Goal: Task Accomplishment & Management: Manage account settings

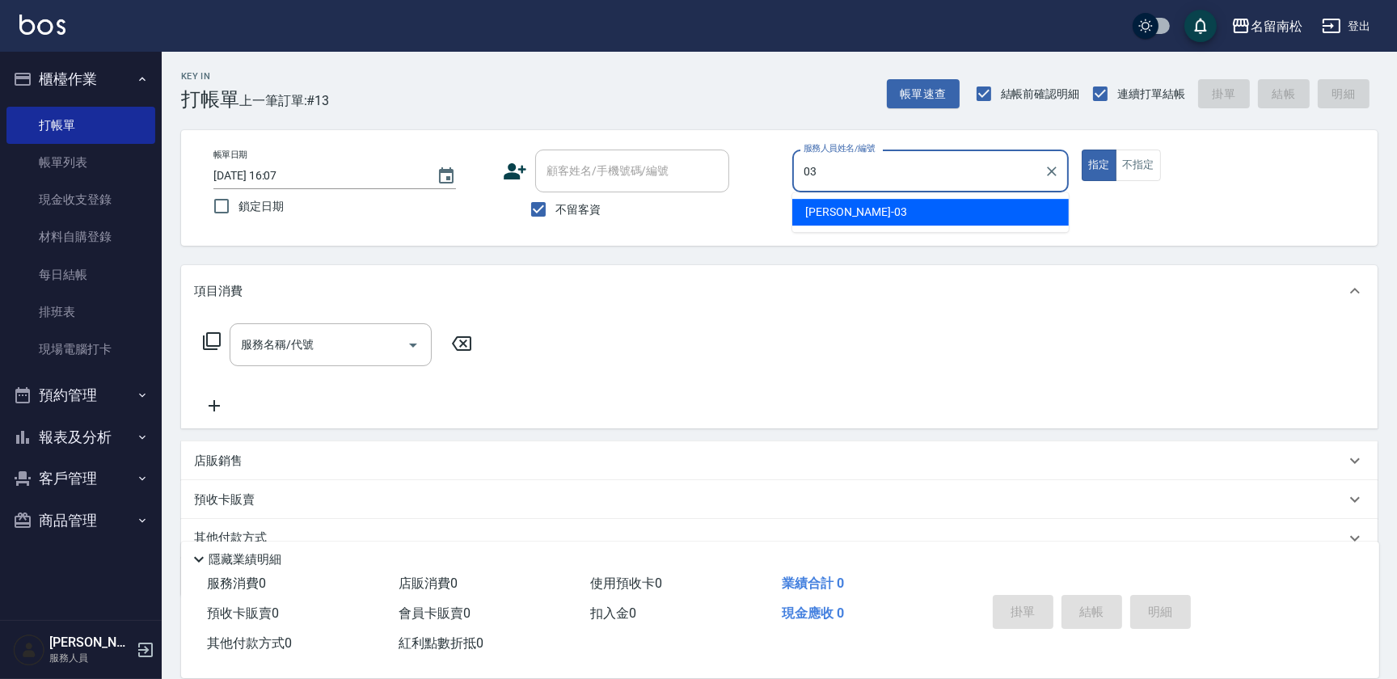
type input "張蕎驛-03"
type button "true"
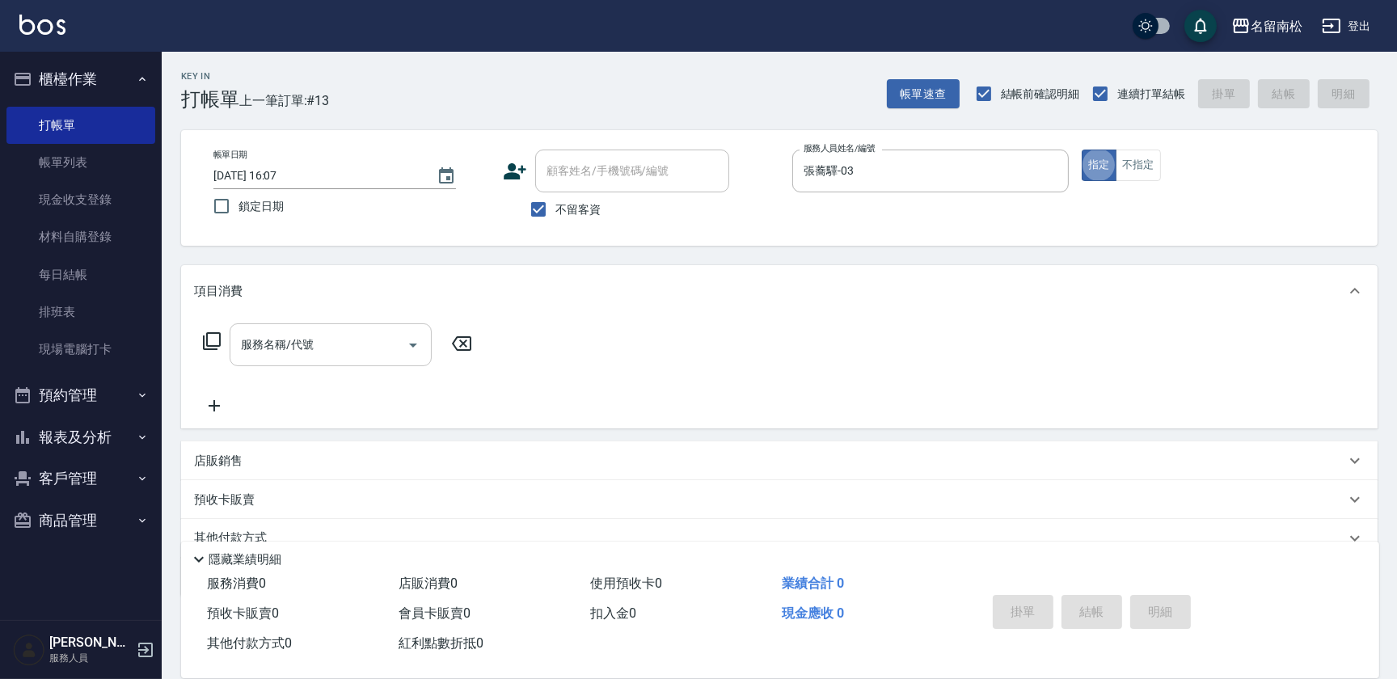
click at [354, 331] on input "服務名稱/代號" at bounding box center [318, 345] width 163 height 28
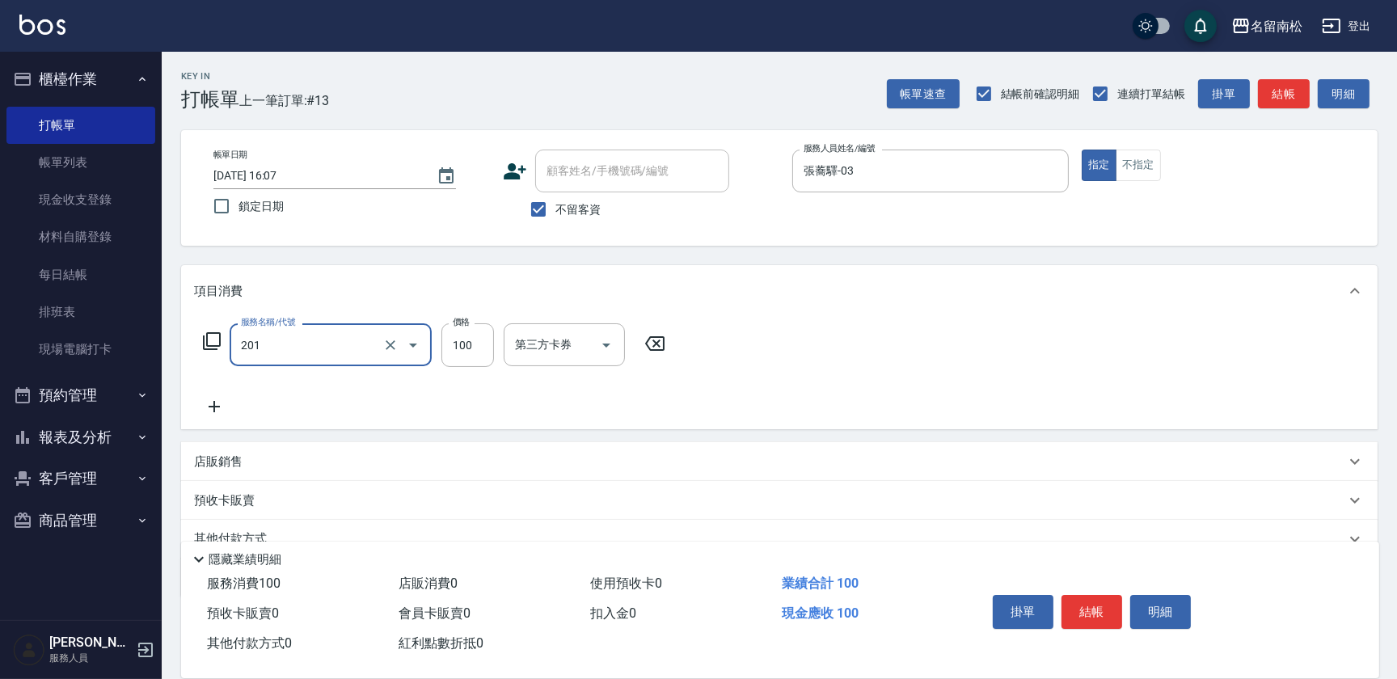
type input "洗髮[100](201)"
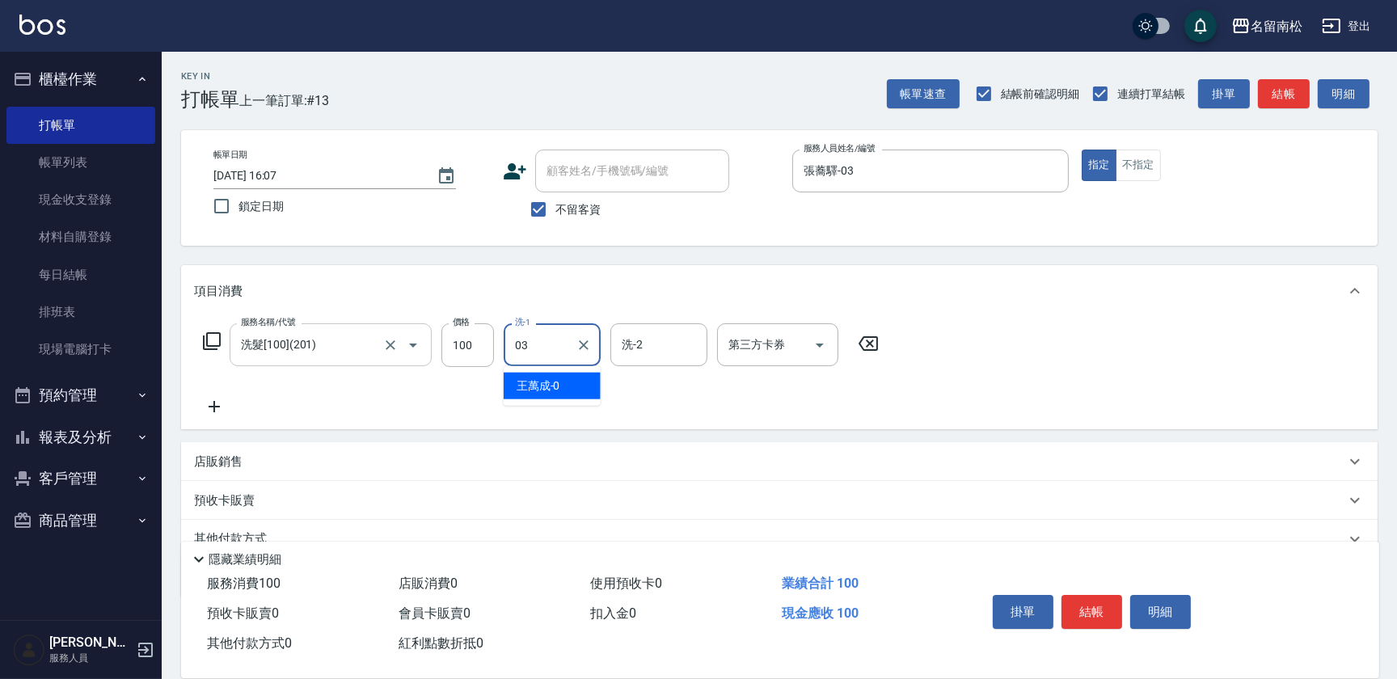
type input "張蕎驛-03"
click at [210, 400] on icon at bounding box center [214, 406] width 40 height 19
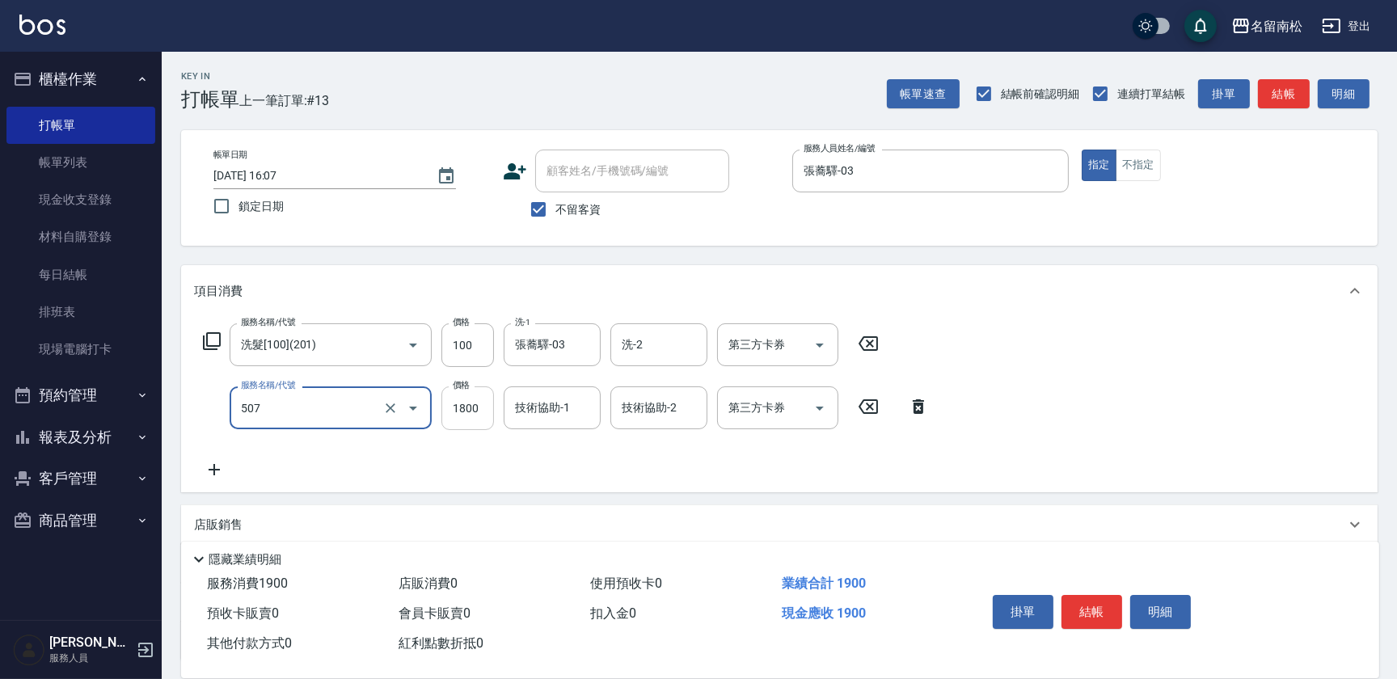
type input "染髮[1800](507)"
click at [467, 413] on input "1800" at bounding box center [467, 408] width 53 height 44
type input "1900"
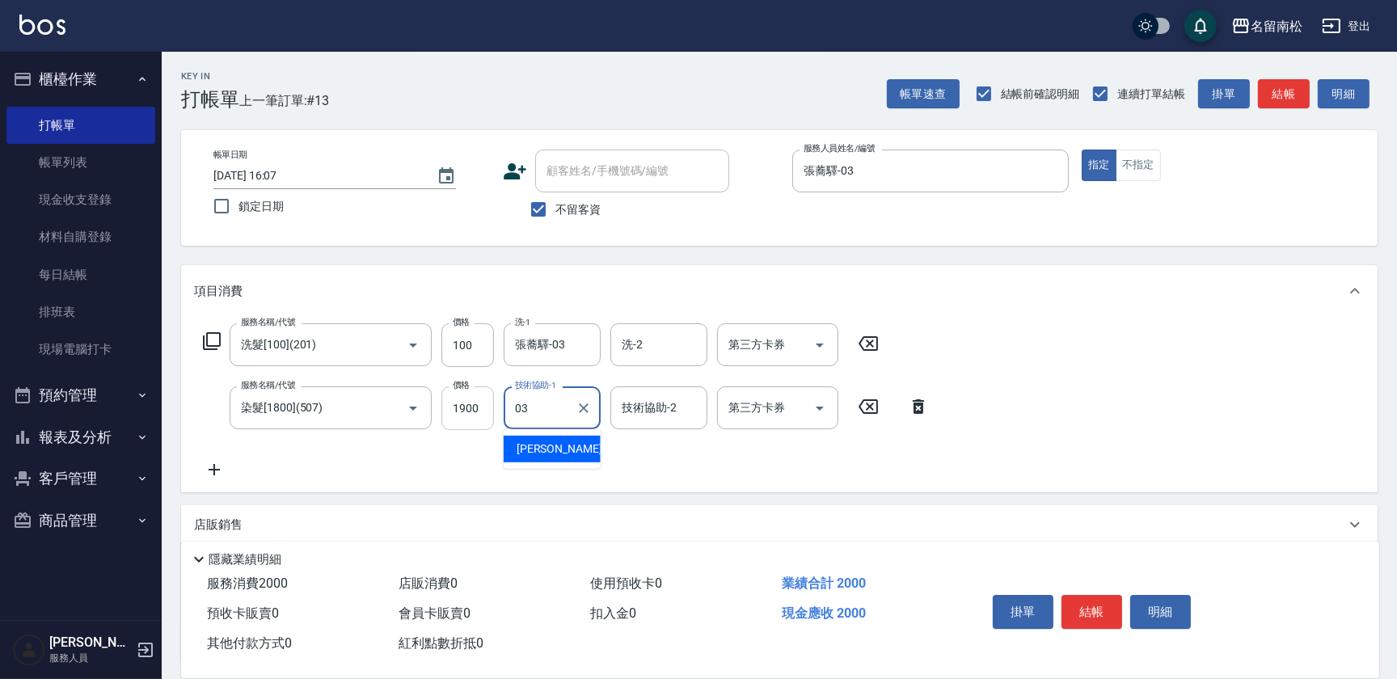
type input "張蕎驛-03"
click at [1099, 616] on button "結帳" at bounding box center [1091, 612] width 61 height 34
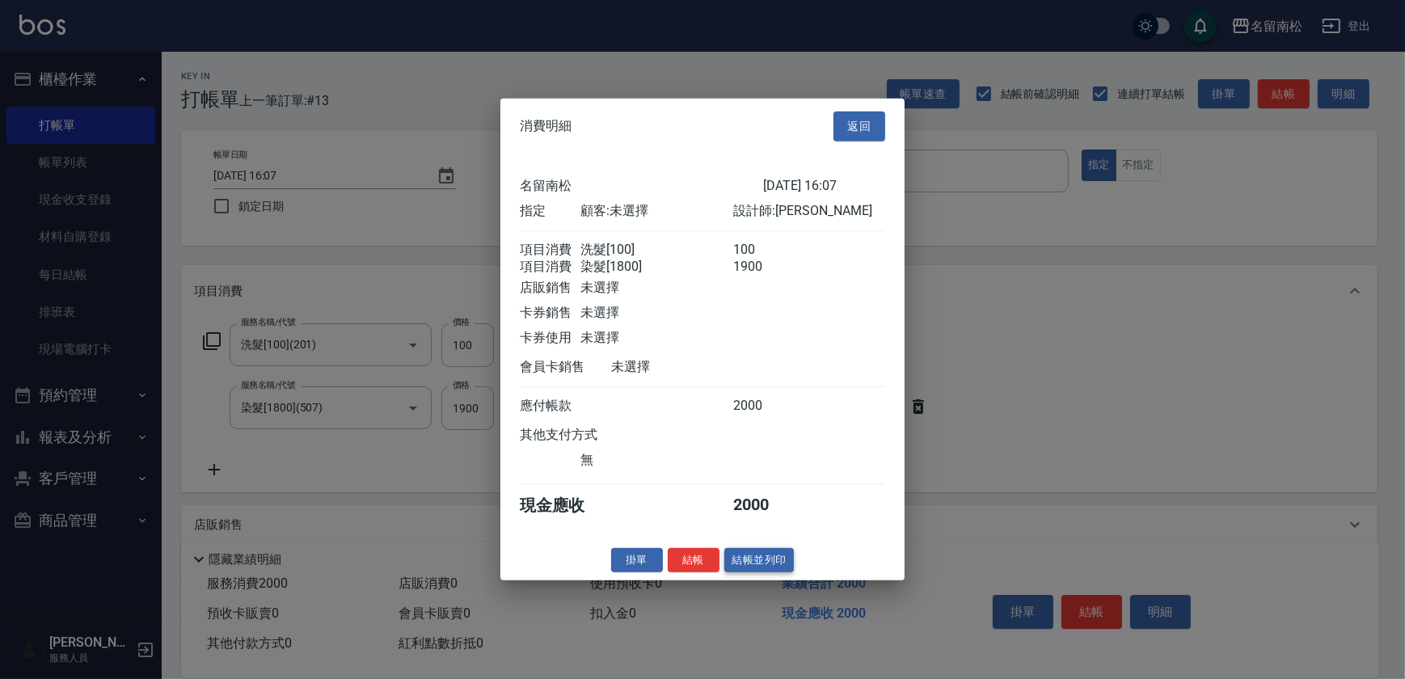
click at [759, 559] on button "結帳並列印" at bounding box center [759, 559] width 70 height 25
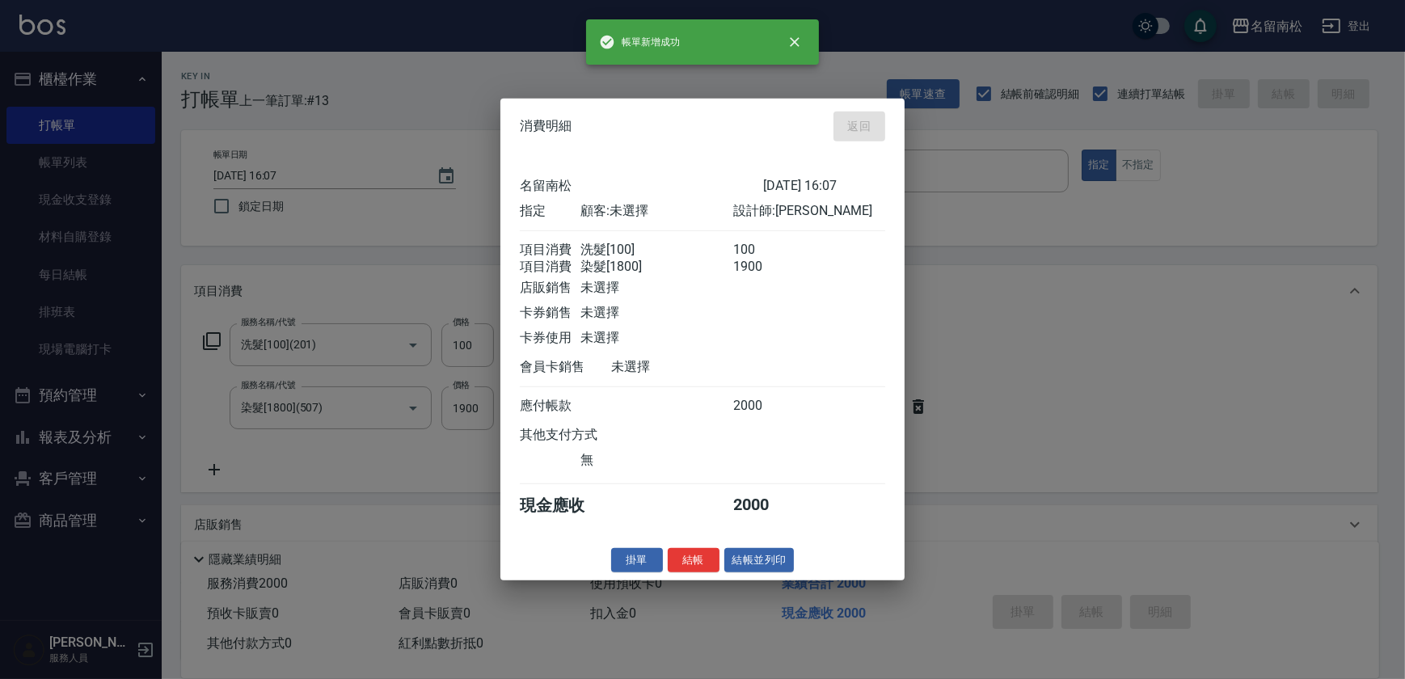
type input "[DATE] 17:34"
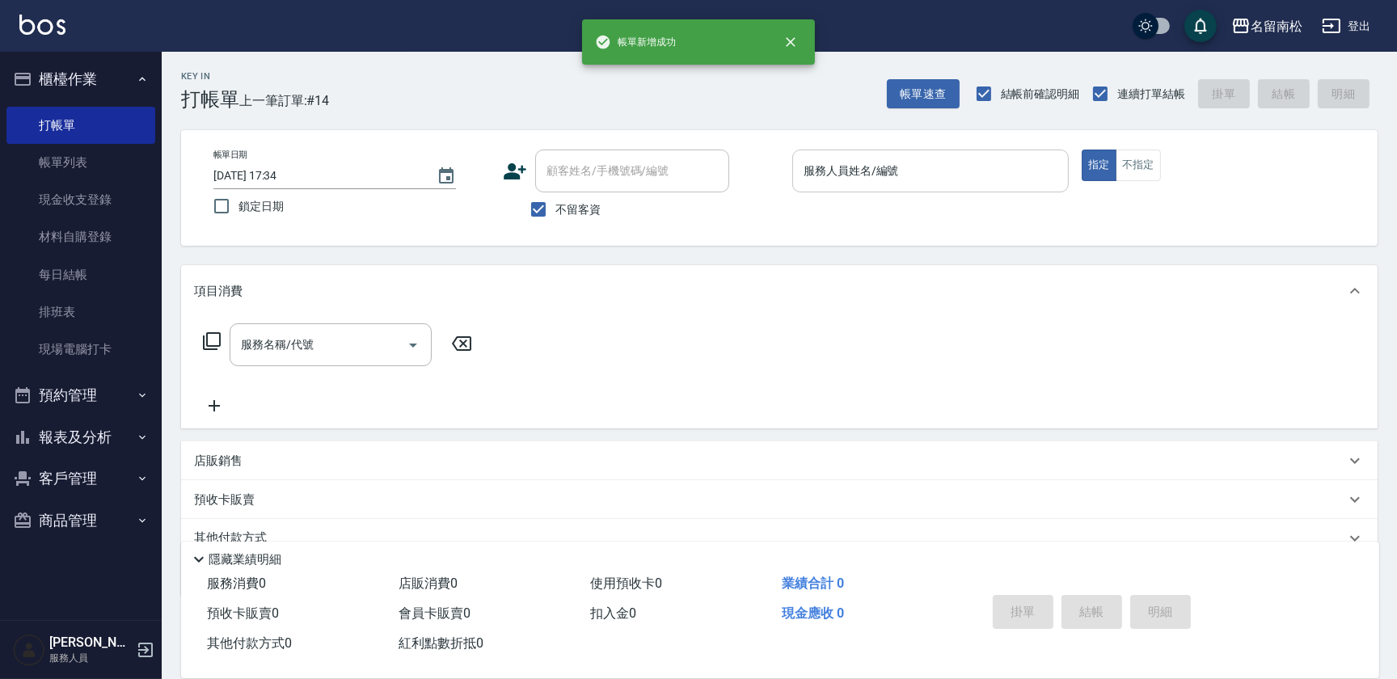
click at [926, 163] on input "服務人員姓名/編號" at bounding box center [931, 171] width 262 height 28
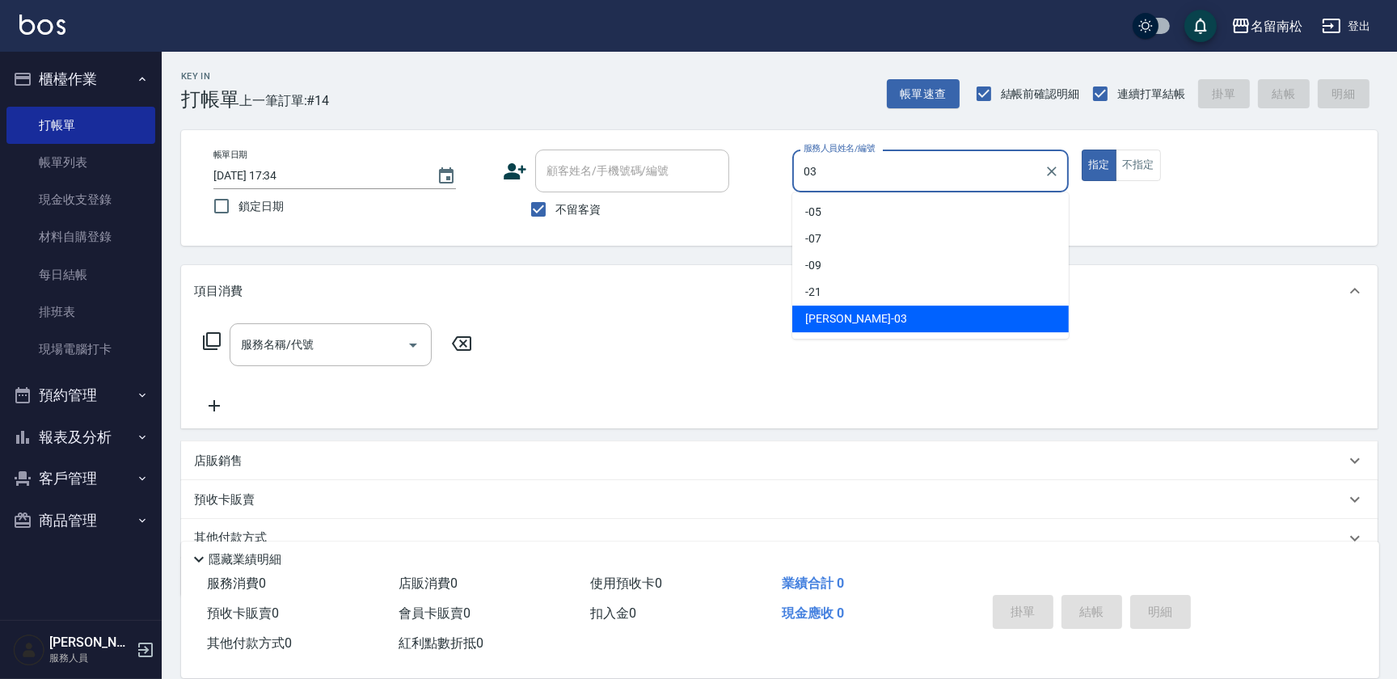
type input "張蕎驛-03"
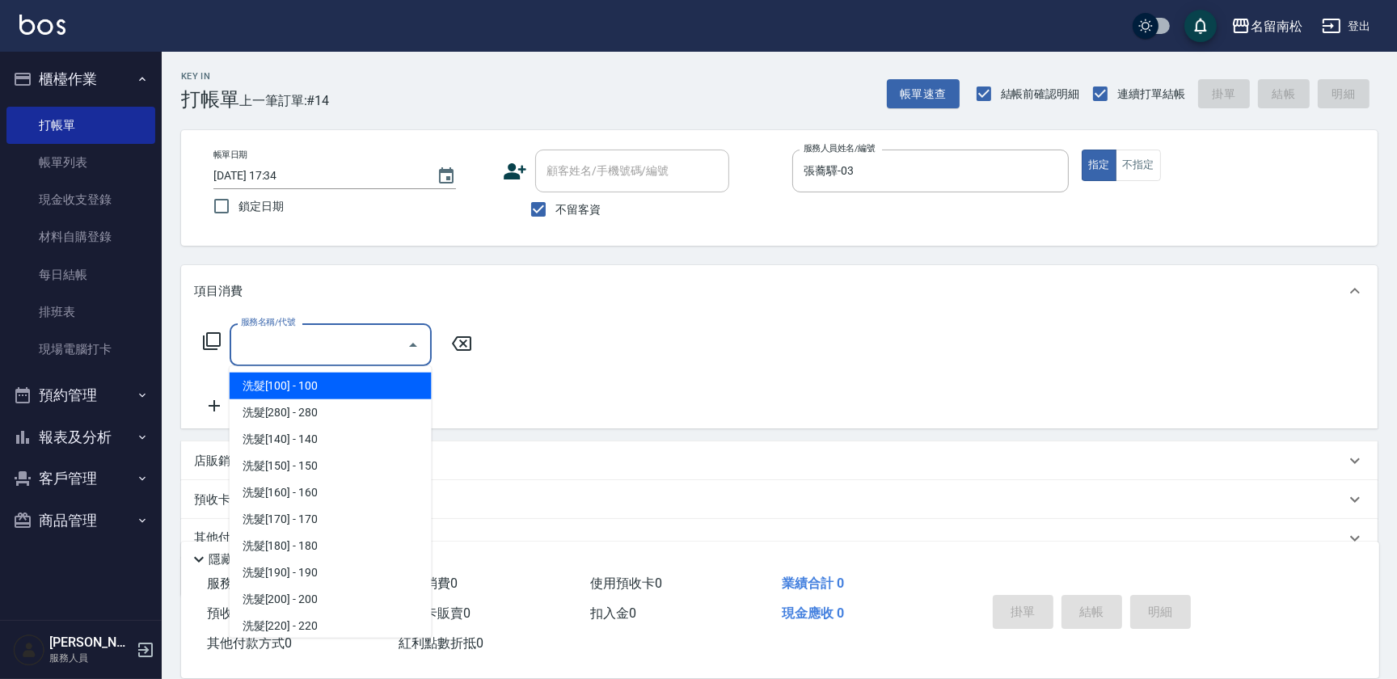
click at [356, 337] on input "服務名稱/代號" at bounding box center [318, 345] width 163 height 28
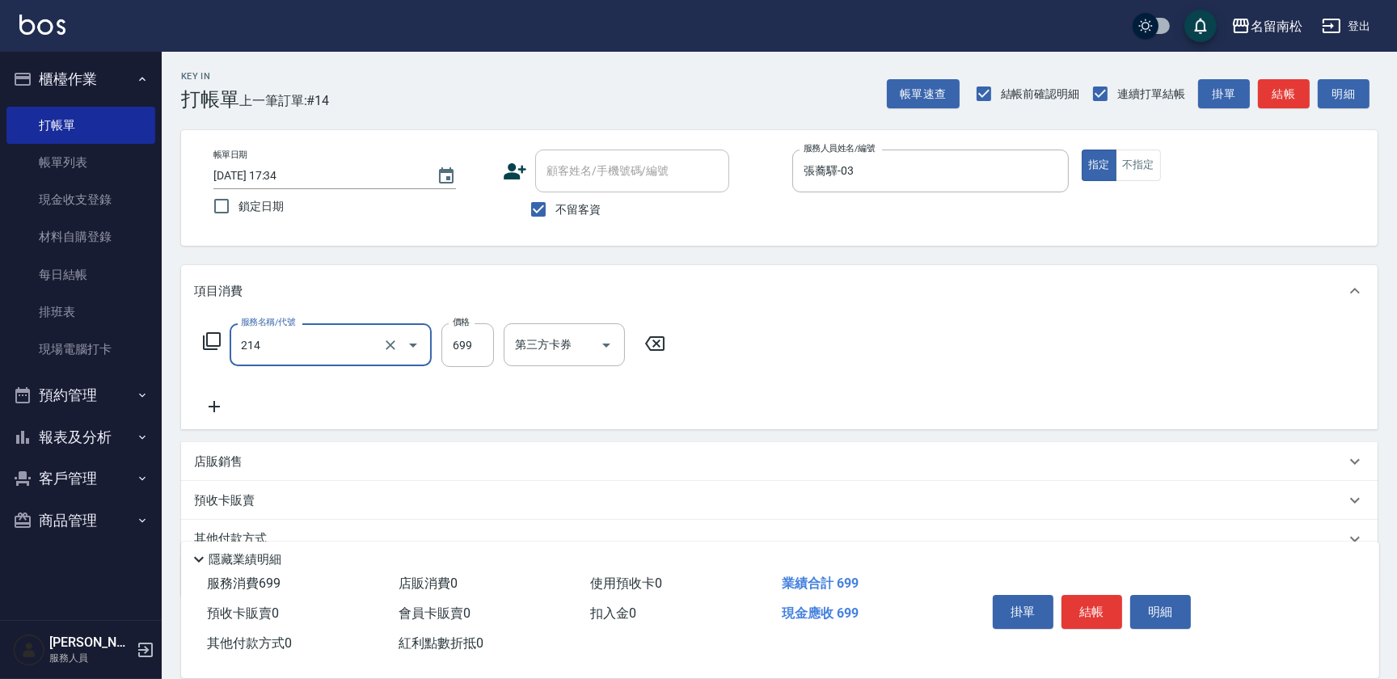
type input "滾珠洗髪699(214)"
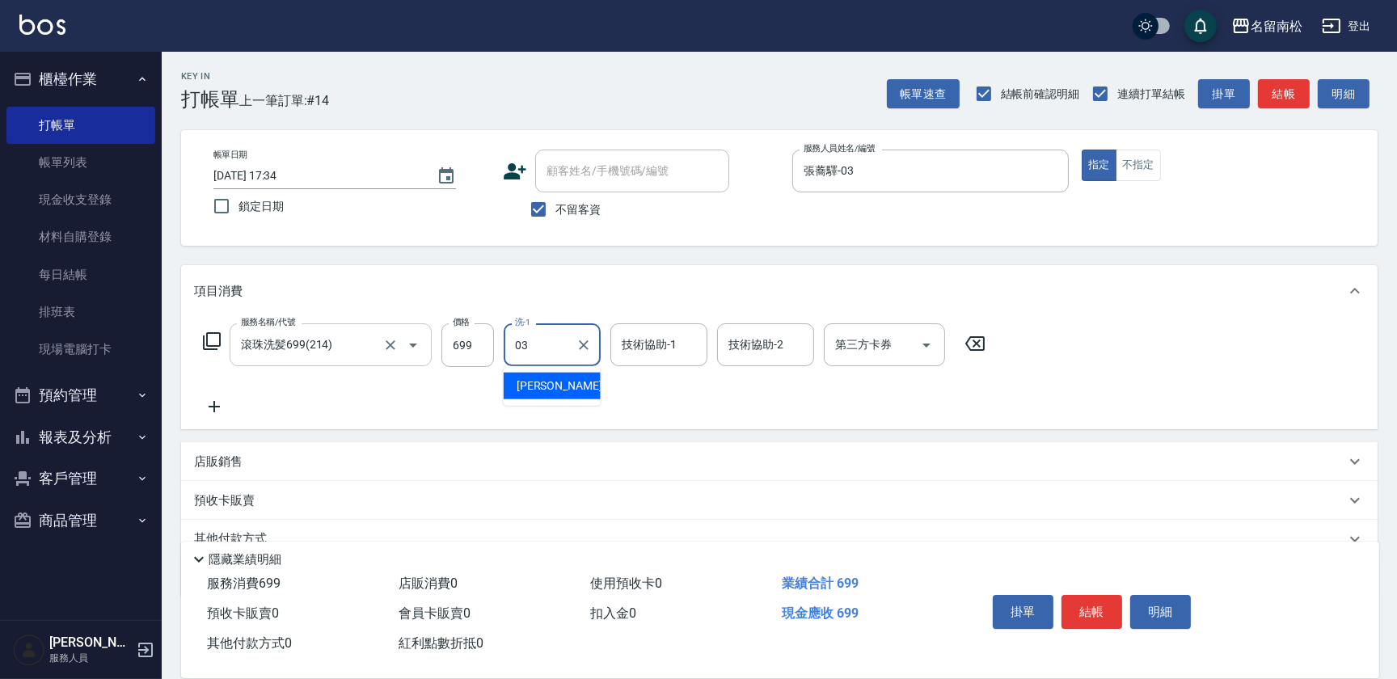
type input "張蕎驛-03"
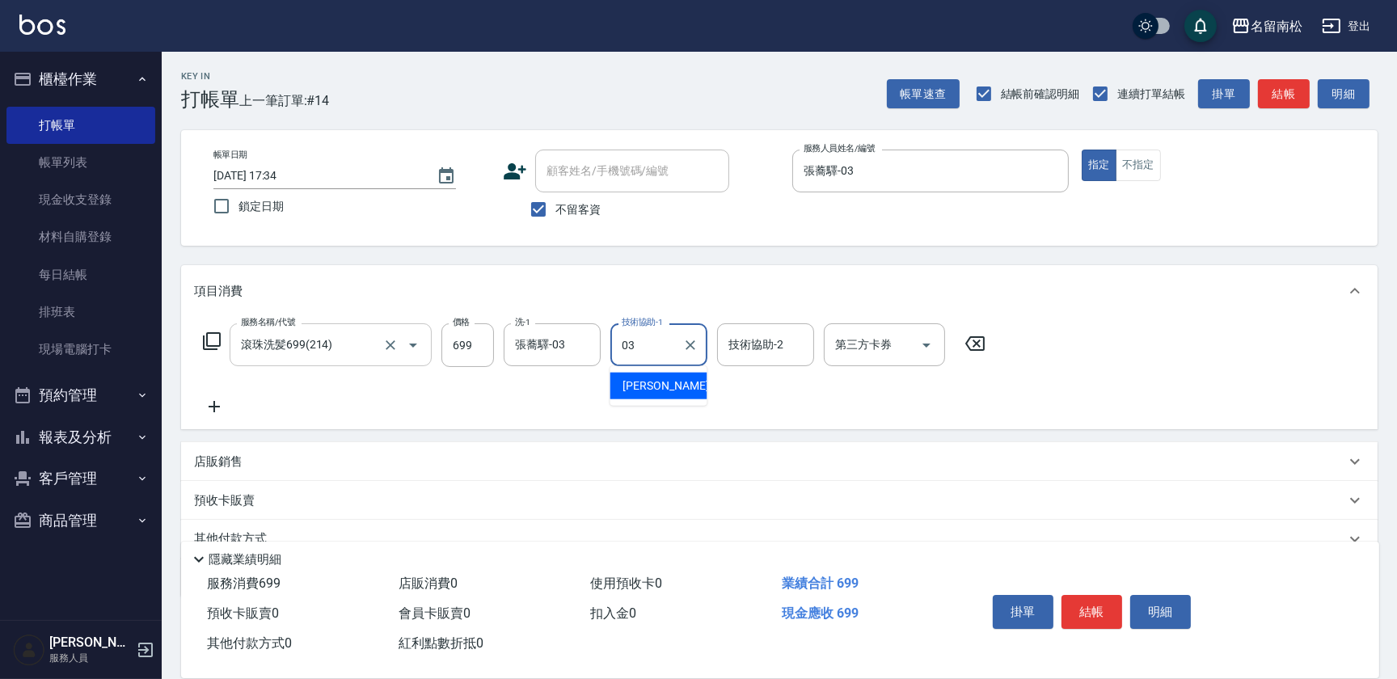
type input "張蕎驛-03"
click at [222, 408] on icon at bounding box center [214, 406] width 40 height 19
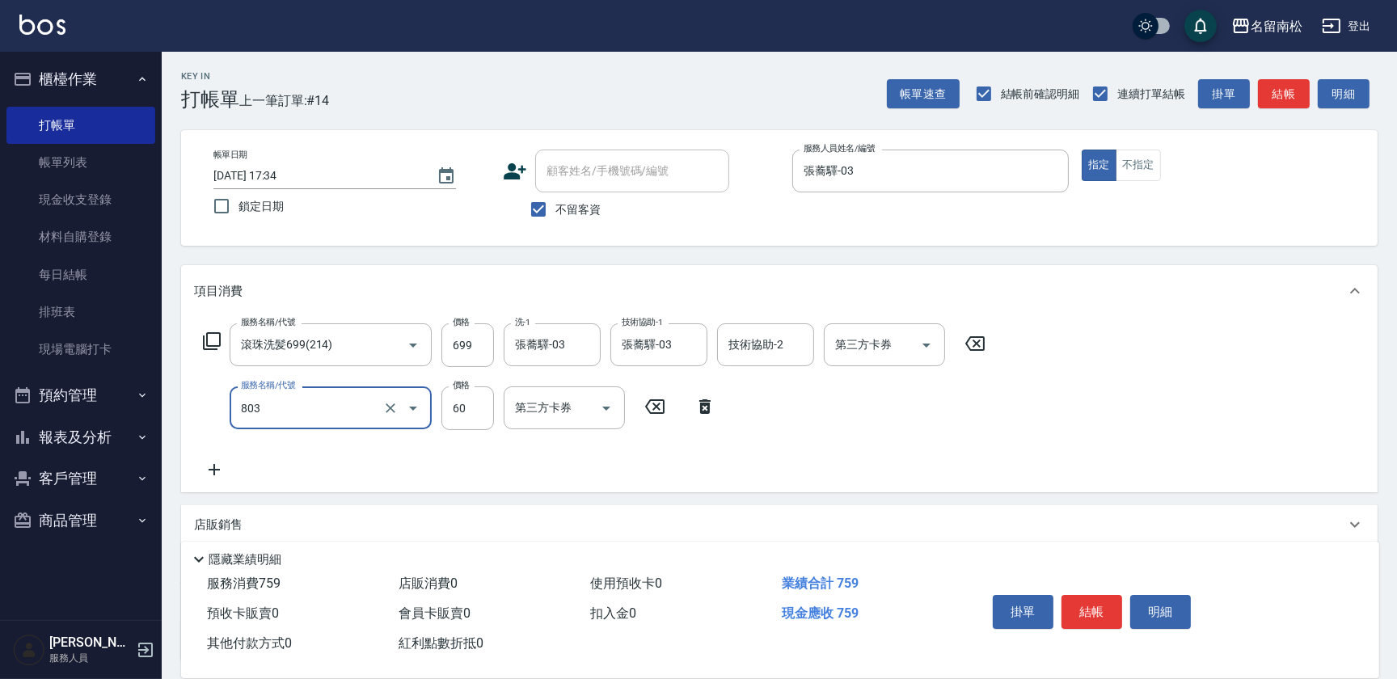
type input "吹捲(803)"
click at [218, 473] on icon at bounding box center [214, 469] width 40 height 19
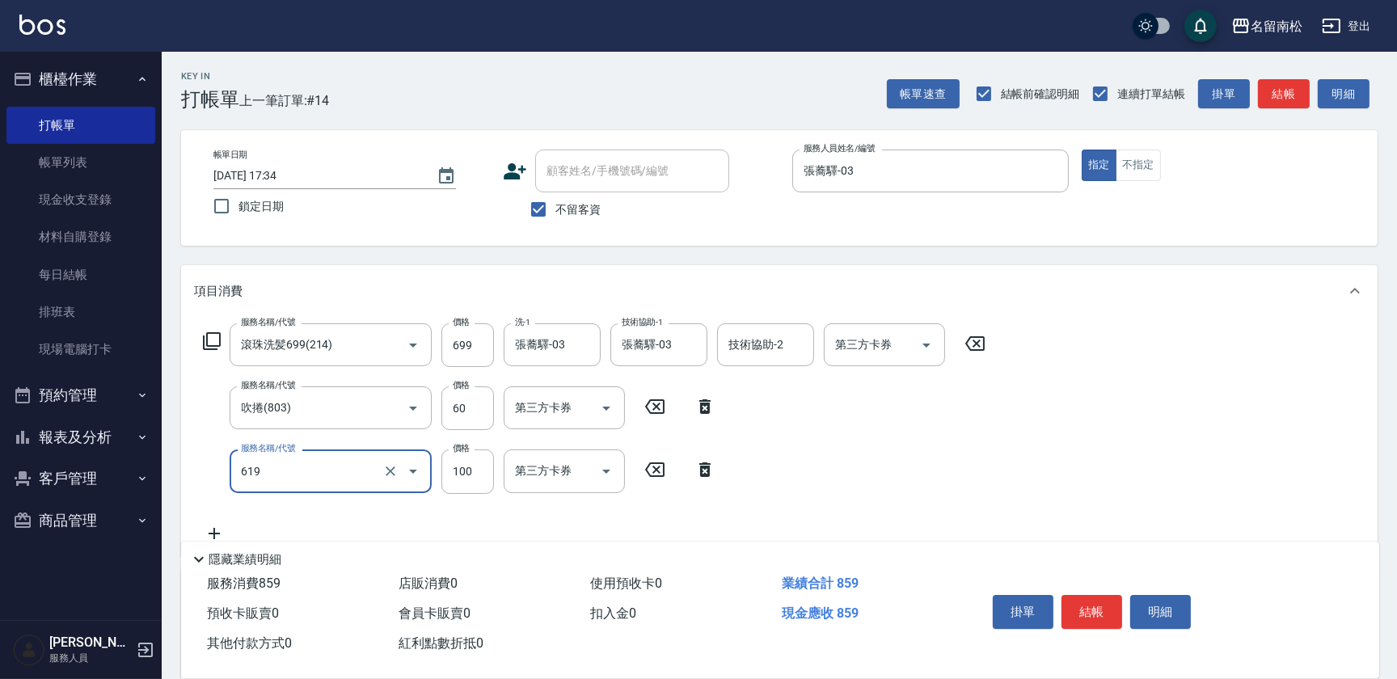
type input "煥彩.玻酸.晶膜.水療(619)"
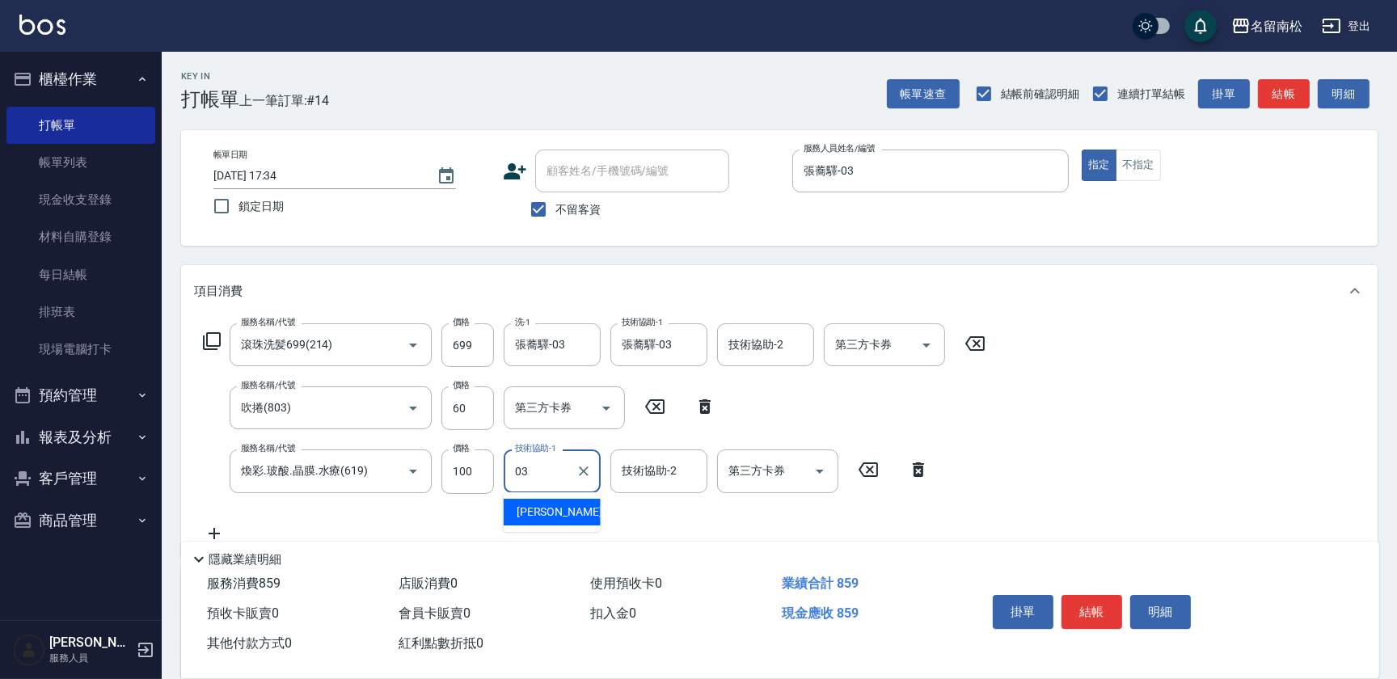
type input "張蕎驛-03"
click at [1091, 606] on button "結帳" at bounding box center [1091, 612] width 61 height 34
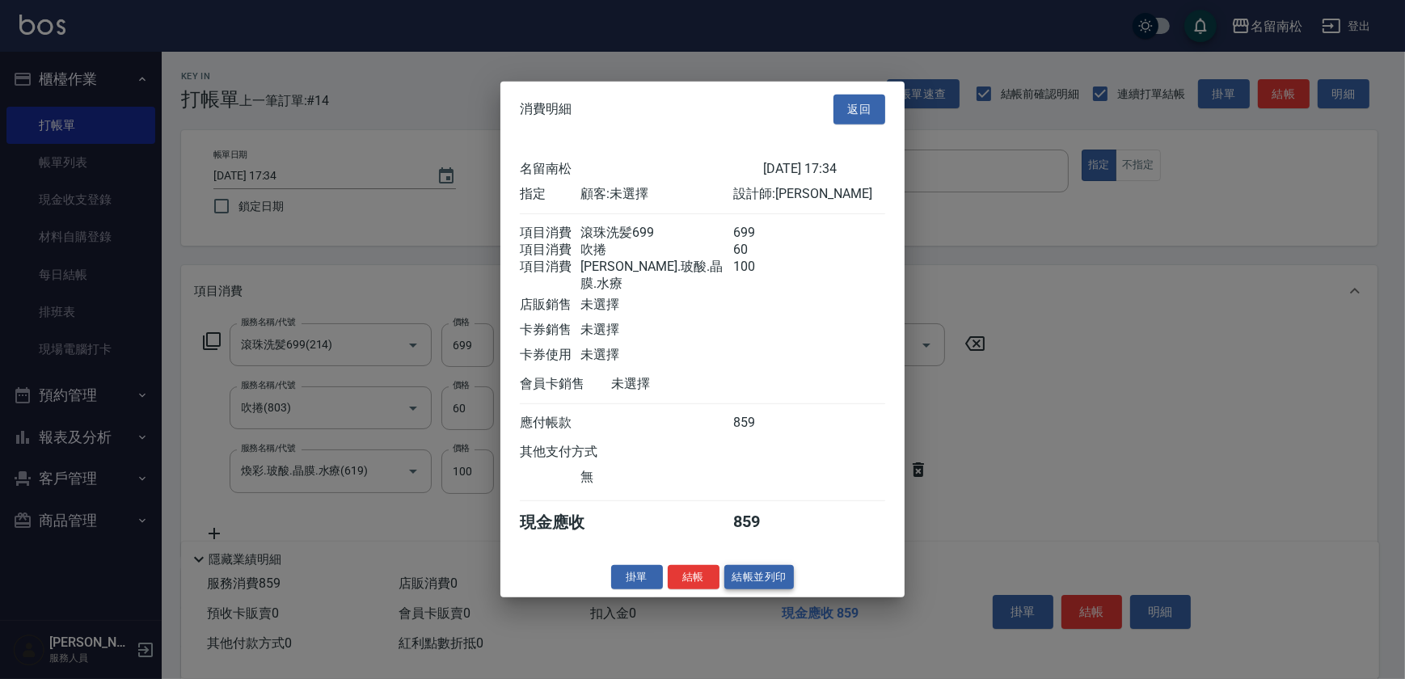
click at [764, 580] on button "結帳並列印" at bounding box center [759, 576] width 70 height 25
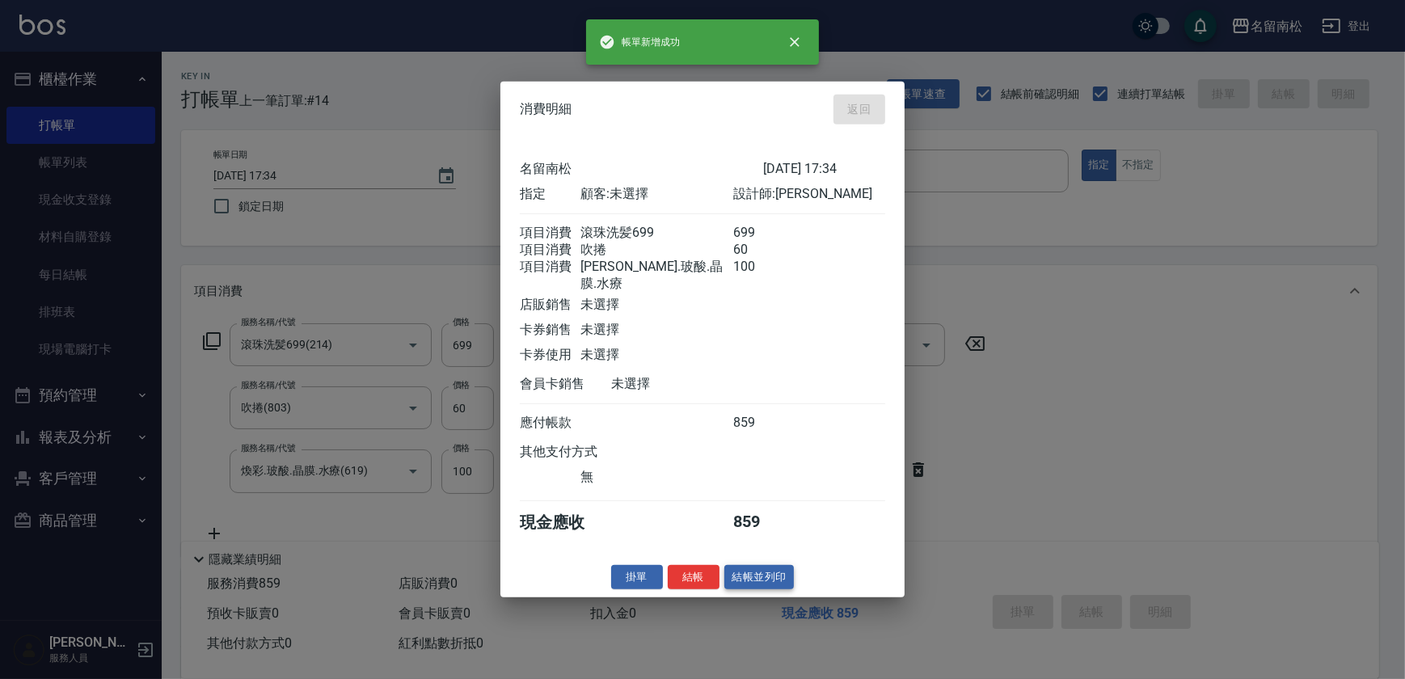
type input "[DATE] 17:35"
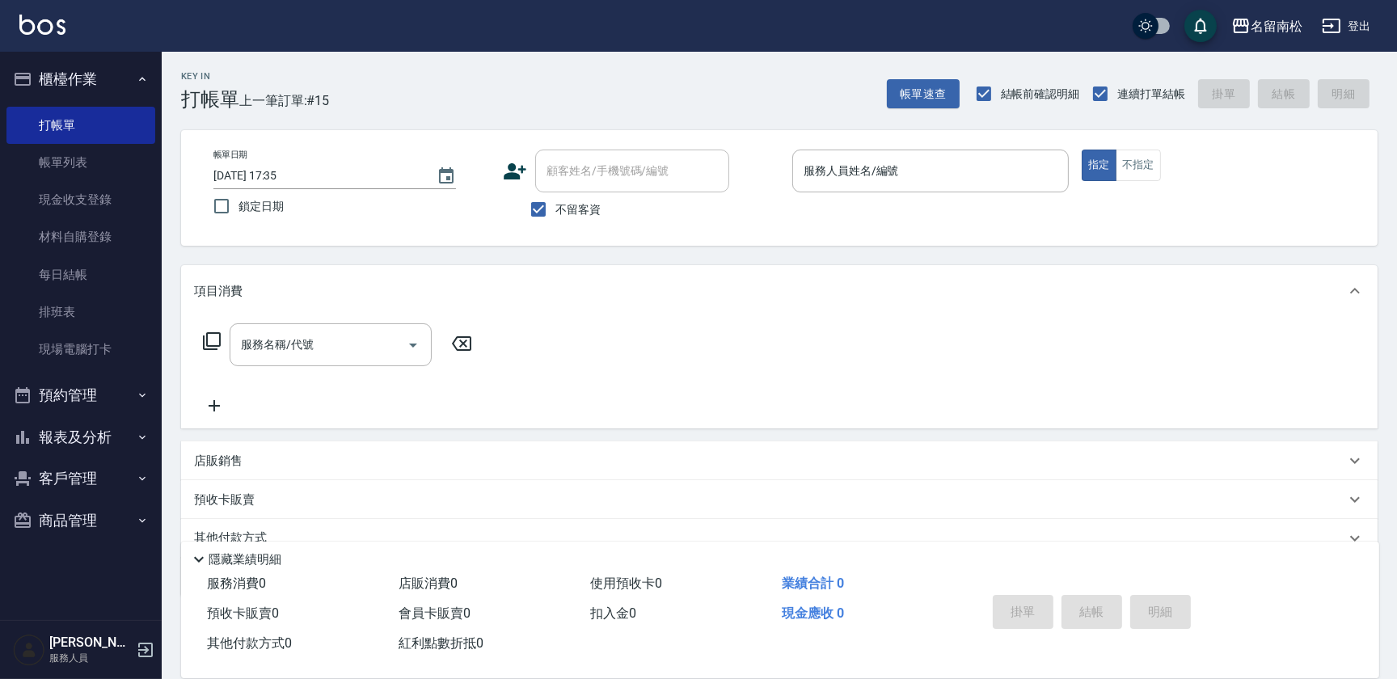
click at [875, 165] on div "服務人員姓名/編號 服務人員姓名/編號" at bounding box center [930, 171] width 276 height 43
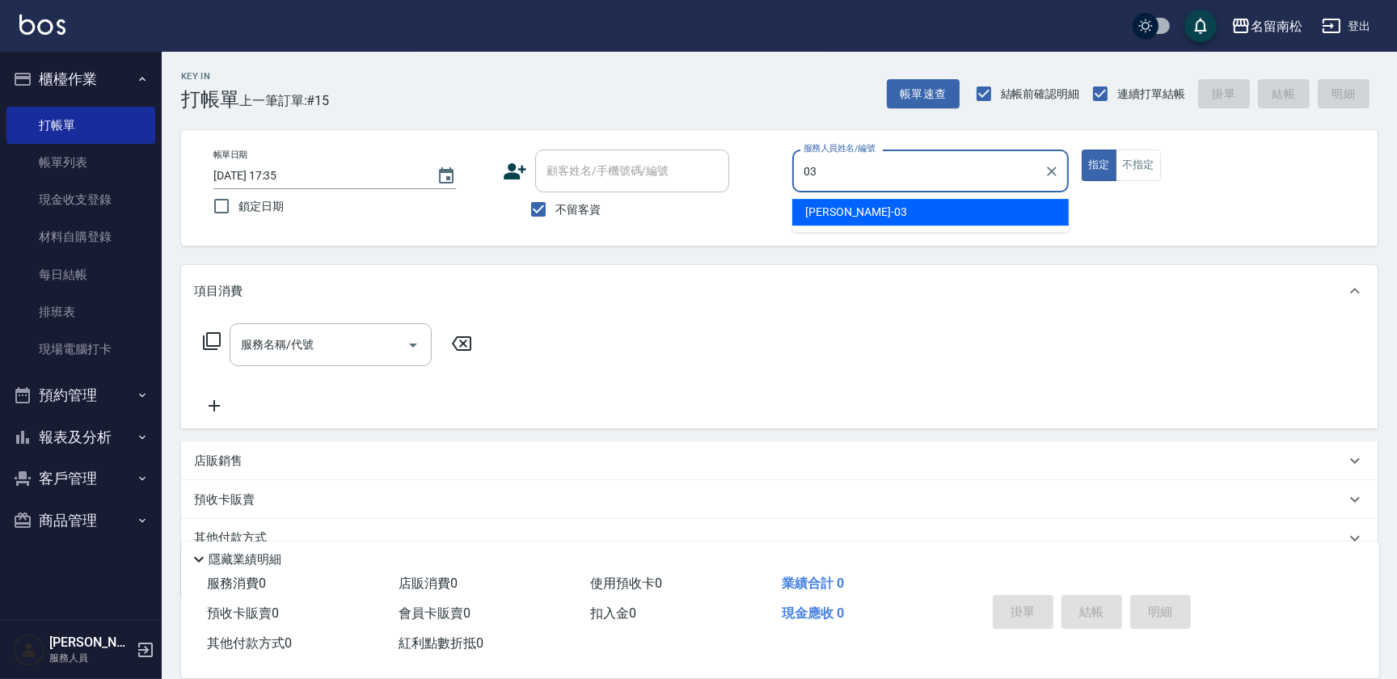
type input "張蕎驛-03"
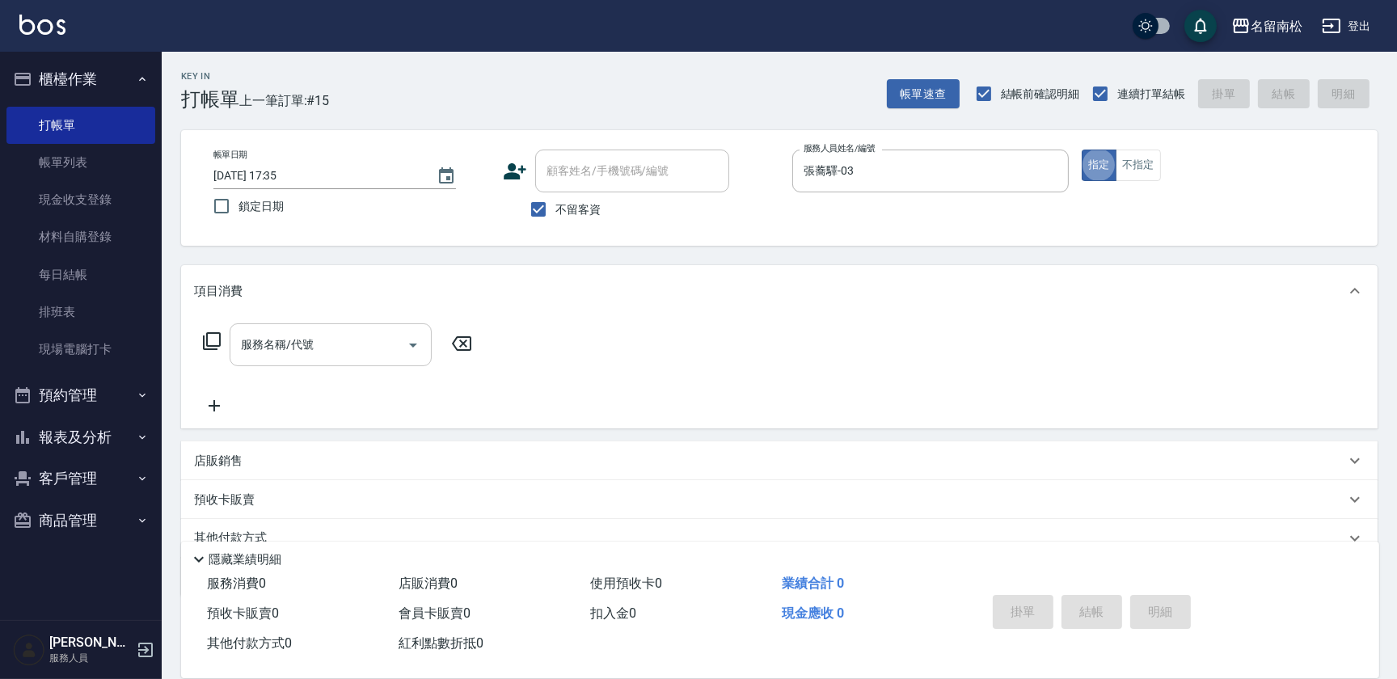
click at [315, 336] on input "服務名稱/代號" at bounding box center [318, 345] width 163 height 28
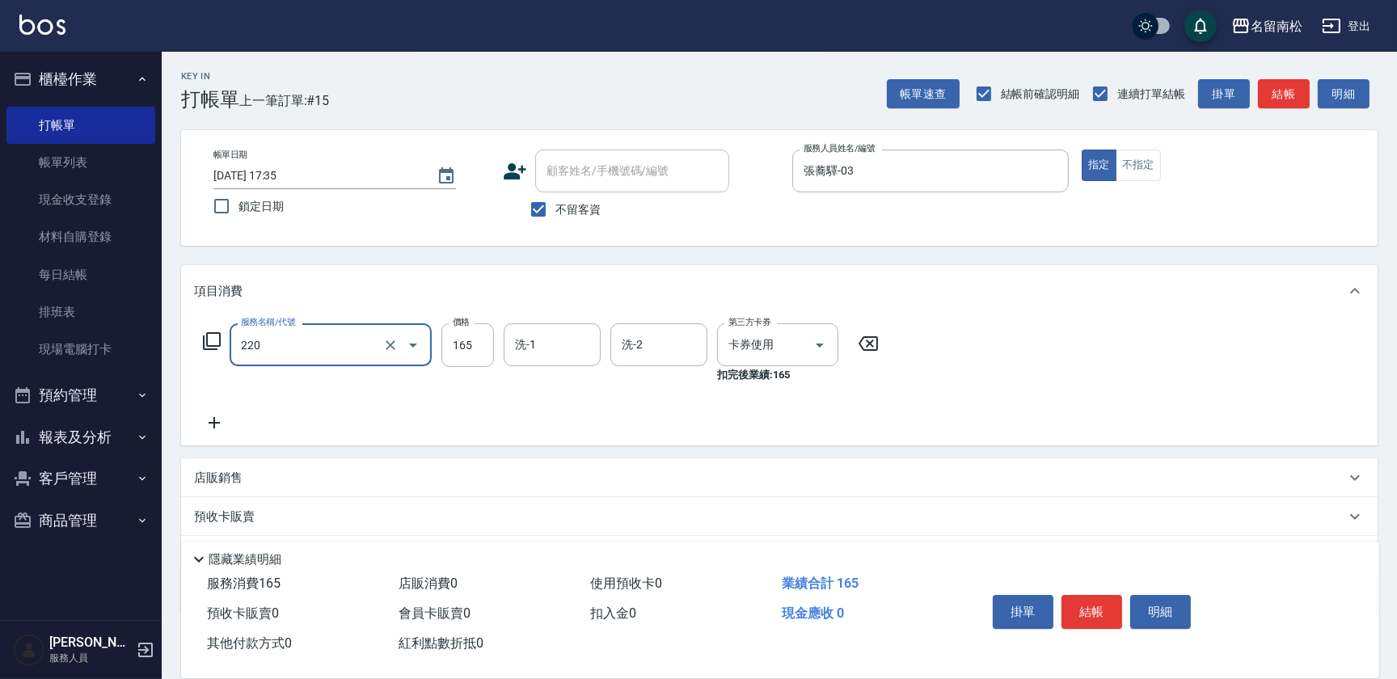
type input "洗髮卡券(165)(220)"
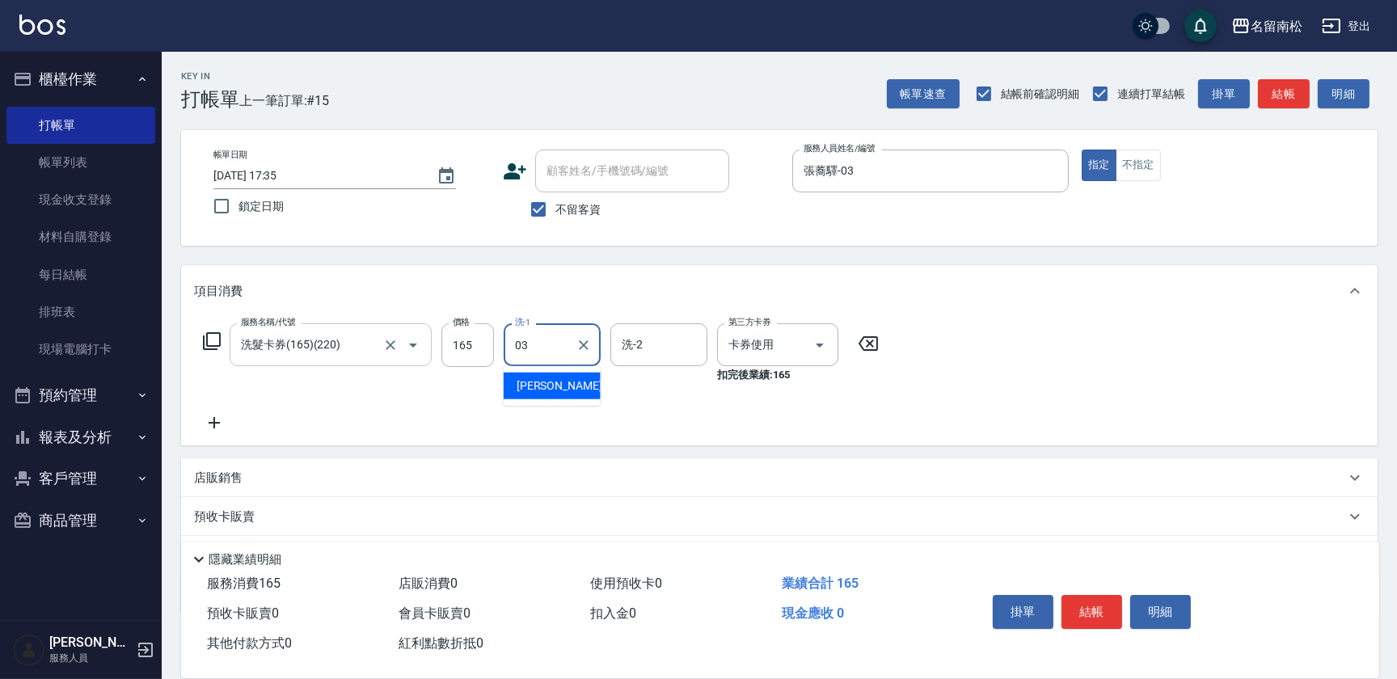
type input "張蕎驛-03"
click at [1078, 610] on button "結帳" at bounding box center [1091, 612] width 61 height 34
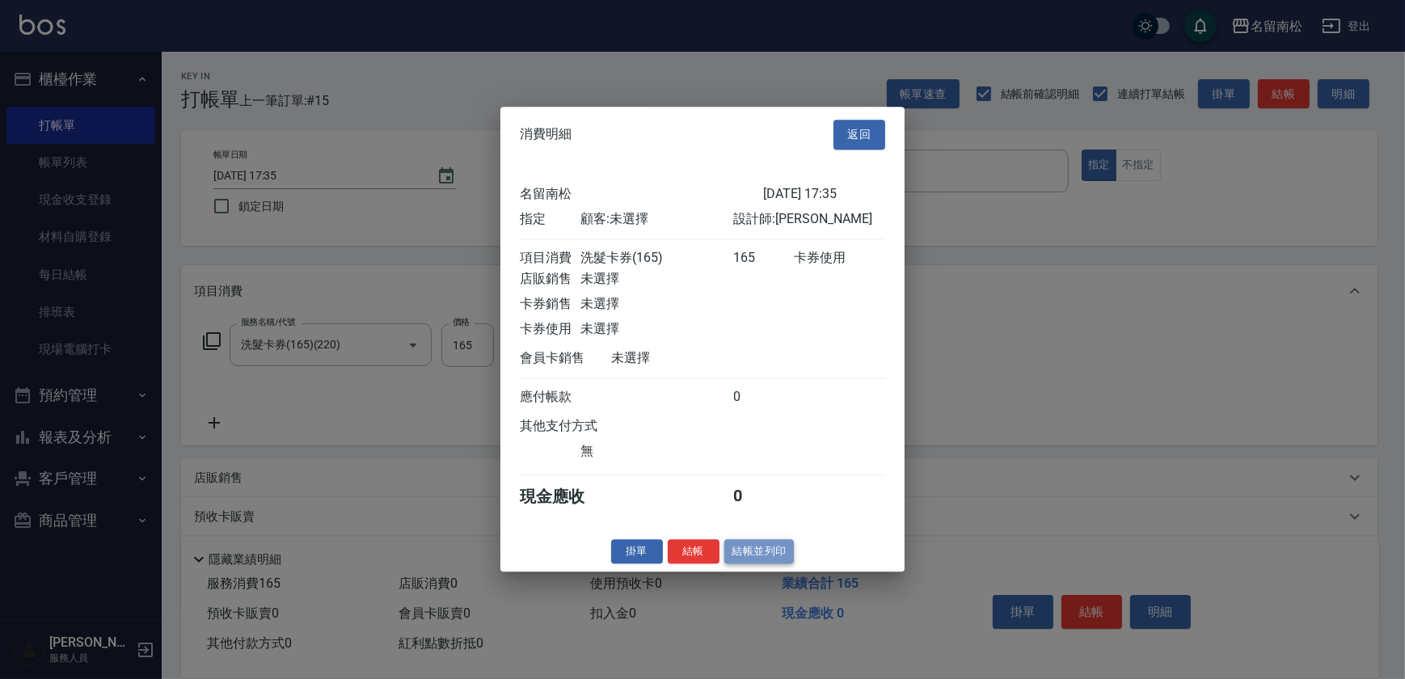
click at [759, 550] on button "結帳並列印" at bounding box center [759, 551] width 70 height 25
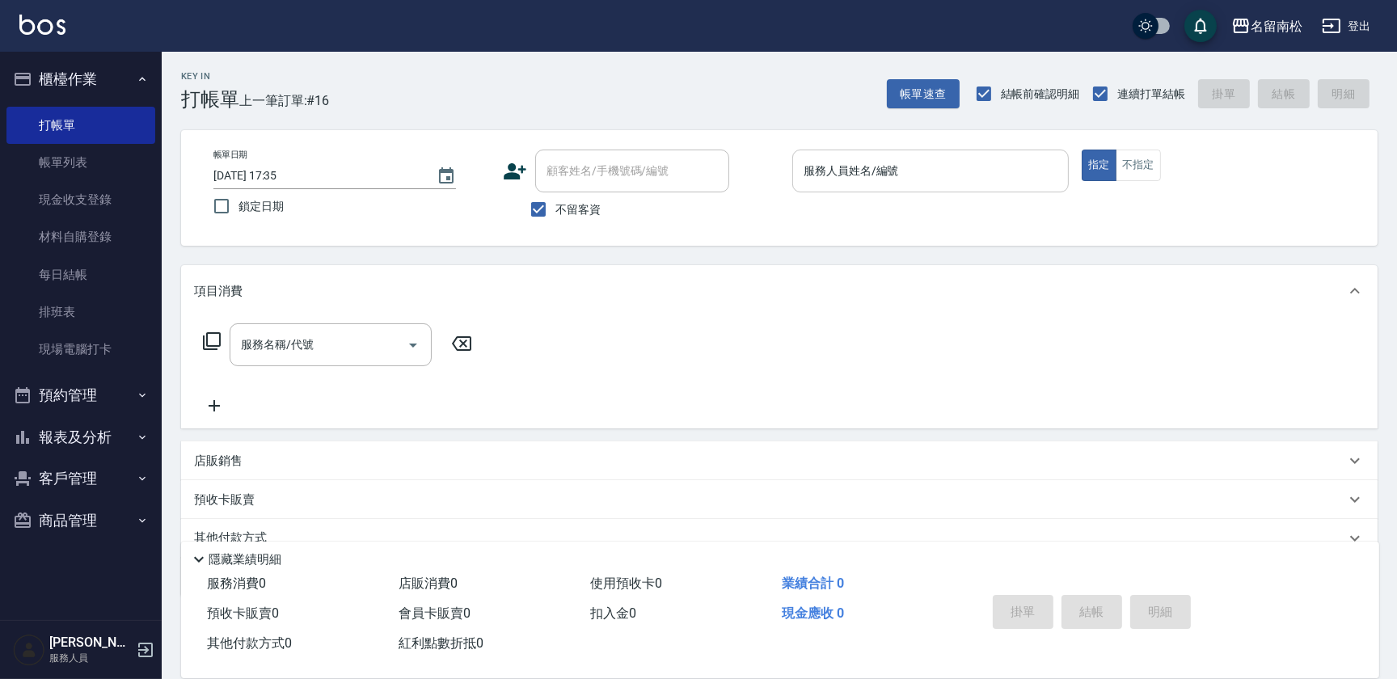
click at [951, 181] on input "服務人員姓名/編號" at bounding box center [931, 171] width 262 height 28
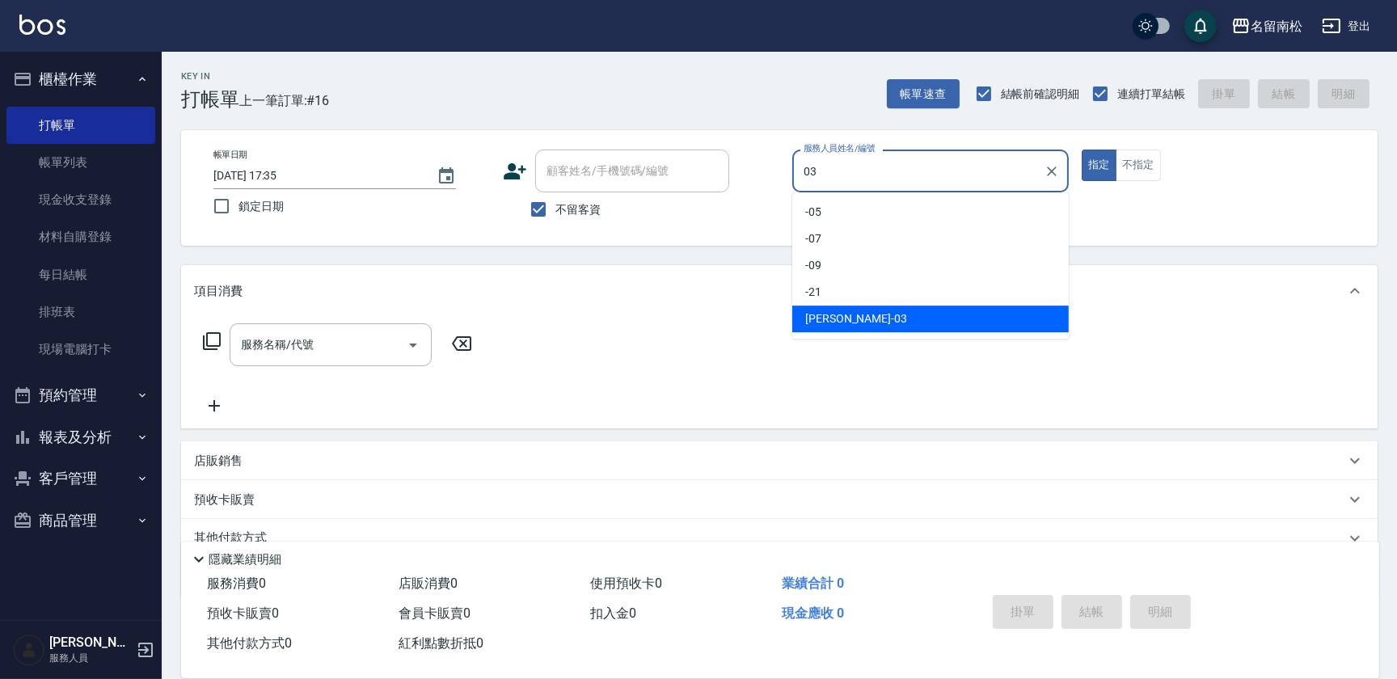
type input "張蕎驛-03"
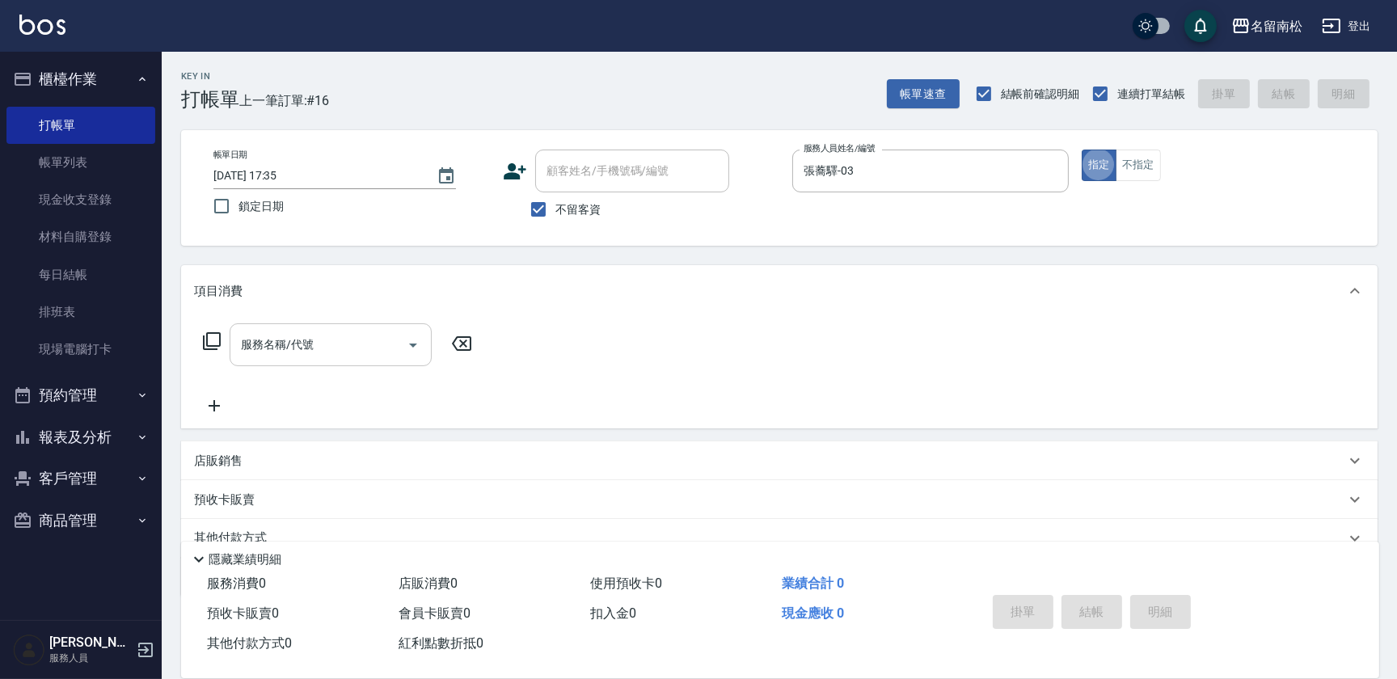
click at [324, 359] on div "服務名稱/代號" at bounding box center [331, 344] width 202 height 43
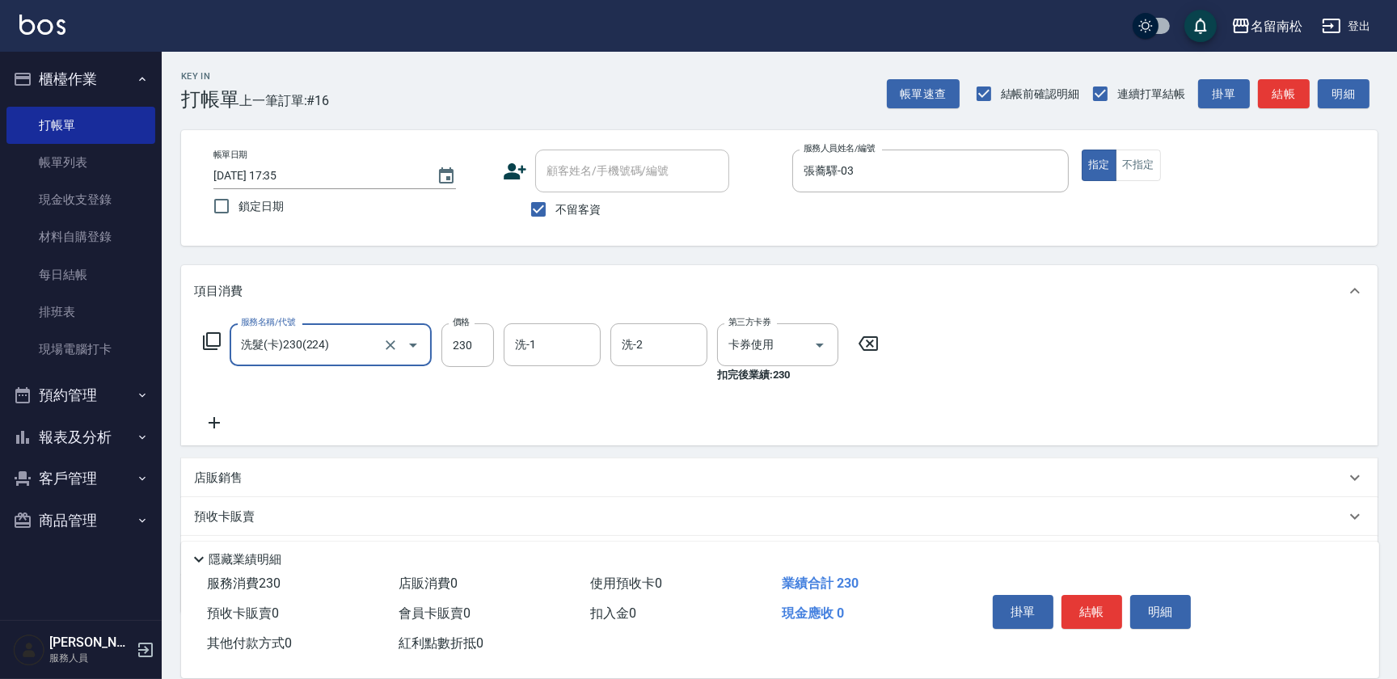
type input "洗髮(卡)230(224)"
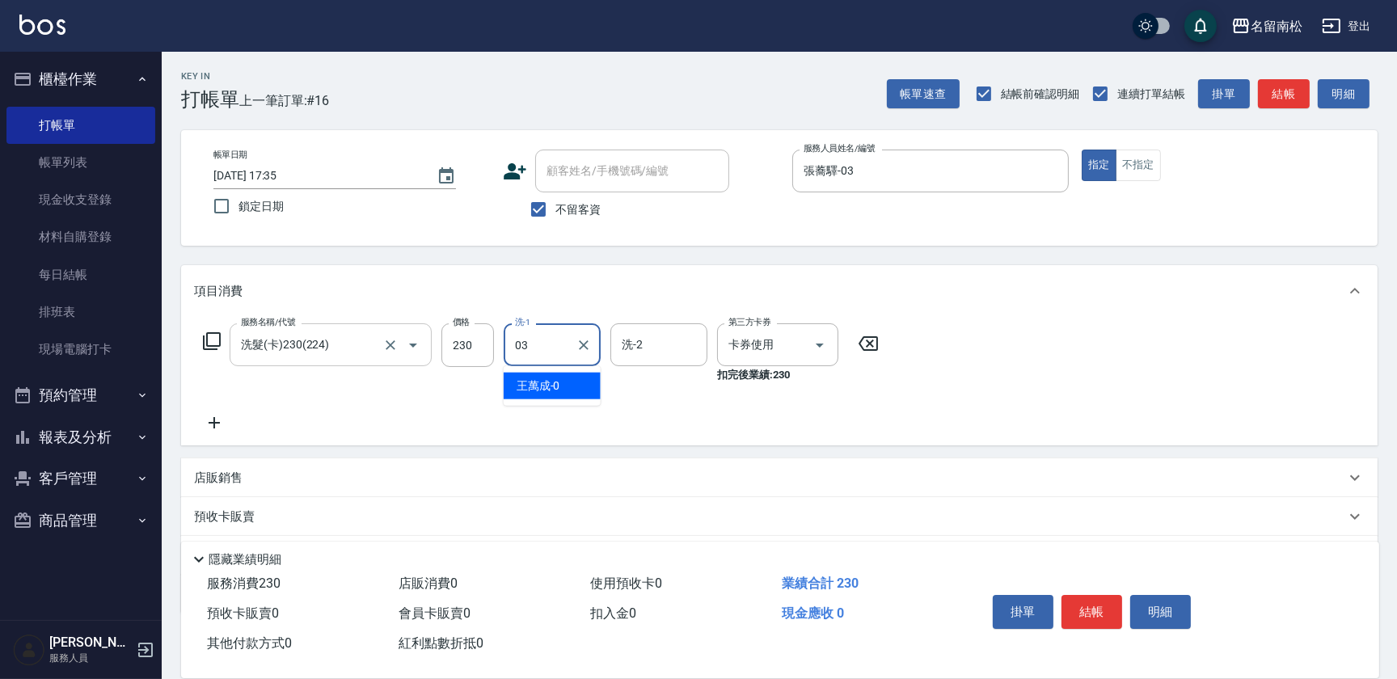
type input "張蕎驛-03"
click at [1086, 604] on button "結帳" at bounding box center [1091, 612] width 61 height 34
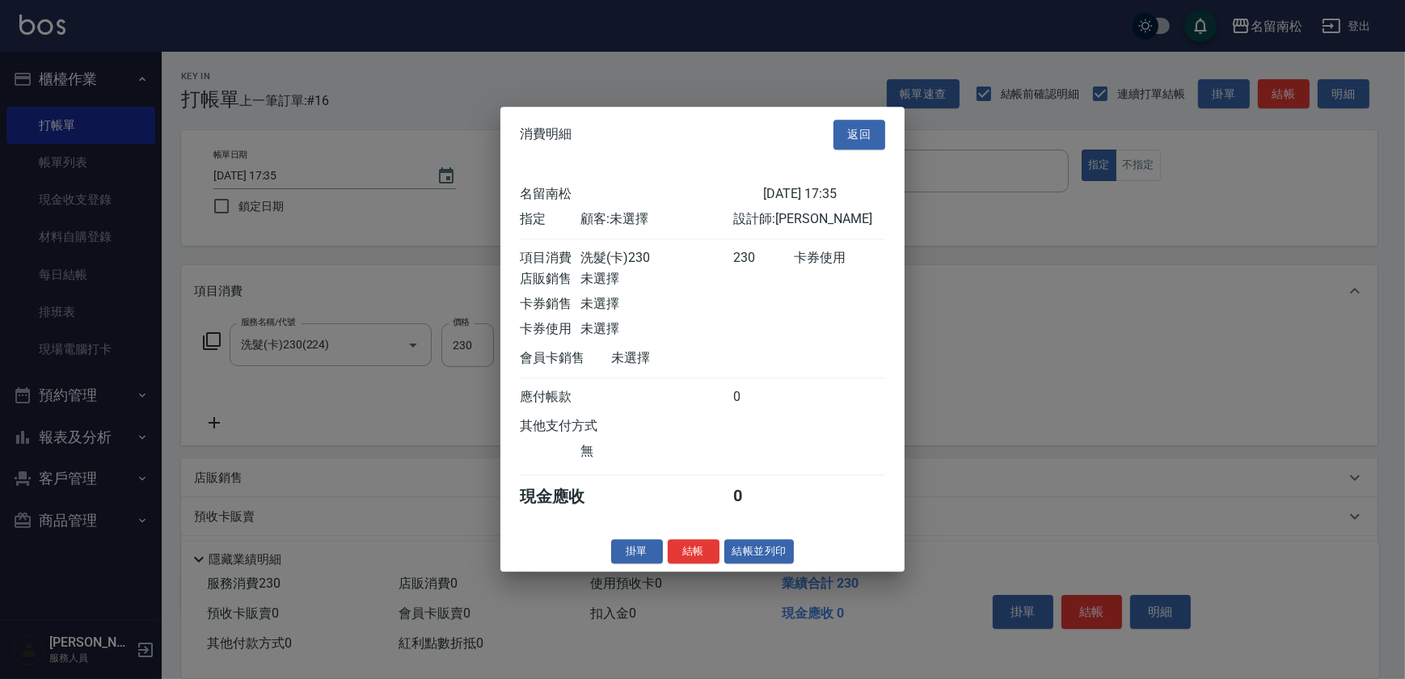
click at [743, 572] on div "消費明細 返回 [GEOGRAPHIC_DATA]留南松 [DATE] 17:35 指定 顧客: 未選擇 設計師: [PERSON_NAME] 項目消費 洗髮…" at bounding box center [702, 339] width 404 height 465
click at [783, 564] on button "結帳並列印" at bounding box center [759, 551] width 70 height 25
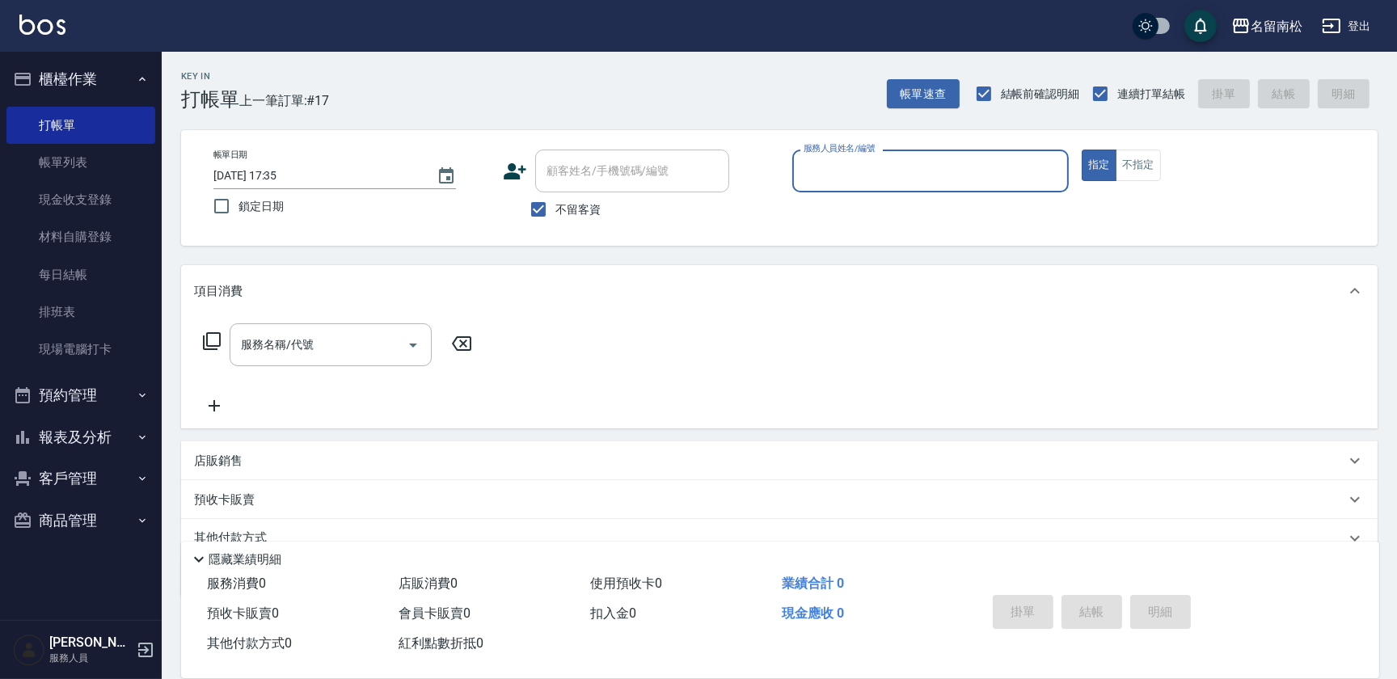
click at [142, 435] on icon "button" at bounding box center [142, 437] width 13 height 13
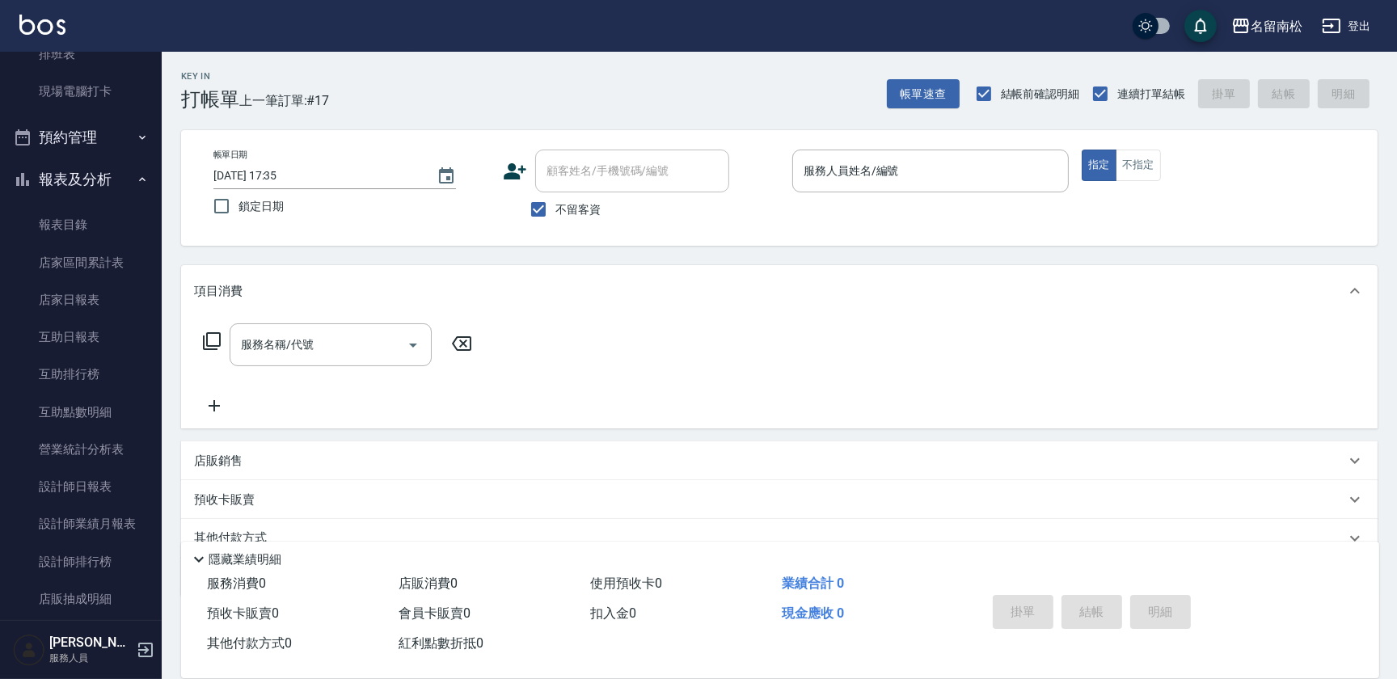
scroll to position [325, 0]
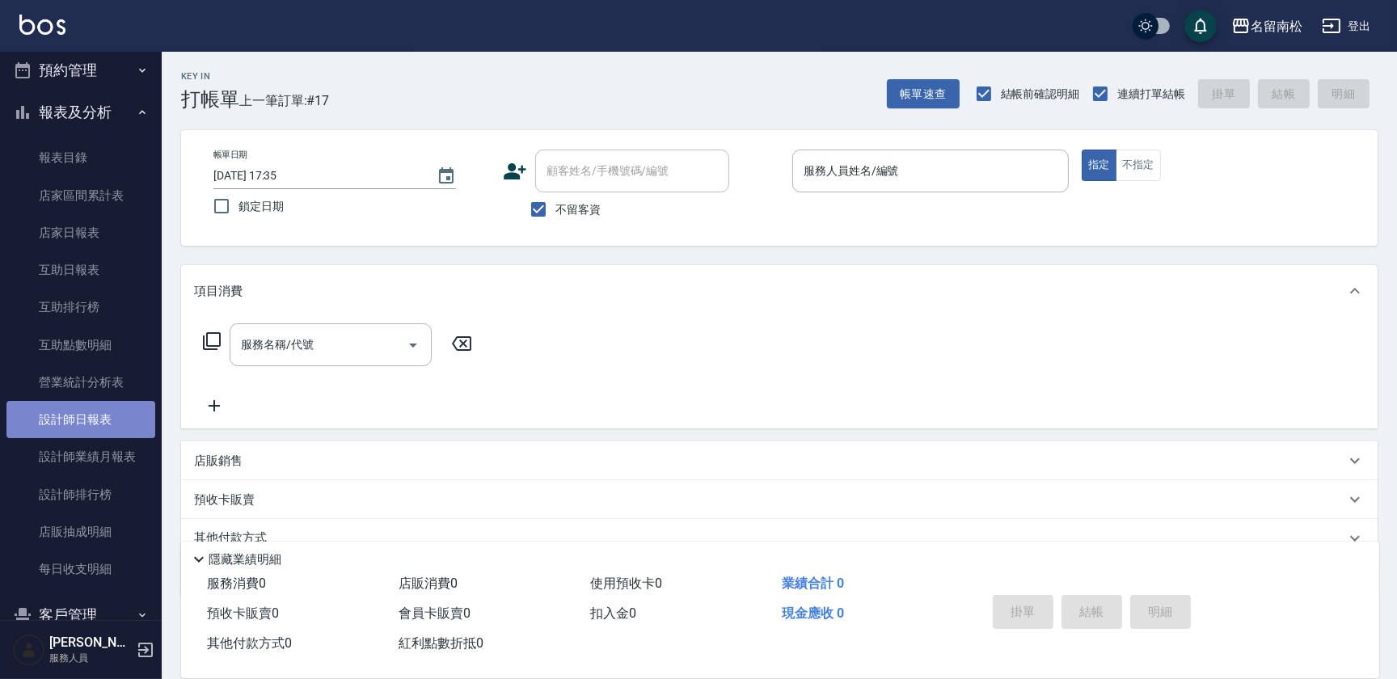
click at [99, 419] on link "設計師日報表" at bounding box center [80, 419] width 149 height 37
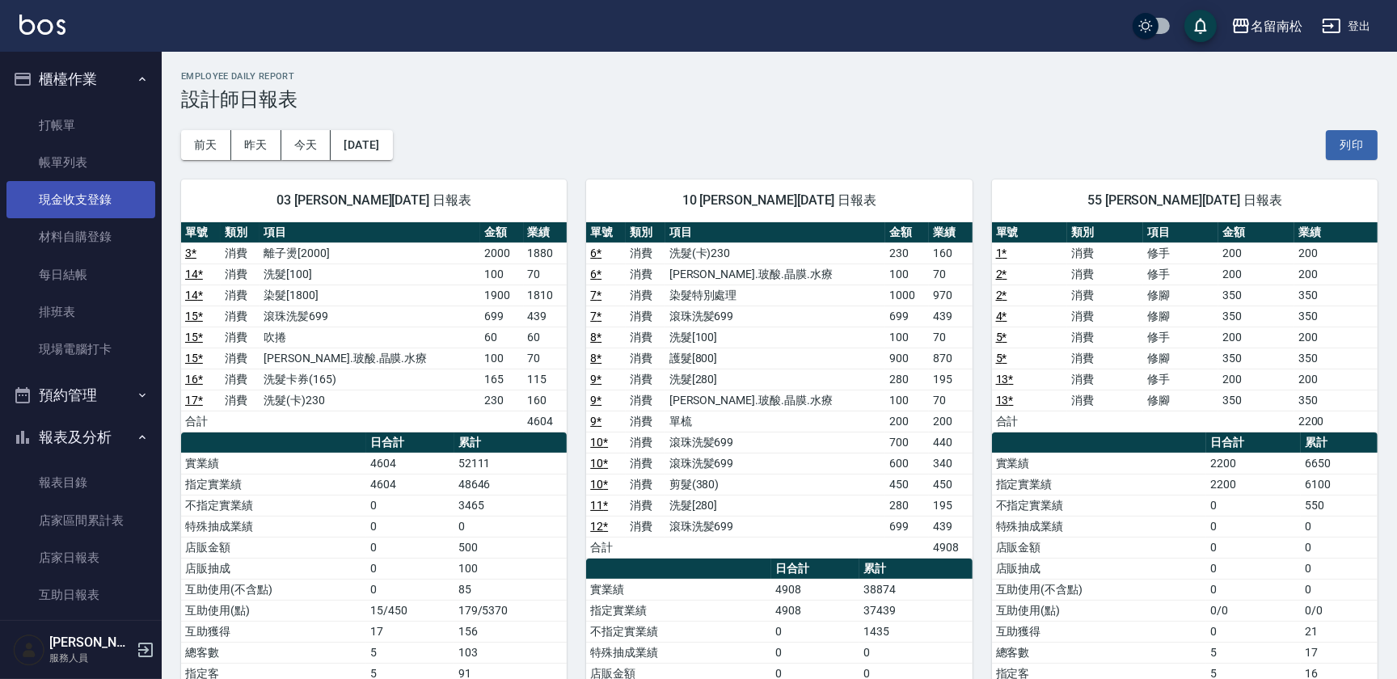
click at [123, 195] on link "現金收支登錄" at bounding box center [80, 199] width 149 height 37
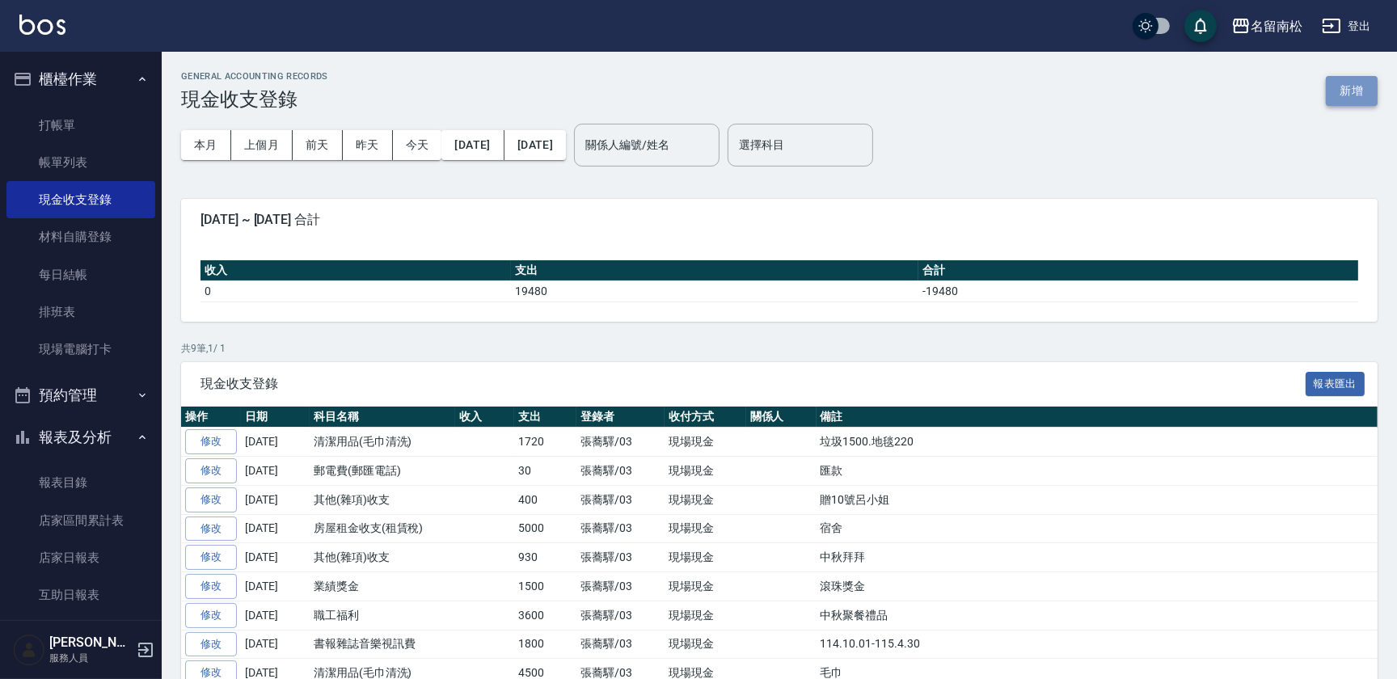
click at [1351, 92] on button "新增" at bounding box center [1352, 91] width 52 height 30
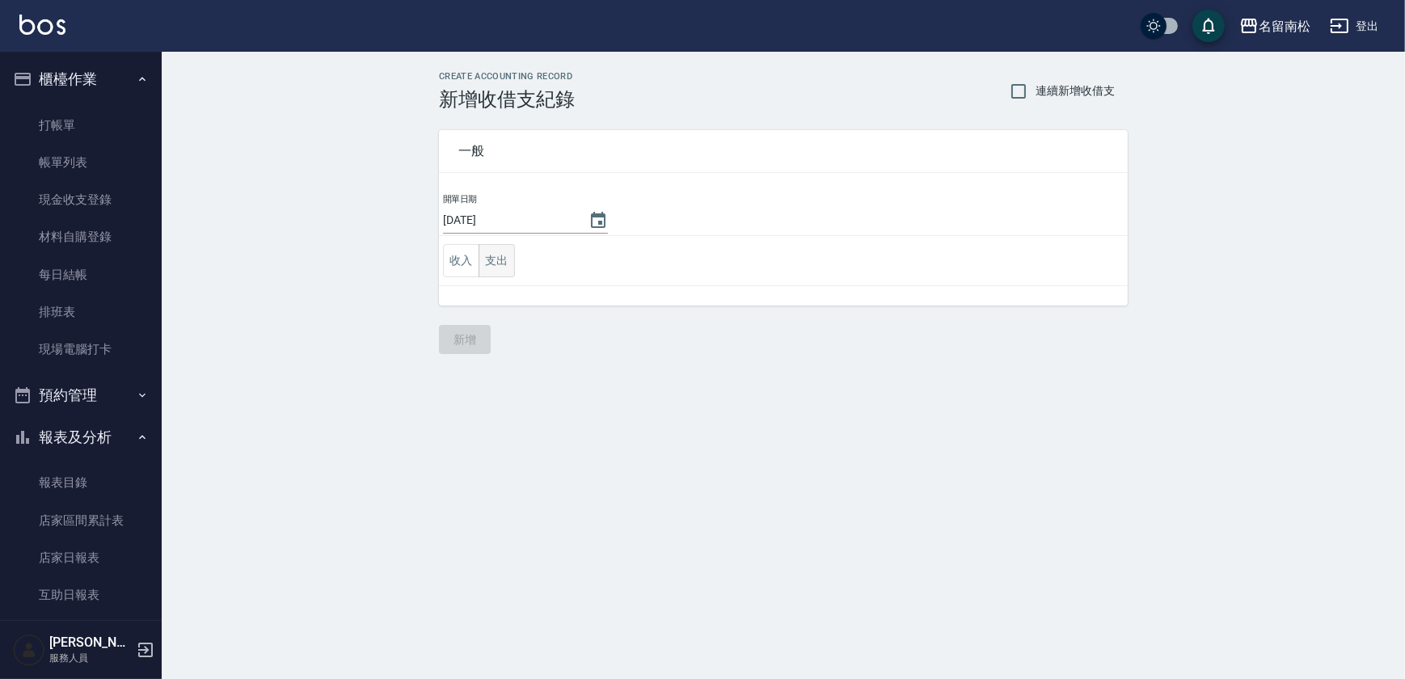
click at [496, 258] on button "支出" at bounding box center [497, 260] width 36 height 33
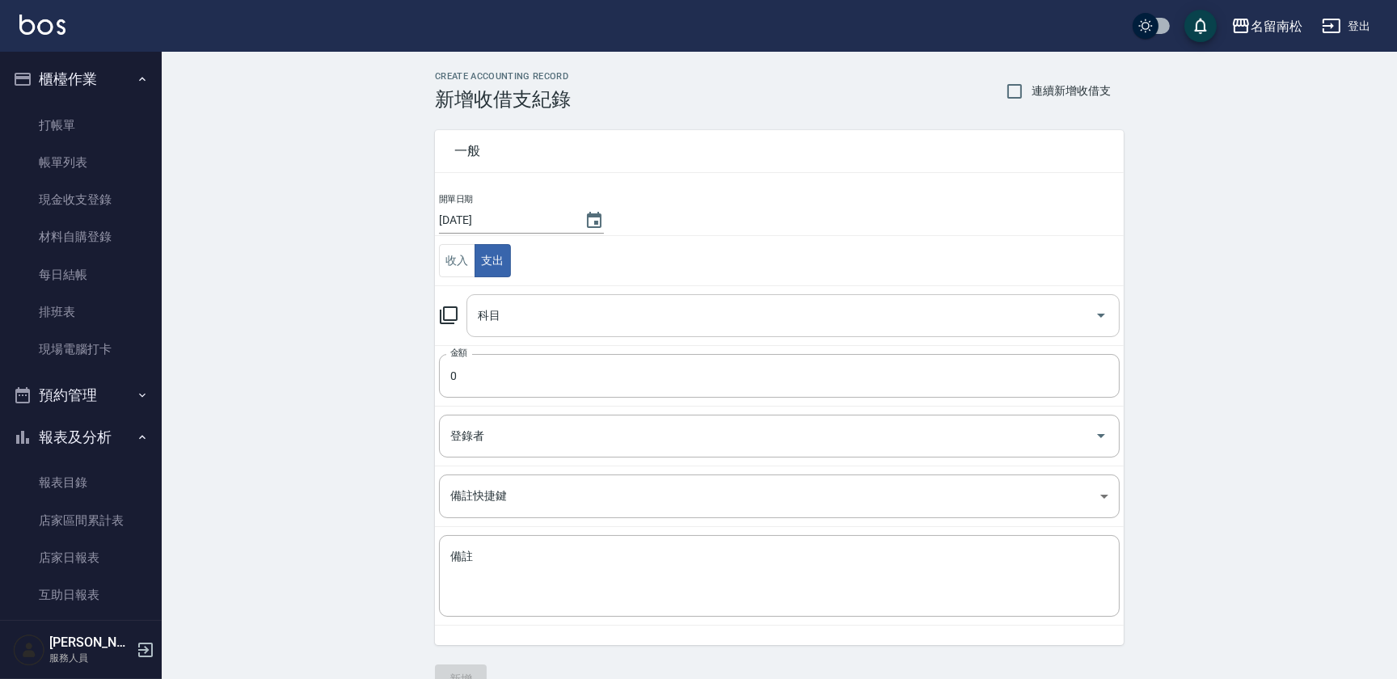
click at [624, 321] on input "科目" at bounding box center [781, 316] width 614 height 28
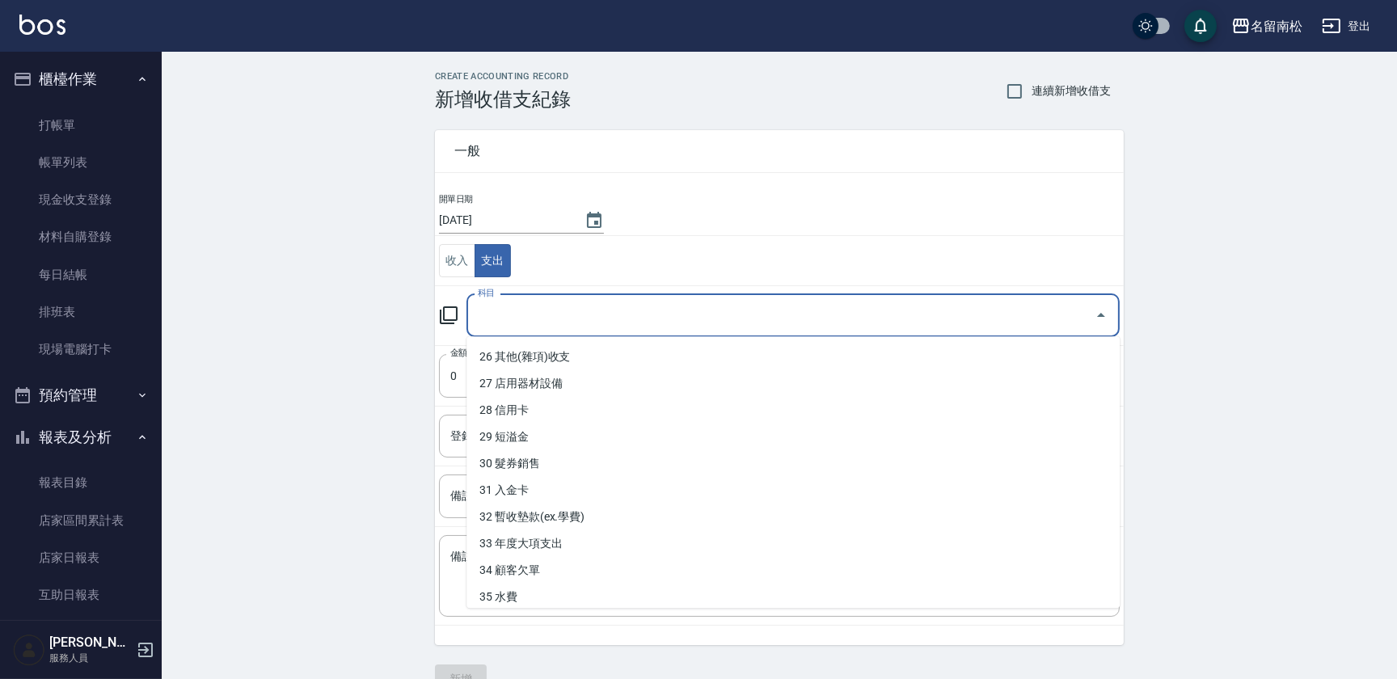
scroll to position [753, 0]
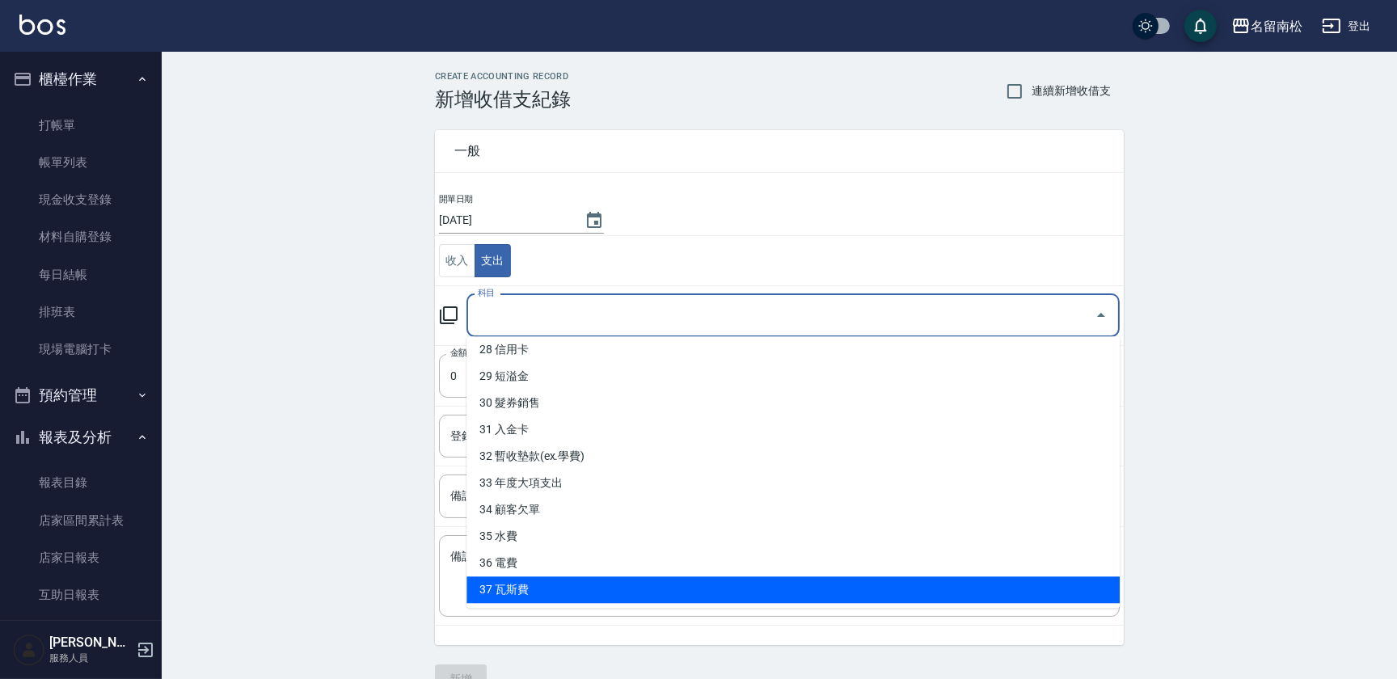
click at [654, 580] on li "37 瓦斯費" at bounding box center [792, 589] width 653 height 27
type input "37 瓦斯費"
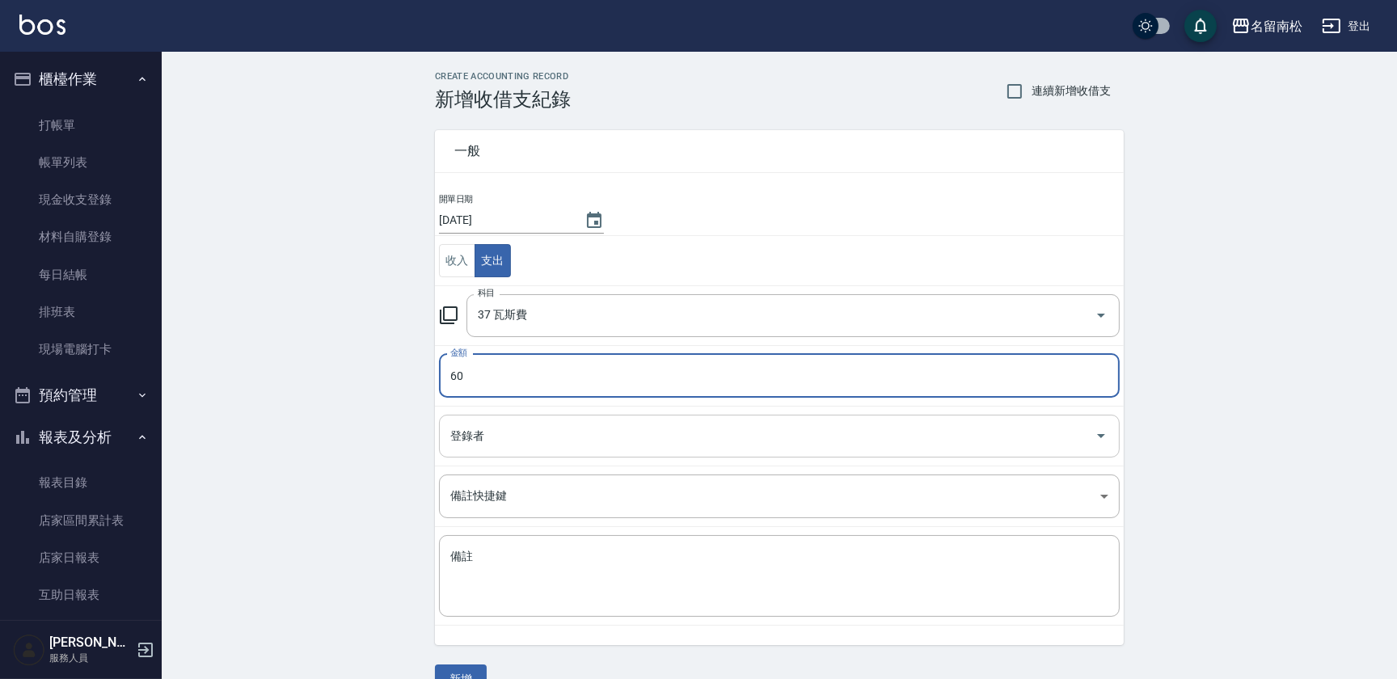
type input "60"
click at [555, 441] on input "登錄者" at bounding box center [767, 436] width 642 height 28
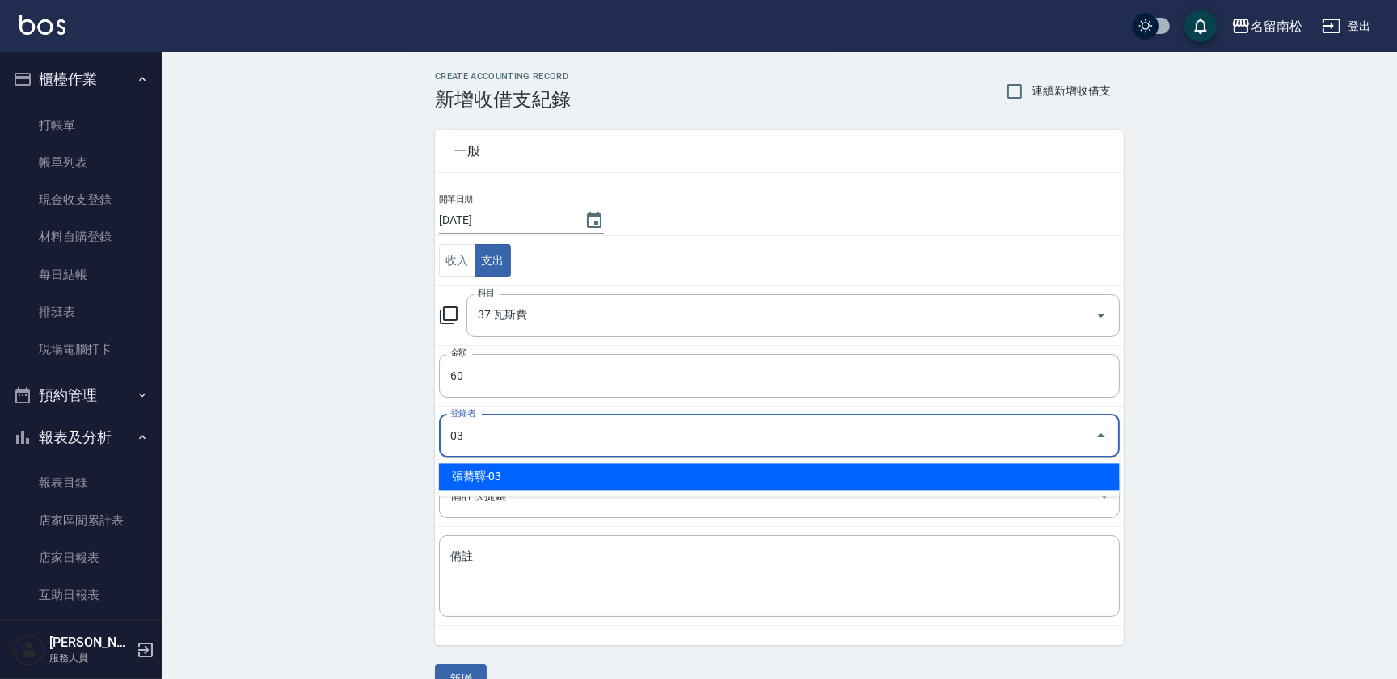
type input "張蕎驛-03"
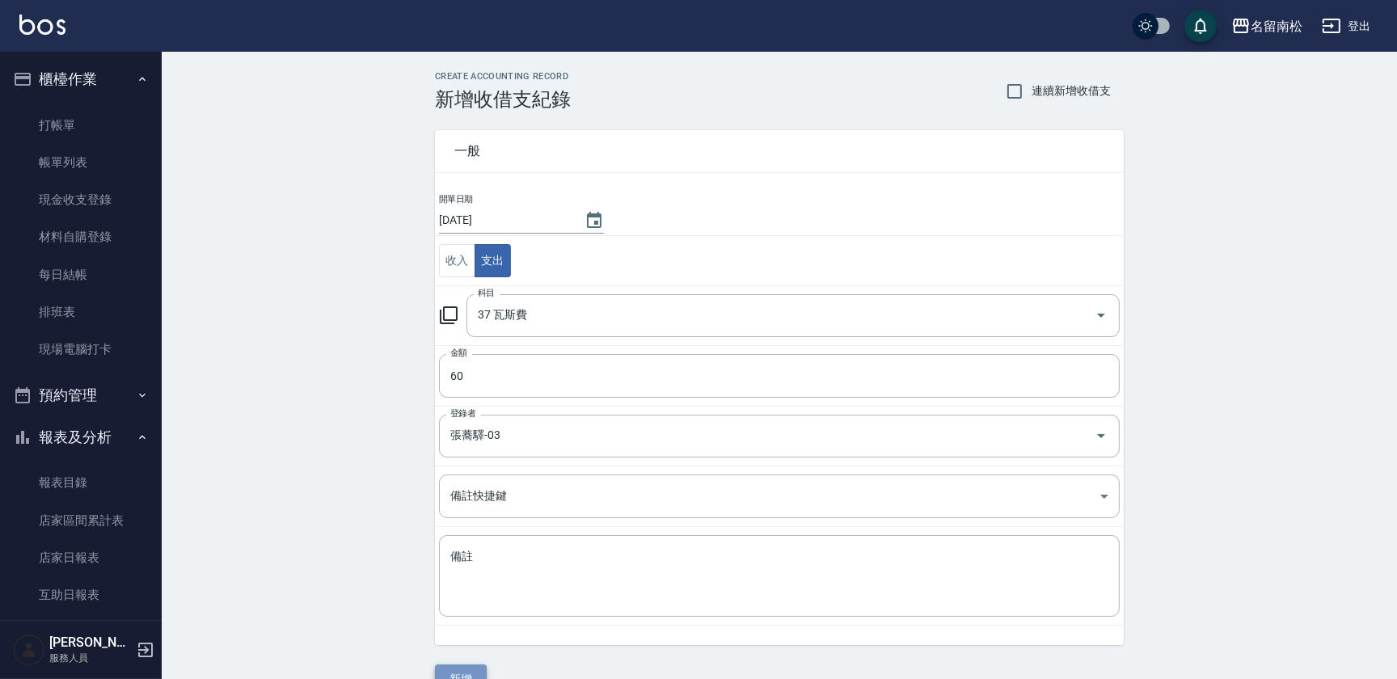
click at [463, 670] on button "新增" at bounding box center [461, 680] width 52 height 30
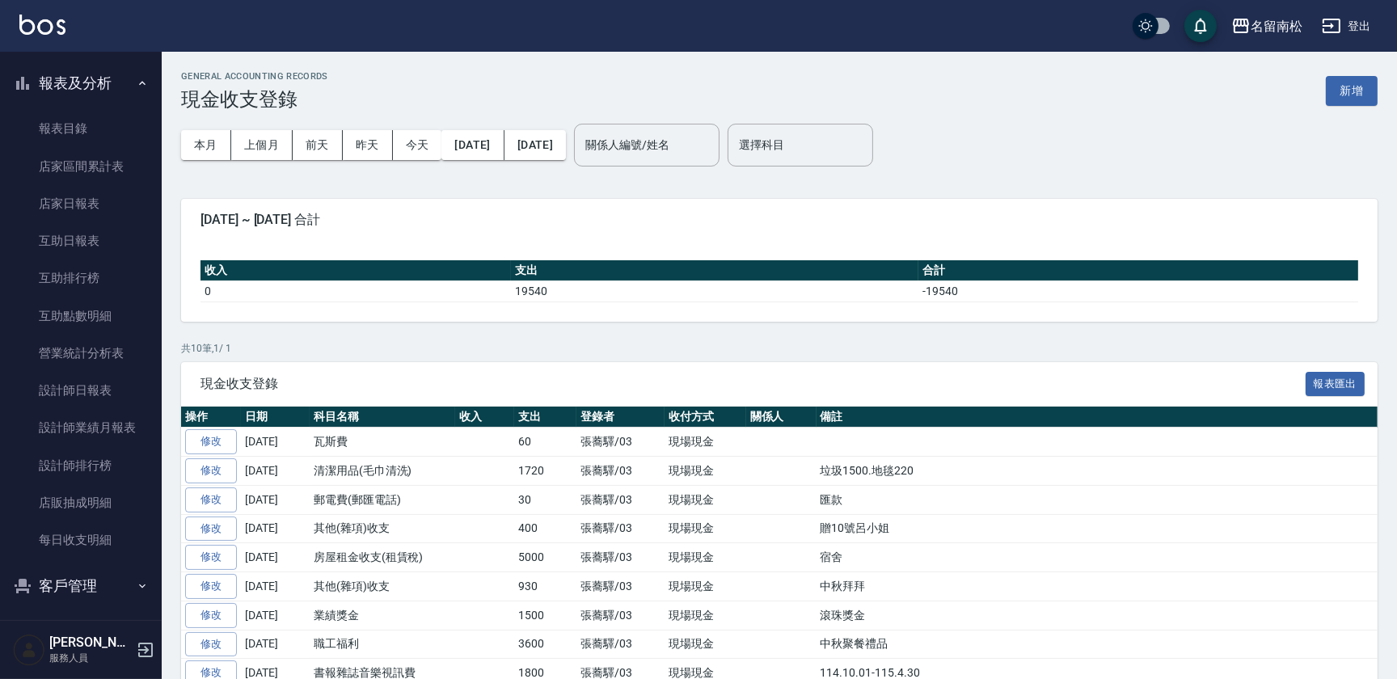
scroll to position [356, 0]
click at [99, 373] on link "設計師日報表" at bounding box center [80, 388] width 149 height 37
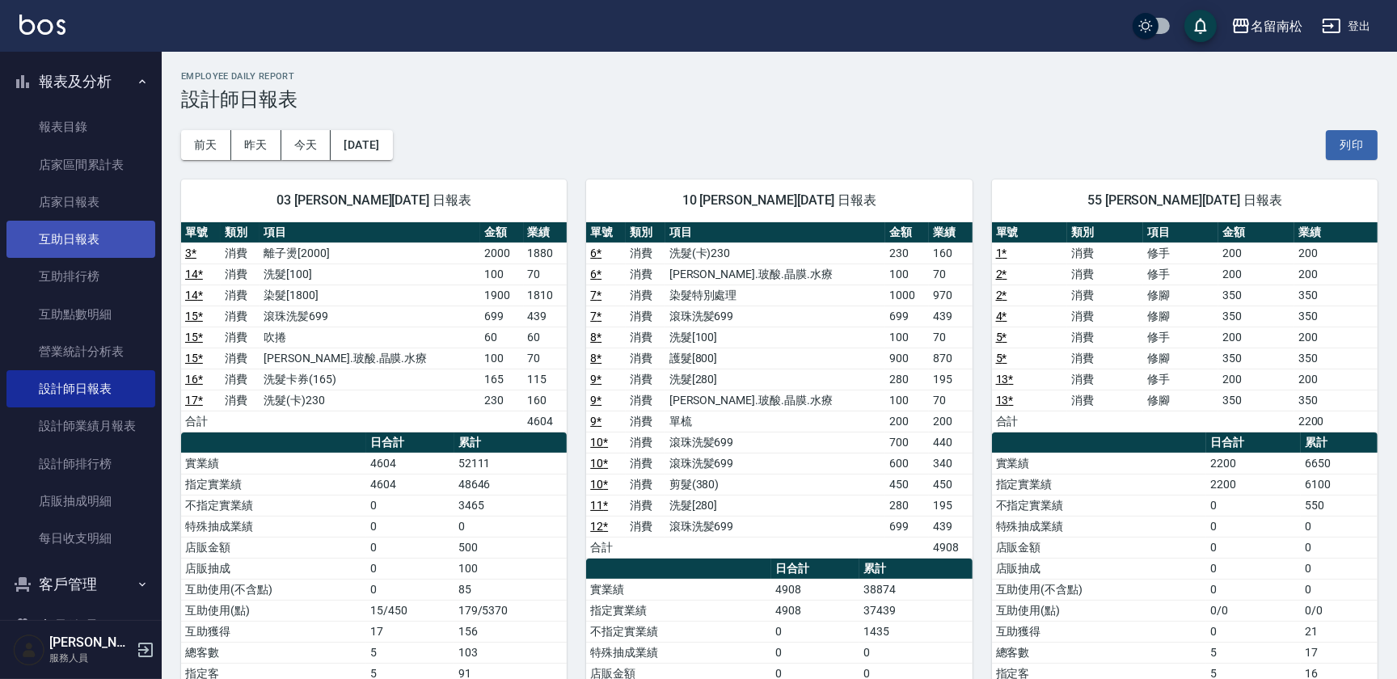
click at [99, 230] on link "互助日報表" at bounding box center [80, 239] width 149 height 37
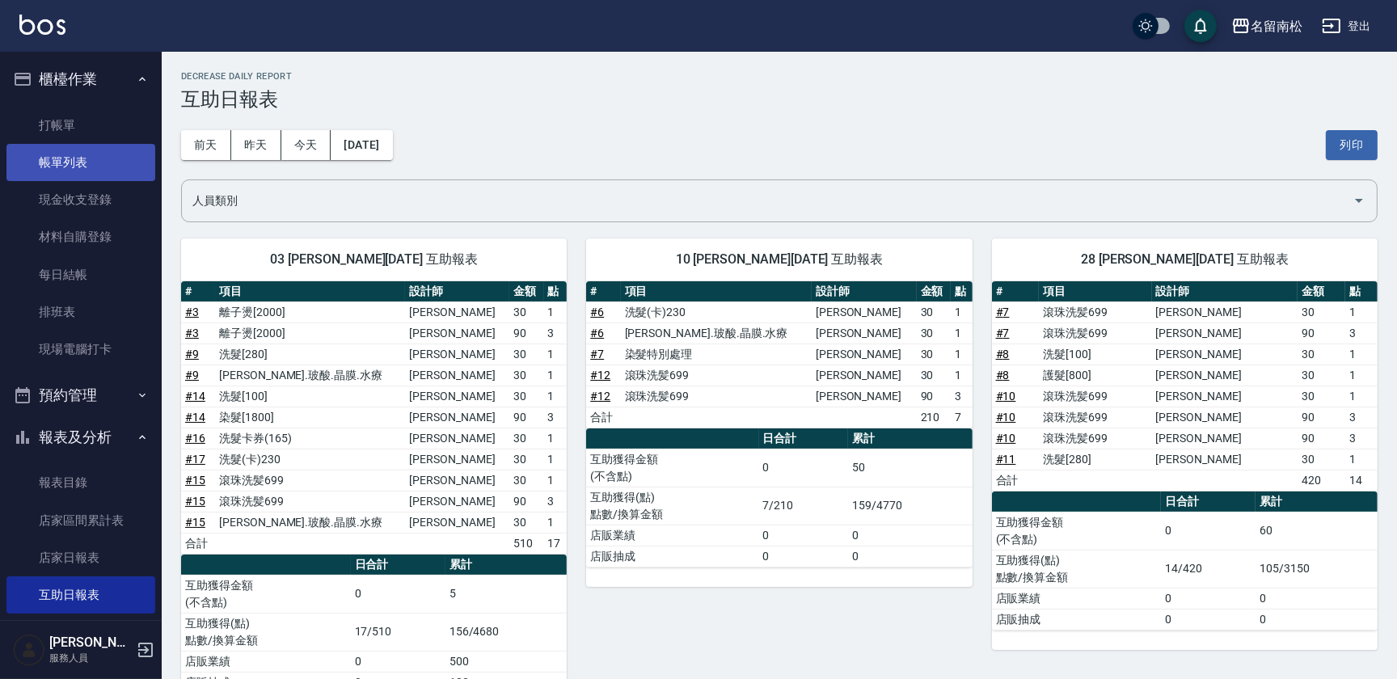
click at [124, 158] on link "帳單列表" at bounding box center [80, 162] width 149 height 37
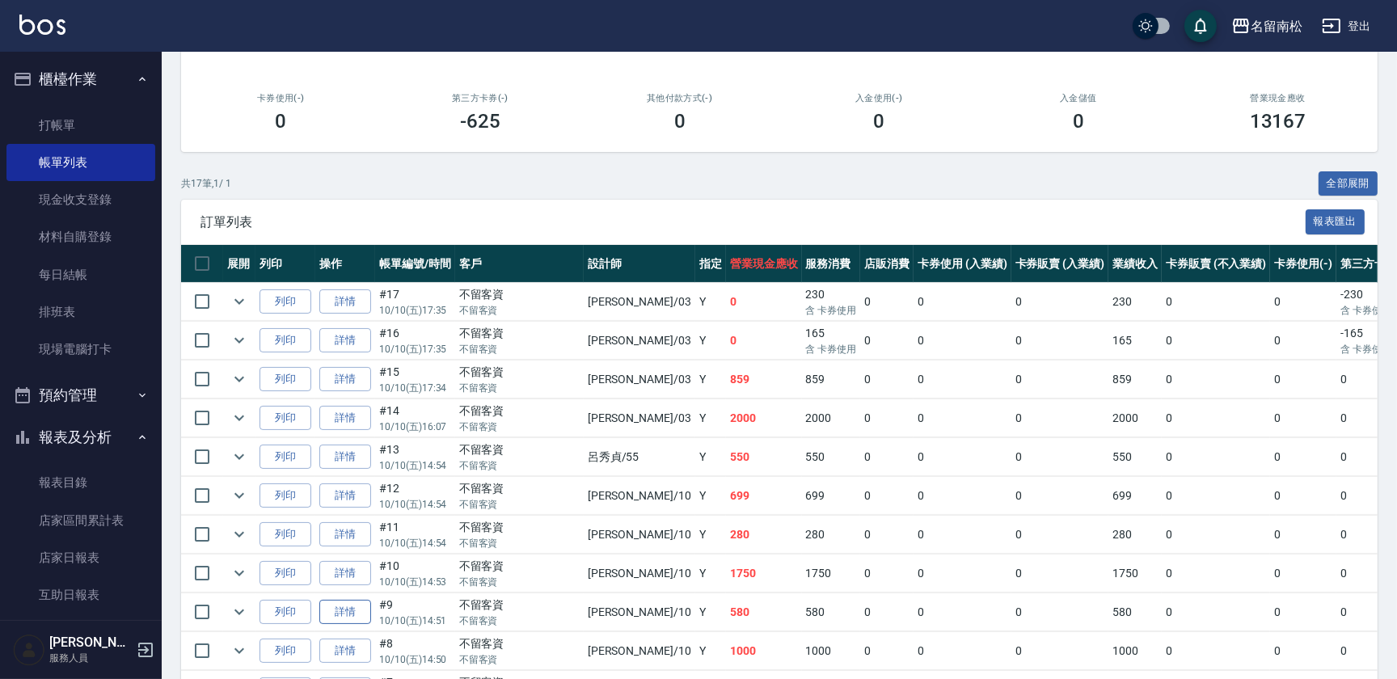
scroll to position [205, 0]
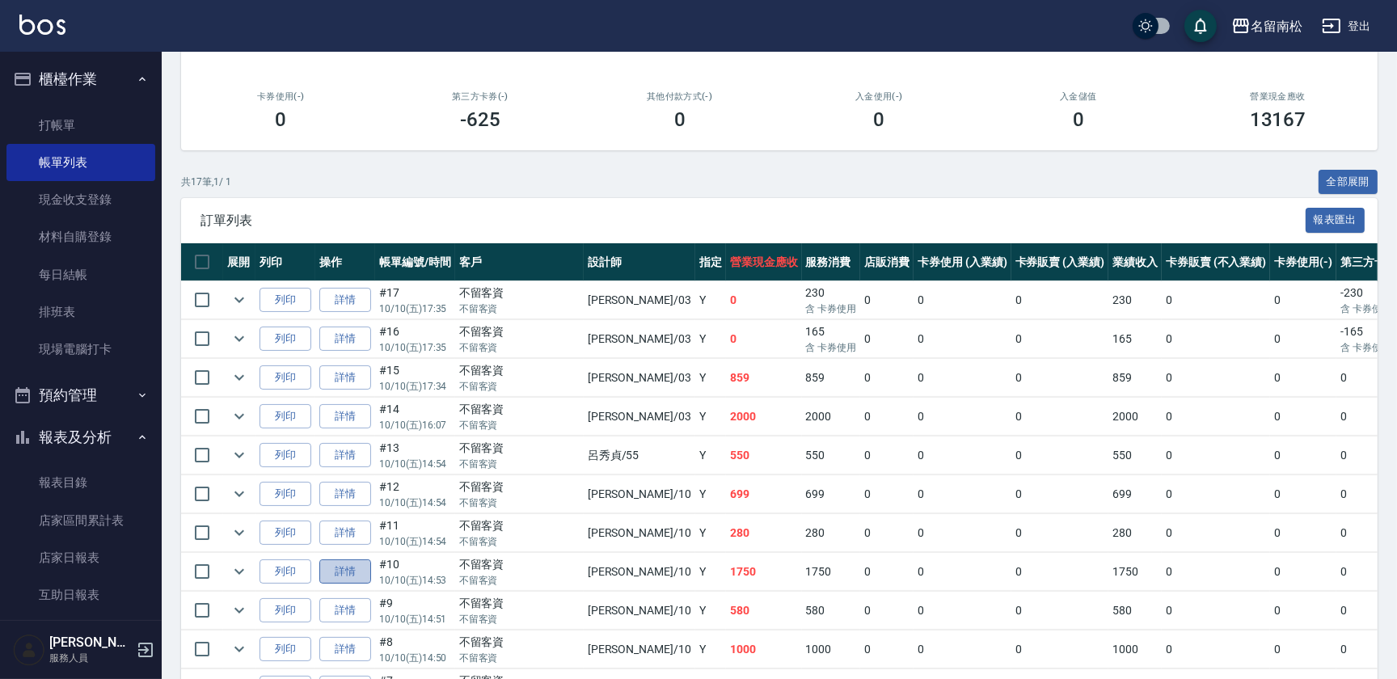
click at [343, 567] on link "詳情" at bounding box center [345, 571] width 52 height 25
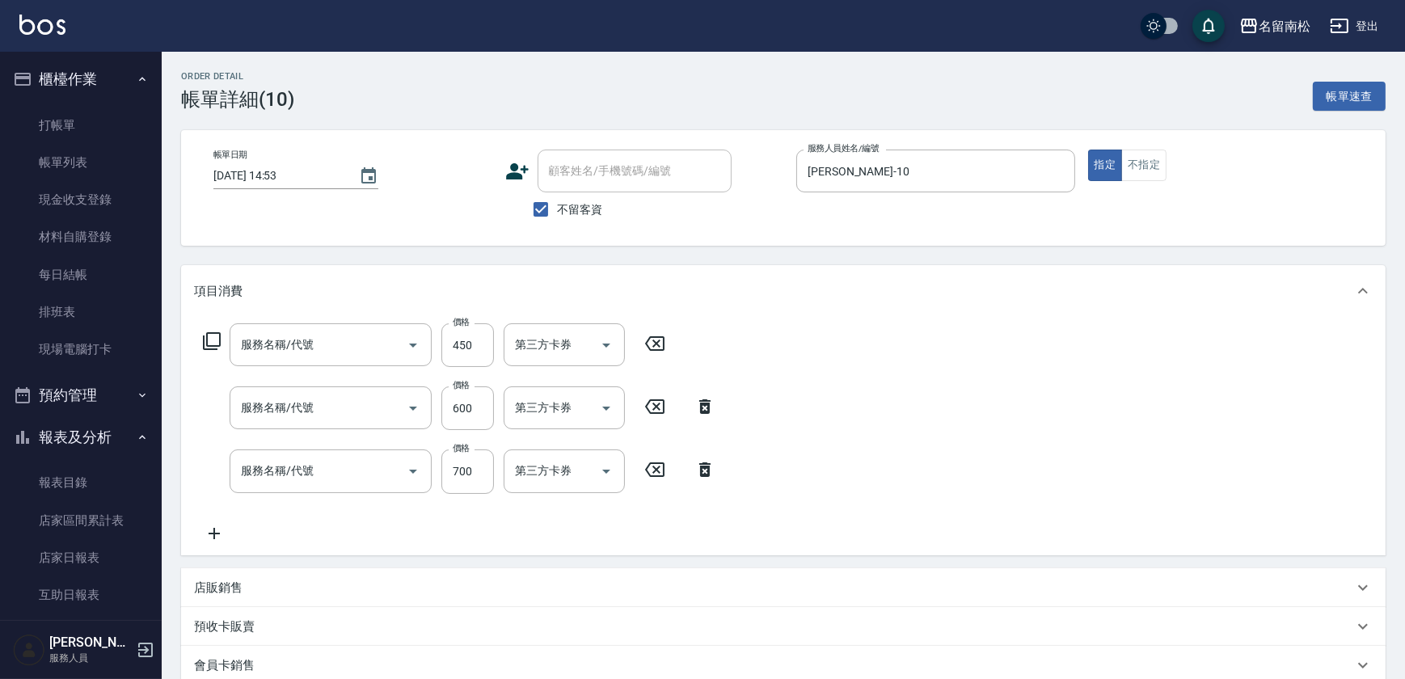
type input "[DATE] 14:53"
checkbox input "true"
type input "[PERSON_NAME]-10"
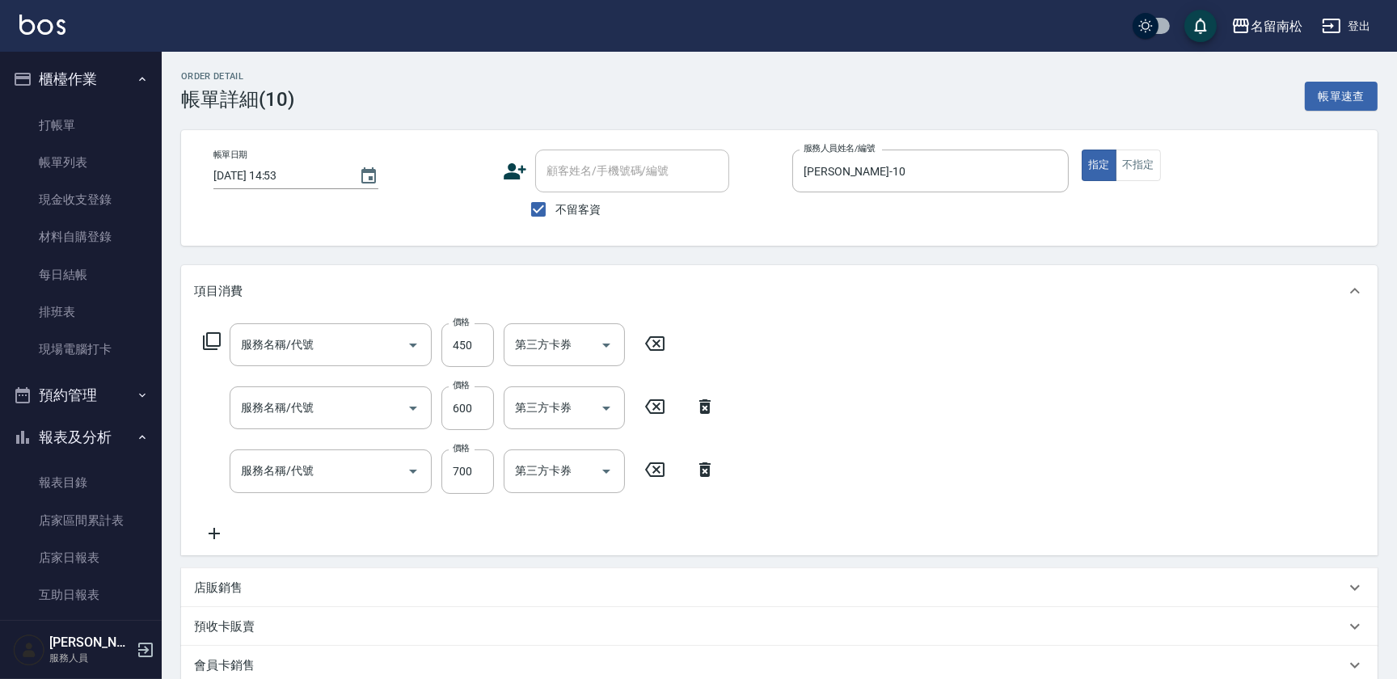
type input "剪髮(380)(404)"
type input "滾珠洗髪699(214)"
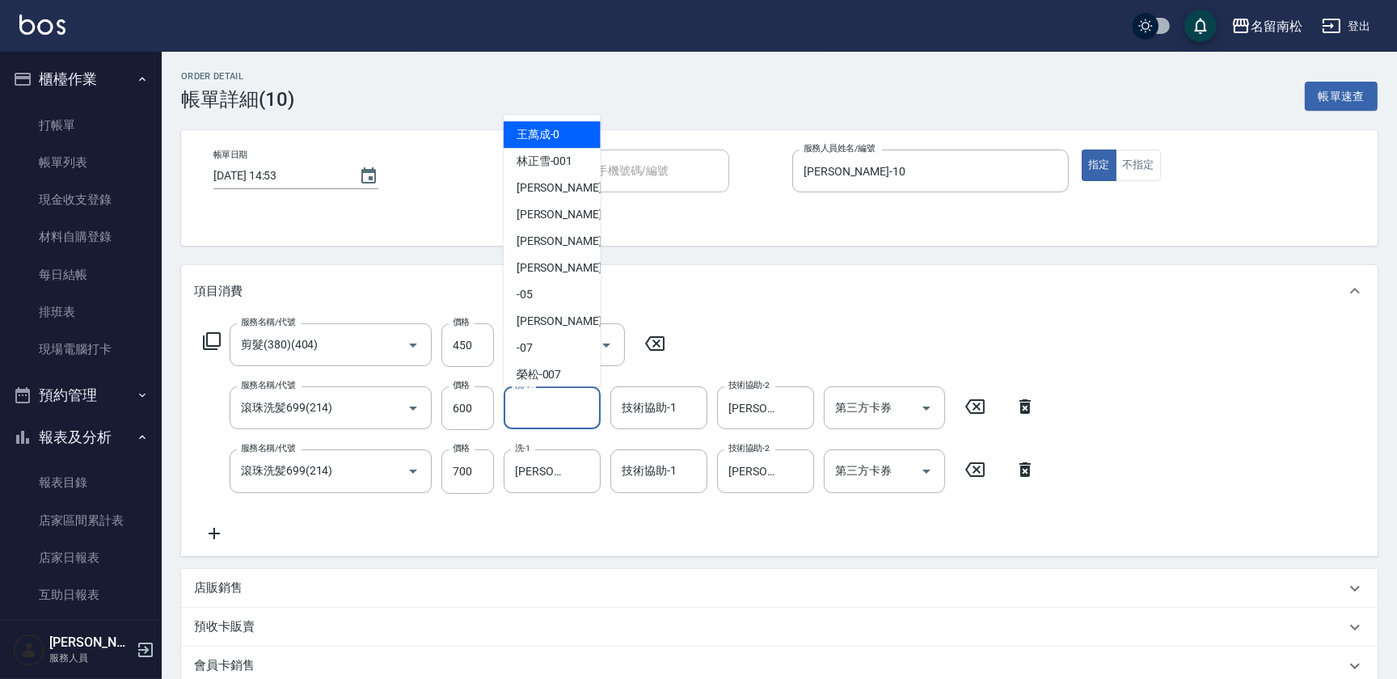
click at [569, 411] on input "洗-1" at bounding box center [552, 408] width 82 height 28
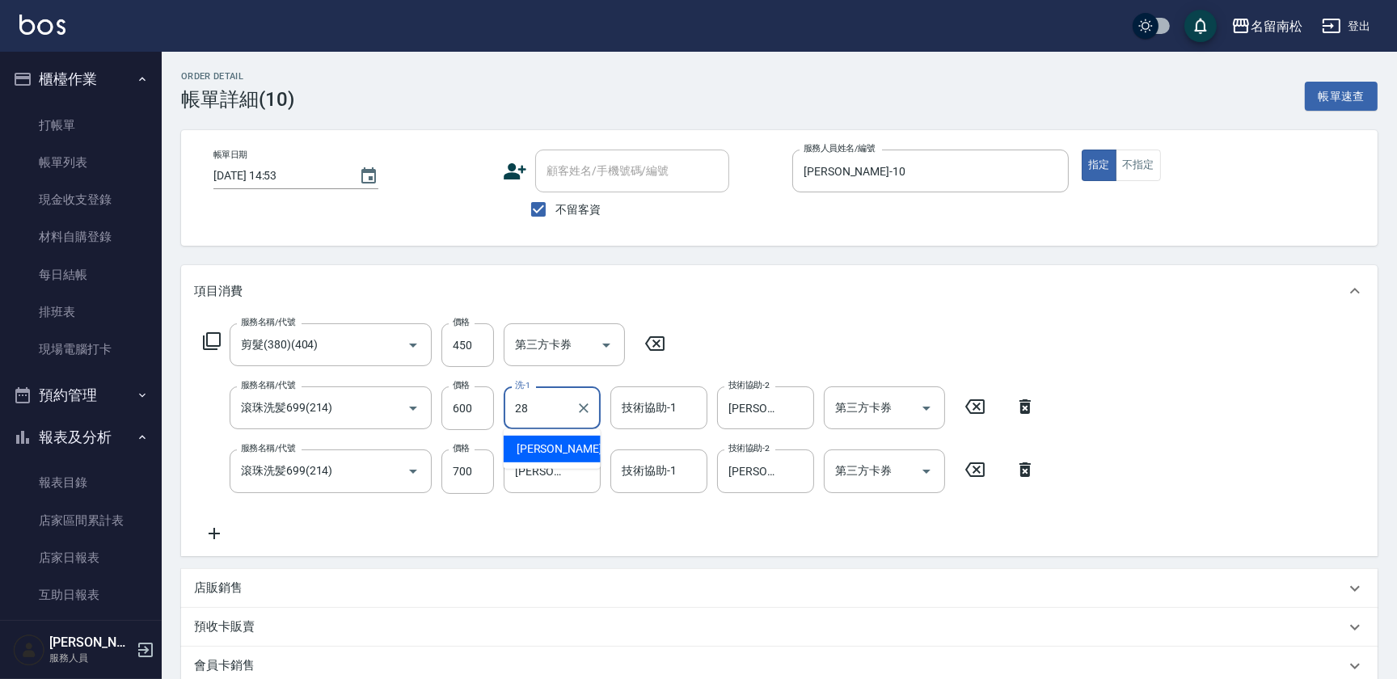
type input "[PERSON_NAME]-28"
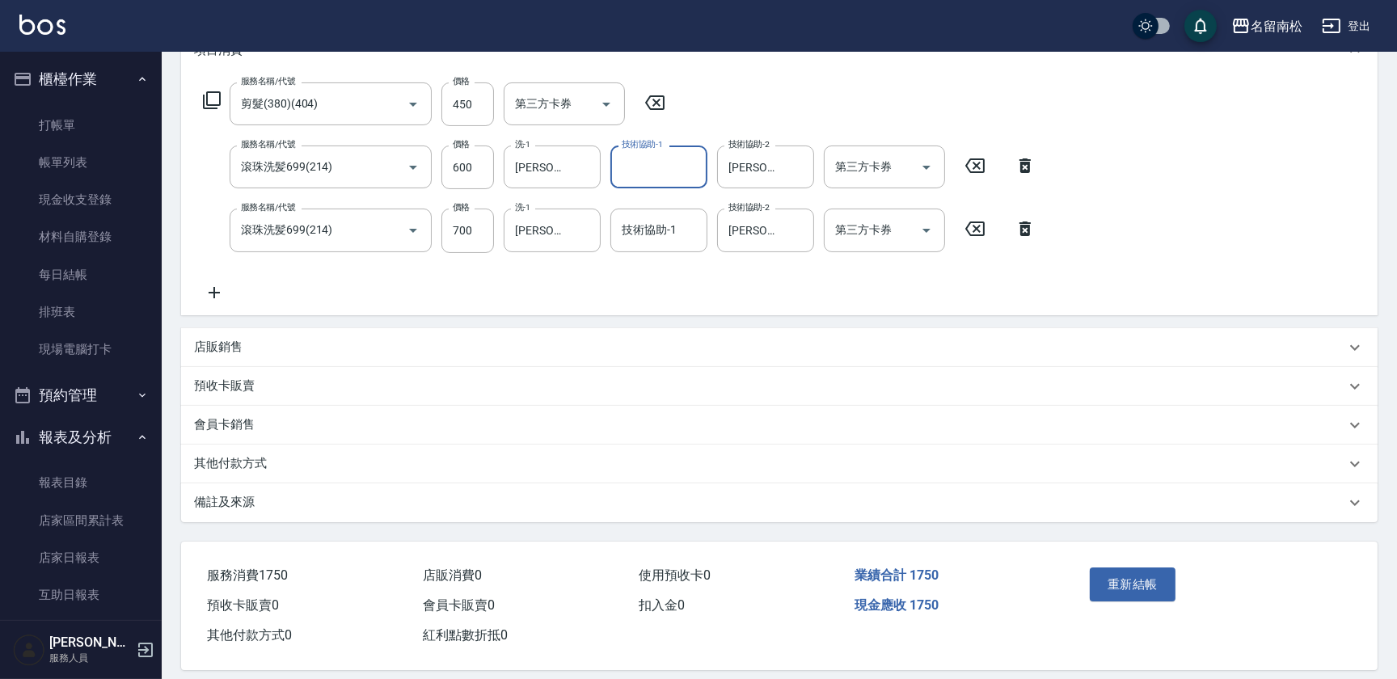
scroll to position [253, 0]
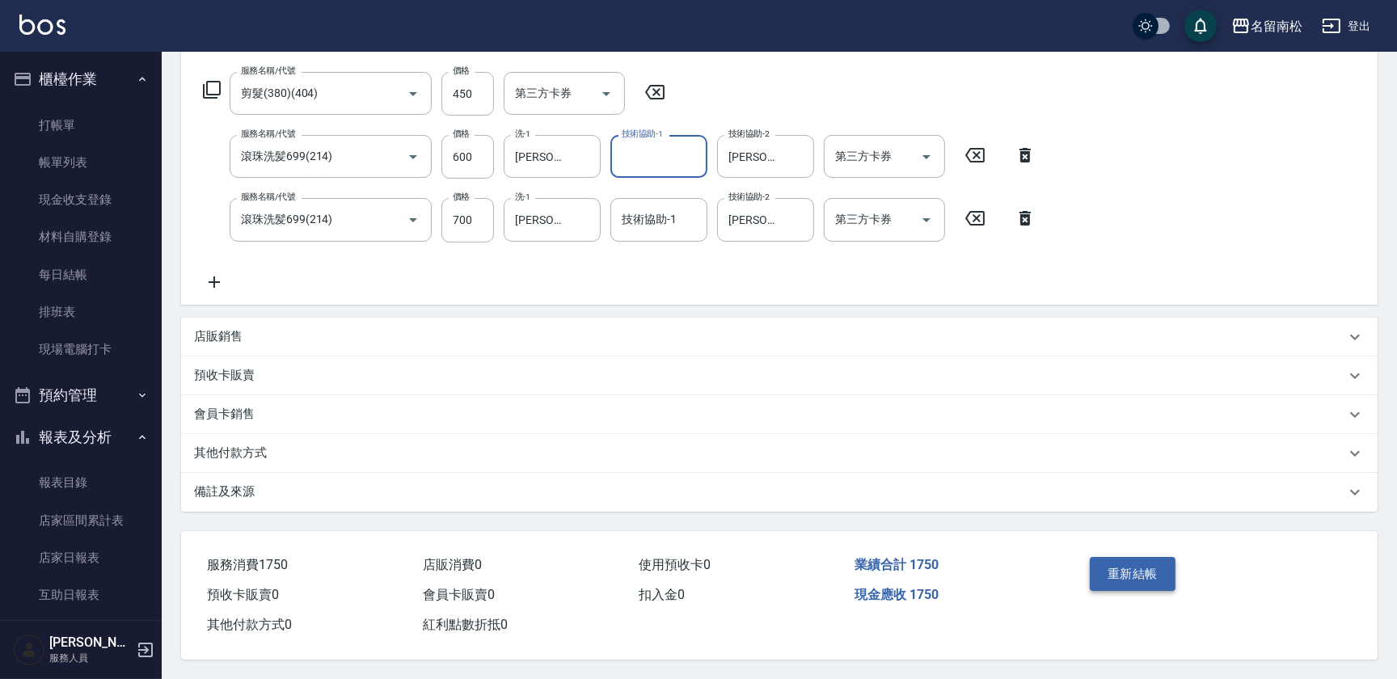
click at [1136, 573] on button "重新結帳" at bounding box center [1133, 574] width 86 height 34
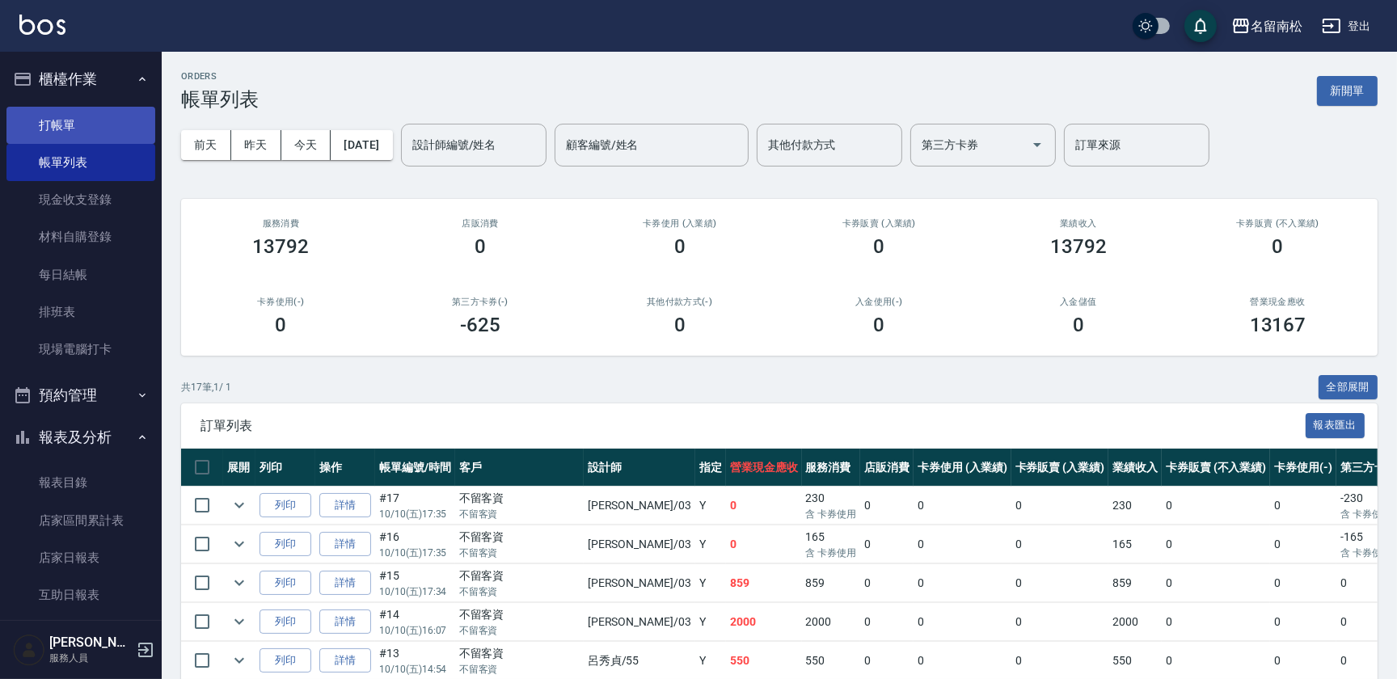
click at [96, 124] on link "打帳單" at bounding box center [80, 125] width 149 height 37
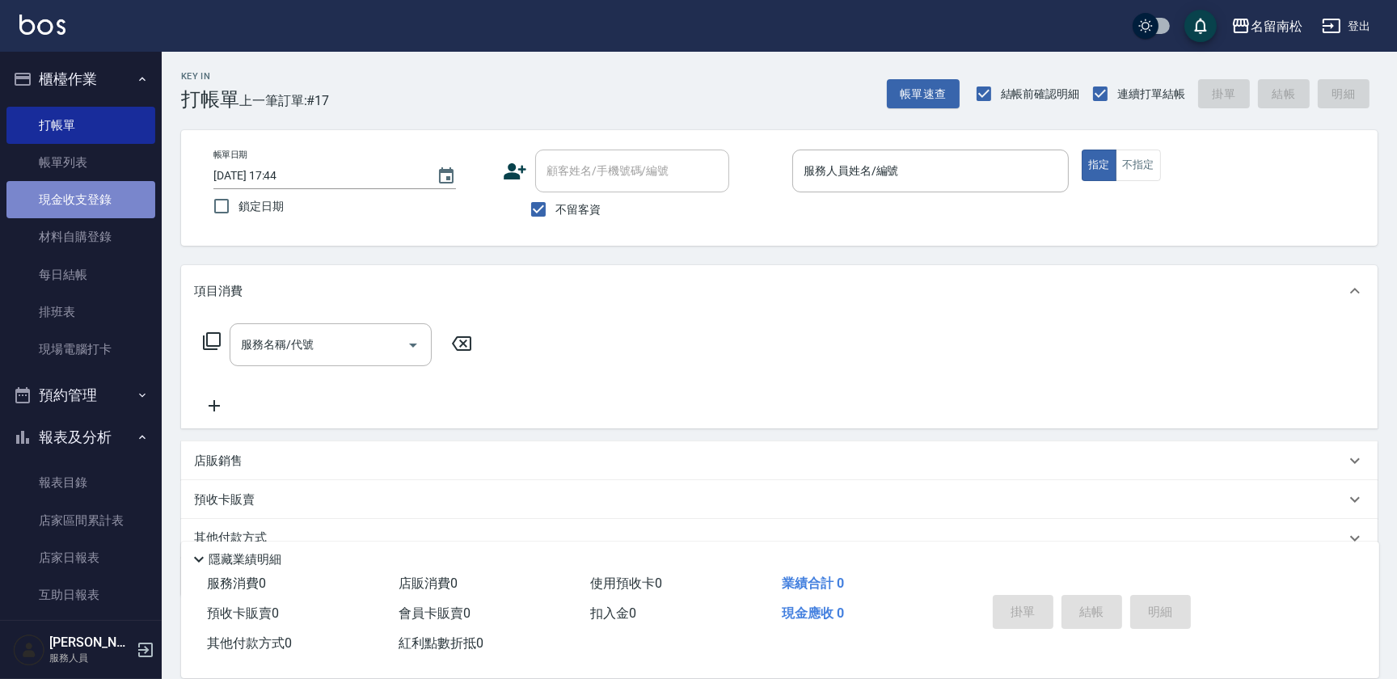
click at [117, 188] on link "現金收支登錄" at bounding box center [80, 199] width 149 height 37
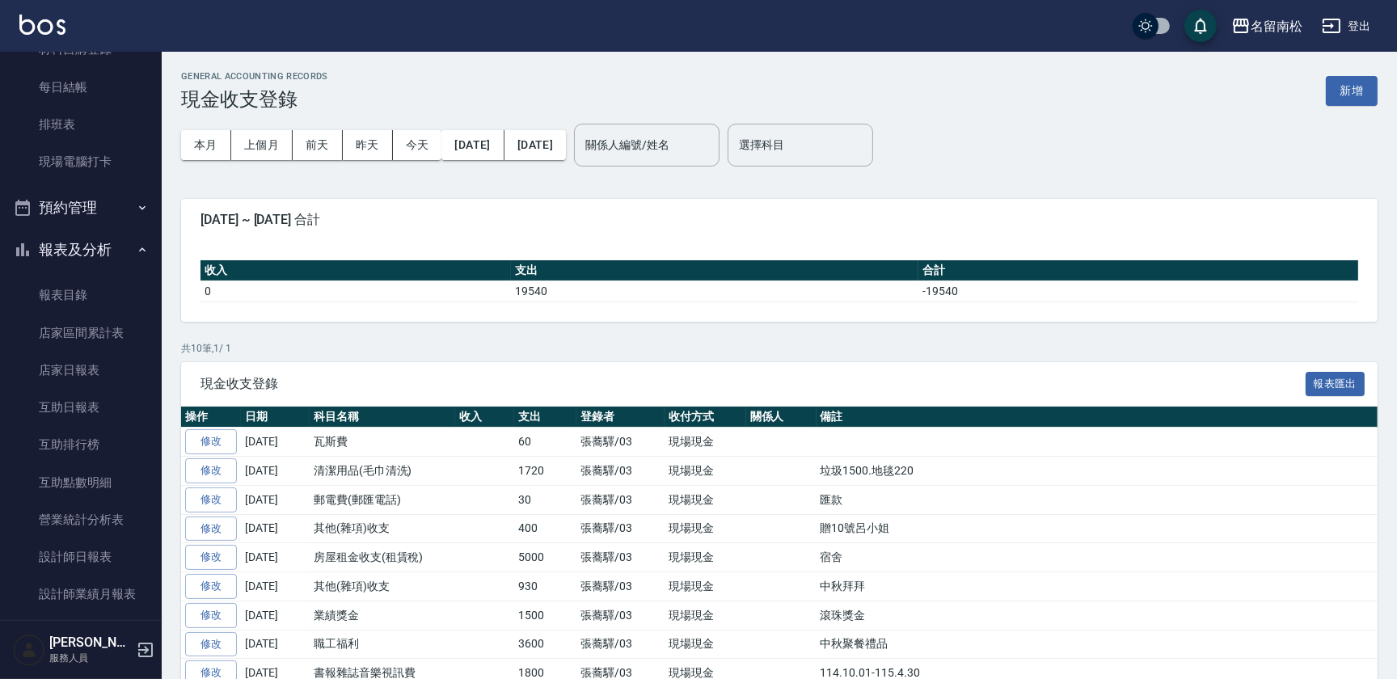
scroll to position [202, 0]
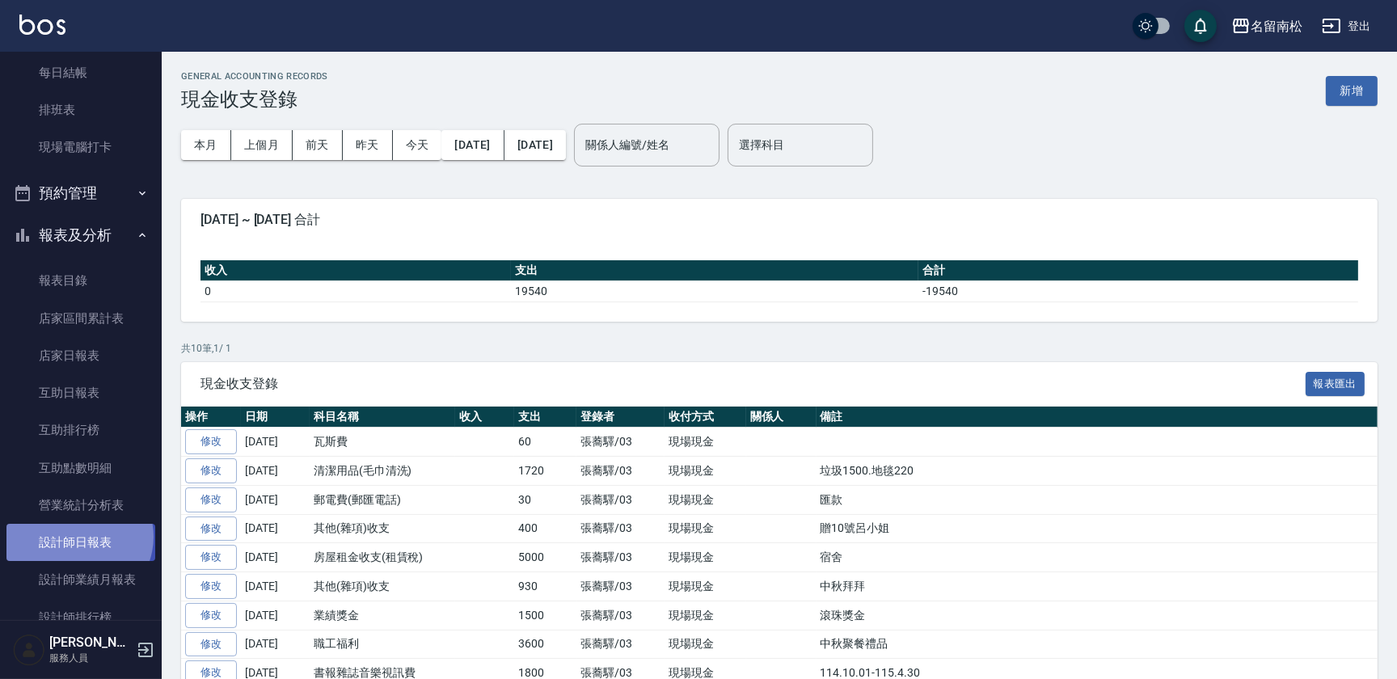
click at [78, 537] on link "設計師日報表" at bounding box center [80, 542] width 149 height 37
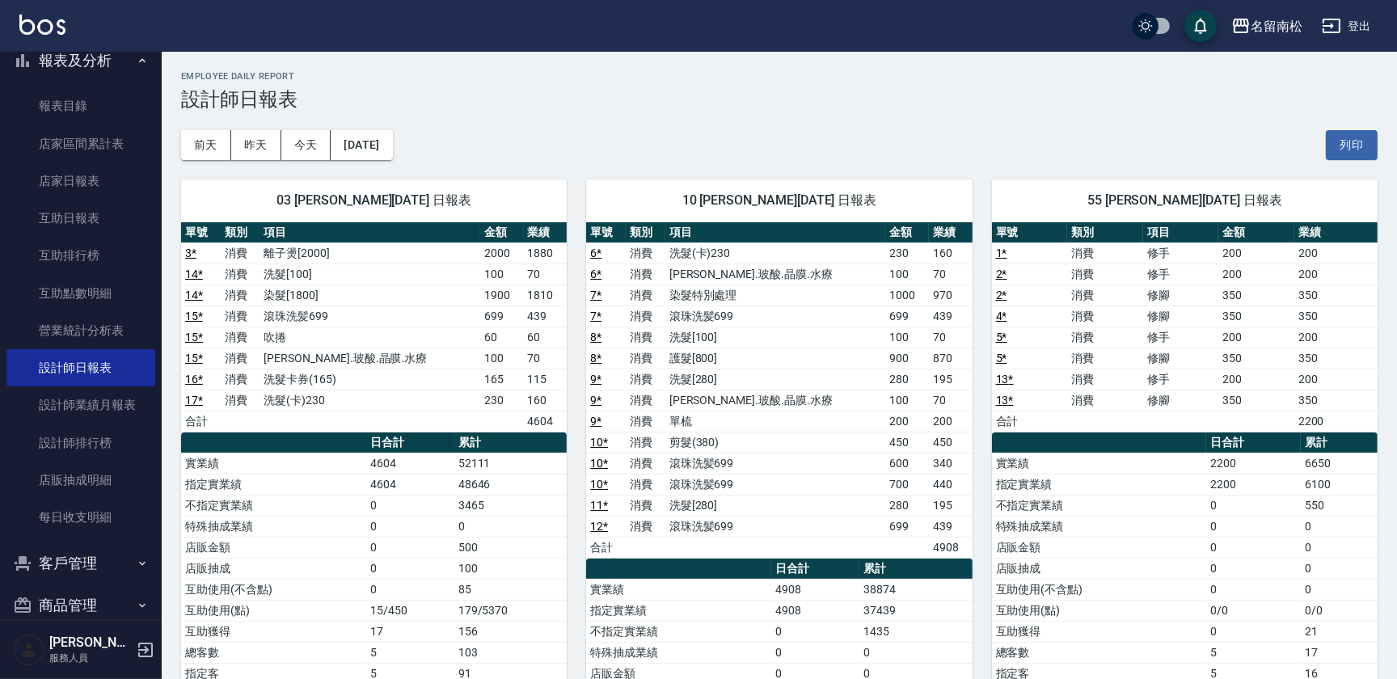
scroll to position [402, 0]
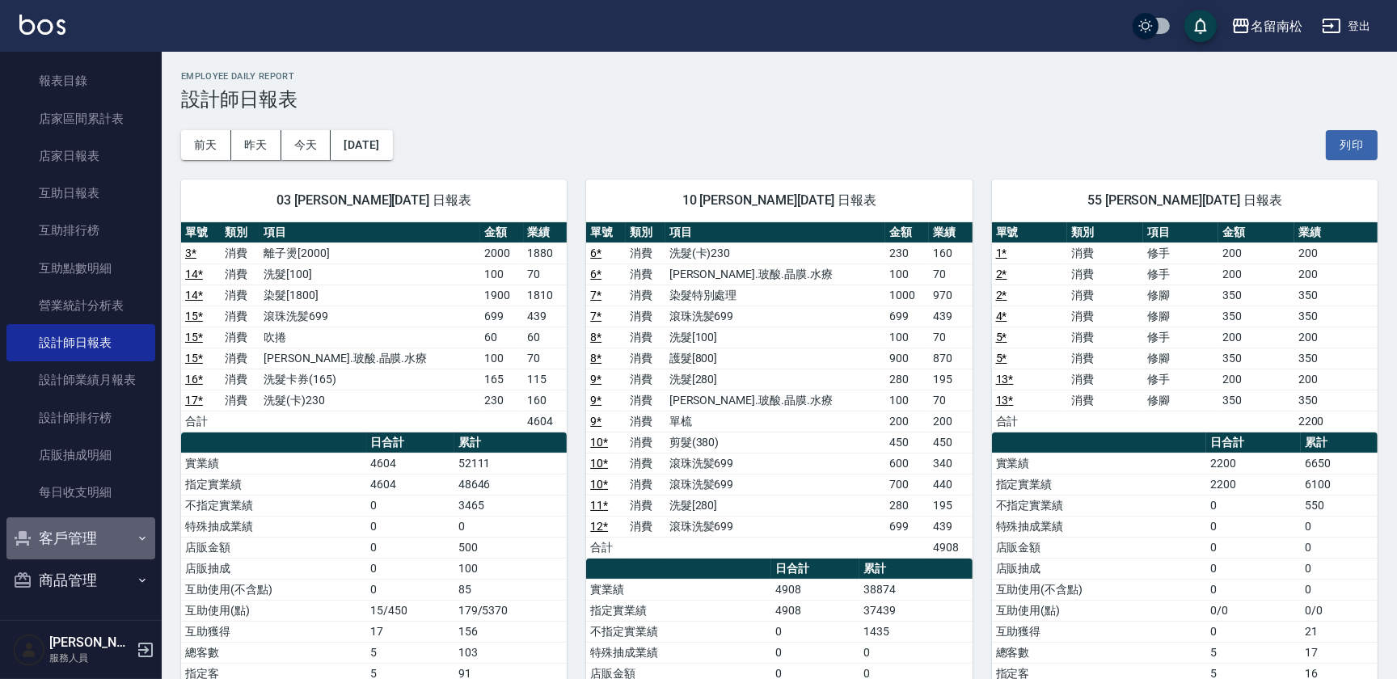
click at [110, 531] on button "客戶管理" at bounding box center [80, 538] width 149 height 42
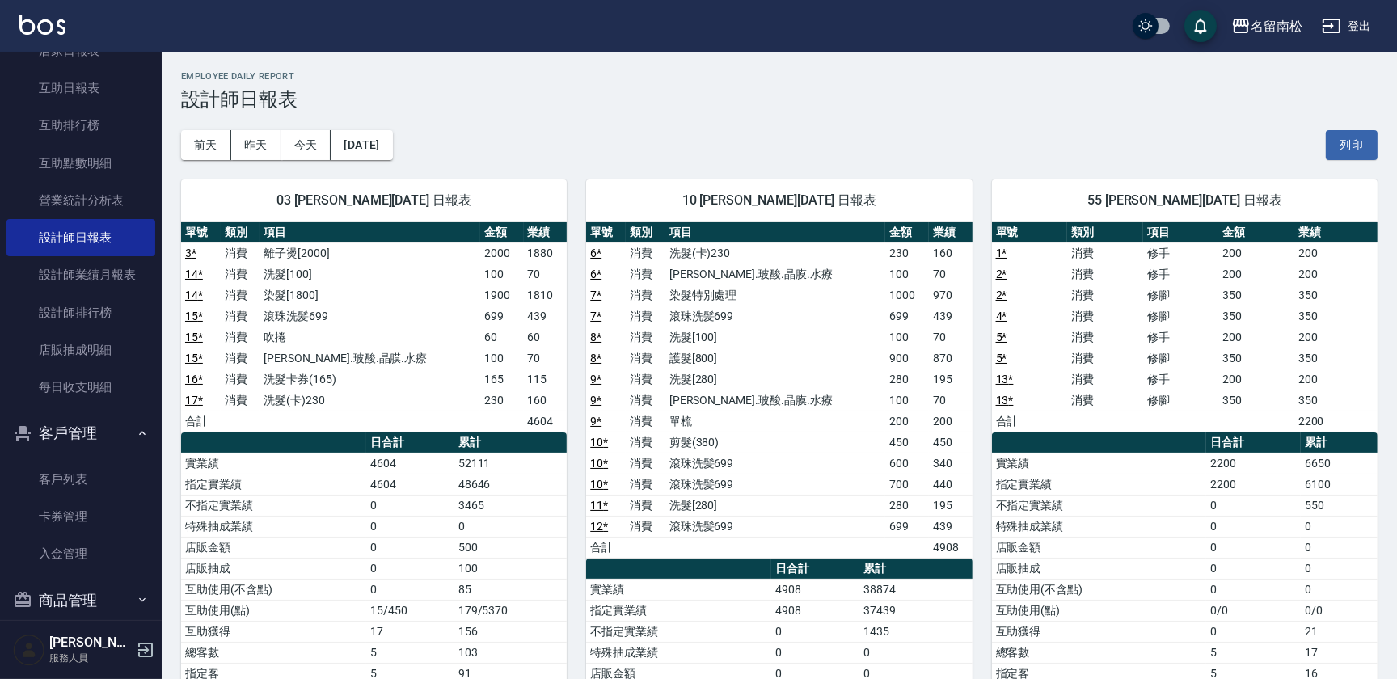
scroll to position [526, 0]
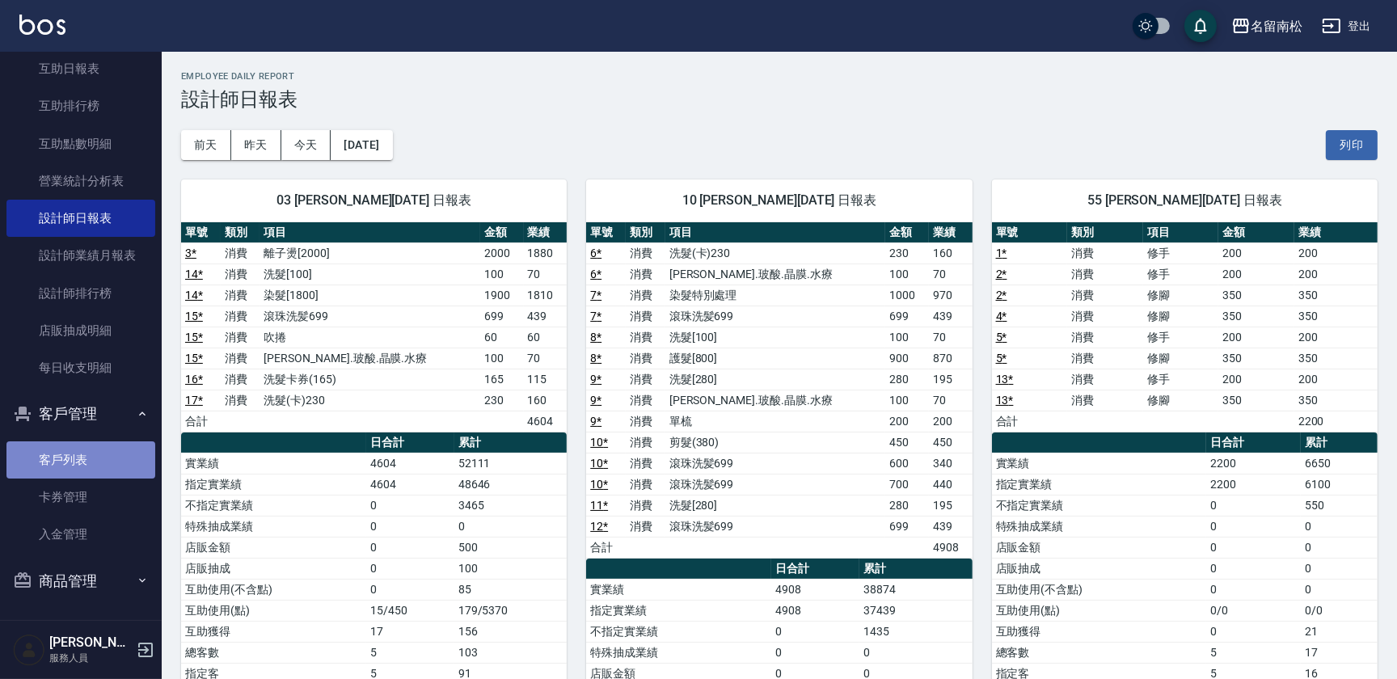
click at [101, 453] on link "客戶列表" at bounding box center [80, 459] width 149 height 37
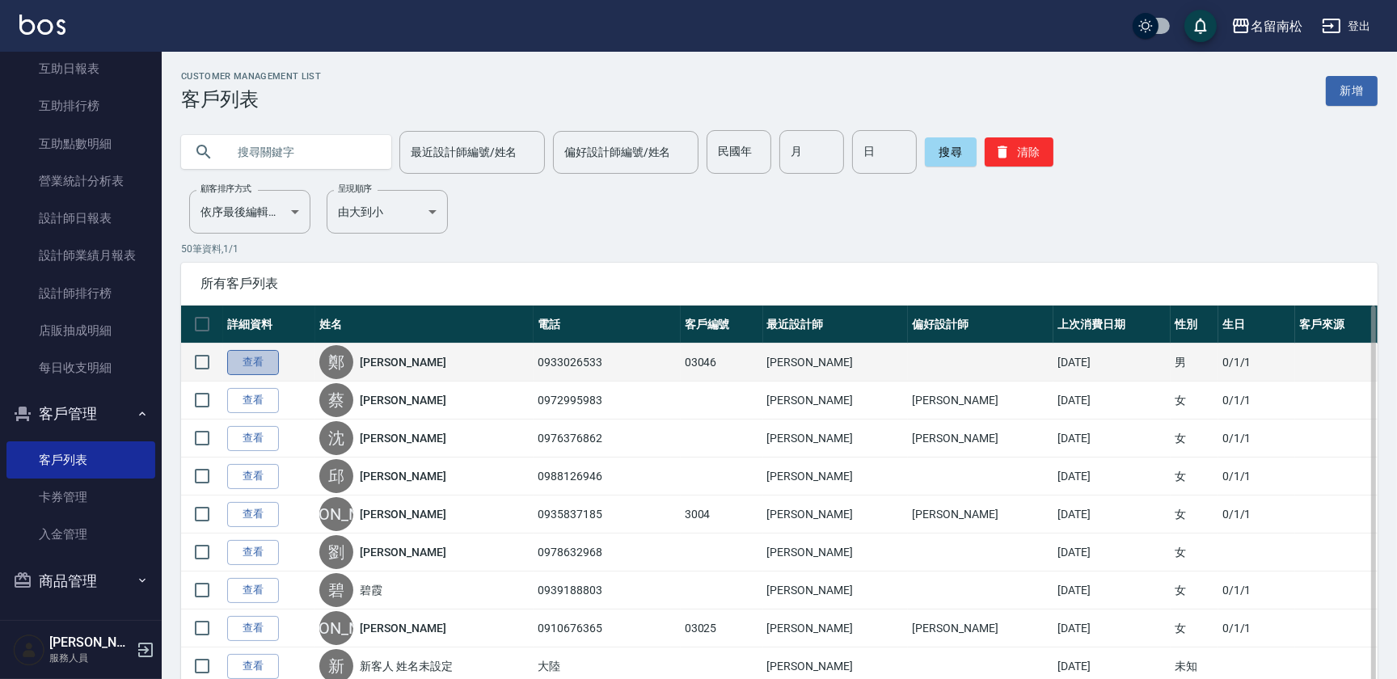
click at [262, 367] on link "查看" at bounding box center [253, 362] width 52 height 25
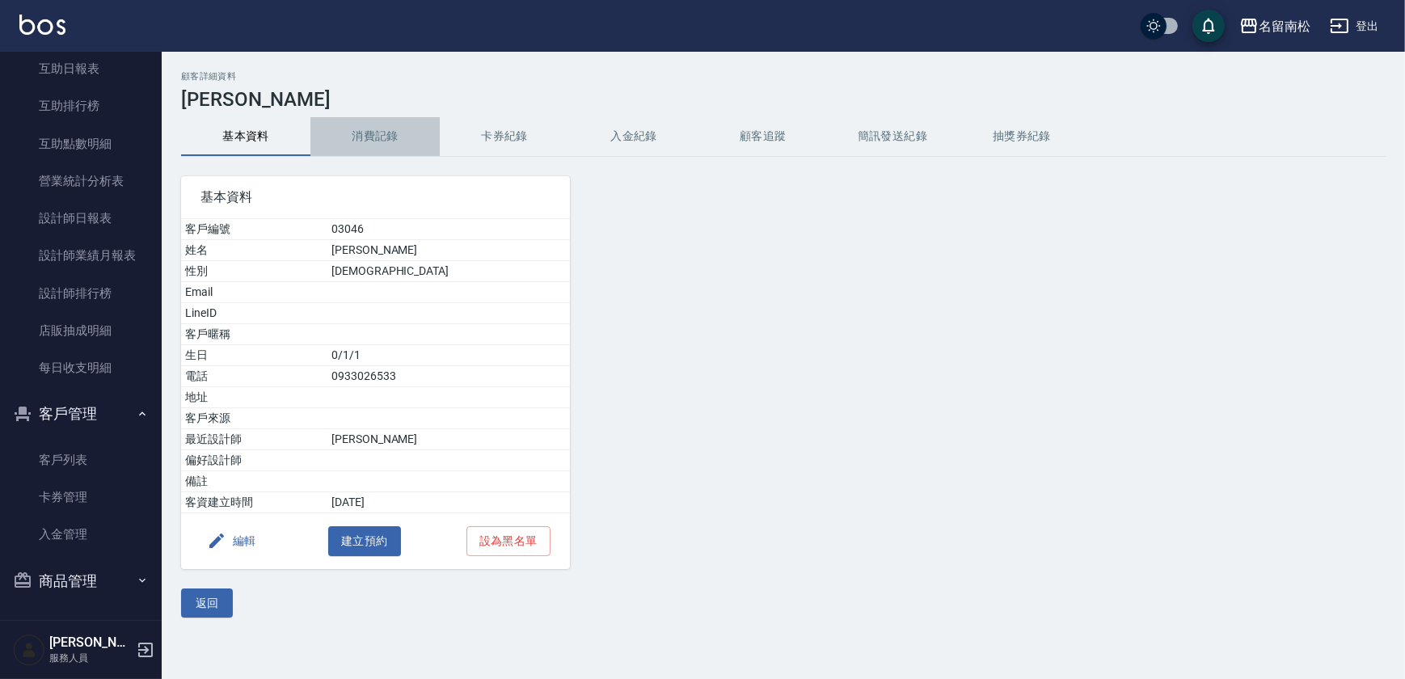
click at [398, 146] on button "消費記錄" at bounding box center [374, 136] width 129 height 39
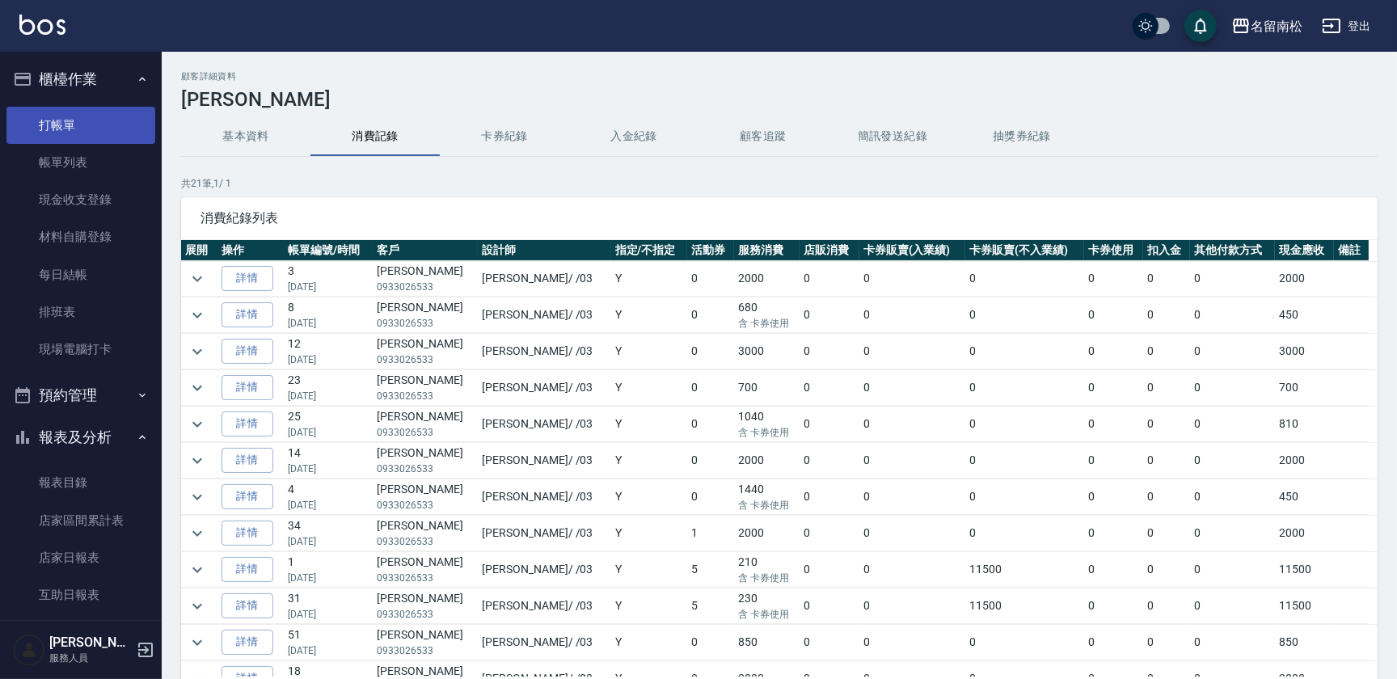
click at [99, 116] on link "打帳單" at bounding box center [80, 125] width 149 height 37
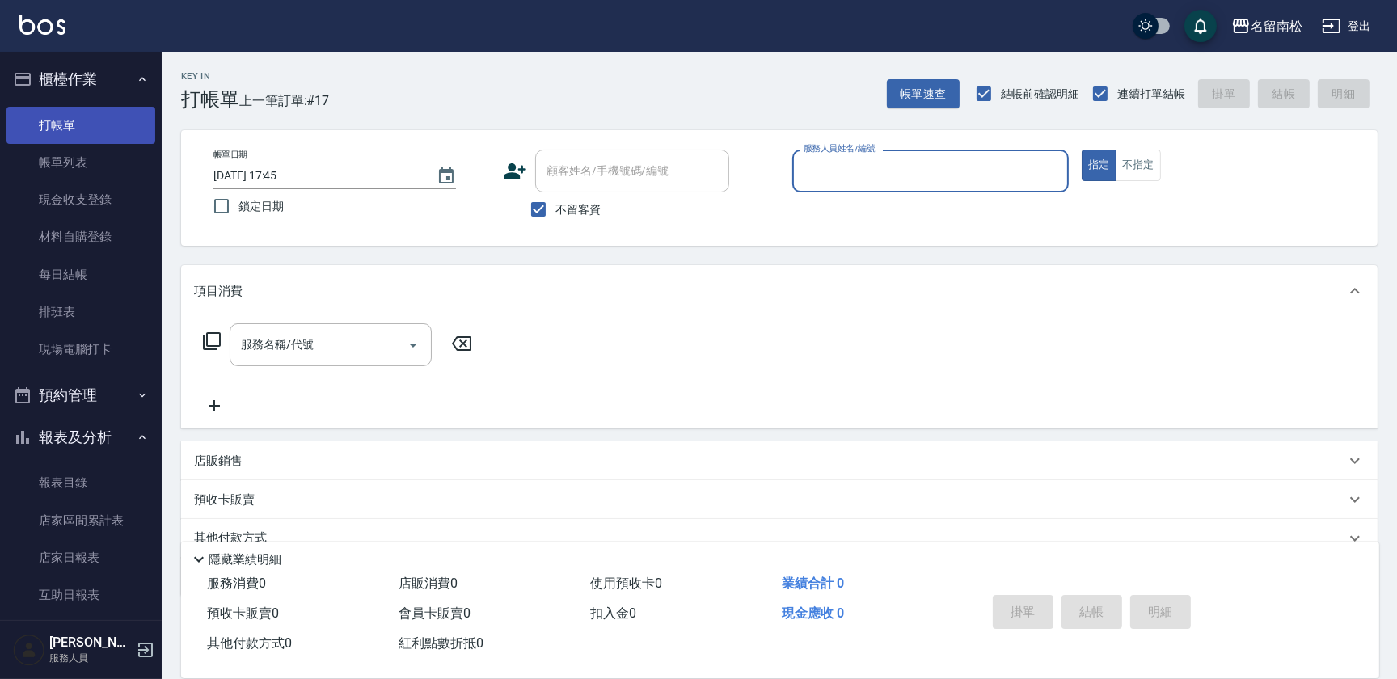
click at [65, 124] on link "打帳單" at bounding box center [80, 125] width 149 height 37
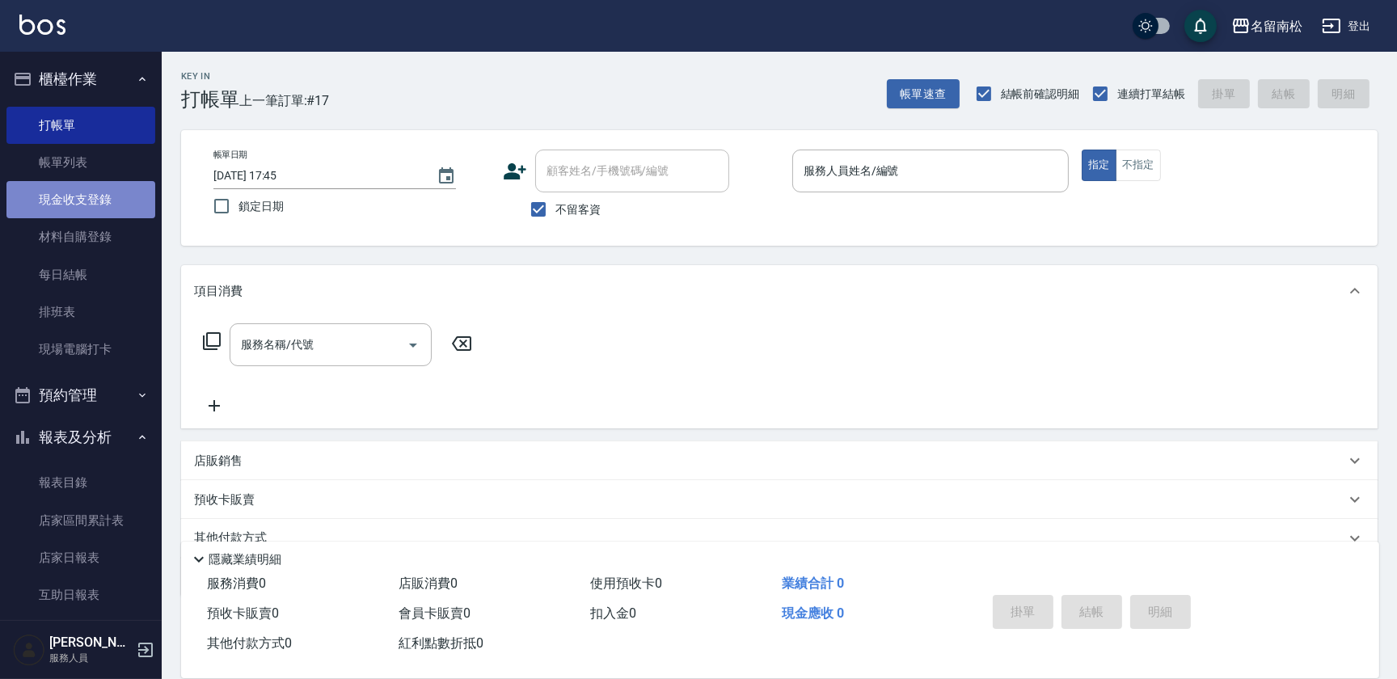
click at [81, 204] on link "現金收支登錄" at bounding box center [80, 199] width 149 height 37
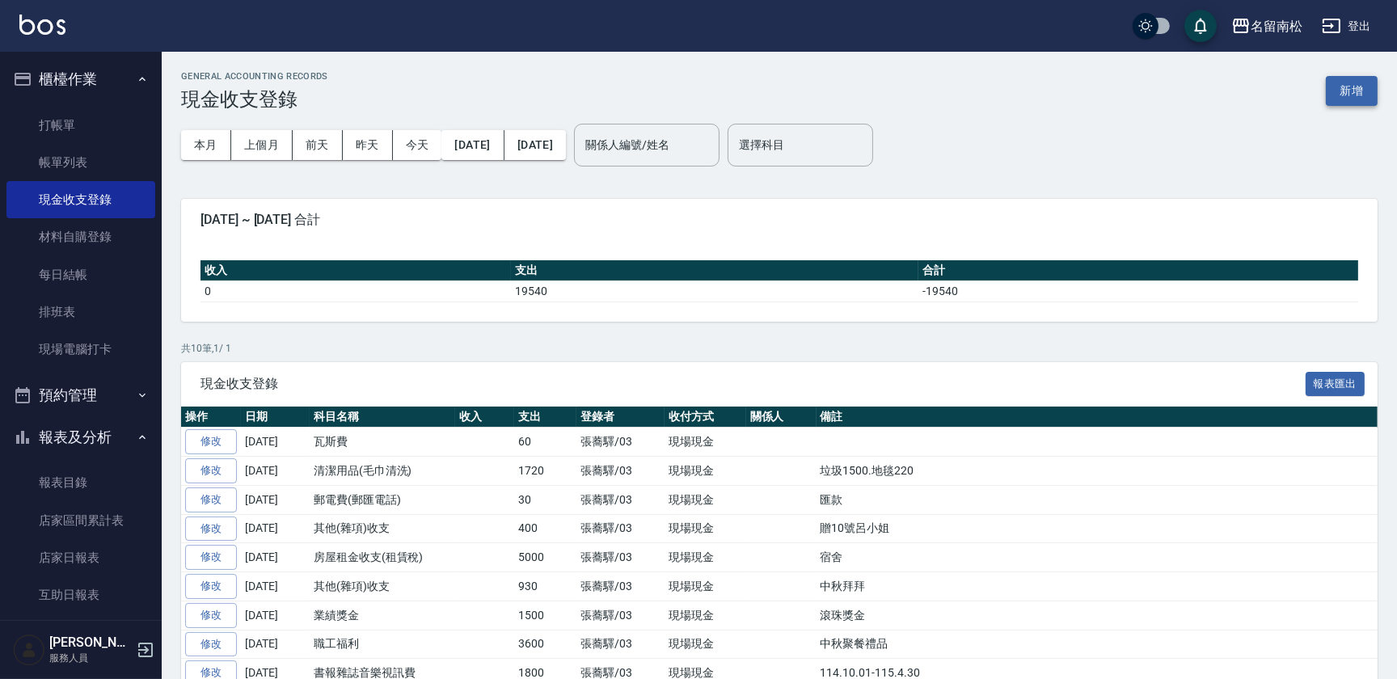
click at [1362, 88] on button "新增" at bounding box center [1352, 91] width 52 height 30
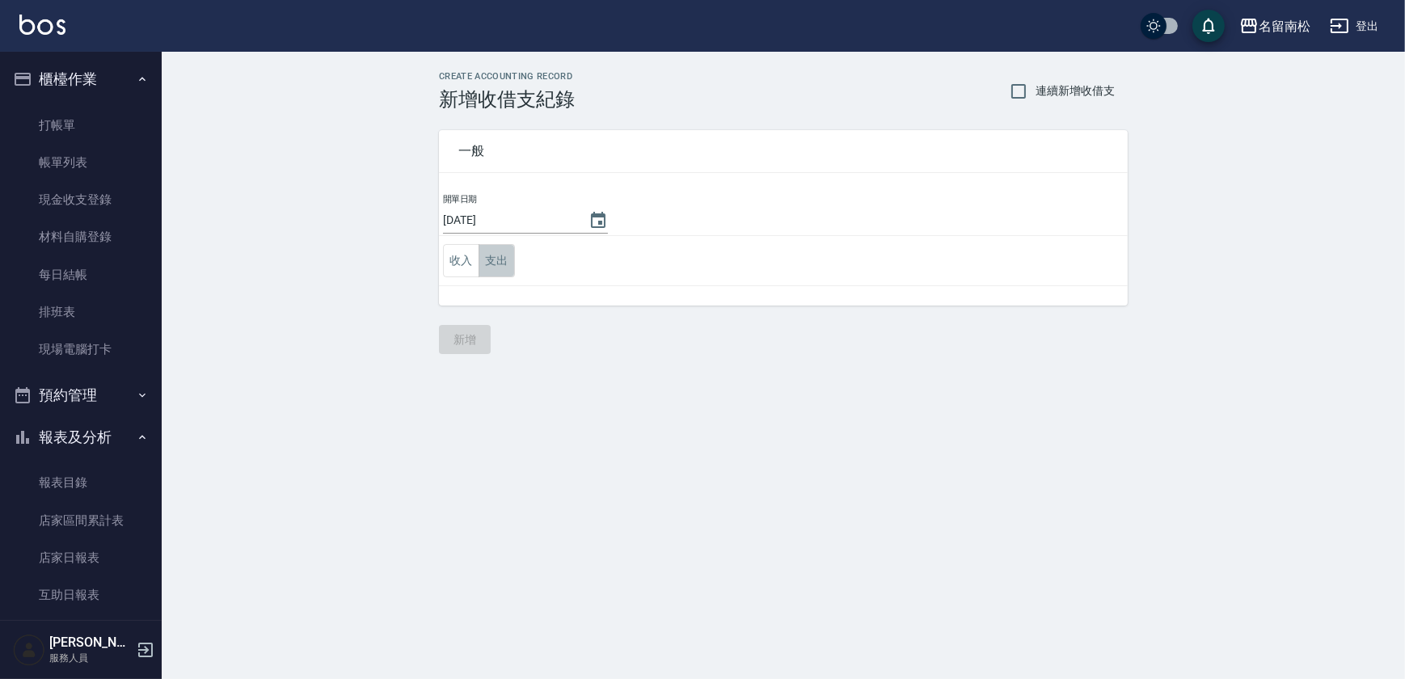
click at [507, 264] on button "支出" at bounding box center [497, 260] width 36 height 33
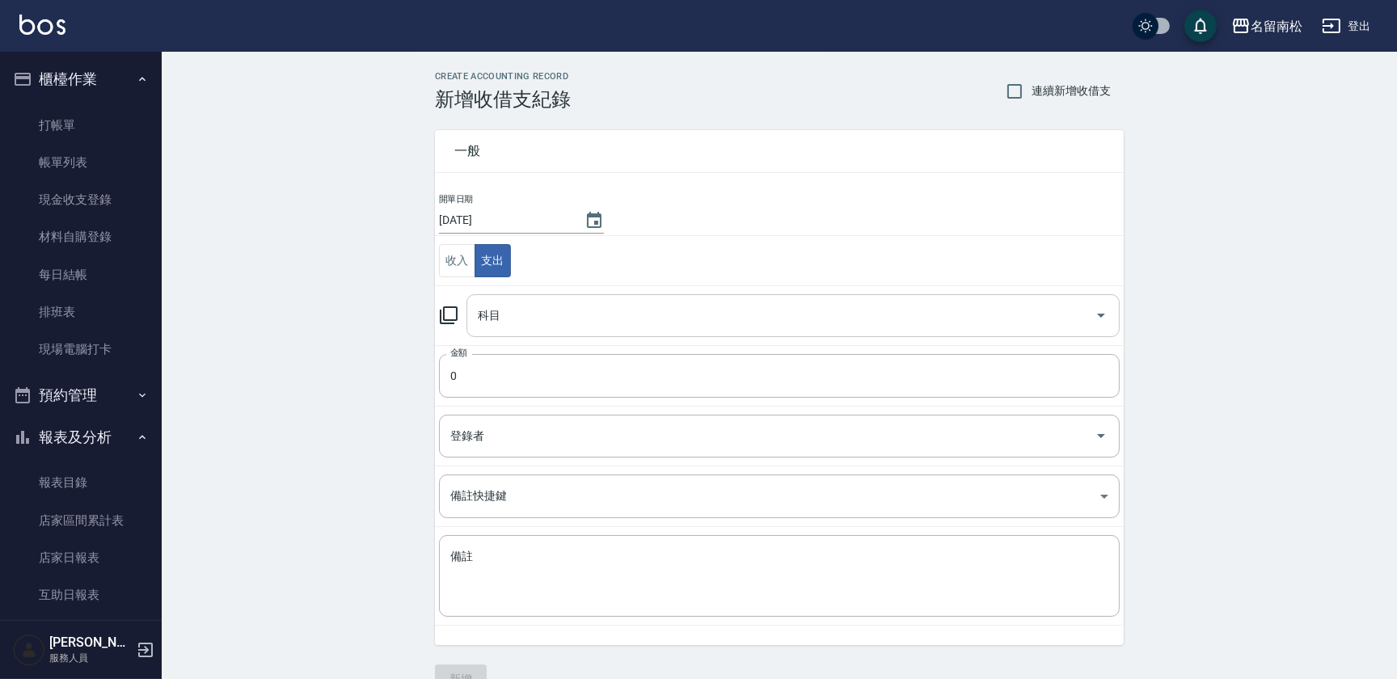
click at [620, 323] on input "科目" at bounding box center [781, 316] width 614 height 28
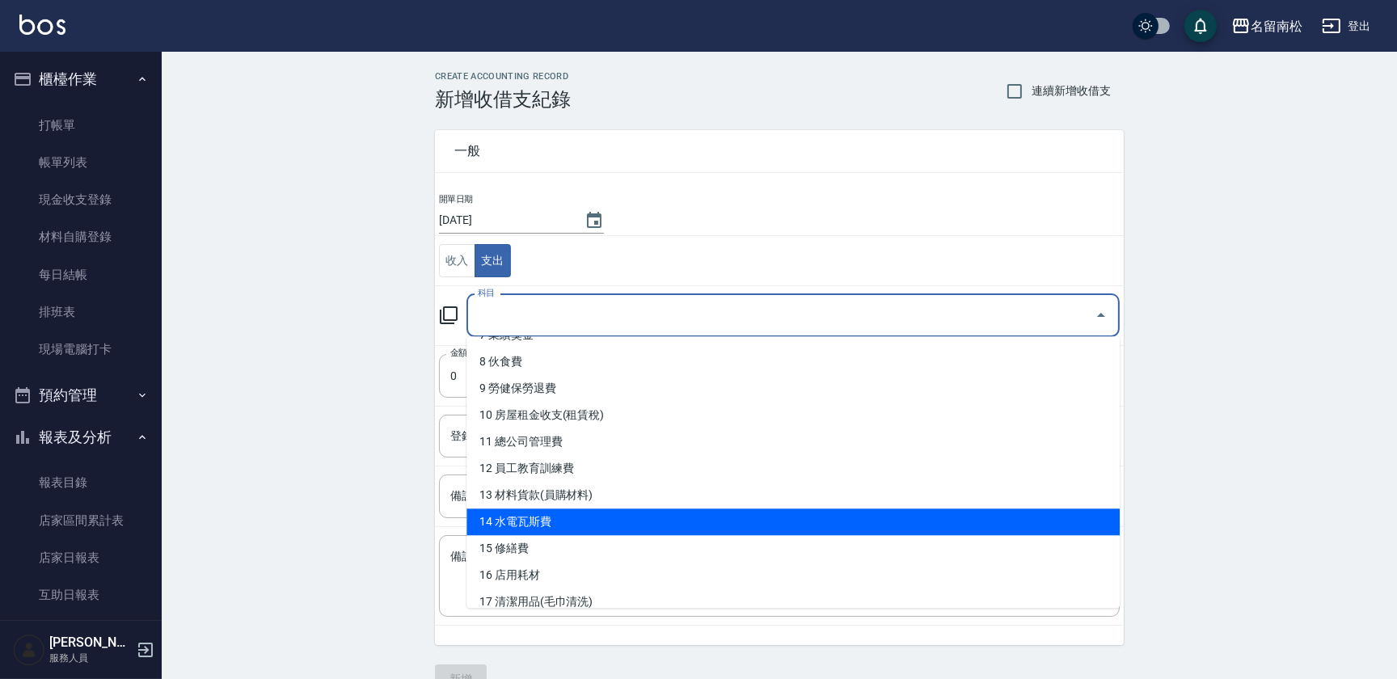
scroll to position [230, 0]
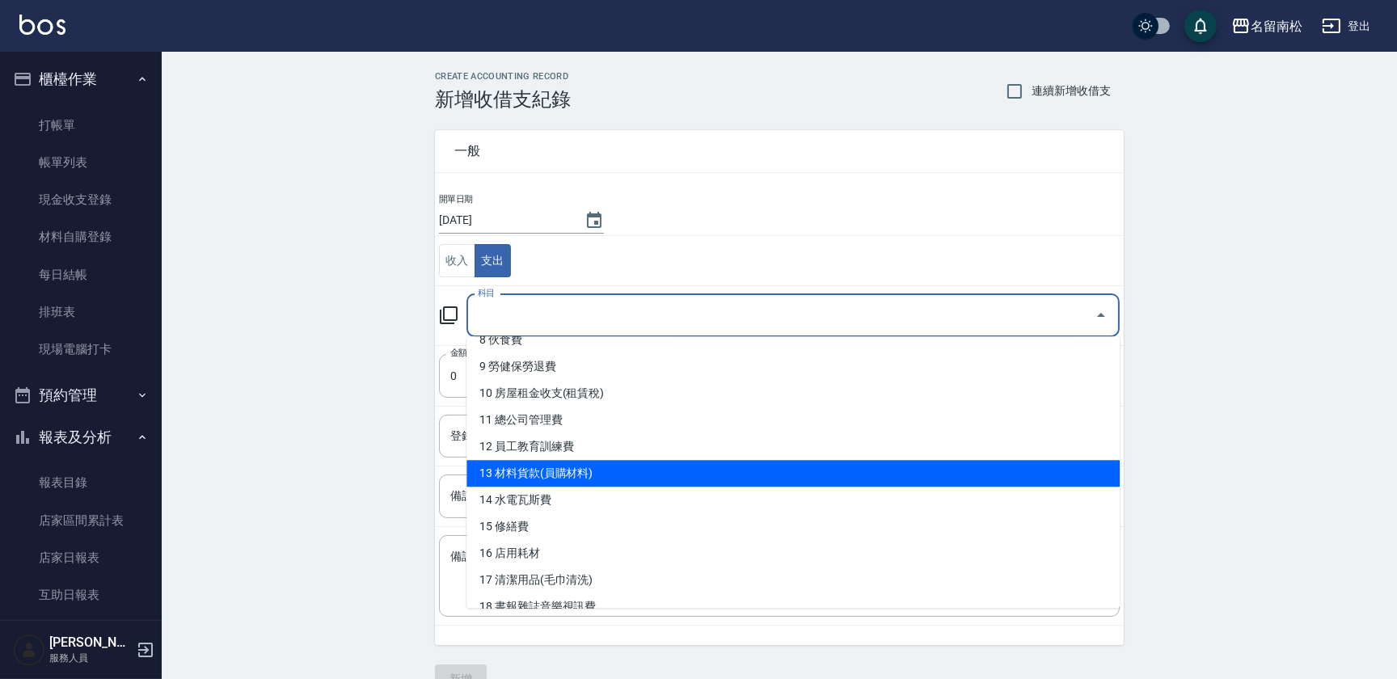
click at [726, 470] on li "13 材料貨款(員購材料)" at bounding box center [792, 473] width 653 height 27
type input "13 材料貨款(員購材料)"
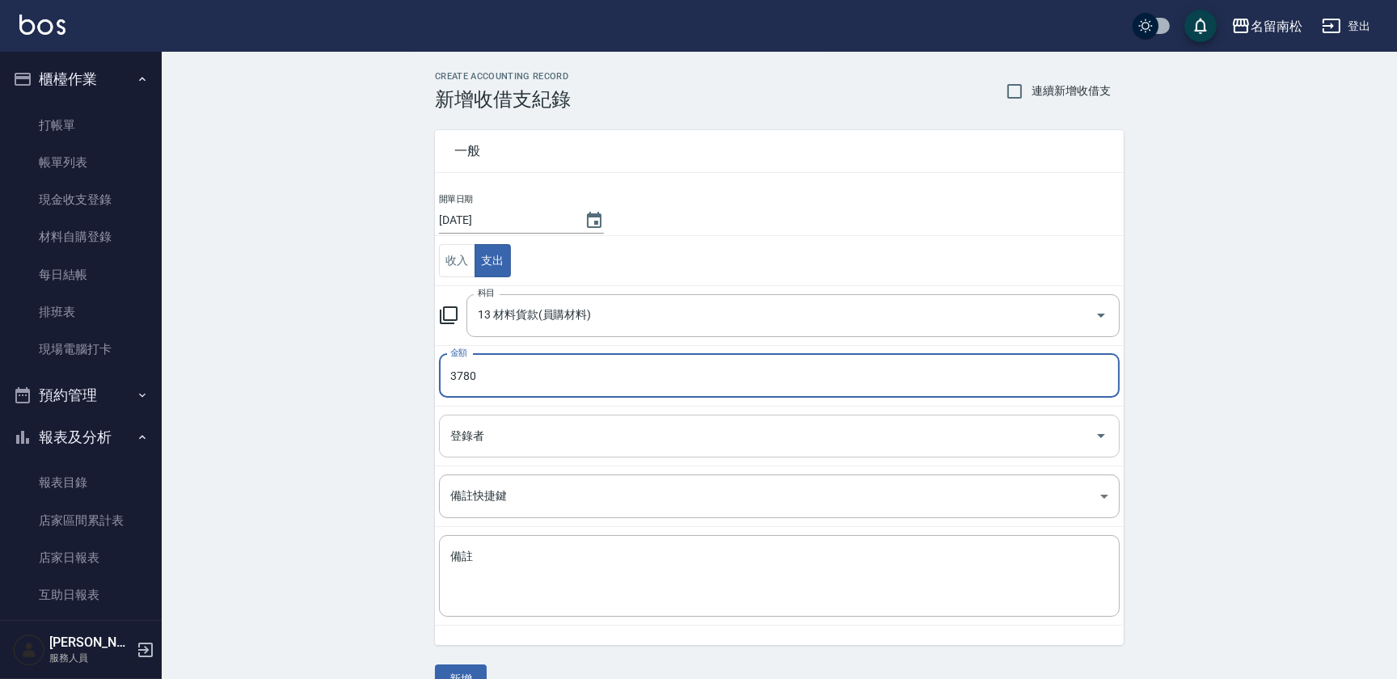
click at [573, 416] on div "登錄者" at bounding box center [779, 436] width 681 height 43
type input "3780"
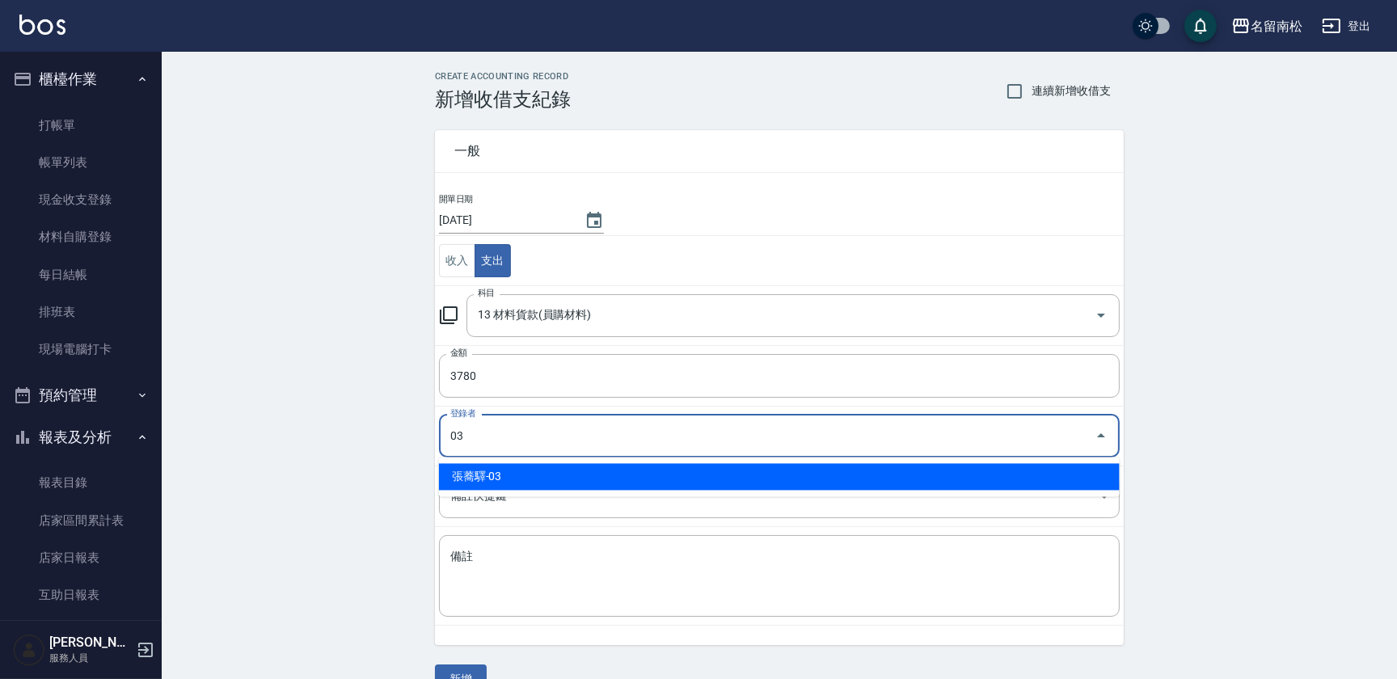
type input "張蕎驛-03"
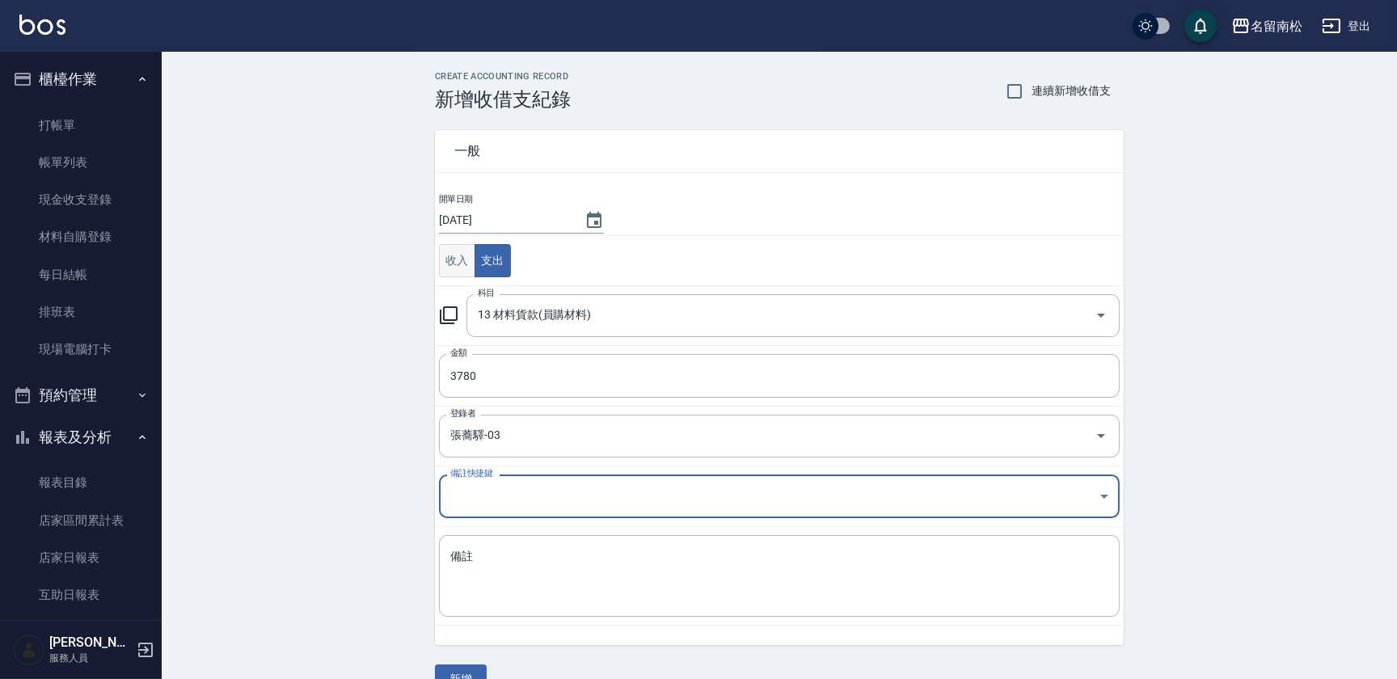
click at [461, 256] on button "收入" at bounding box center [457, 260] width 36 height 33
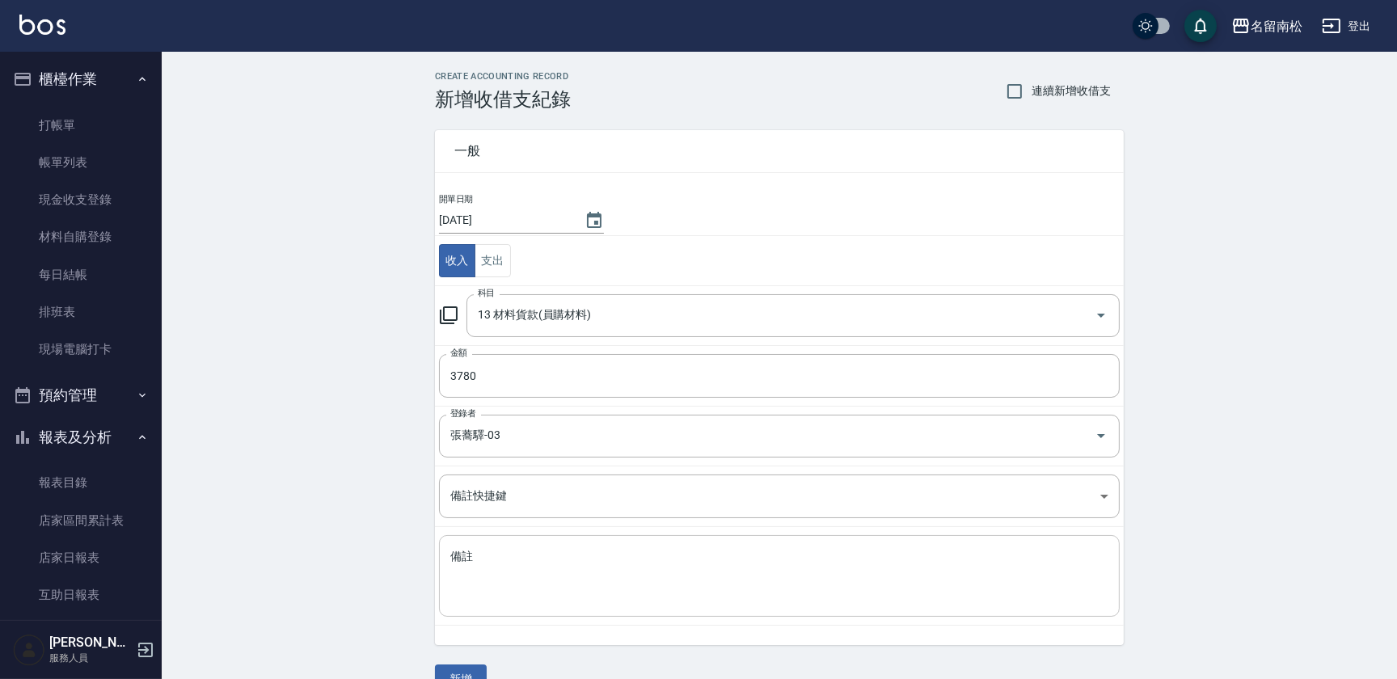
click at [522, 576] on textarea "備註" at bounding box center [779, 576] width 658 height 55
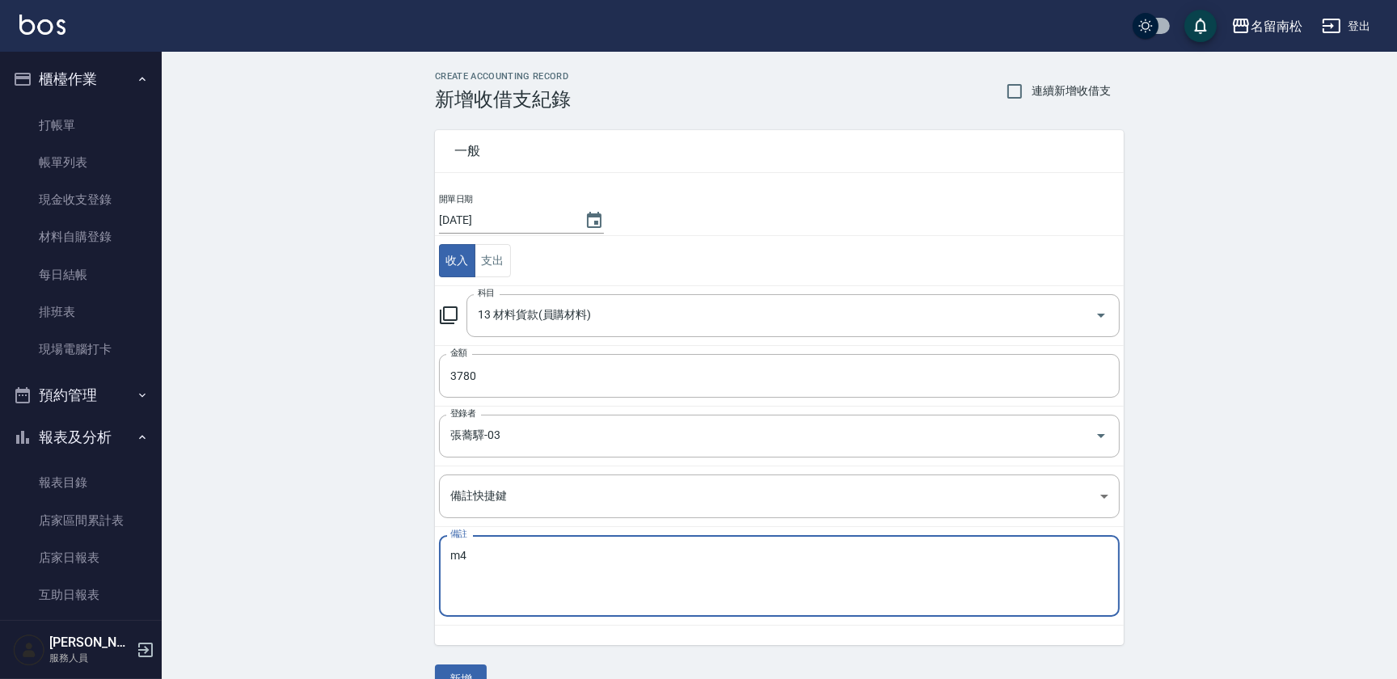
type textarea "m"
type textarea "愈"
type textarea "育昇自購洗髮精.頭皮水"
click at [457, 676] on button "新增" at bounding box center [461, 680] width 52 height 30
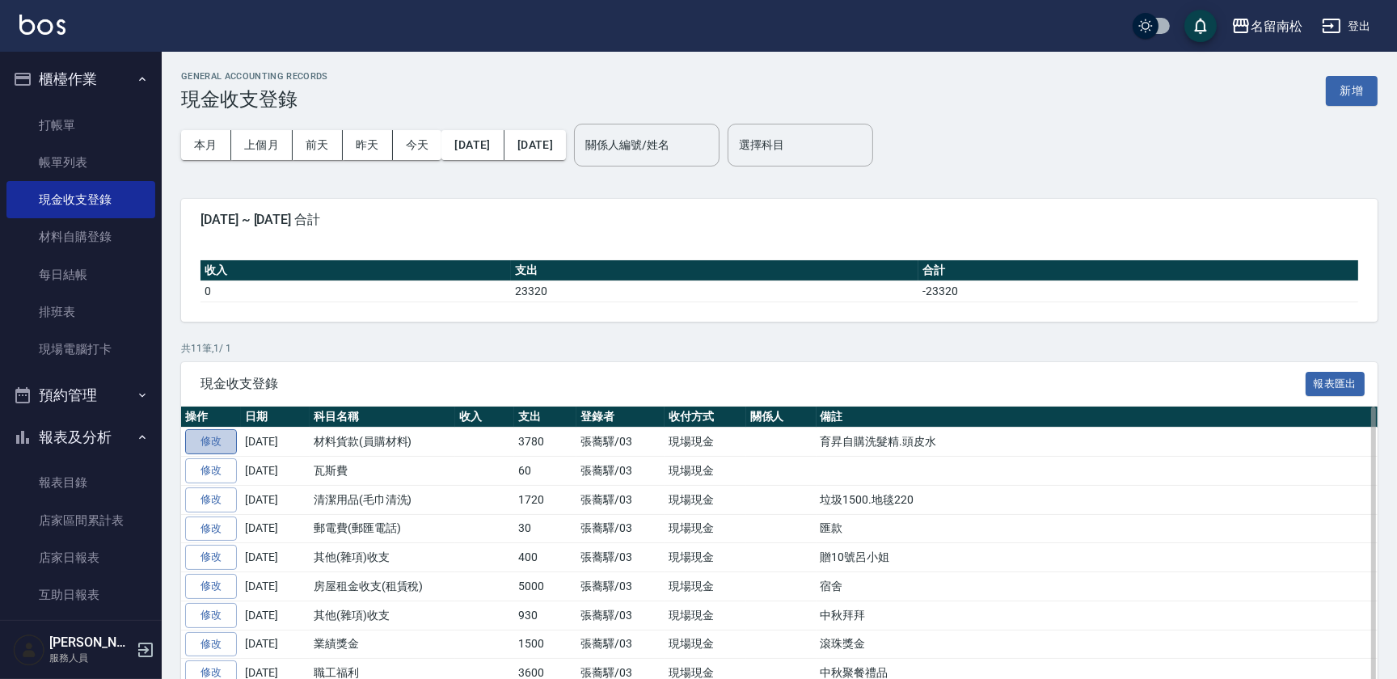
click at [223, 440] on link "修改" at bounding box center [211, 441] width 52 height 25
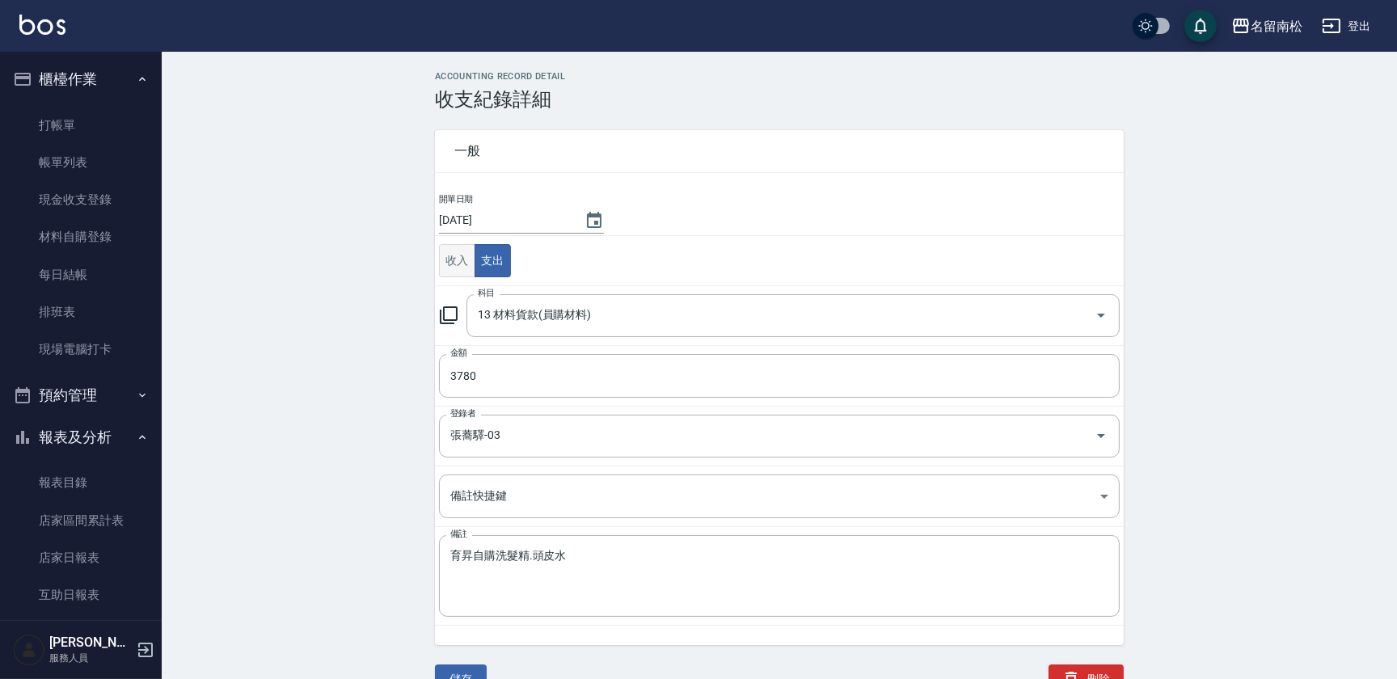
click at [446, 257] on button "收入" at bounding box center [457, 260] width 36 height 33
click at [561, 323] on input "科目" at bounding box center [781, 316] width 614 height 28
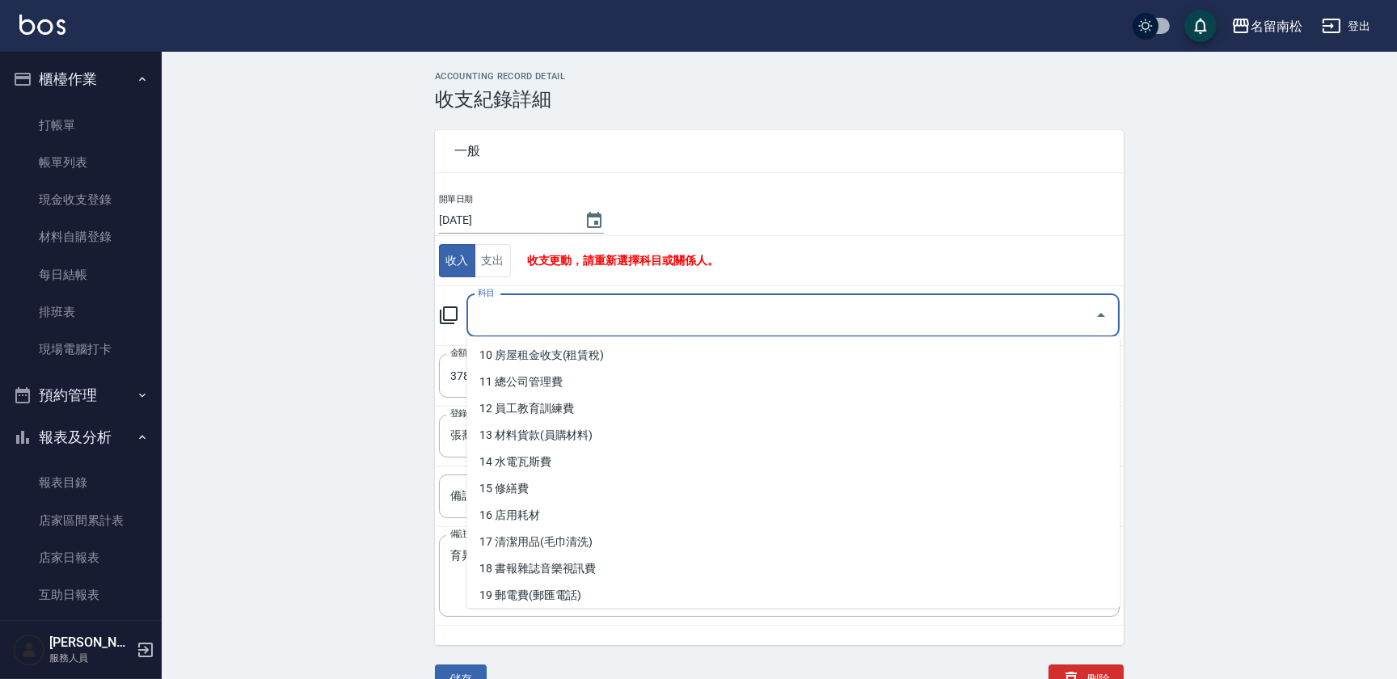
scroll to position [265, 0]
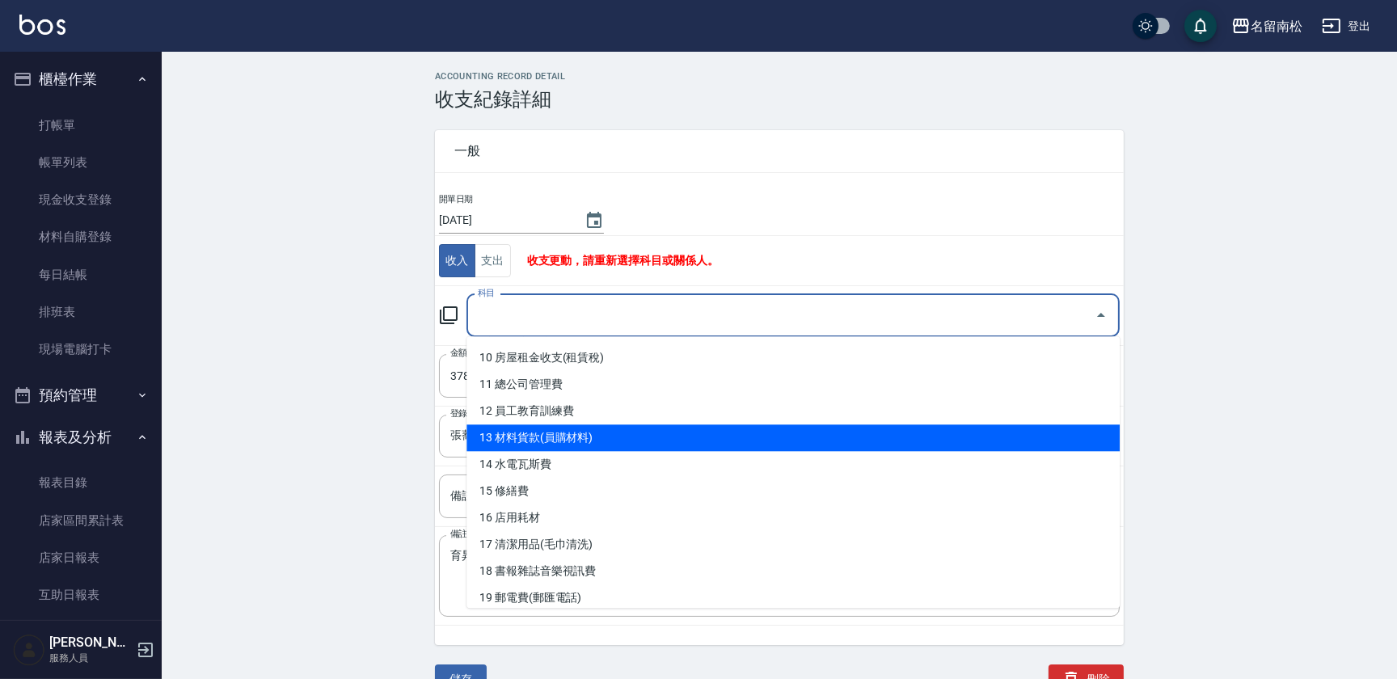
click at [686, 429] on li "13 材料貨款(員購材料)" at bounding box center [792, 437] width 653 height 27
type input "13 材料貨款(員購材料)"
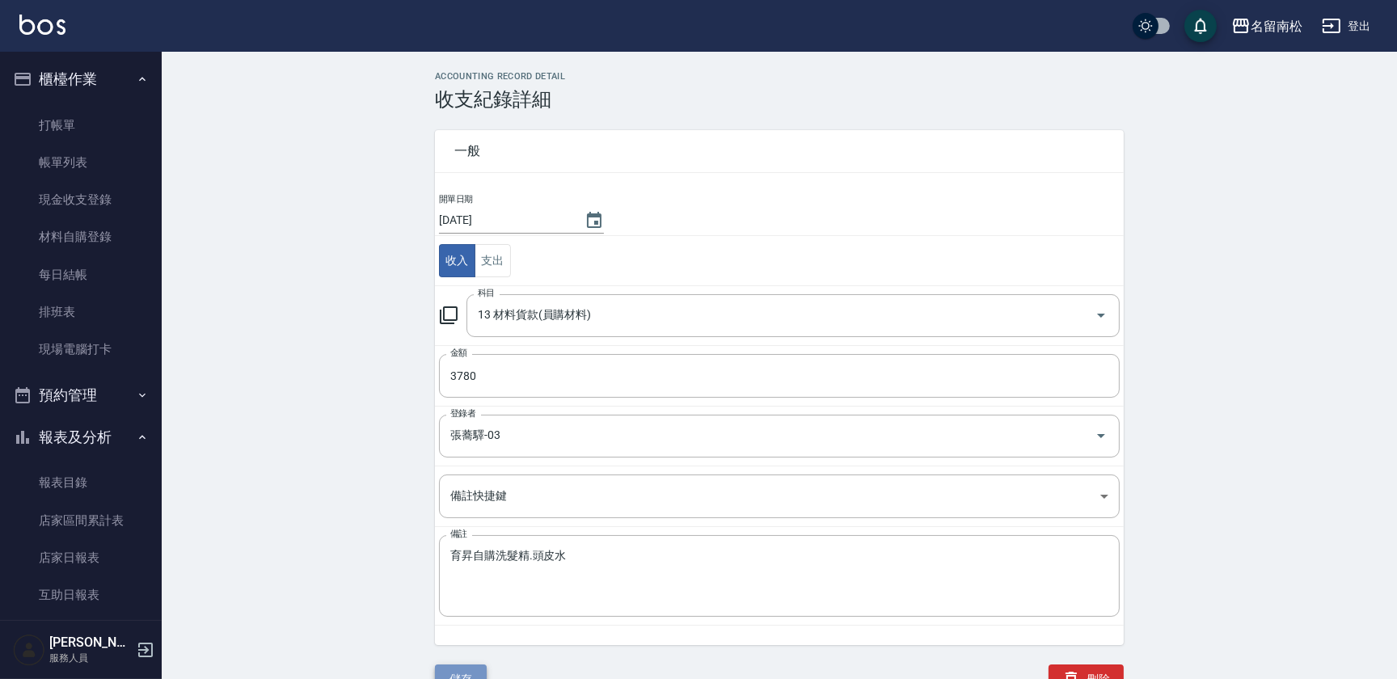
click at [466, 669] on button "儲存" at bounding box center [461, 680] width 52 height 30
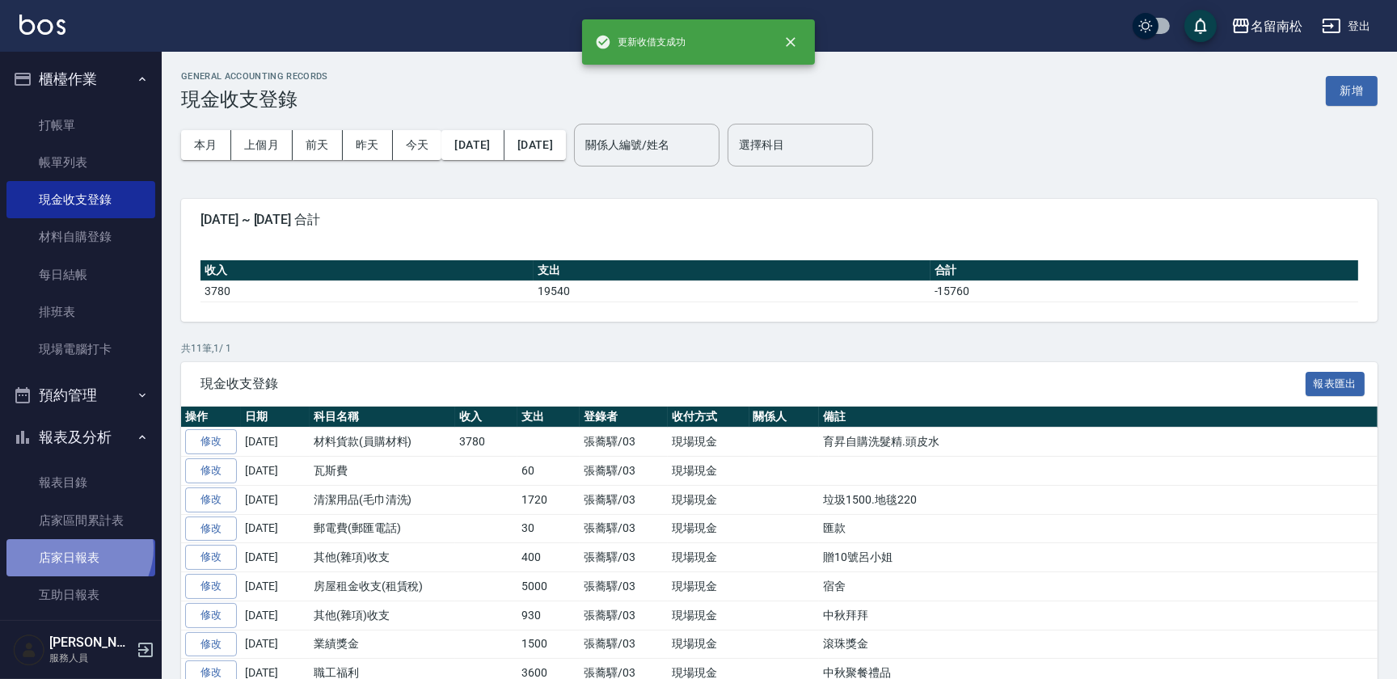
click at [77, 549] on link "店家日報表" at bounding box center [80, 557] width 149 height 37
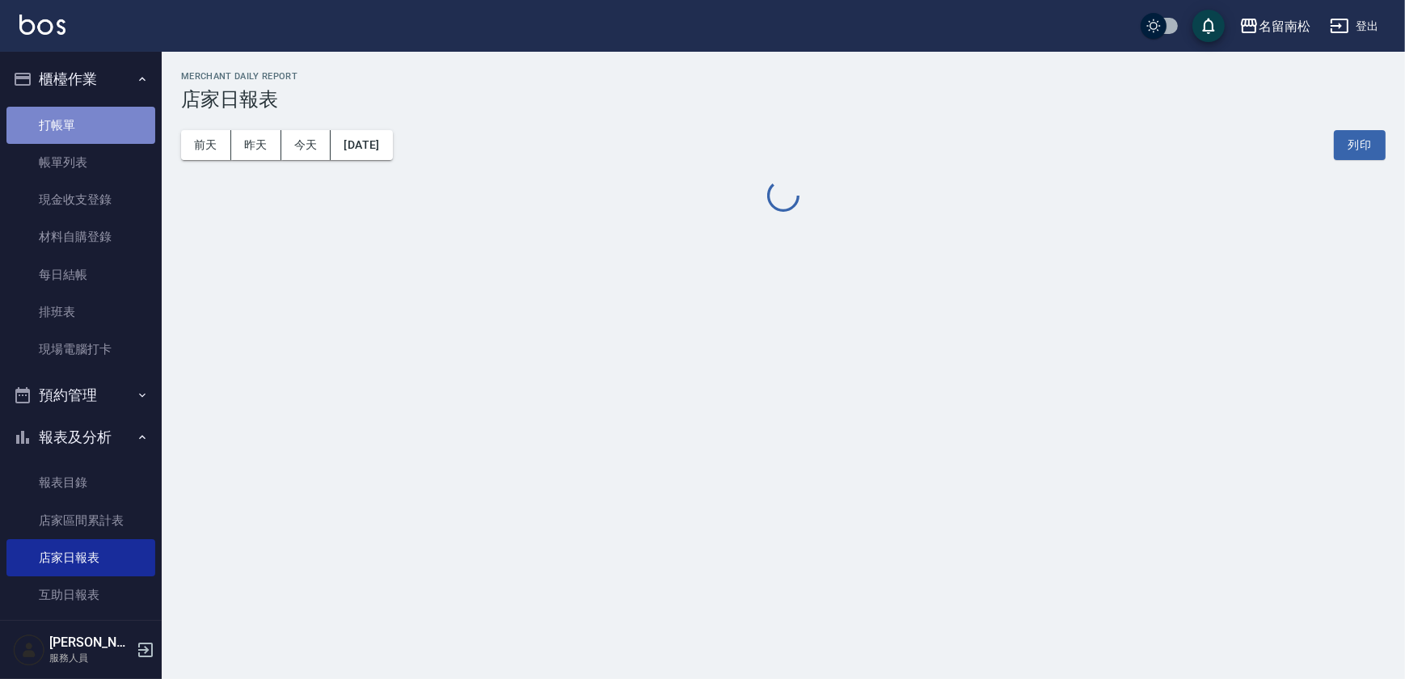
click at [97, 115] on link "打帳單" at bounding box center [80, 125] width 149 height 37
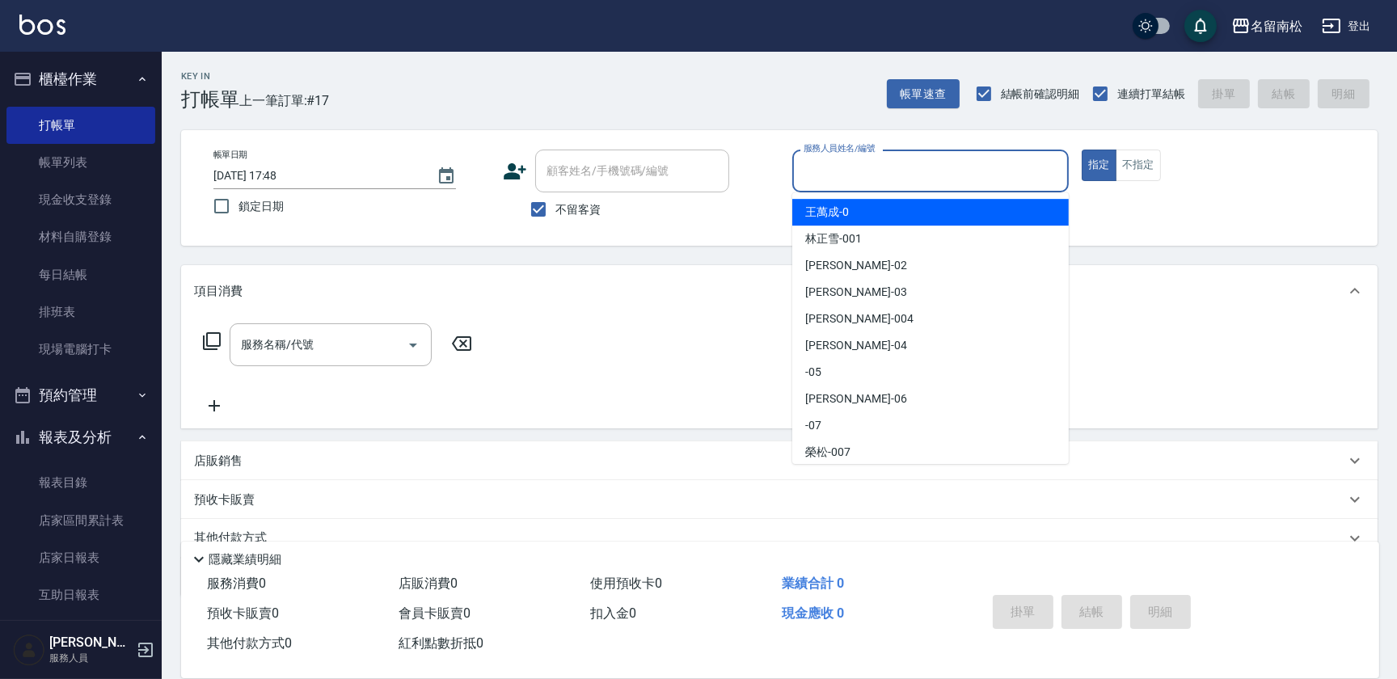
click at [864, 177] on input "服務人員姓名/編號" at bounding box center [931, 171] width 262 height 28
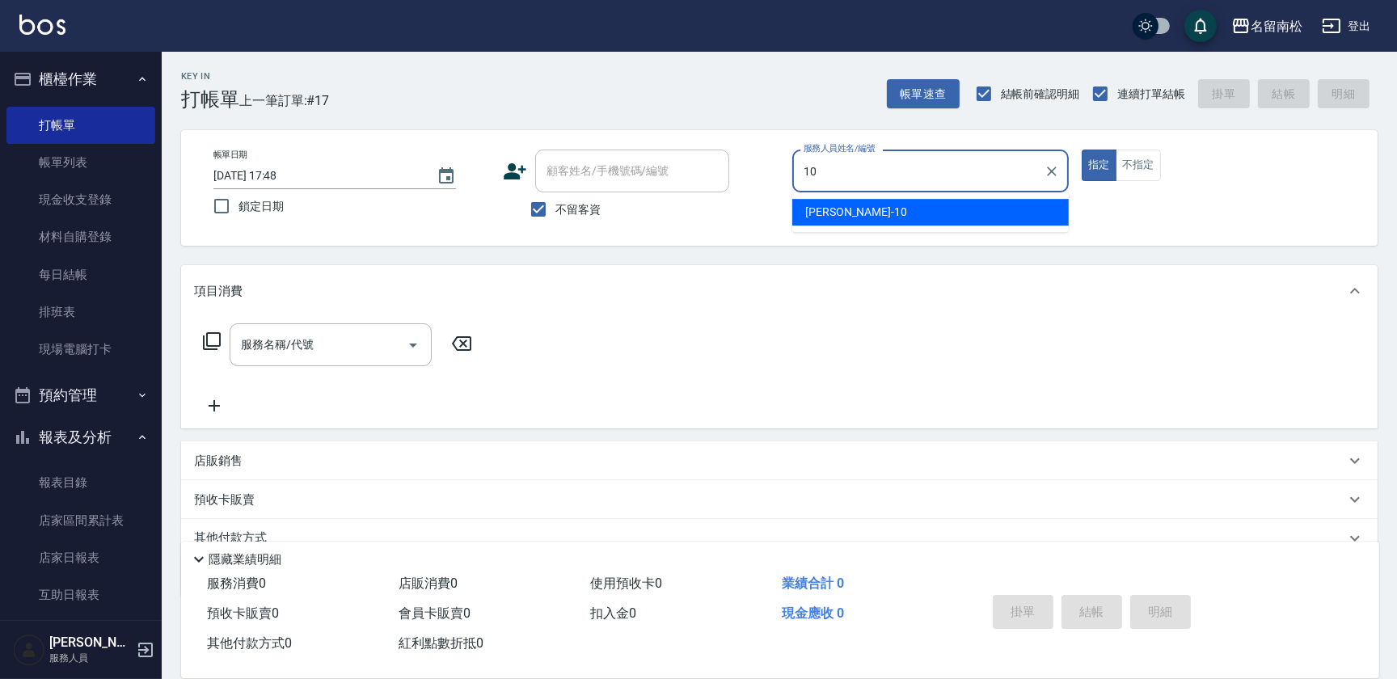
drag, startPoint x: 856, startPoint y: 205, endPoint x: 674, endPoint y: 196, distance: 182.1
click at [855, 205] on div "[PERSON_NAME]-10" at bounding box center [930, 212] width 276 height 27
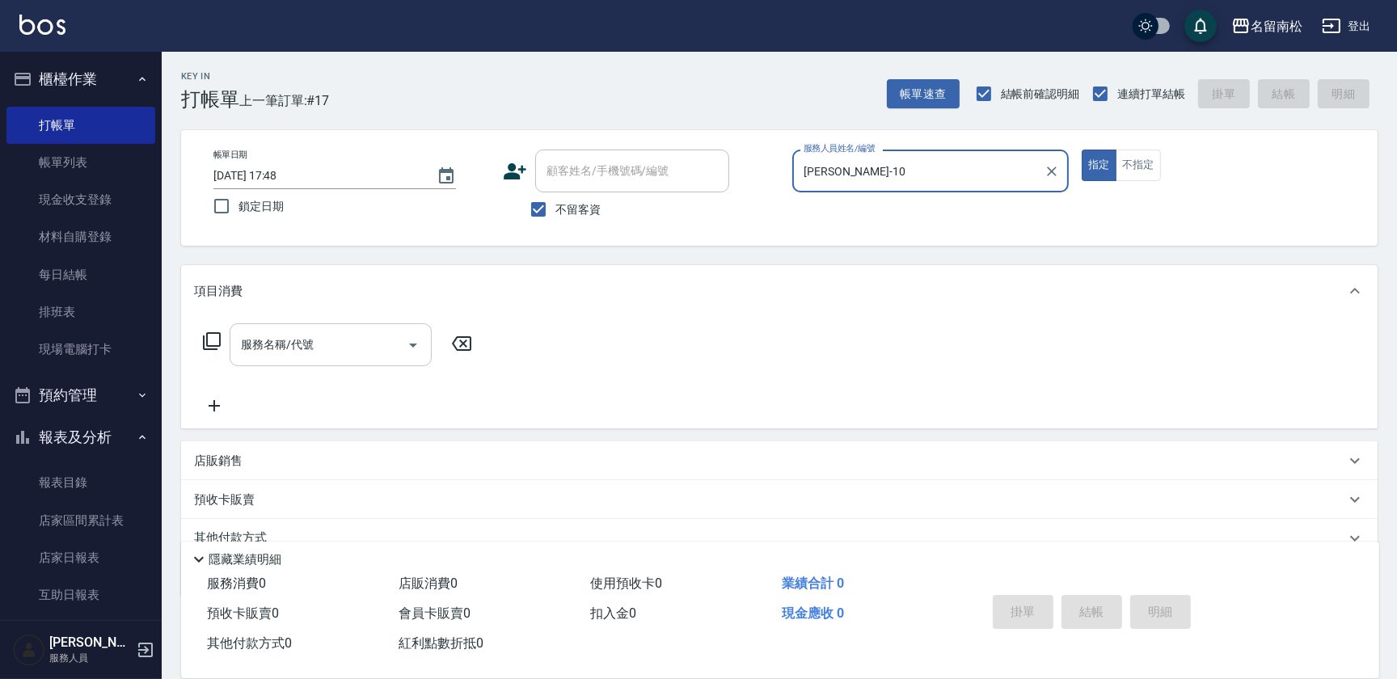
type input "[PERSON_NAME]-10"
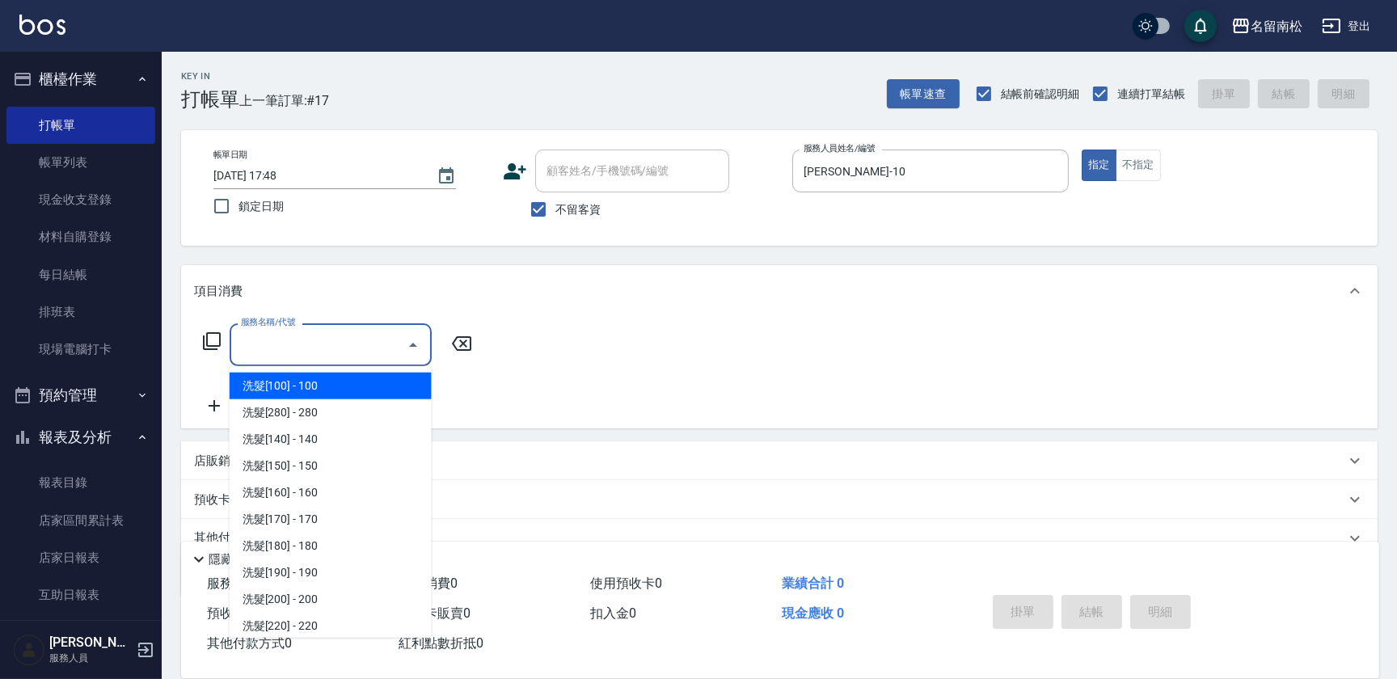
click at [346, 344] on input "服務名稱/代號" at bounding box center [318, 345] width 163 height 28
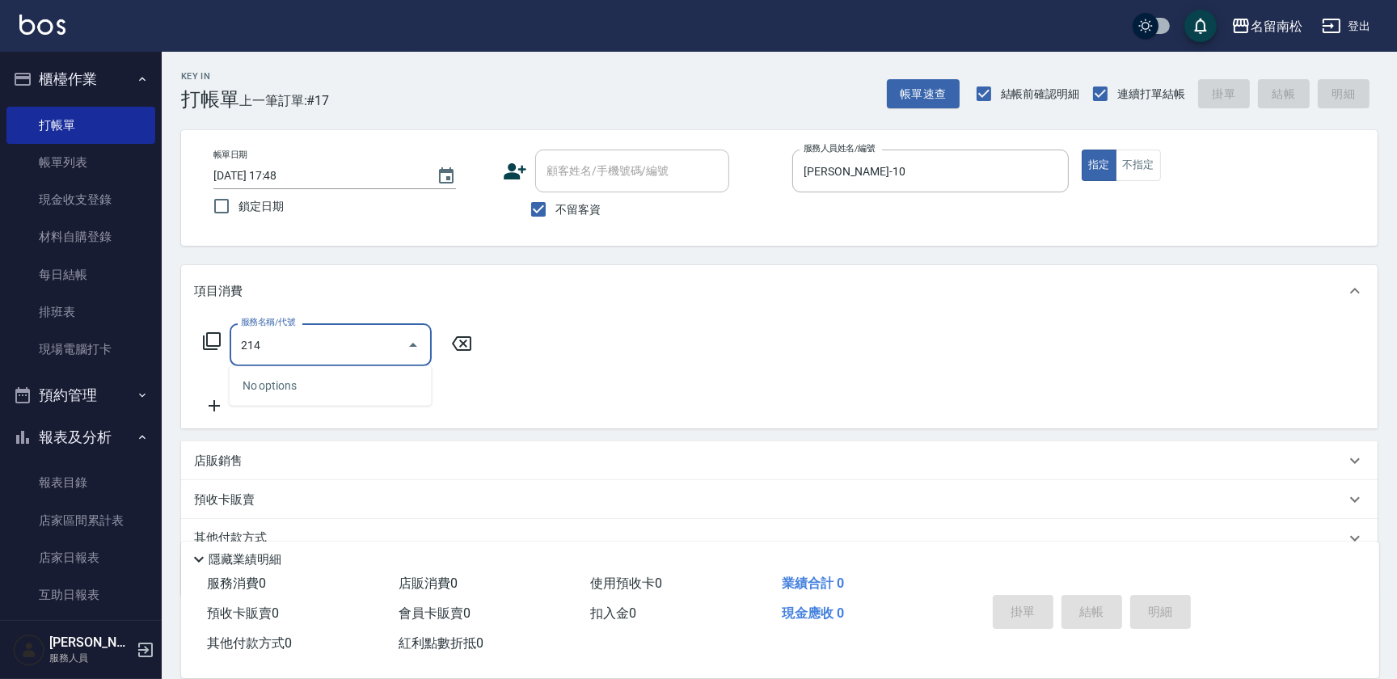
drag, startPoint x: 361, startPoint y: 390, endPoint x: 386, endPoint y: 352, distance: 45.1
click at [362, 389] on div "No options" at bounding box center [331, 386] width 202 height 40
click at [386, 346] on input "214" at bounding box center [318, 345] width 163 height 28
click at [382, 345] on input "214" at bounding box center [318, 345] width 163 height 28
click at [386, 336] on input "214" at bounding box center [318, 345] width 163 height 28
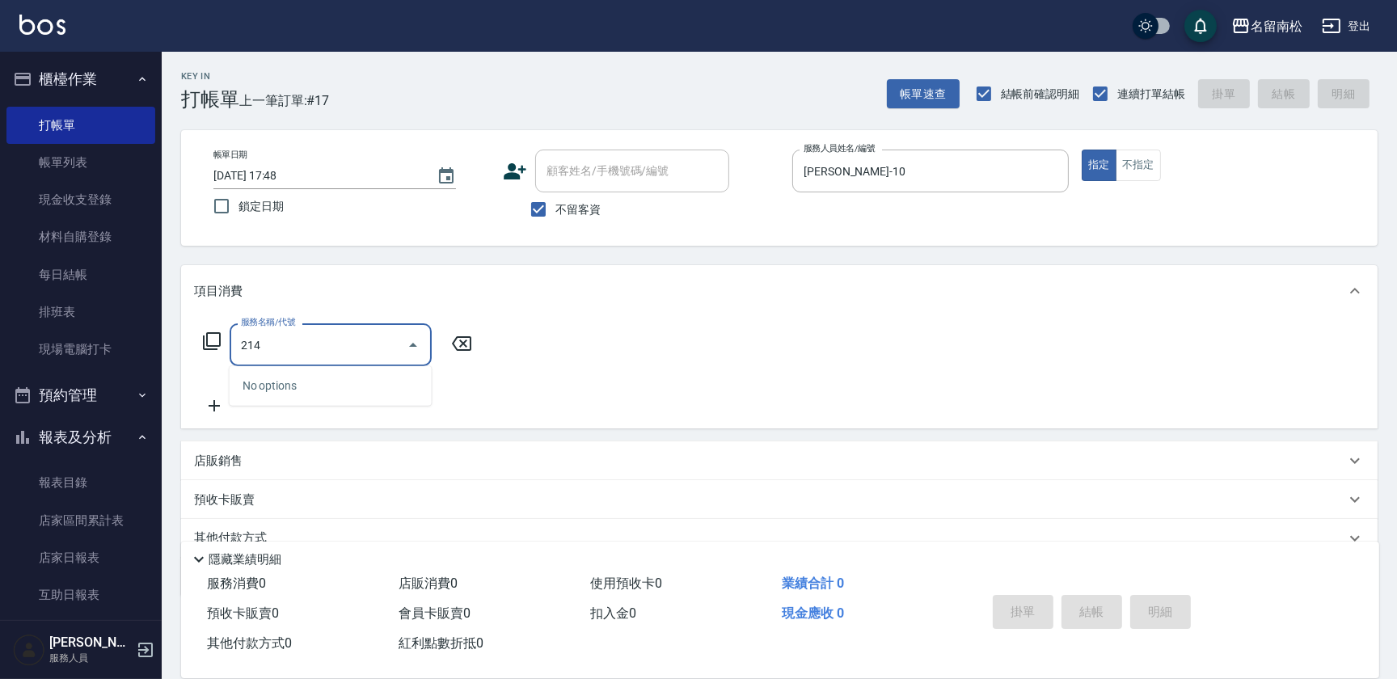
drag, startPoint x: 379, startPoint y: 327, endPoint x: 352, endPoint y: 352, distance: 36.7
click at [363, 343] on div "214 服務名稱/代號" at bounding box center [331, 344] width 202 height 43
click at [325, 386] on div "No options" at bounding box center [331, 386] width 202 height 40
click at [323, 338] on input "214" at bounding box center [318, 345] width 163 height 28
click at [407, 347] on icon "Close" at bounding box center [412, 344] width 19 height 19
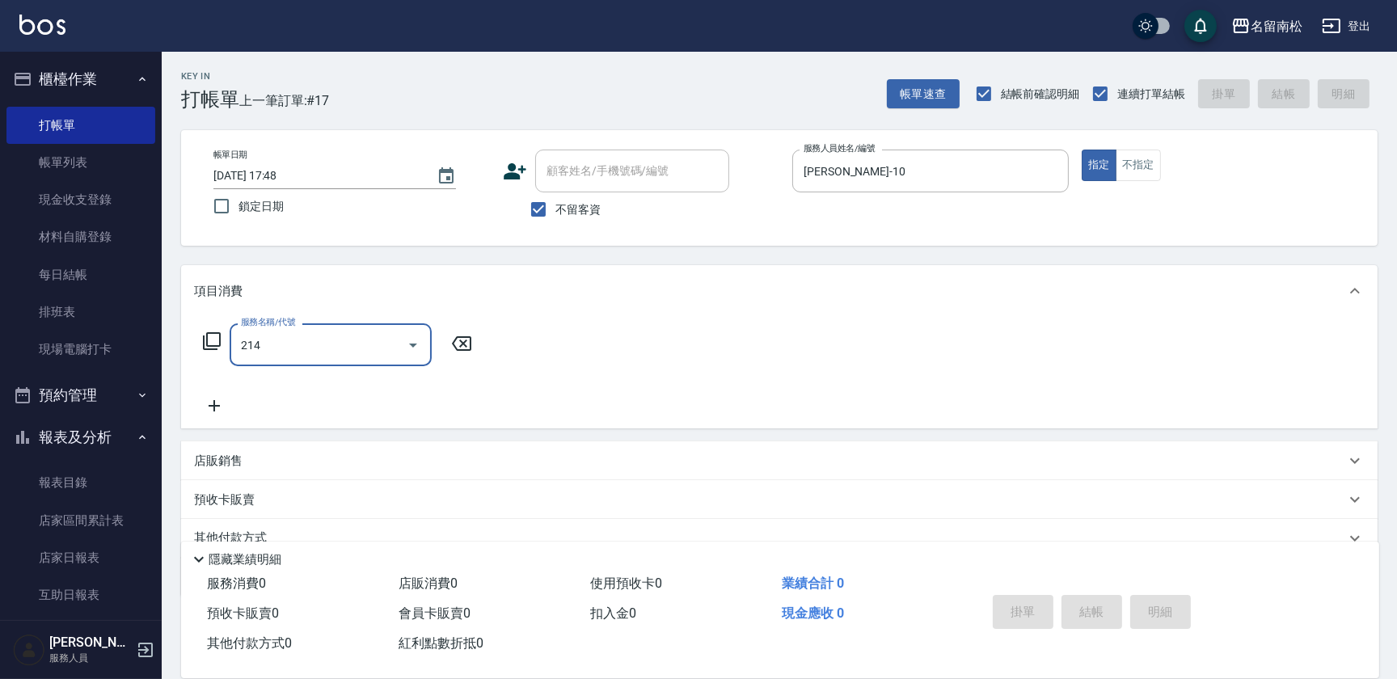
click at [377, 344] on input "214" at bounding box center [318, 345] width 163 height 28
drag, startPoint x: 333, startPoint y: 388, endPoint x: 434, endPoint y: 338, distance: 112.8
click at [334, 389] on div "No options" at bounding box center [331, 386] width 202 height 40
click at [411, 344] on icon "Close" at bounding box center [412, 344] width 19 height 19
type input "2"
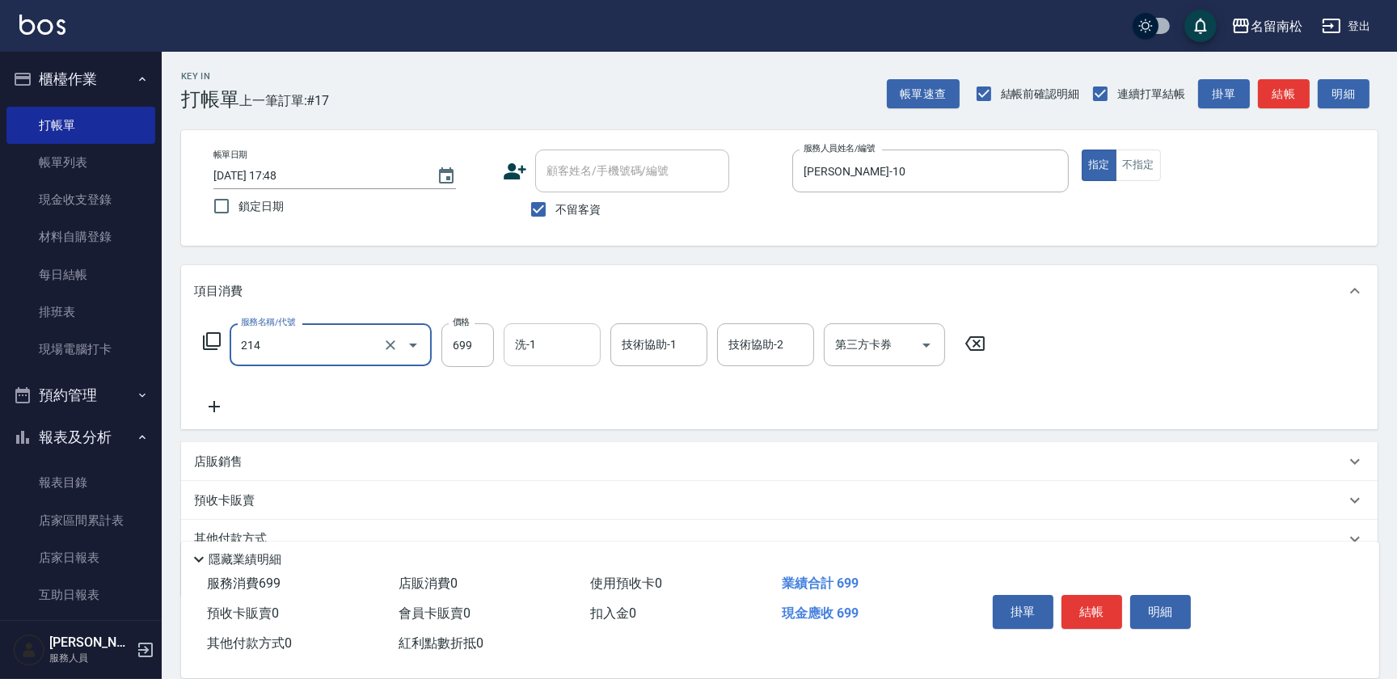
type input "滾珠洗髪699(214)"
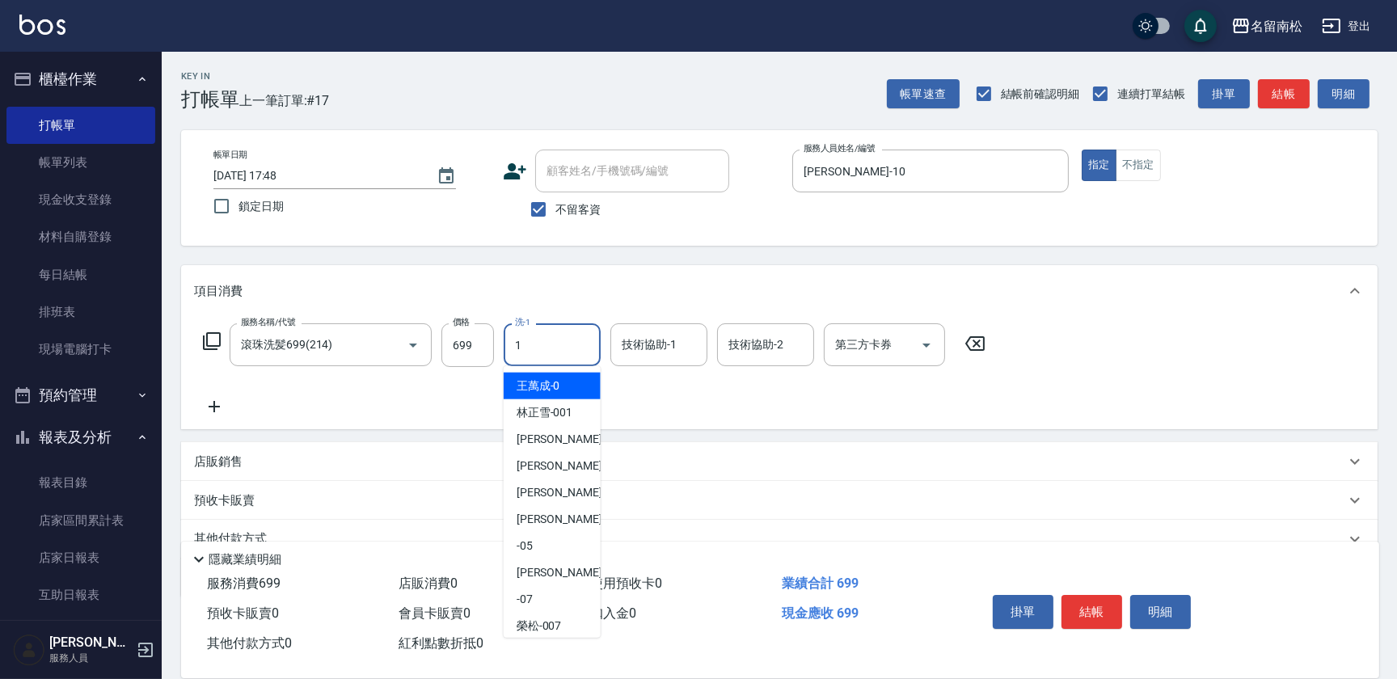
drag, startPoint x: 558, startPoint y: 353, endPoint x: 551, endPoint y: 371, distance: 19.2
click at [558, 357] on input "1" at bounding box center [552, 345] width 82 height 28
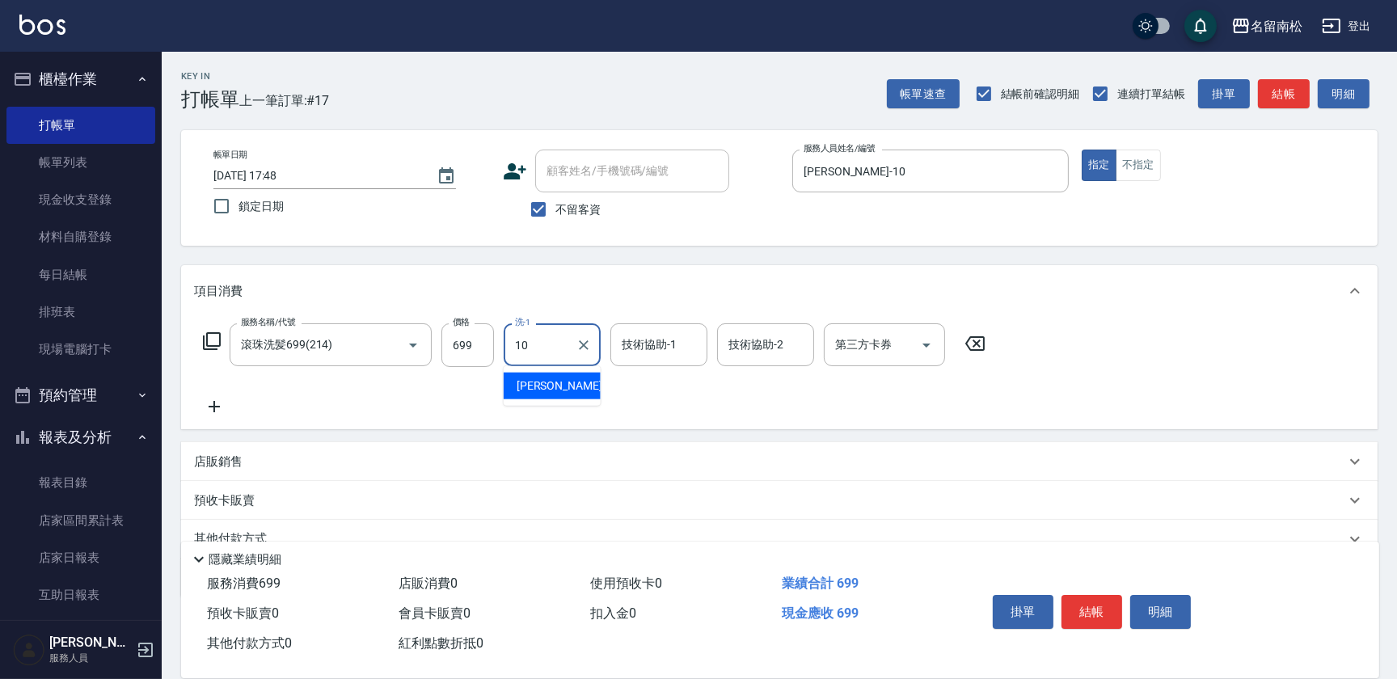
click at [552, 383] on span "[PERSON_NAME]-10" at bounding box center [568, 386] width 102 height 17
type input "[PERSON_NAME]-10"
click at [764, 355] on input "技術協助-2" at bounding box center [765, 345] width 82 height 28
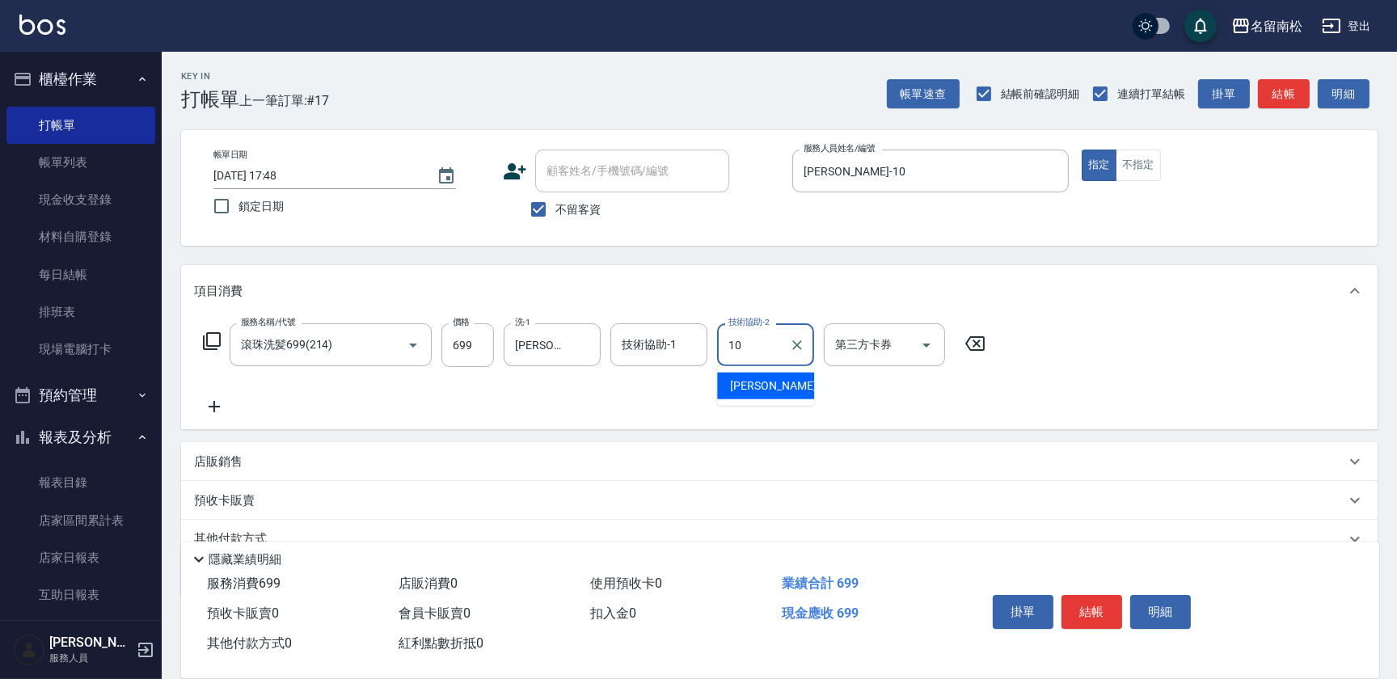
click at [751, 379] on span "[PERSON_NAME]-10" at bounding box center [781, 386] width 102 height 17
type input "[PERSON_NAME]-10"
drag, startPoint x: 224, startPoint y: 409, endPoint x: 281, endPoint y: 401, distance: 57.2
click at [234, 405] on div "服務名稱/代號 滾珠洗髪699(214) 服務名稱/代號 價格 699 價格 洗-1 [PERSON_NAME]-10 洗-1 技術協助-1 技術協助-1 技…" at bounding box center [594, 369] width 801 height 93
drag, startPoint x: 283, startPoint y: 400, endPoint x: 185, endPoint y: 403, distance: 97.9
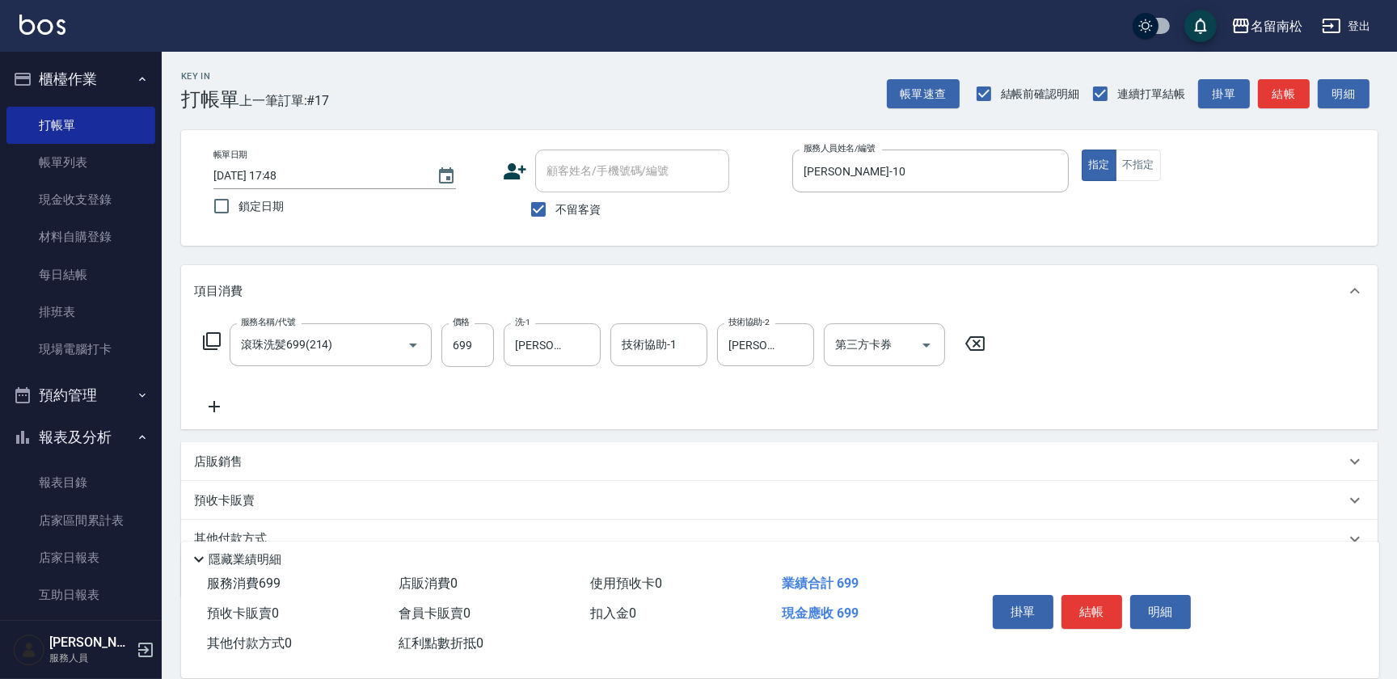
click at [283, 399] on div "服務名稱/代號 滾珠洗髪699(214) 服務名稱/代號 價格 699 價格 洗-1 [PERSON_NAME]-10 洗-1 技術協助-1 技術協助-1 技…" at bounding box center [594, 369] width 801 height 93
drag, startPoint x: 208, startPoint y: 407, endPoint x: 220, endPoint y: 407, distance: 12.2
click at [220, 407] on icon at bounding box center [214, 406] width 40 height 19
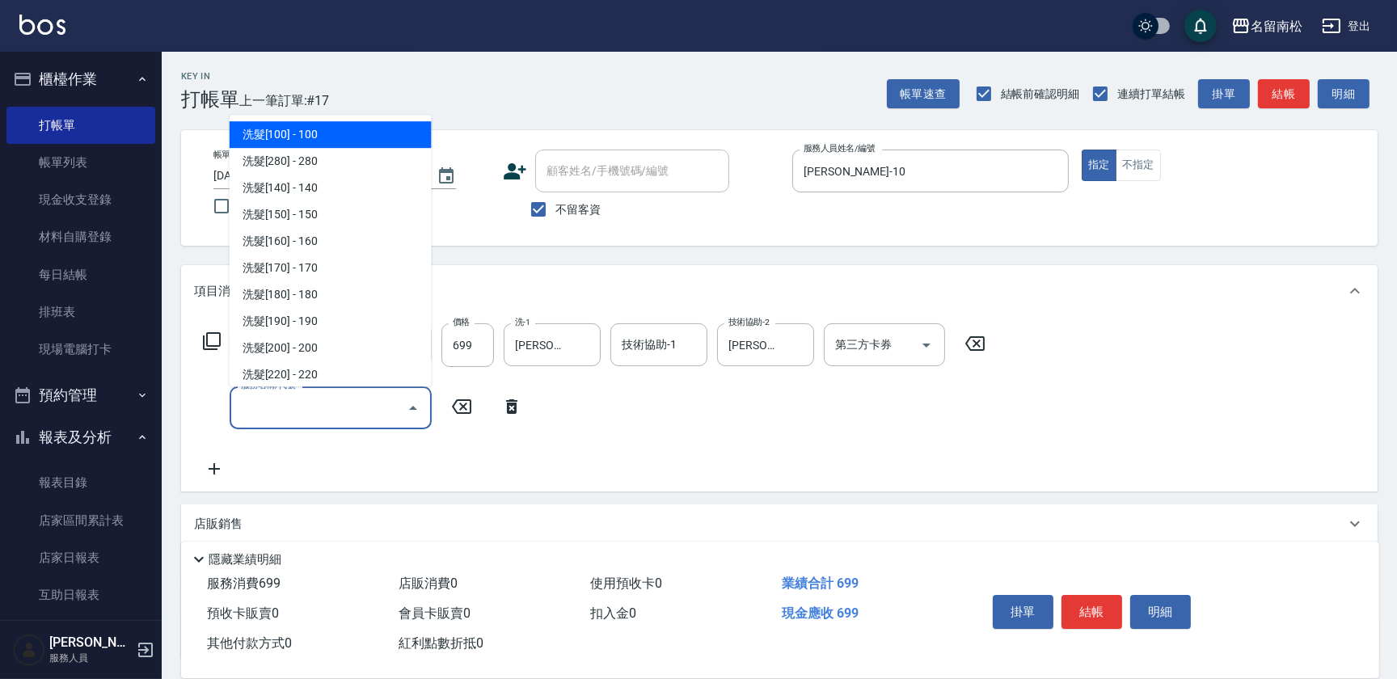
click at [293, 404] on input "服務名稱/代號" at bounding box center [318, 408] width 163 height 28
type input "6"
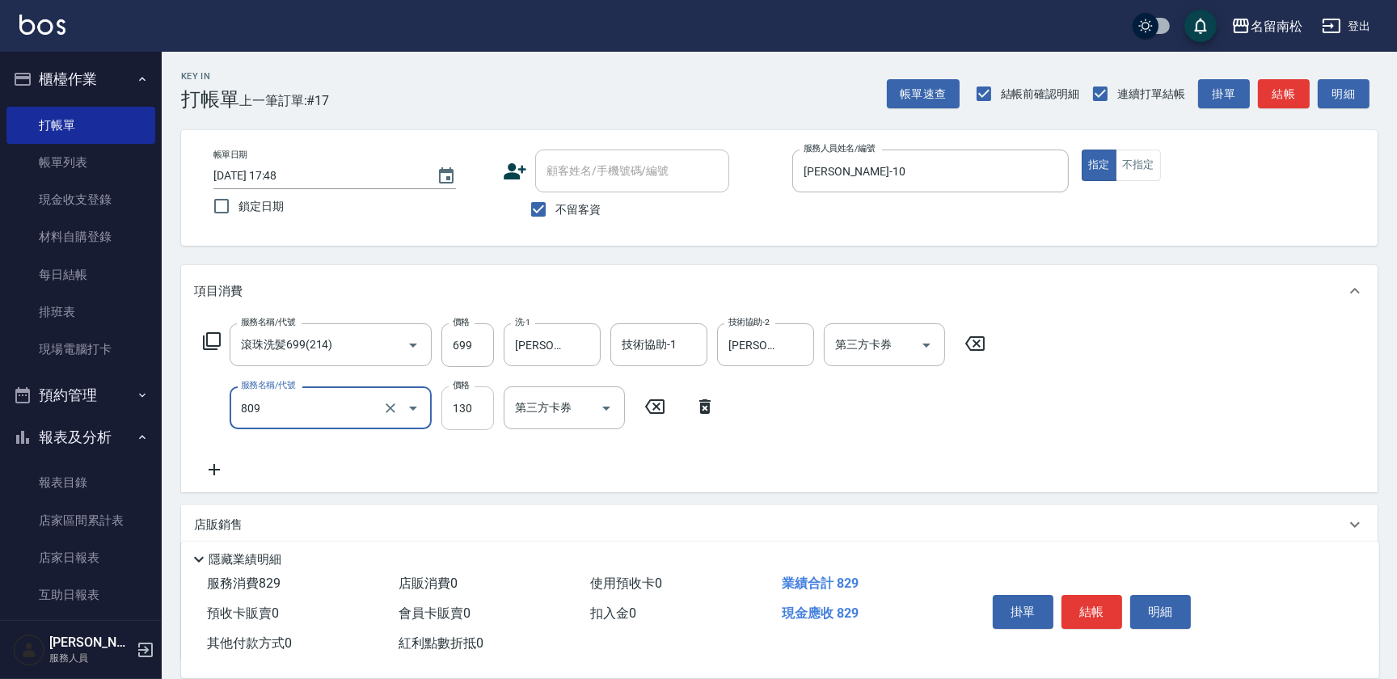
type input "單梳(809)"
click at [476, 403] on input "130" at bounding box center [467, 408] width 53 height 44
click at [453, 404] on input "0" at bounding box center [467, 408] width 53 height 44
click at [478, 408] on input "10" at bounding box center [467, 408] width 53 height 44
type input "100"
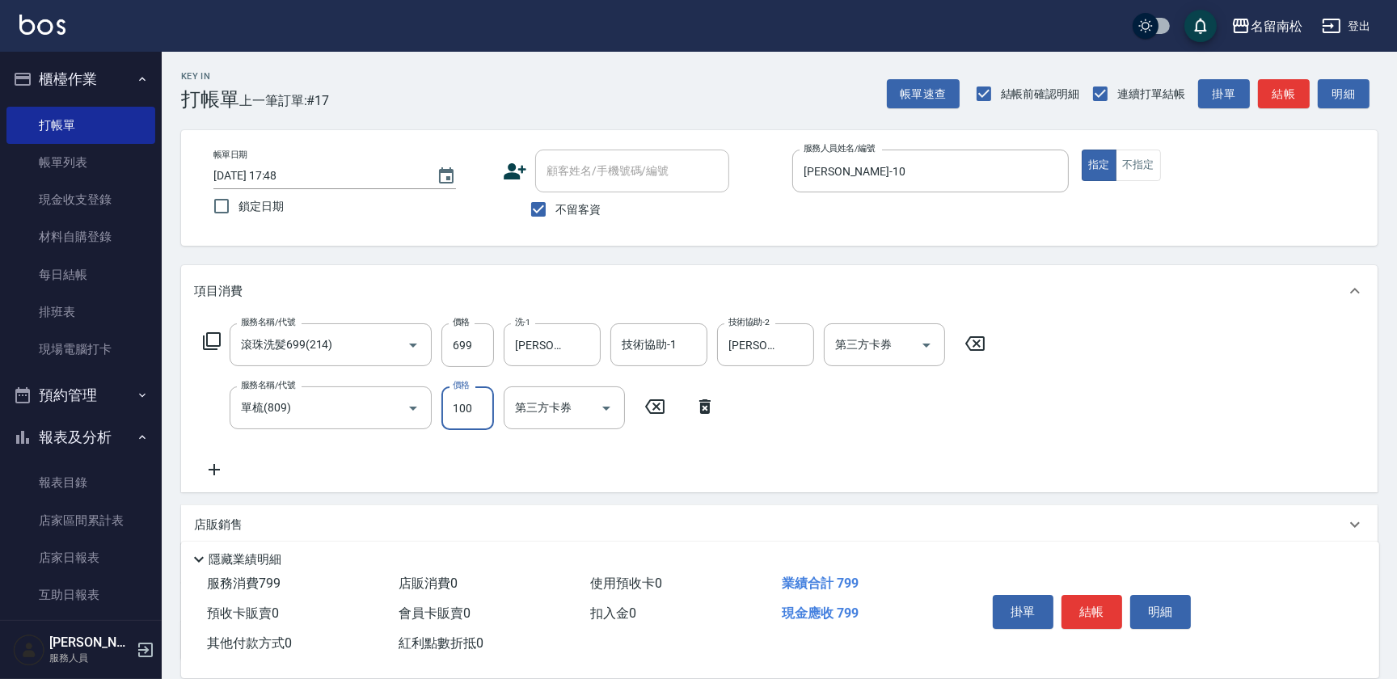
click at [212, 466] on icon at bounding box center [214, 469] width 40 height 19
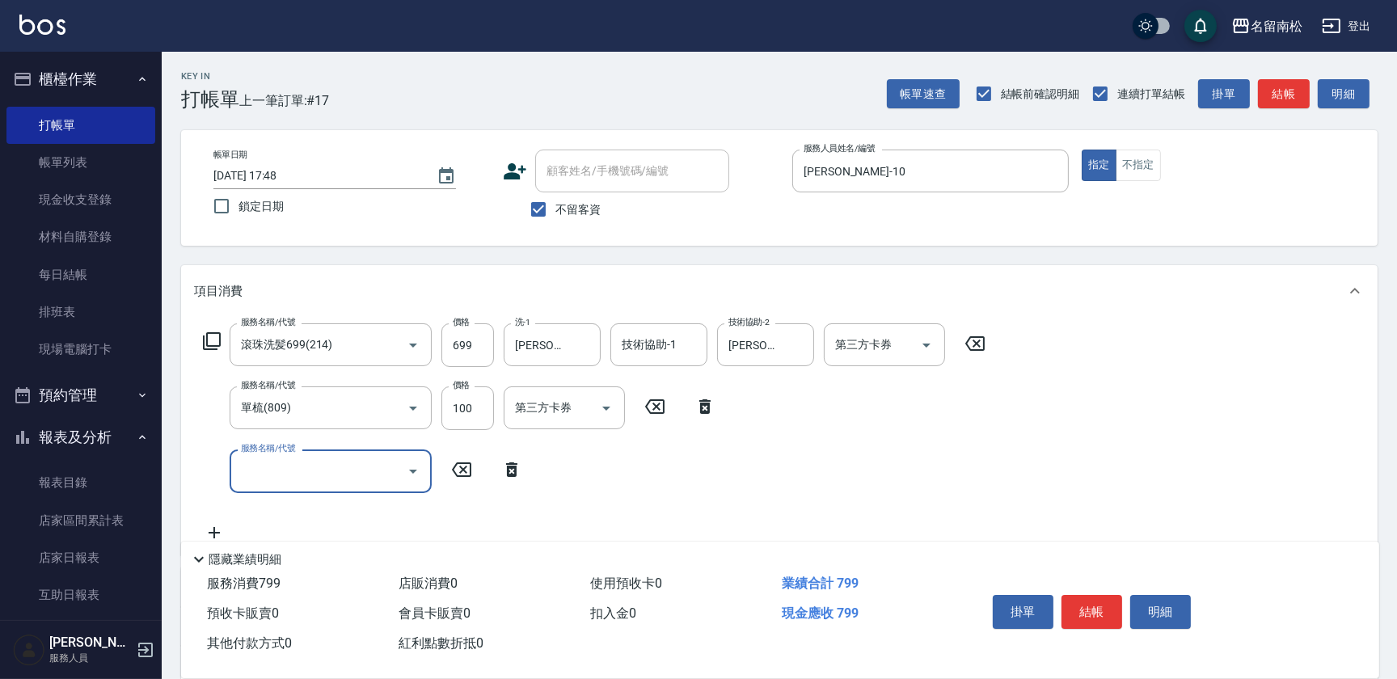
click at [319, 454] on div "服務名稱/代號" at bounding box center [331, 470] width 202 height 43
type input "潤絲(801)"
click at [482, 470] on input "20" at bounding box center [467, 471] width 53 height 44
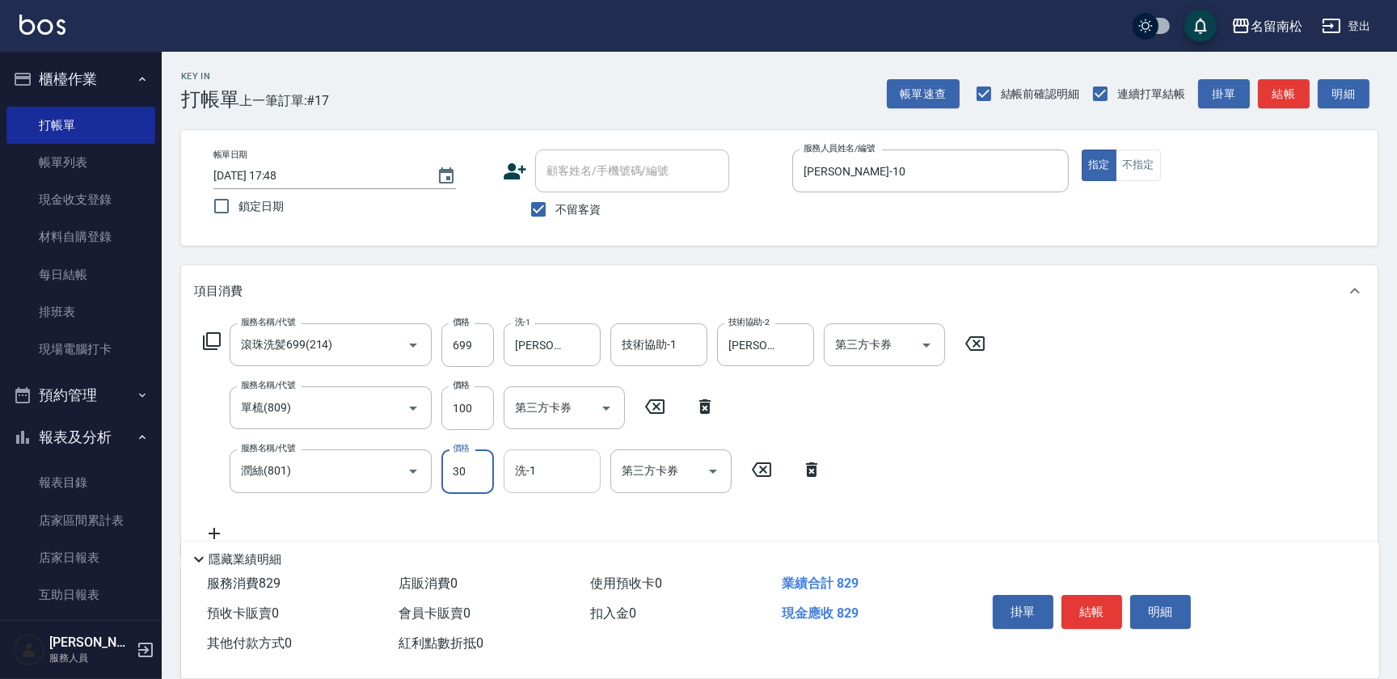
type input "30"
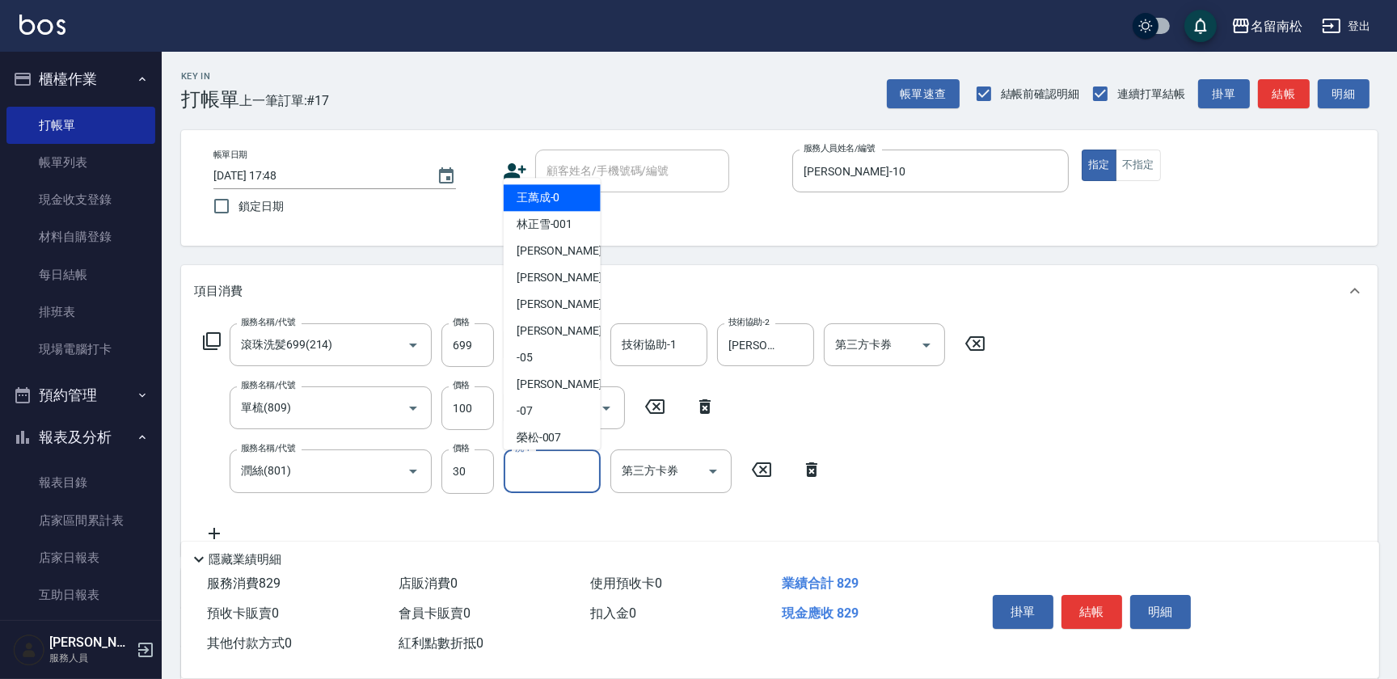
click at [566, 472] on input "洗-1" at bounding box center [552, 471] width 82 height 28
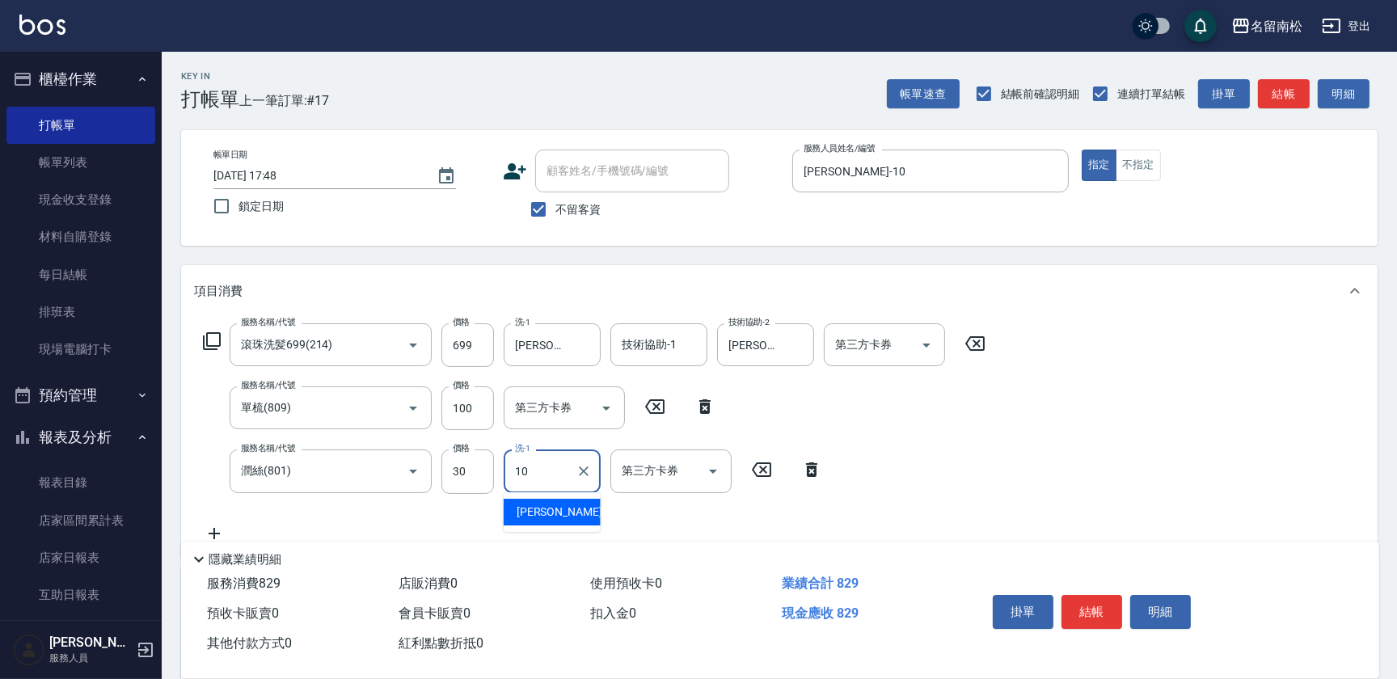
click at [549, 506] on span "[PERSON_NAME]-10" at bounding box center [568, 512] width 102 height 17
type input "[PERSON_NAME]-10"
click at [1078, 595] on button "結帳" at bounding box center [1091, 612] width 61 height 34
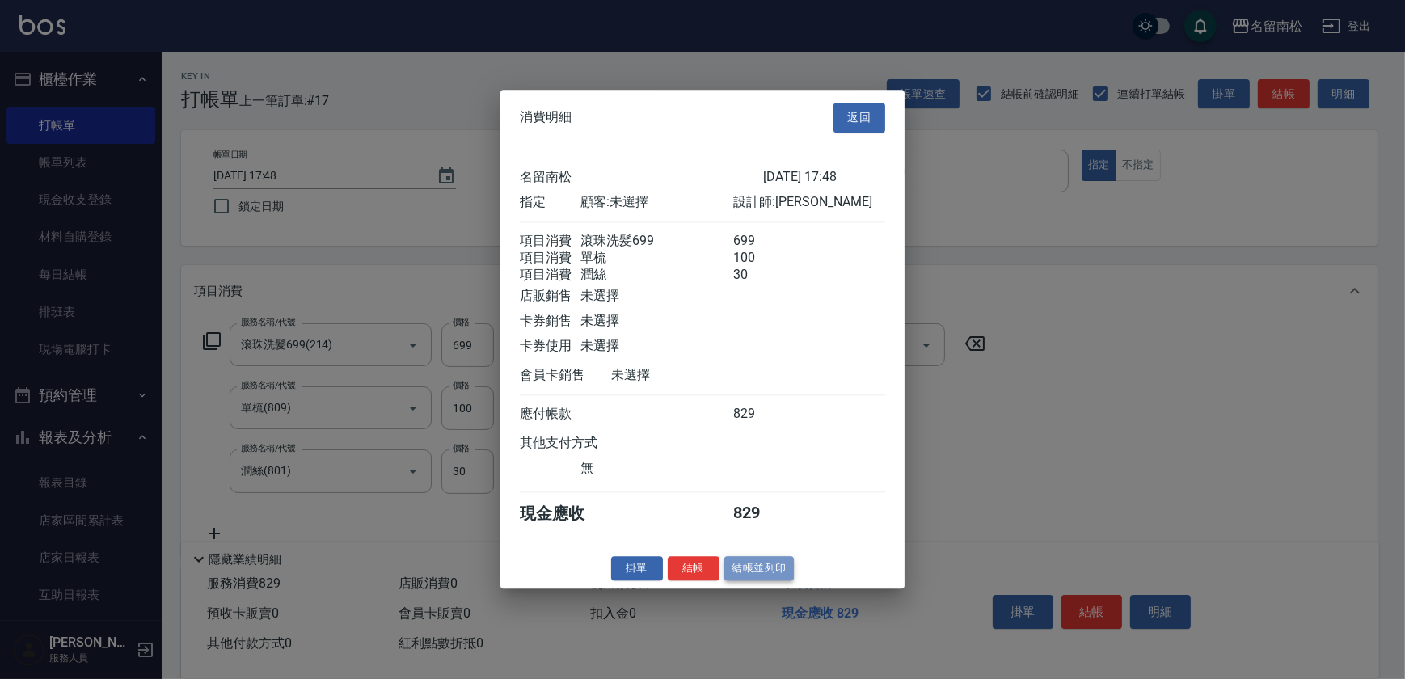
click at [753, 566] on button "結帳並列印" at bounding box center [759, 568] width 70 height 25
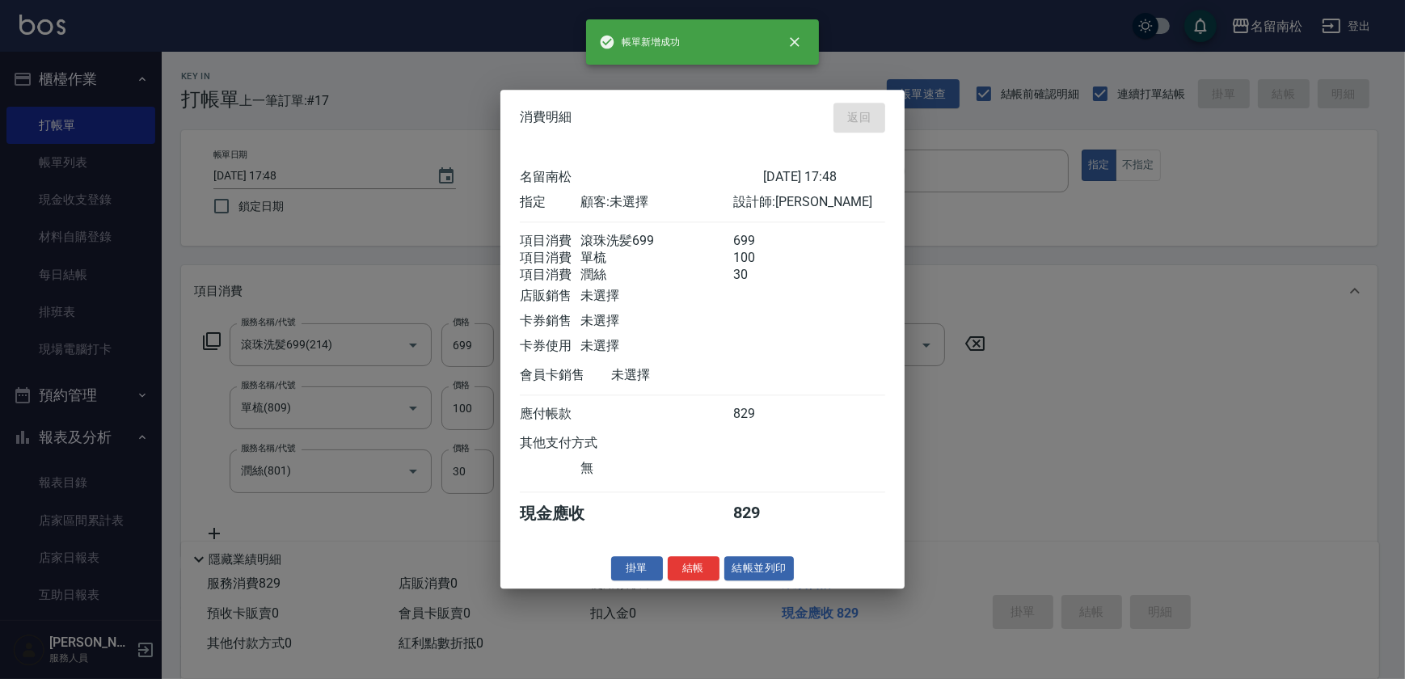
type input "[DATE] 18:07"
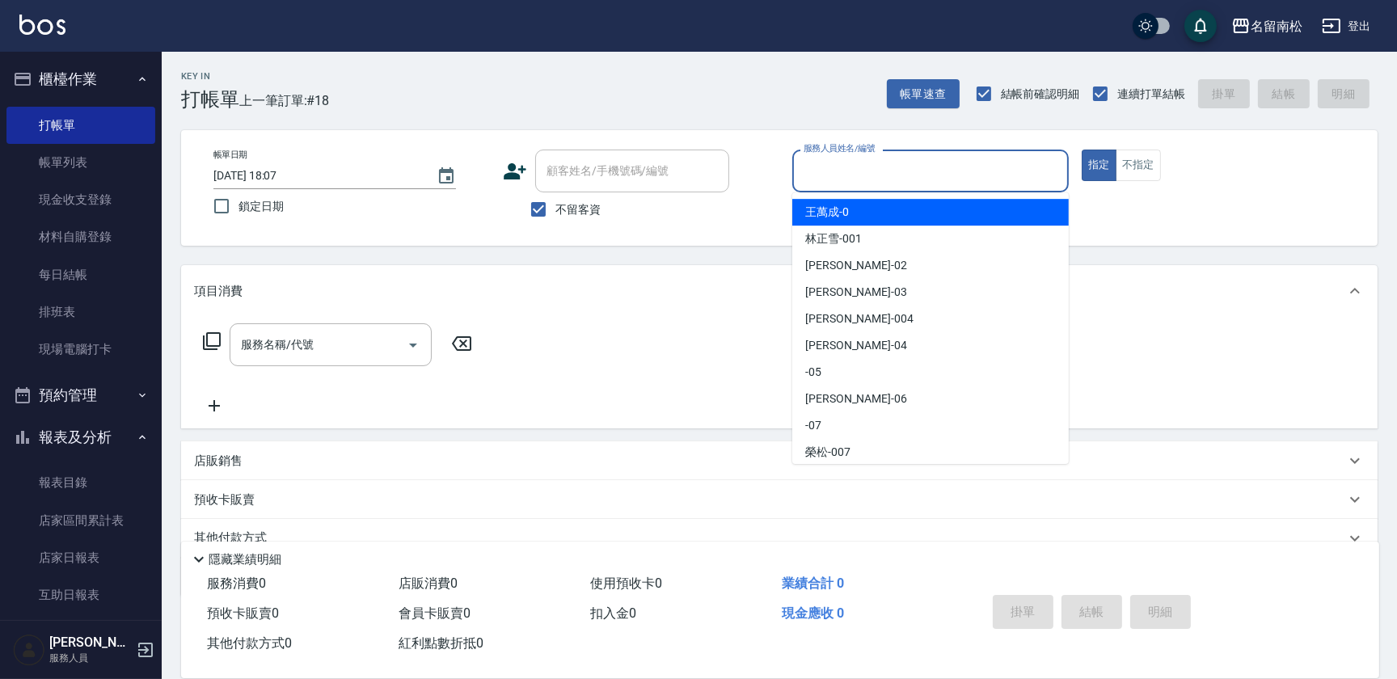
click at [903, 159] on input "服務人員姓名/編號" at bounding box center [931, 171] width 262 height 28
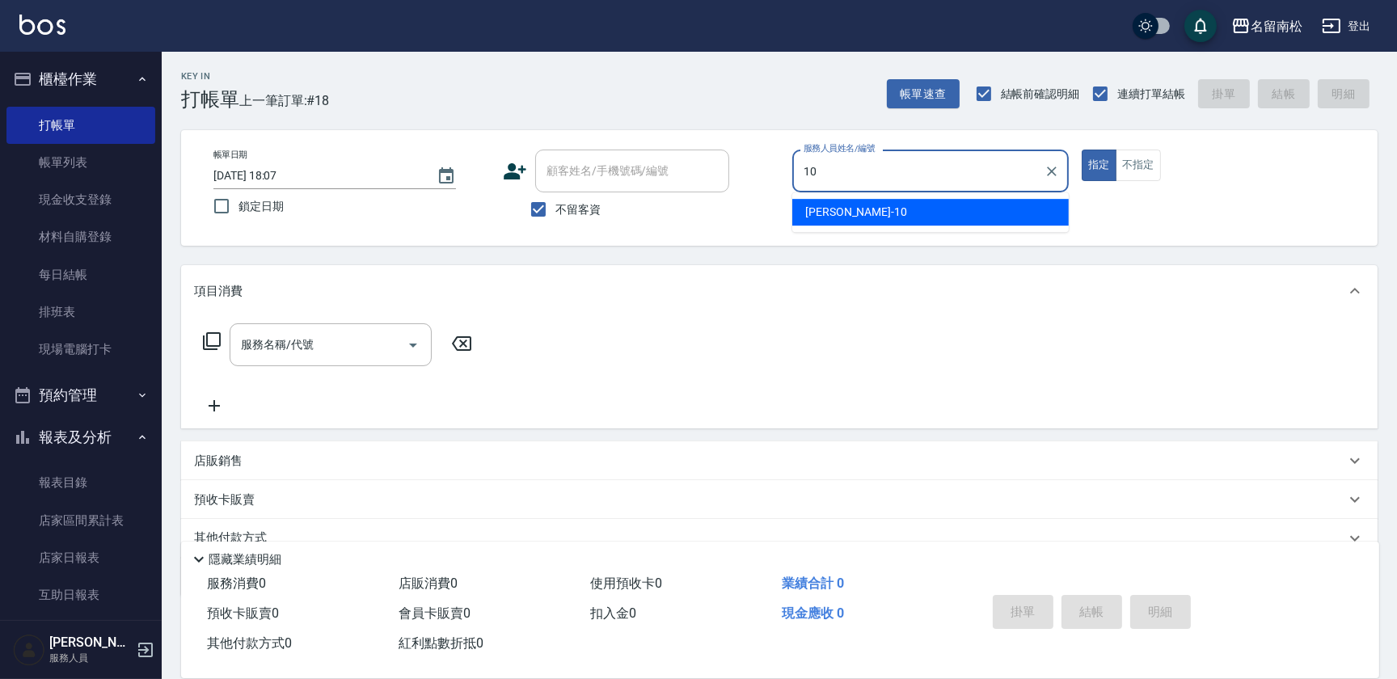
click at [875, 208] on div "[PERSON_NAME]-10" at bounding box center [930, 212] width 276 height 27
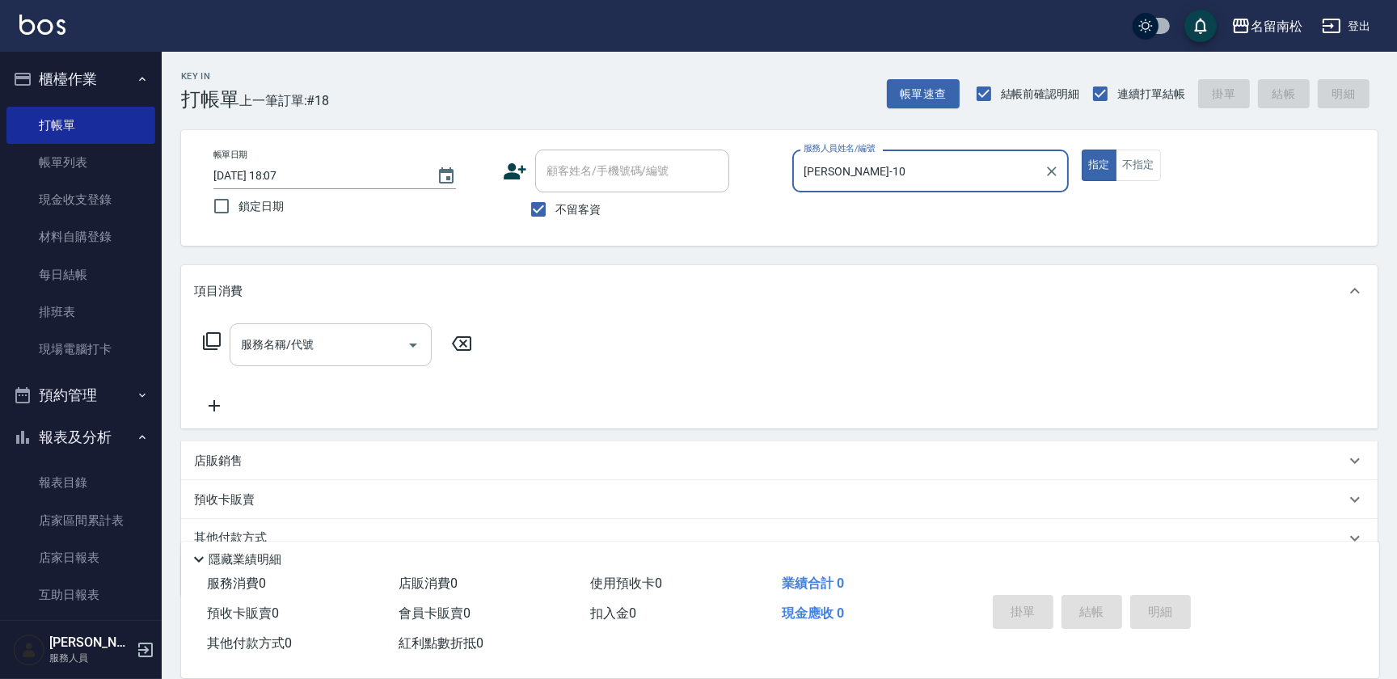
type input "[PERSON_NAME]-10"
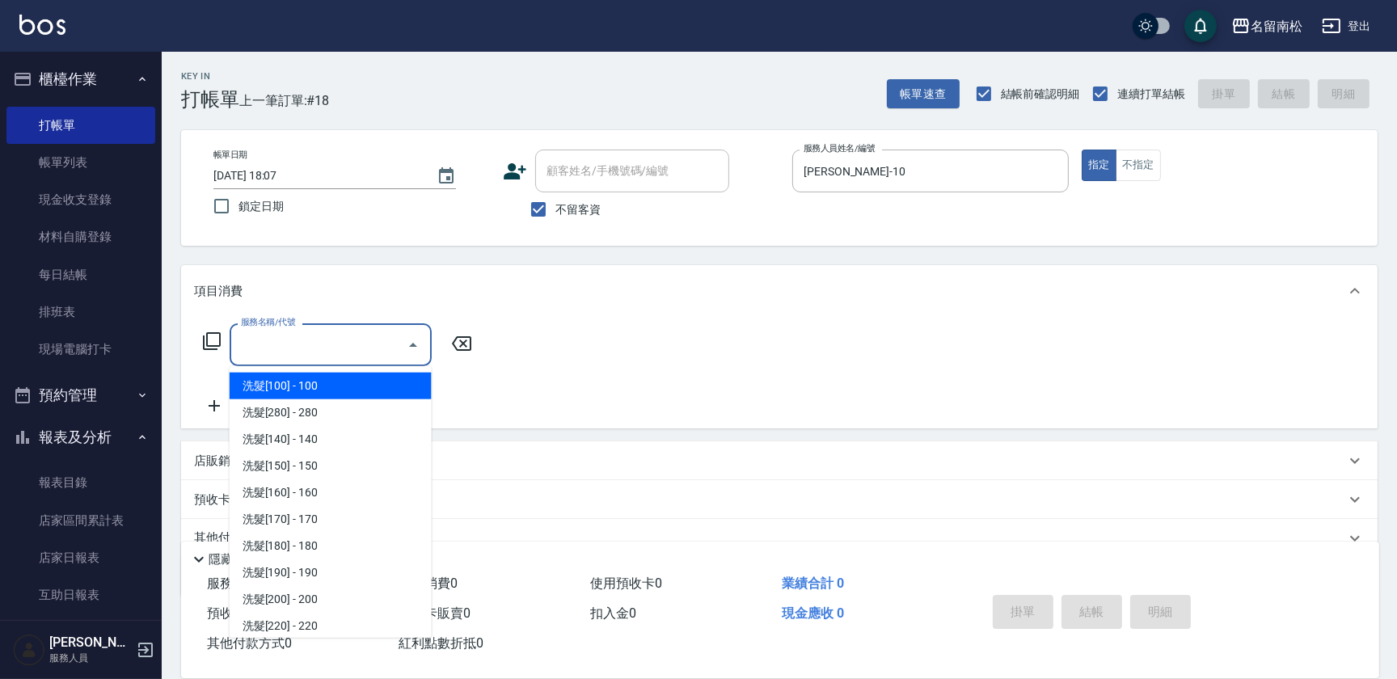
click at [296, 357] on input "服務名稱/代號" at bounding box center [318, 345] width 163 height 28
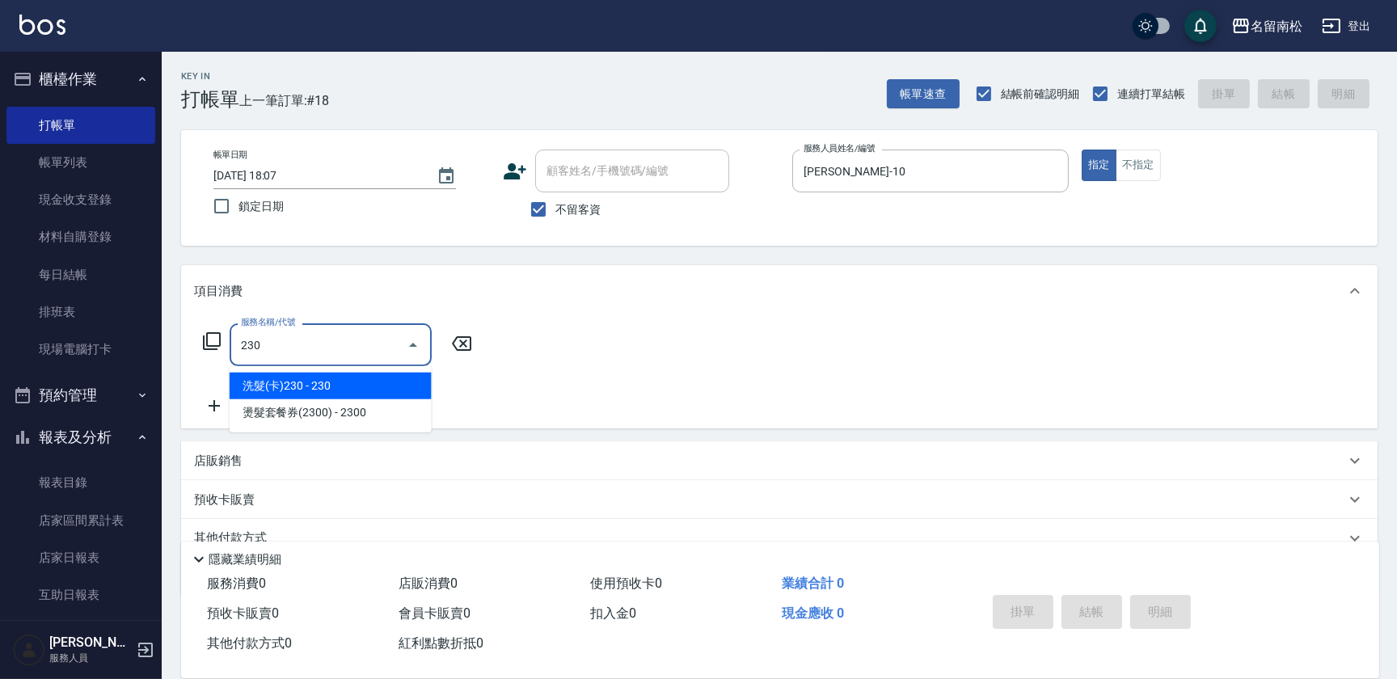
click at [270, 344] on input "230" at bounding box center [318, 345] width 163 height 28
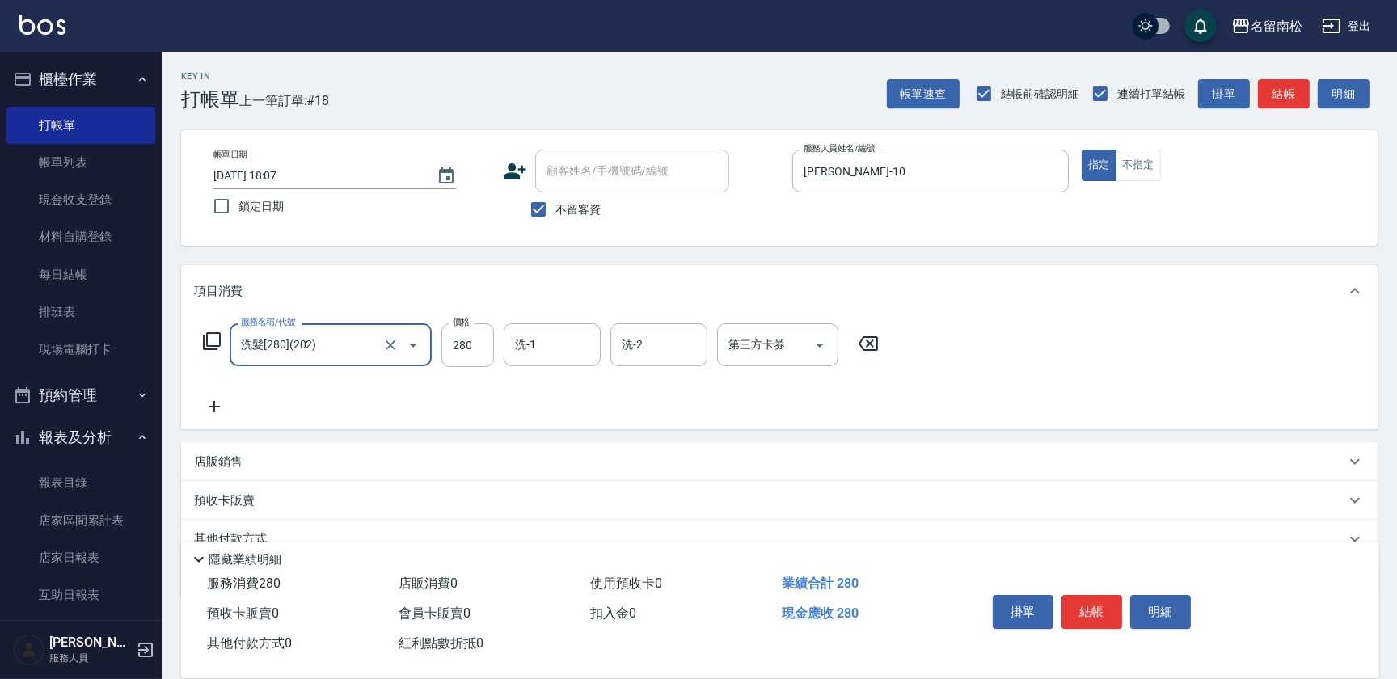
type input "洗髮[280](202)"
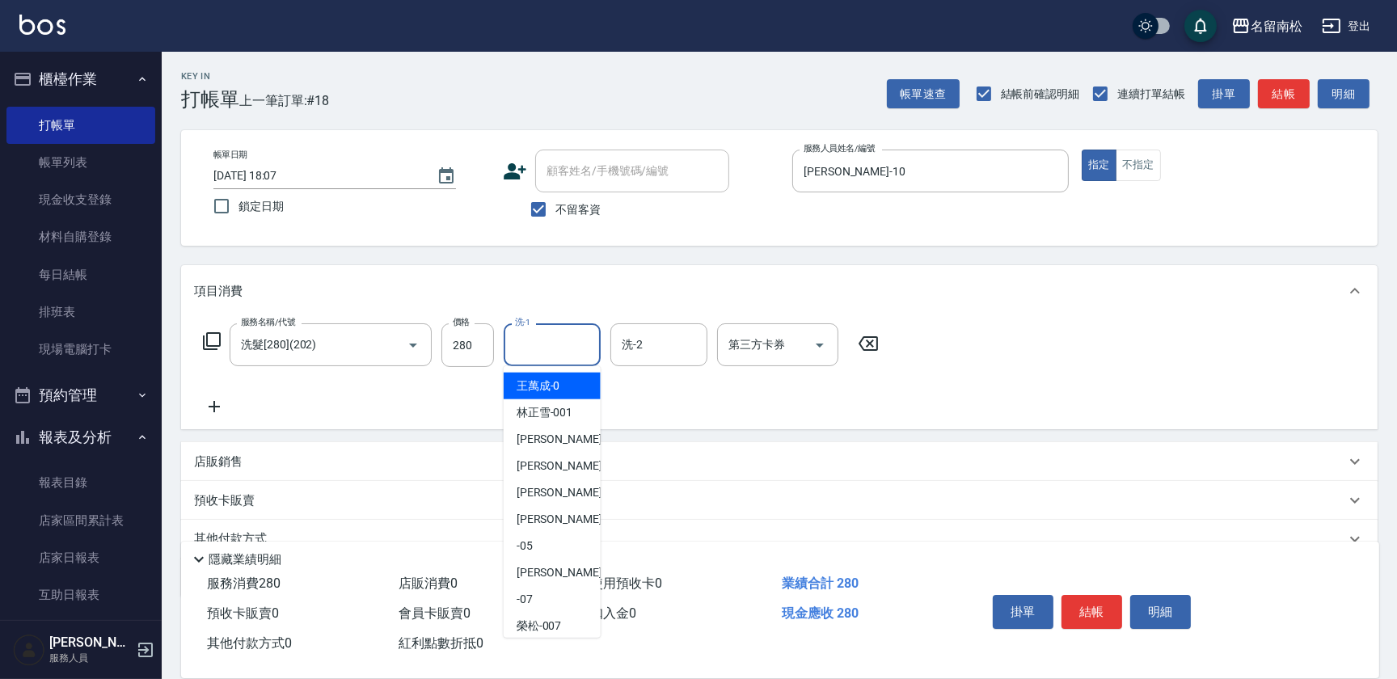
click at [556, 353] on input "洗-1" at bounding box center [552, 345] width 82 height 28
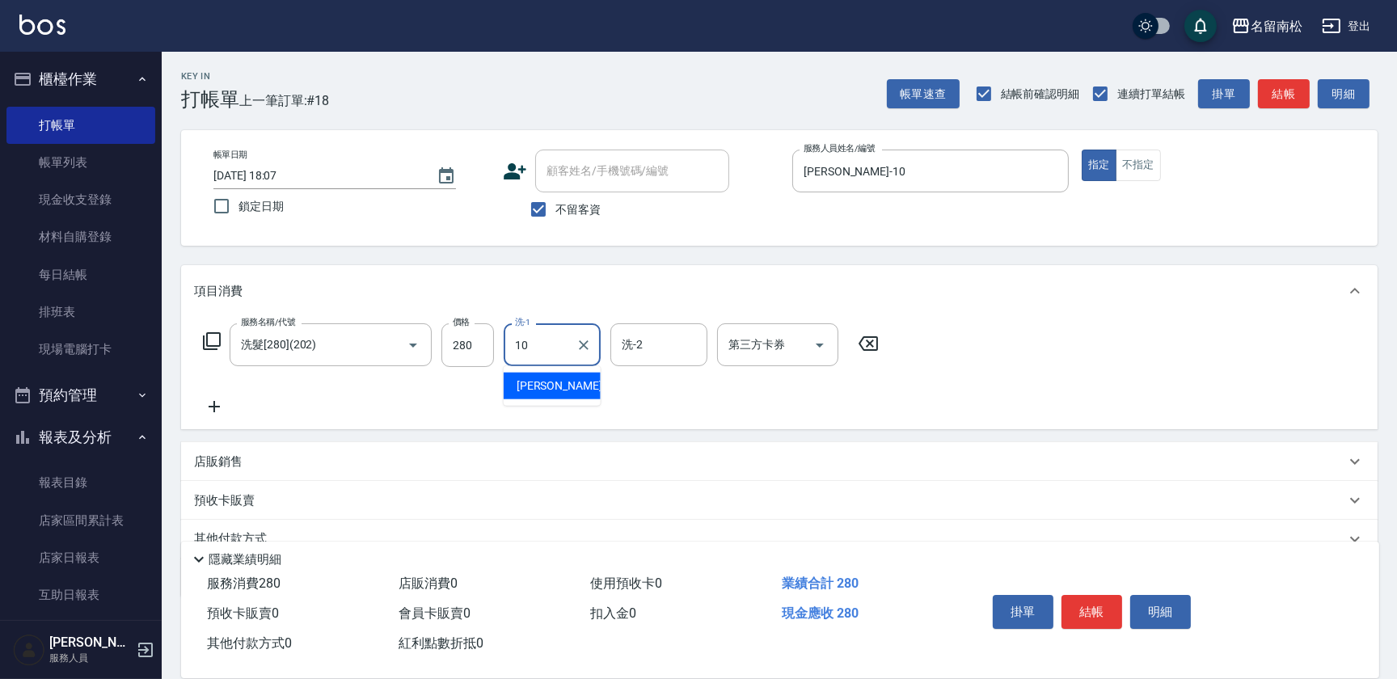
click at [533, 386] on span "[PERSON_NAME]-10" at bounding box center [568, 386] width 102 height 17
type input "[PERSON_NAME]-10"
click at [223, 399] on icon at bounding box center [214, 406] width 40 height 19
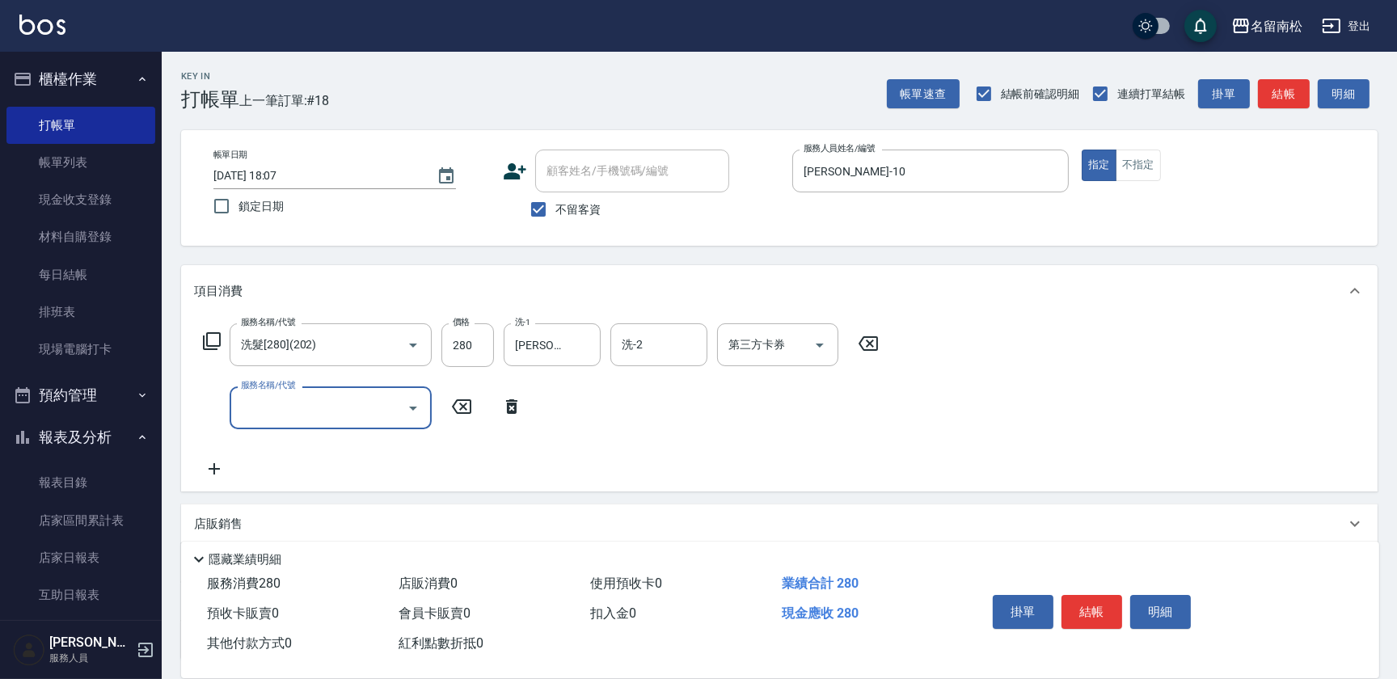
click at [407, 403] on icon "Open" at bounding box center [412, 408] width 19 height 19
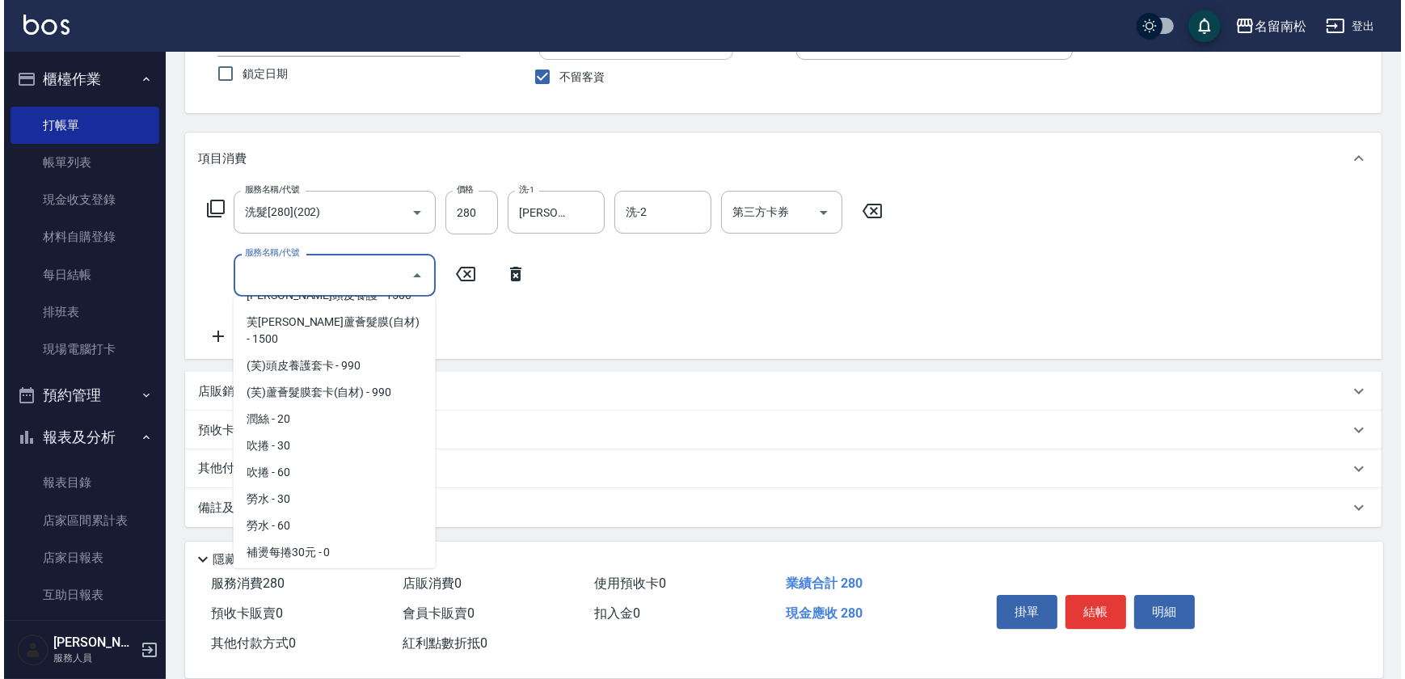
scroll to position [2719, 0]
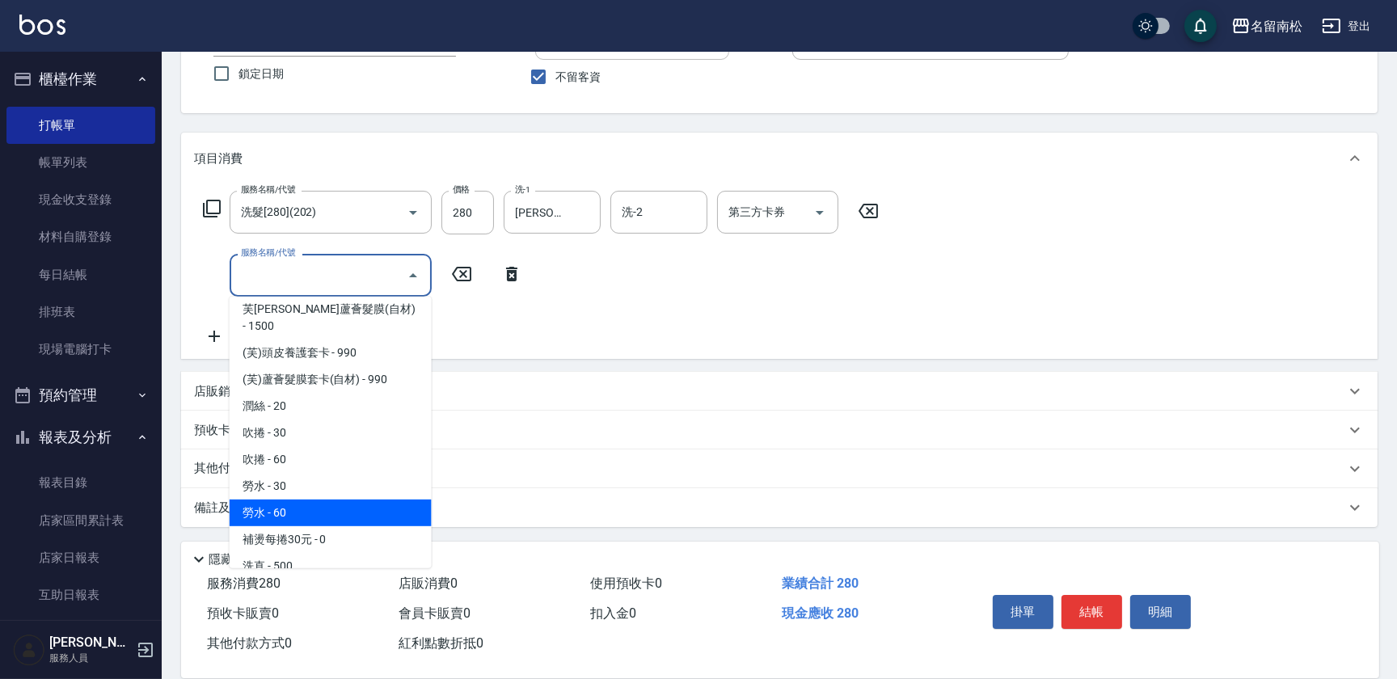
click at [302, 500] on span "勞水 - 60" at bounding box center [331, 513] width 202 height 27
type input "勞水(805)"
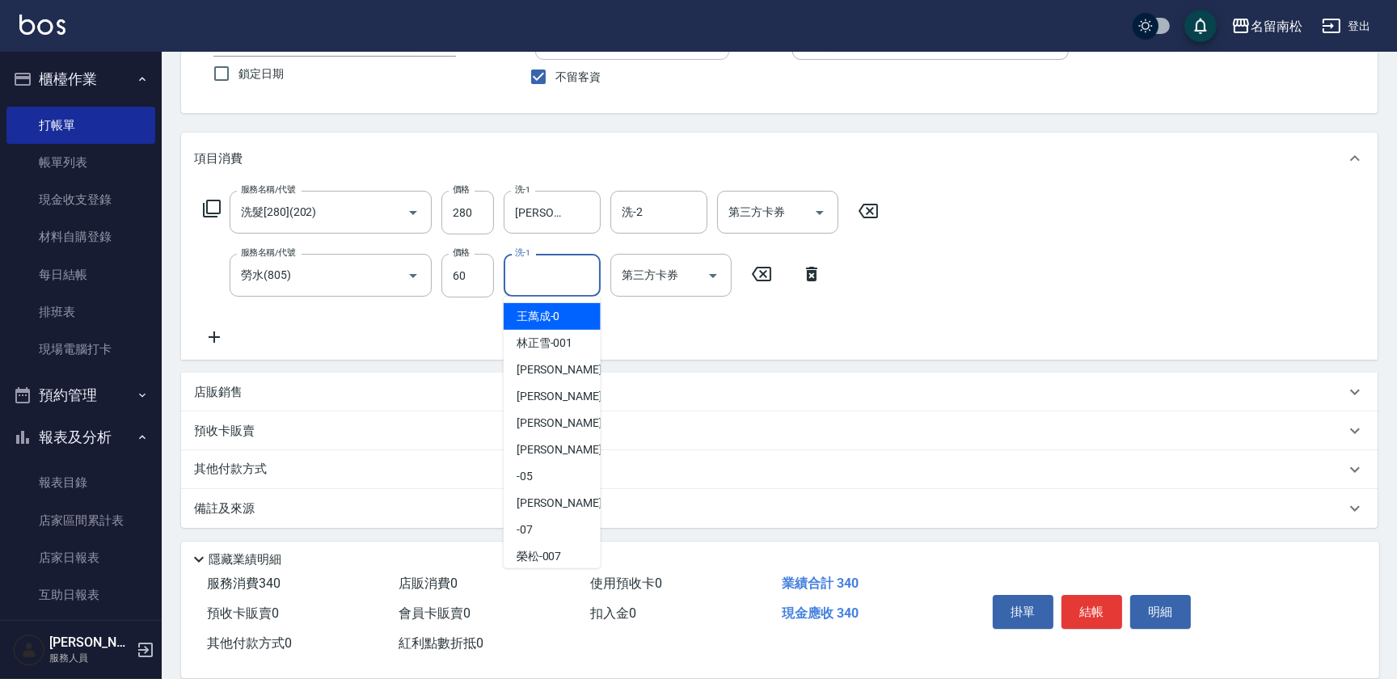
click at [522, 270] on input "洗-1" at bounding box center [552, 275] width 82 height 28
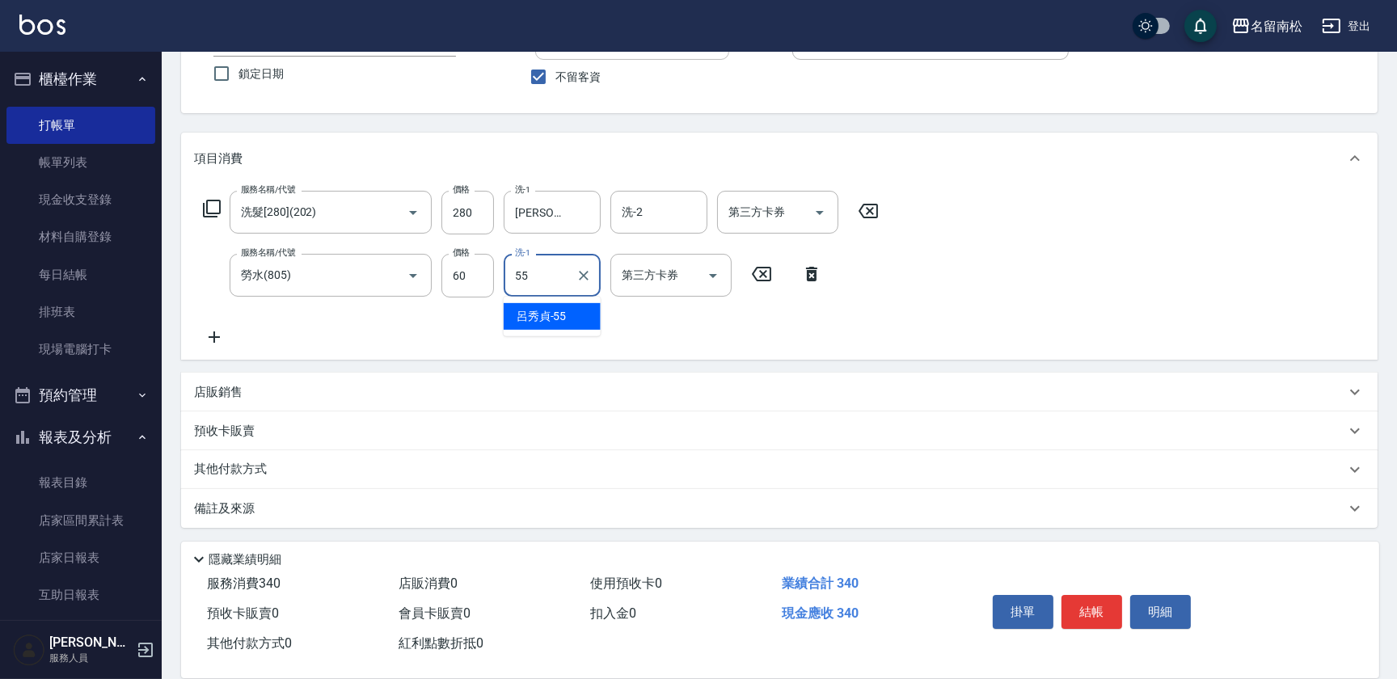
type input "[PERSON_NAME]-55"
click at [1088, 603] on button "結帳" at bounding box center [1091, 612] width 61 height 34
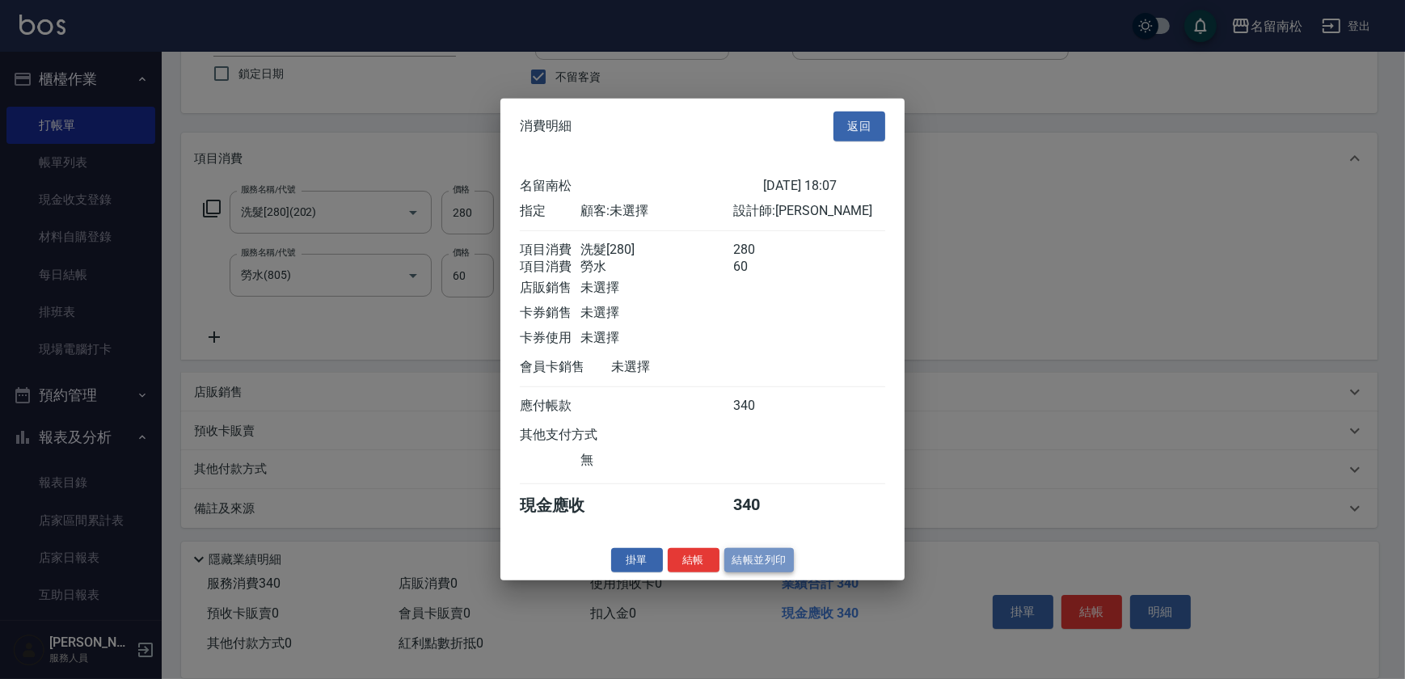
click at [775, 568] on button "結帳並列印" at bounding box center [759, 559] width 70 height 25
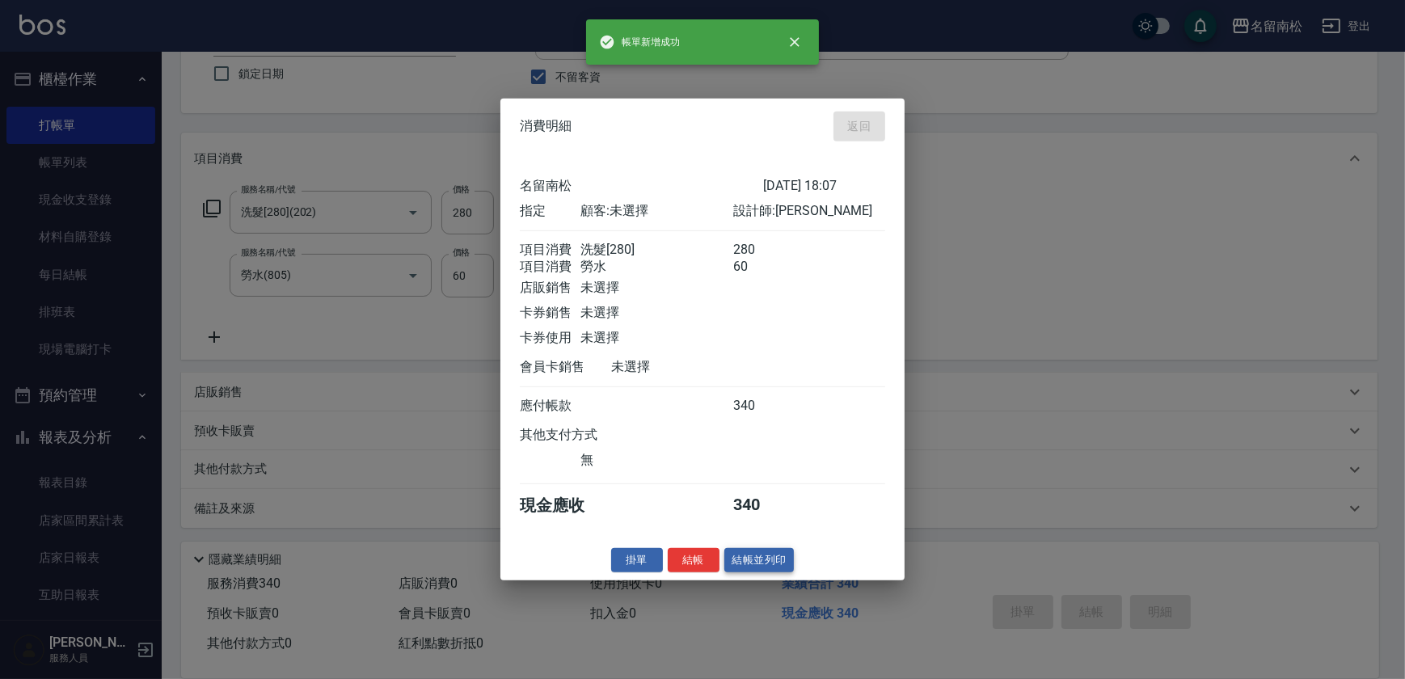
type input "[DATE] 18:08"
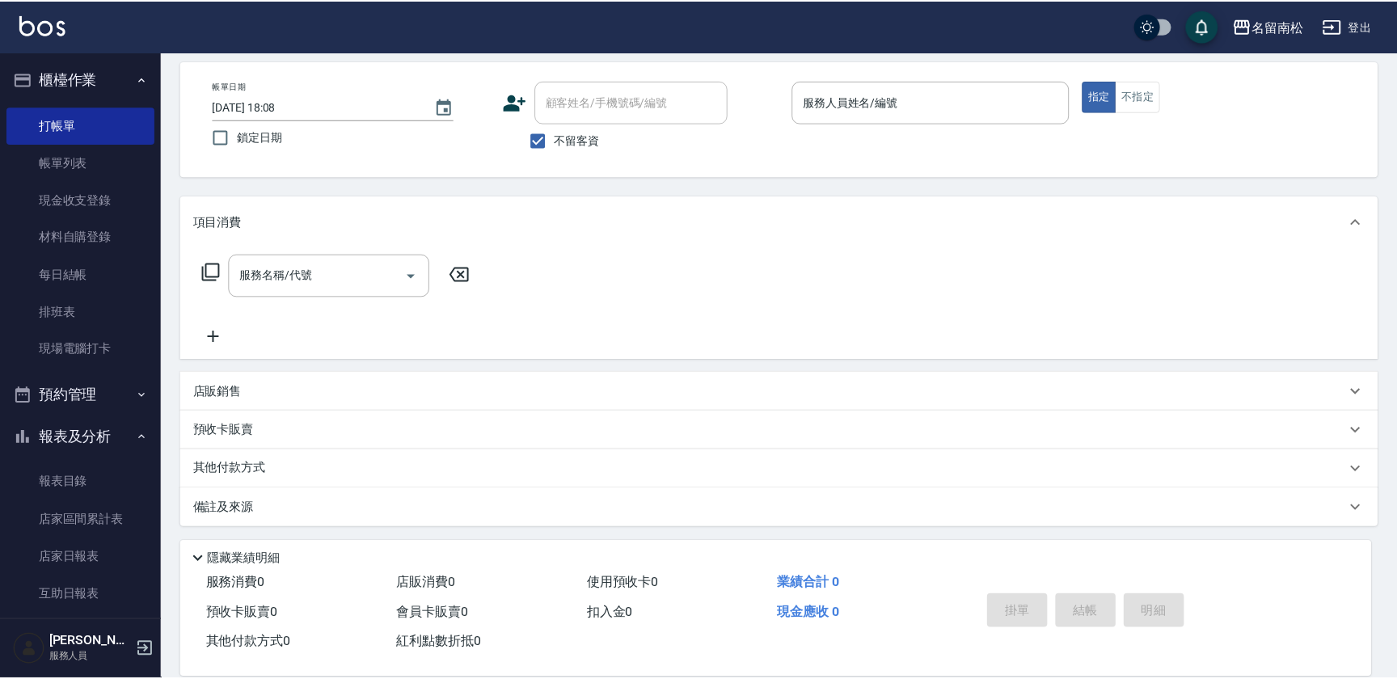
scroll to position [70, 0]
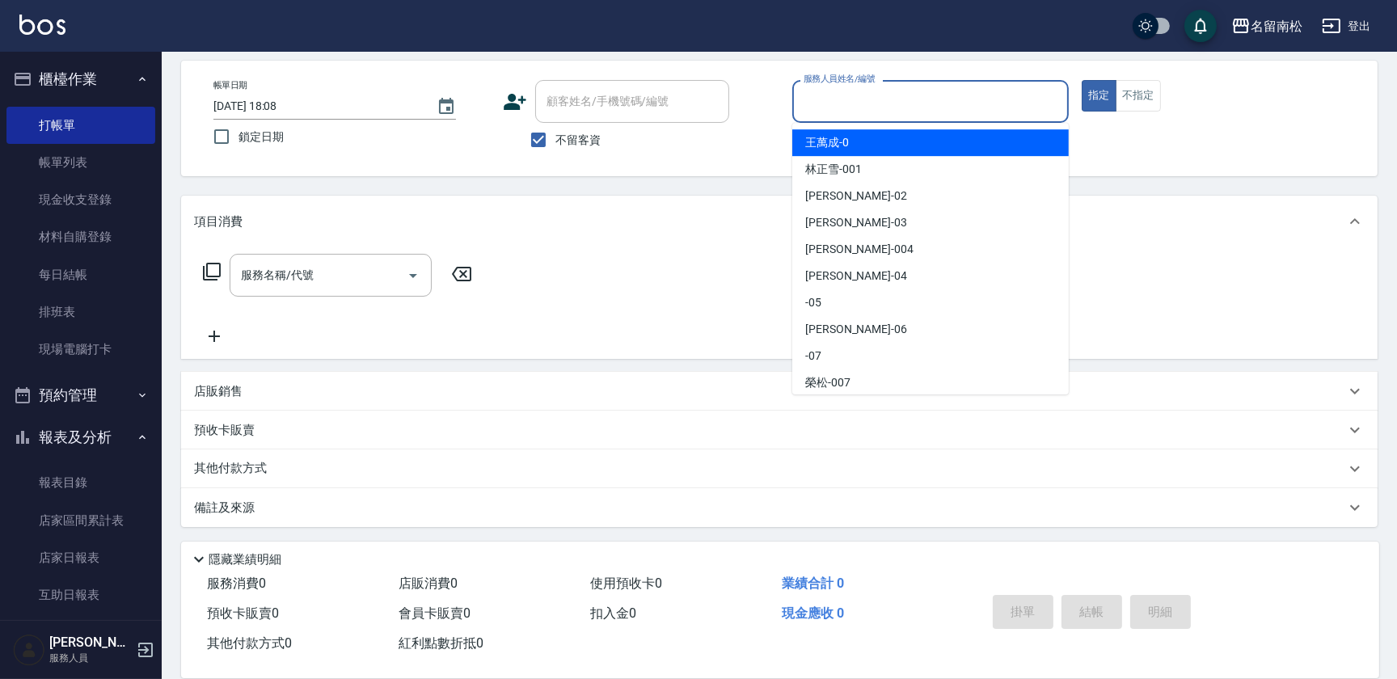
click at [841, 111] on input "服務人員姓名/編號" at bounding box center [931, 101] width 262 height 28
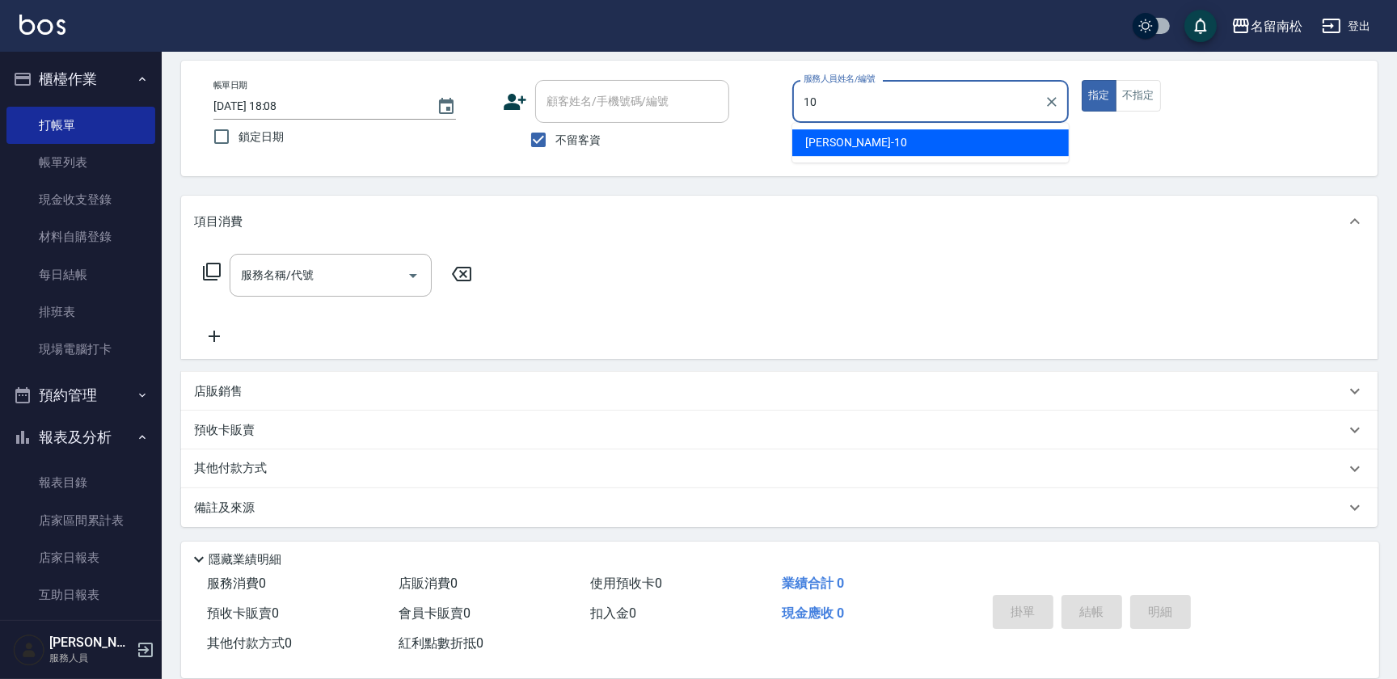
click at [847, 145] on span "[PERSON_NAME]-10" at bounding box center [856, 142] width 102 height 17
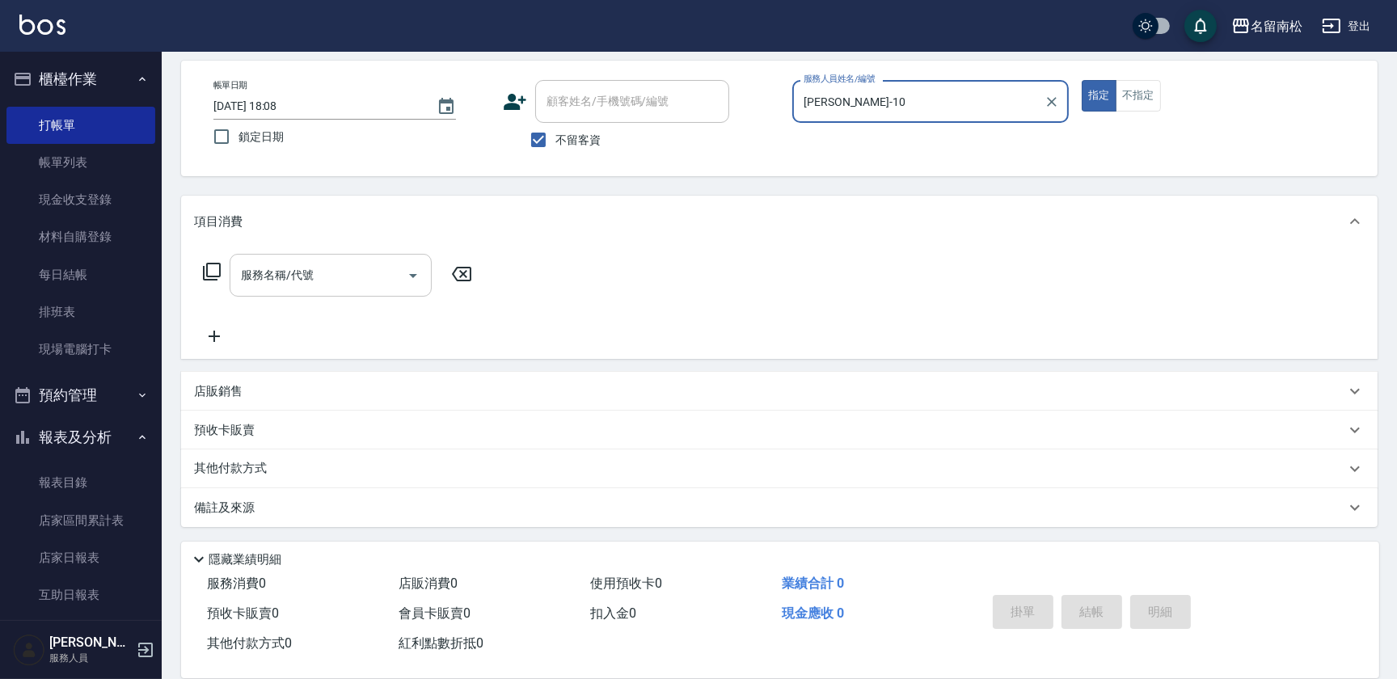
type input "[PERSON_NAME]-10"
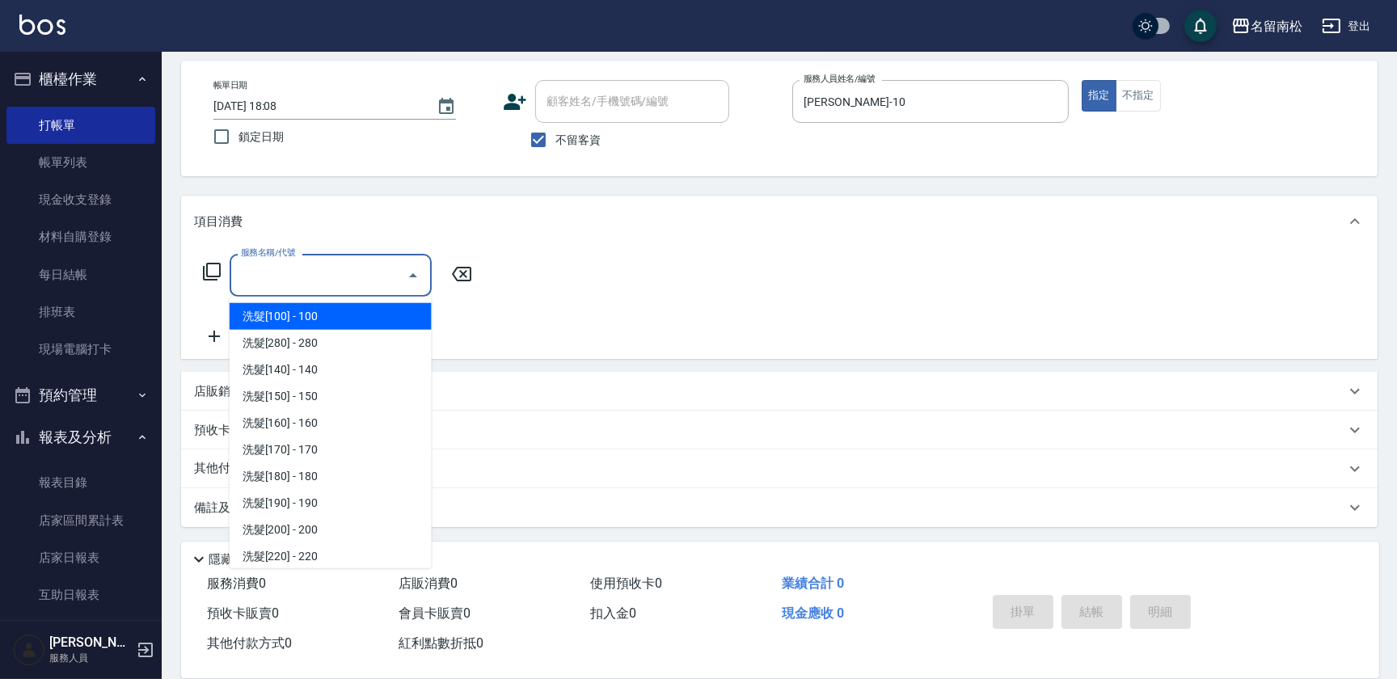
click at [347, 269] on input "服務名稱/代號" at bounding box center [318, 275] width 163 height 28
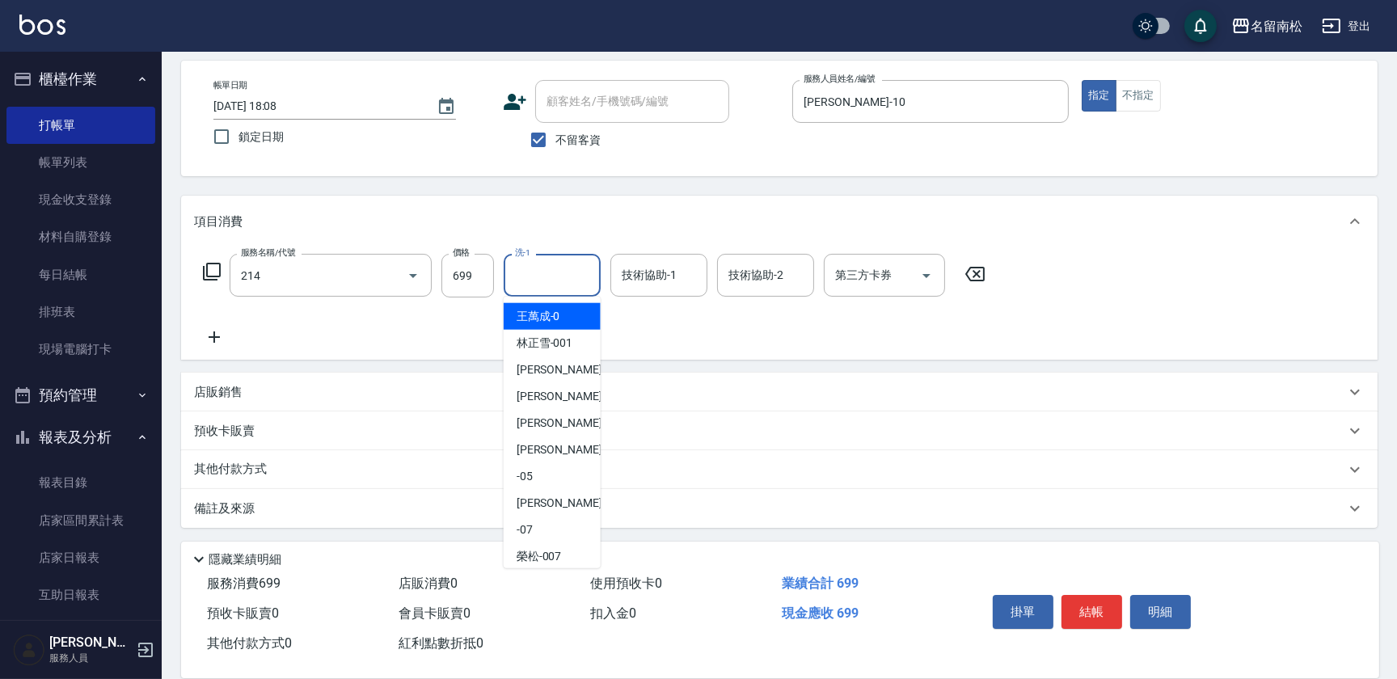
type input "滾珠洗髪699(214)"
click at [542, 278] on input "洗-1" at bounding box center [552, 275] width 82 height 28
click at [551, 281] on input "洗-1" at bounding box center [552, 275] width 82 height 28
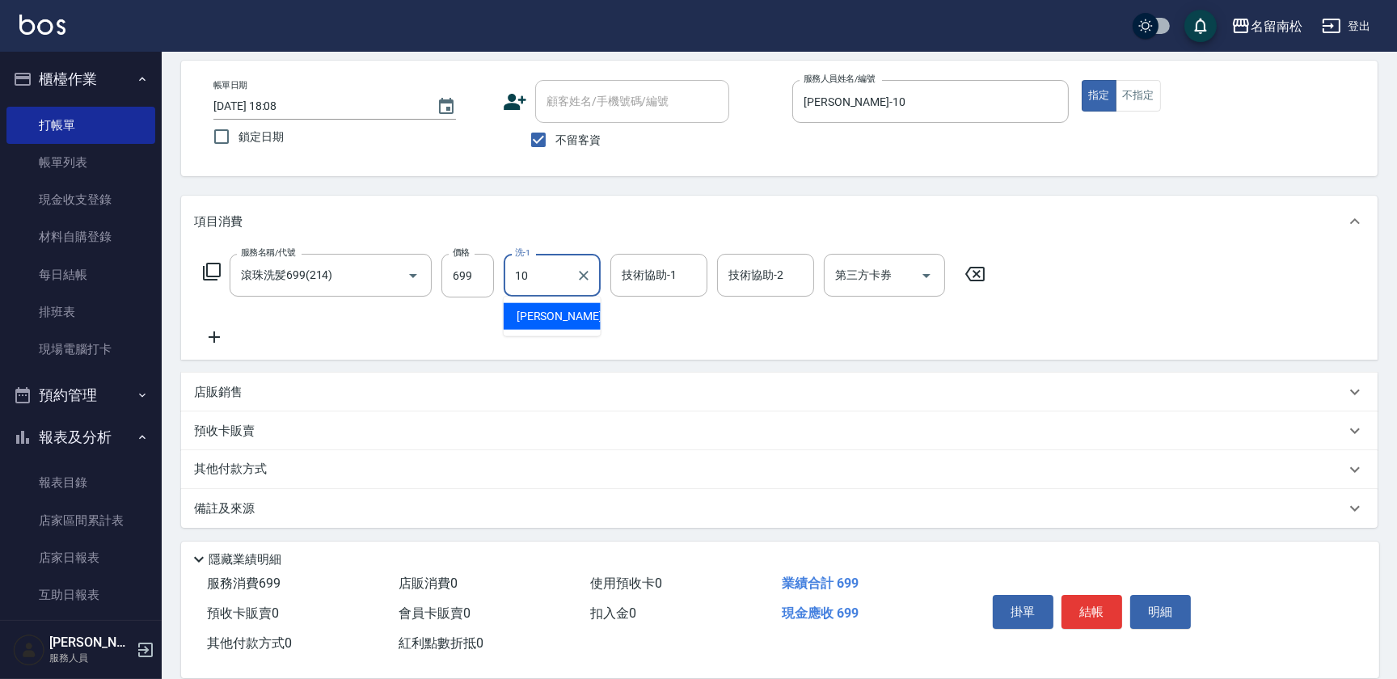
click at [558, 314] on span "[PERSON_NAME]-10" at bounding box center [568, 316] width 102 height 17
type input "[PERSON_NAME]-10"
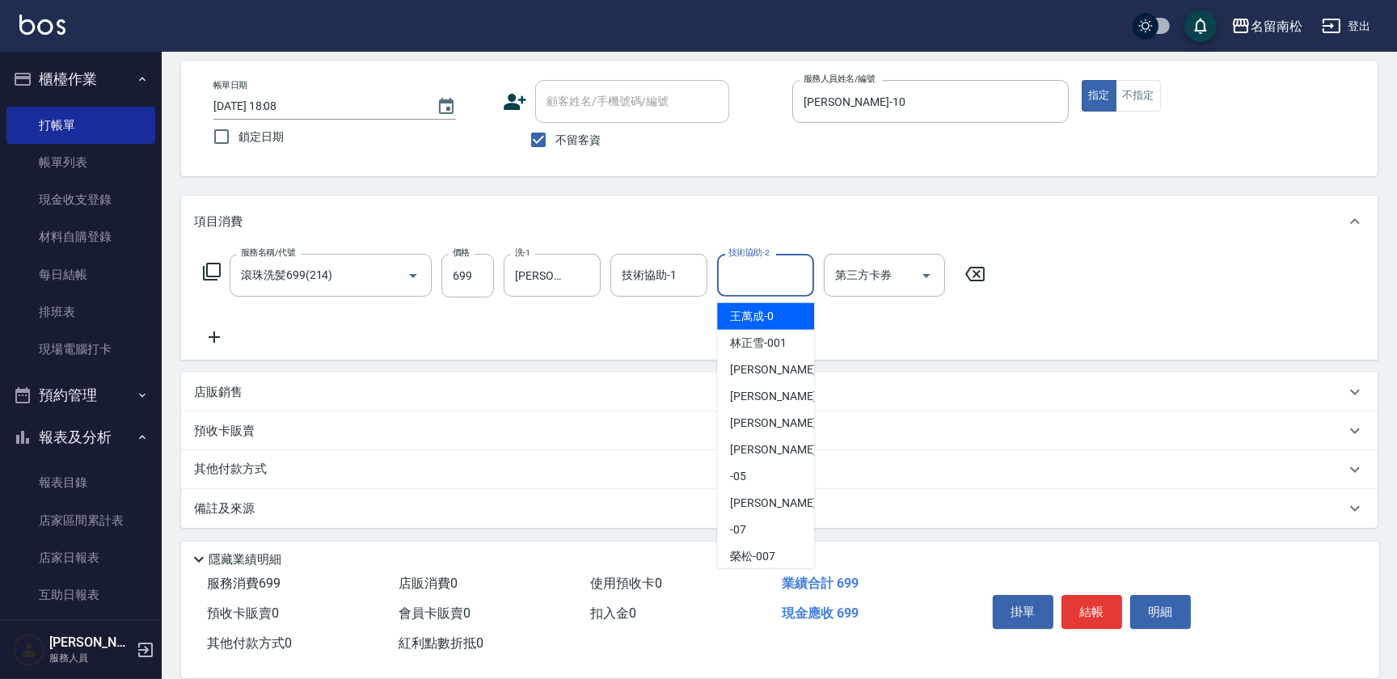
click at [739, 272] on input "技術協助-2" at bounding box center [765, 275] width 82 height 28
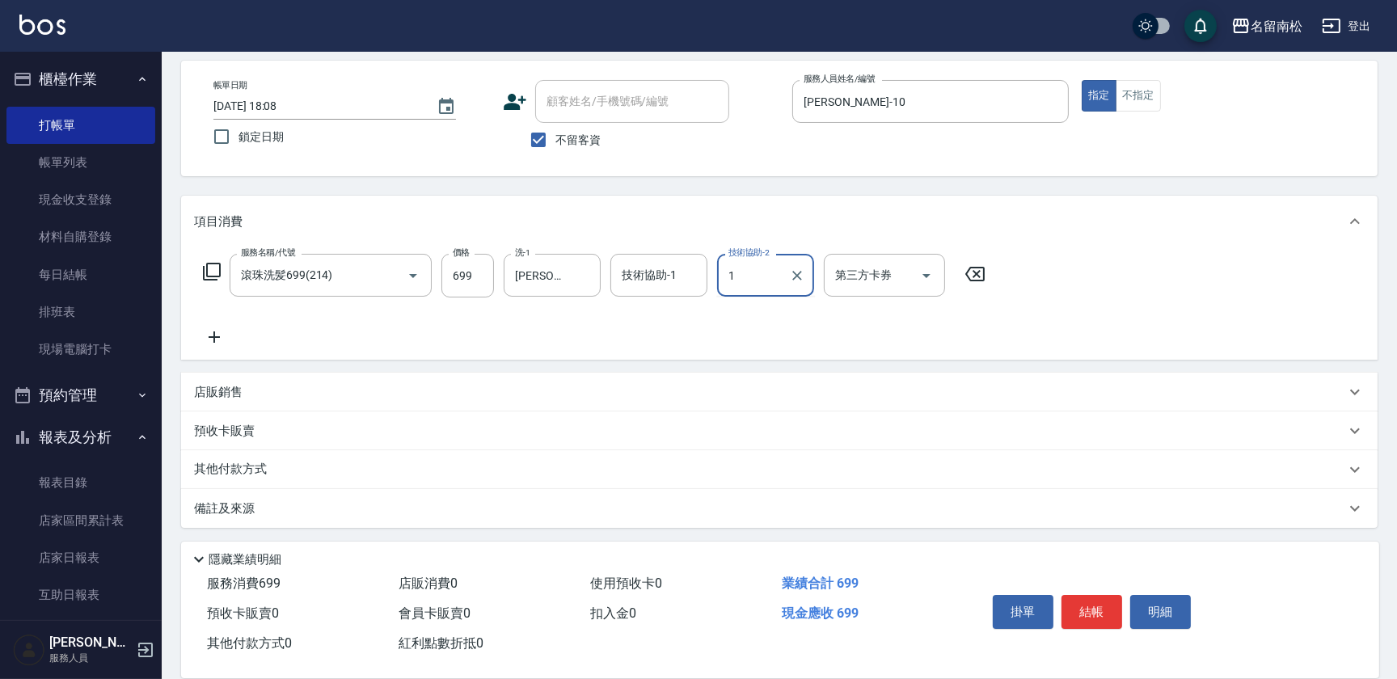
click at [754, 281] on input "1" at bounding box center [753, 275] width 58 height 28
click at [756, 281] on input "1" at bounding box center [753, 275] width 58 height 28
click at [744, 310] on span "[PERSON_NAME]-10" at bounding box center [781, 316] width 102 height 17
type input "[PERSON_NAME]-10"
click at [217, 340] on icon at bounding box center [214, 336] width 40 height 19
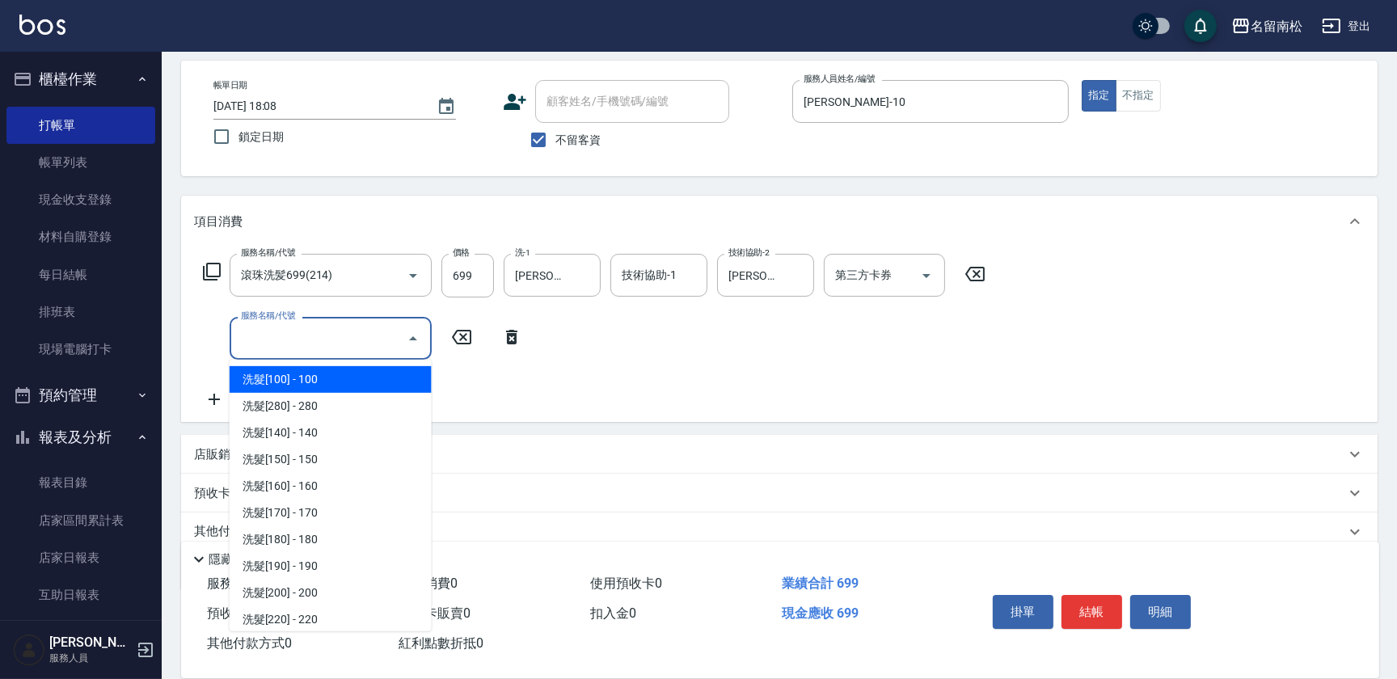
click at [335, 334] on input "服務名稱/代號" at bounding box center [318, 338] width 163 height 28
click at [325, 324] on input "服務名稱/代號" at bounding box center [318, 338] width 163 height 28
click at [310, 334] on input "服務名稱/代號" at bounding box center [318, 338] width 163 height 28
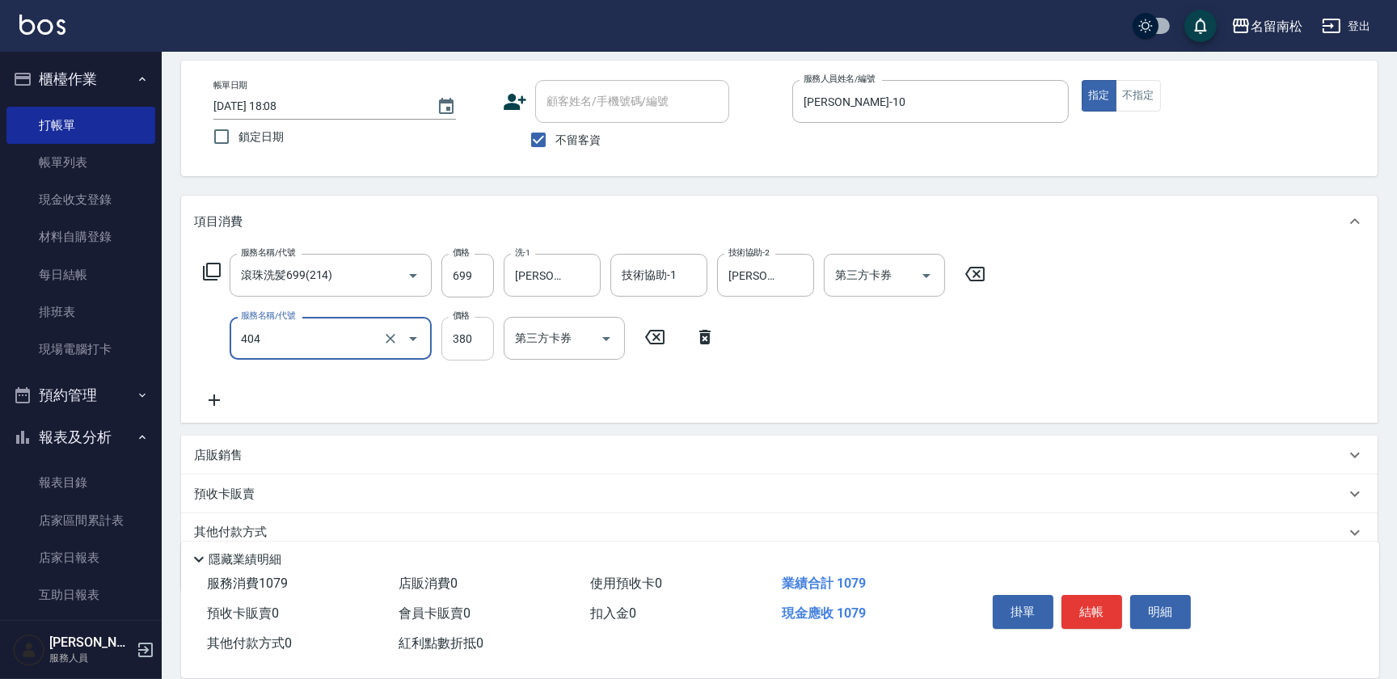
type input "剪髮(380)(404)"
click at [472, 348] on input "380" at bounding box center [467, 339] width 53 height 44
click at [479, 345] on input "380" at bounding box center [467, 339] width 53 height 44
type input "450"
click at [1087, 605] on button "結帳" at bounding box center [1091, 612] width 61 height 34
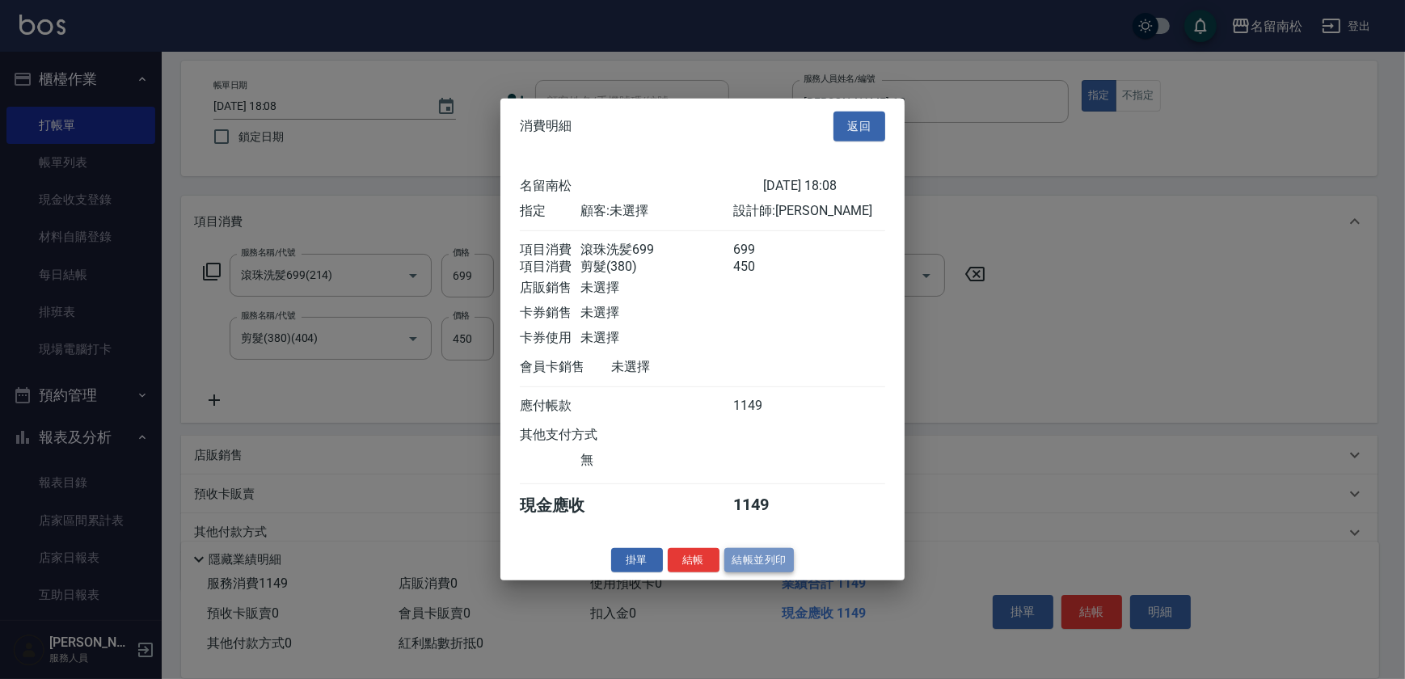
click at [756, 563] on button "結帳並列印" at bounding box center [759, 559] width 70 height 25
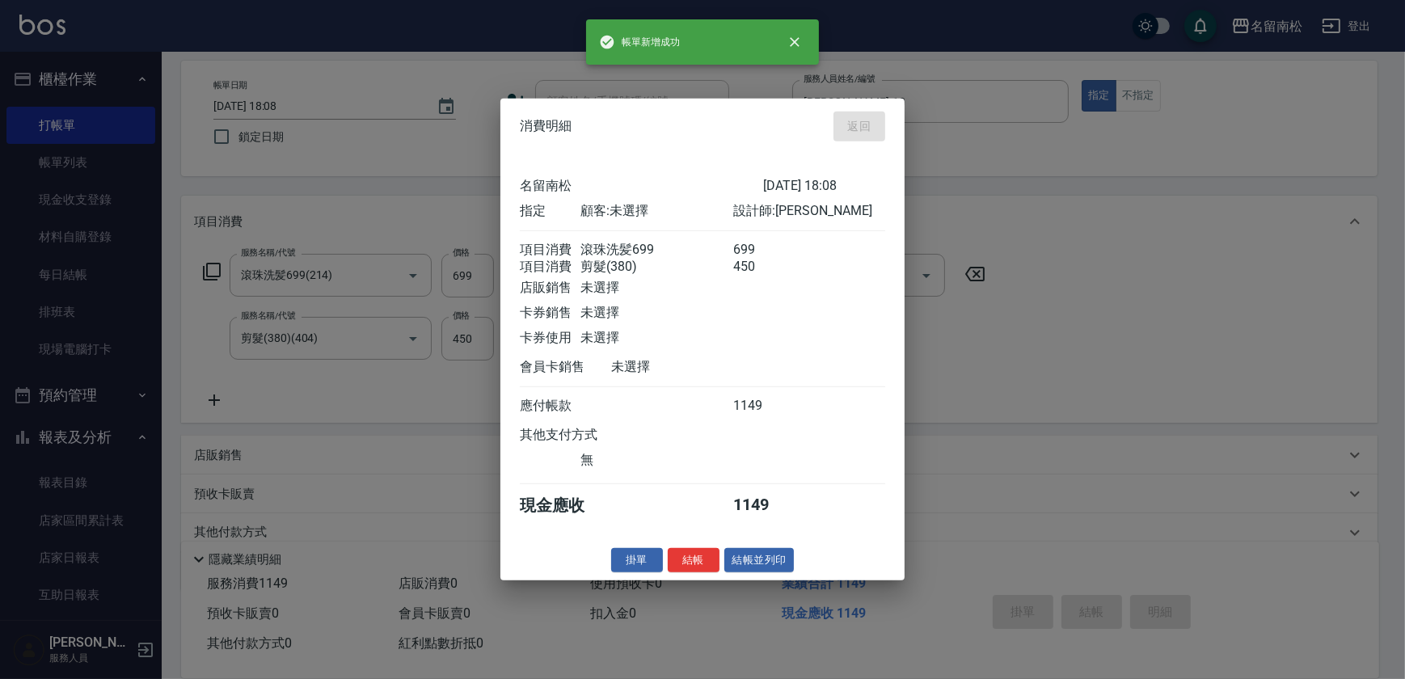
type input "[DATE] 18:10"
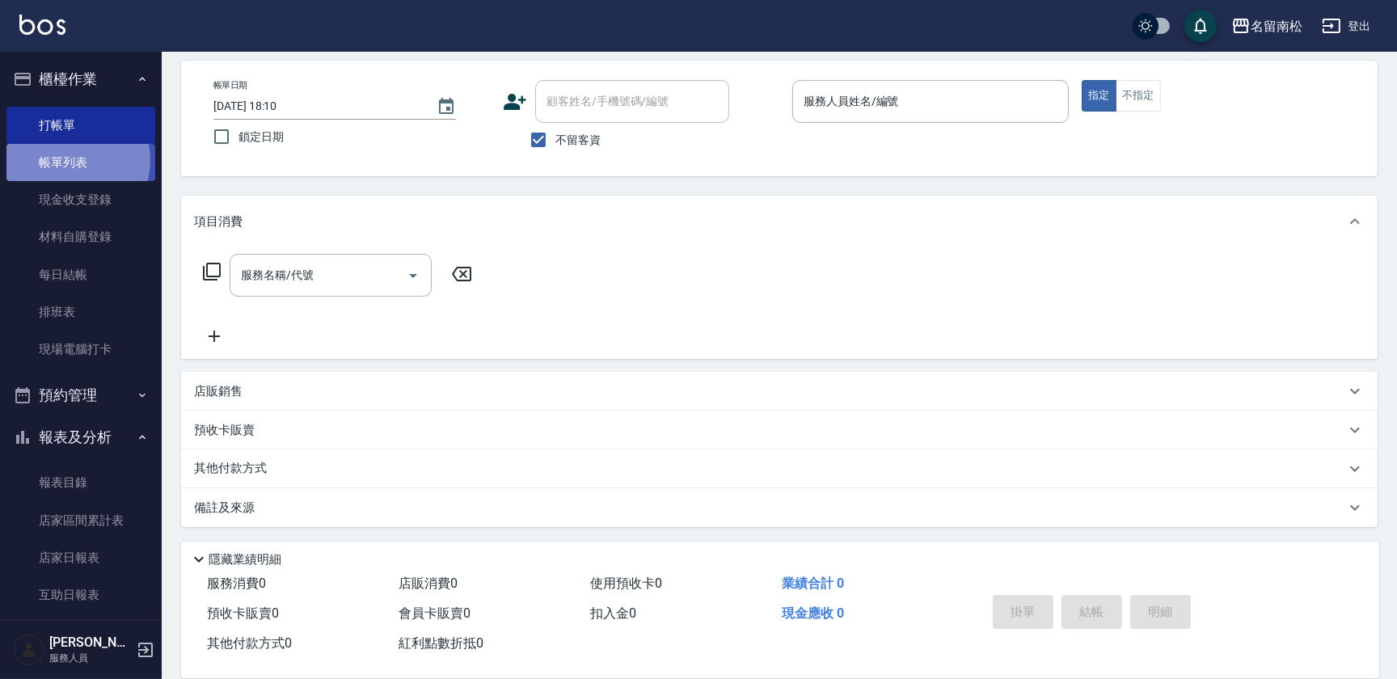
click at [70, 161] on link "帳單列表" at bounding box center [80, 162] width 149 height 37
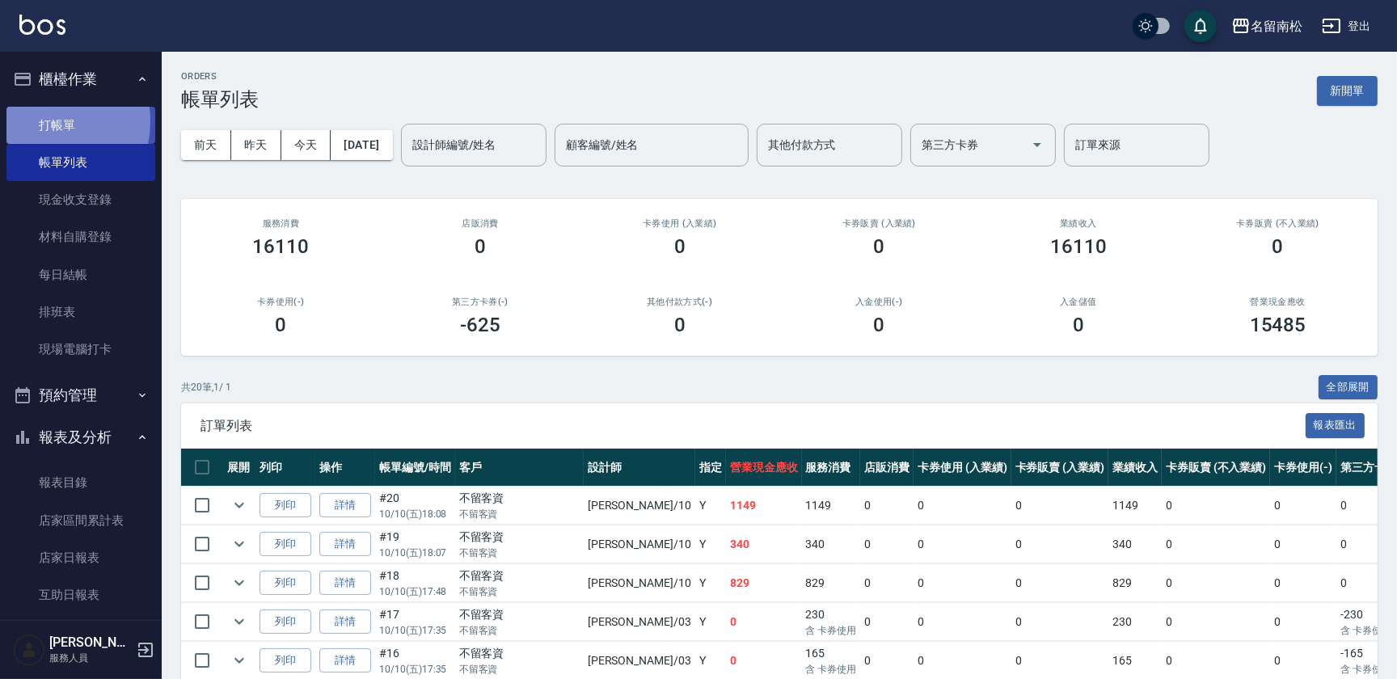
click at [46, 121] on link "打帳單" at bounding box center [80, 125] width 149 height 37
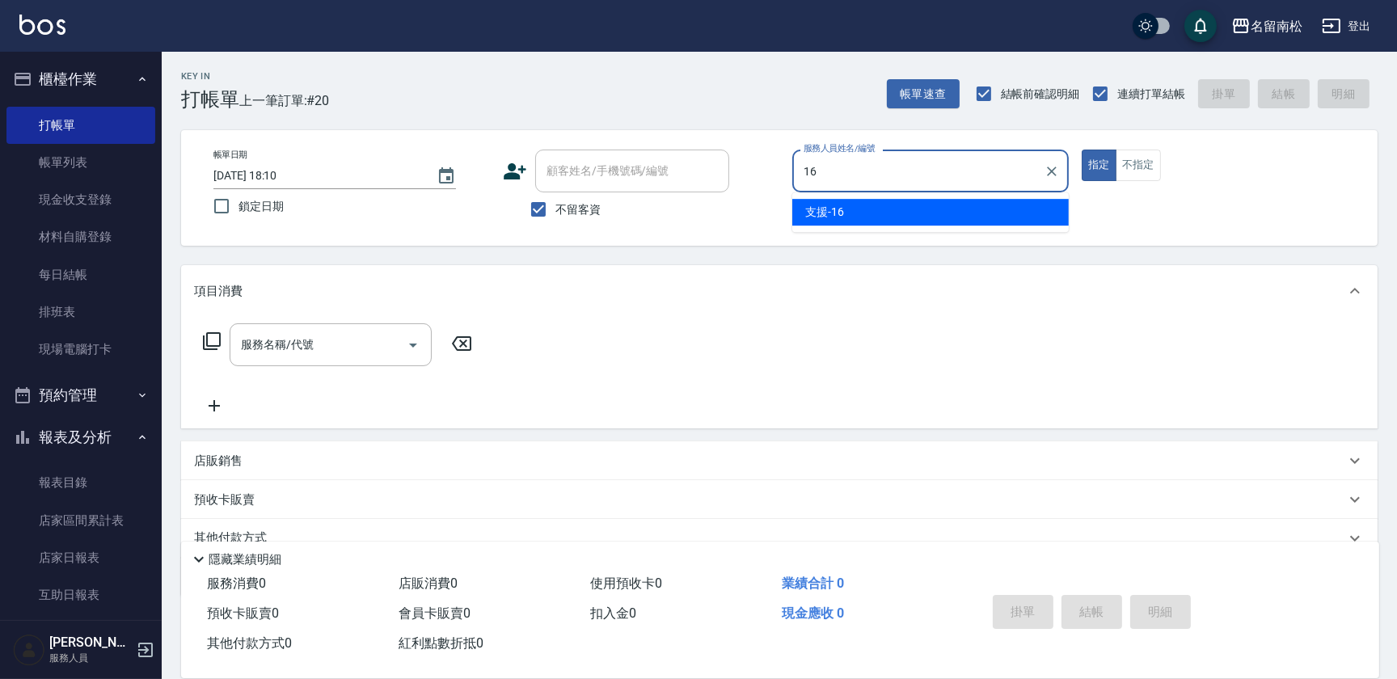
type input "支援-16"
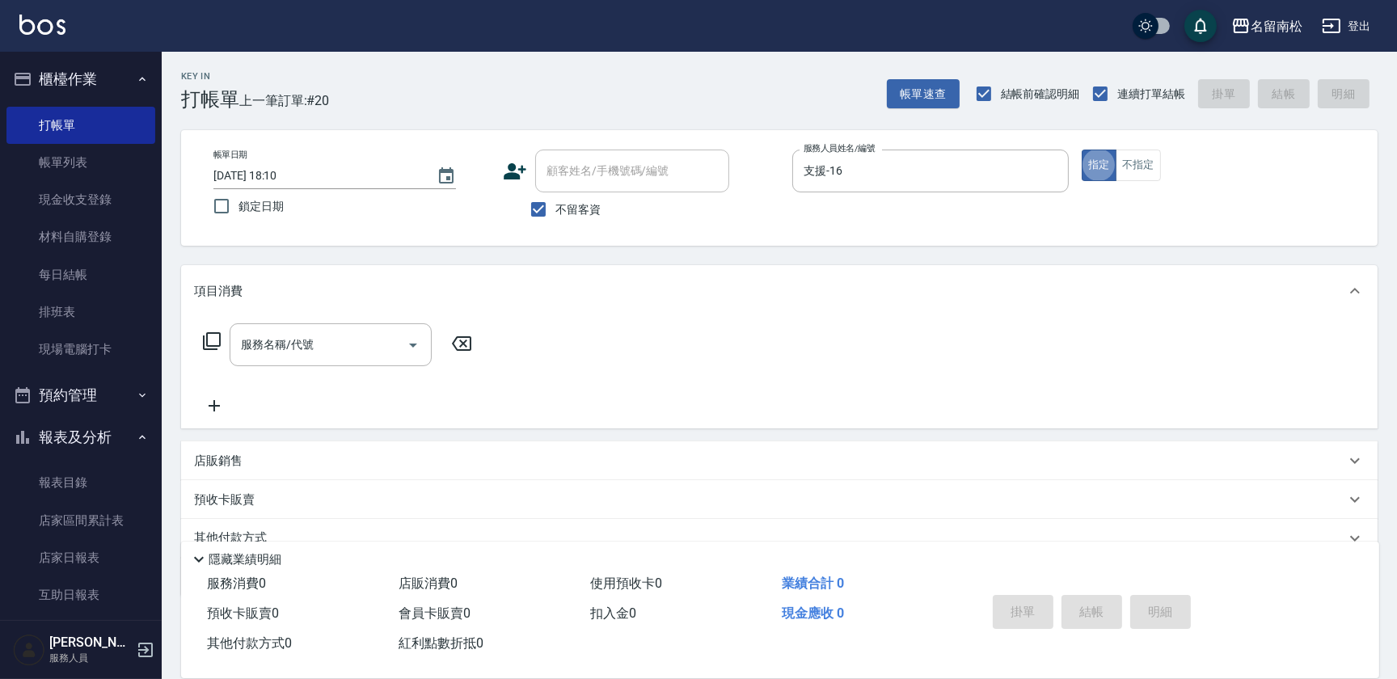
type button "true"
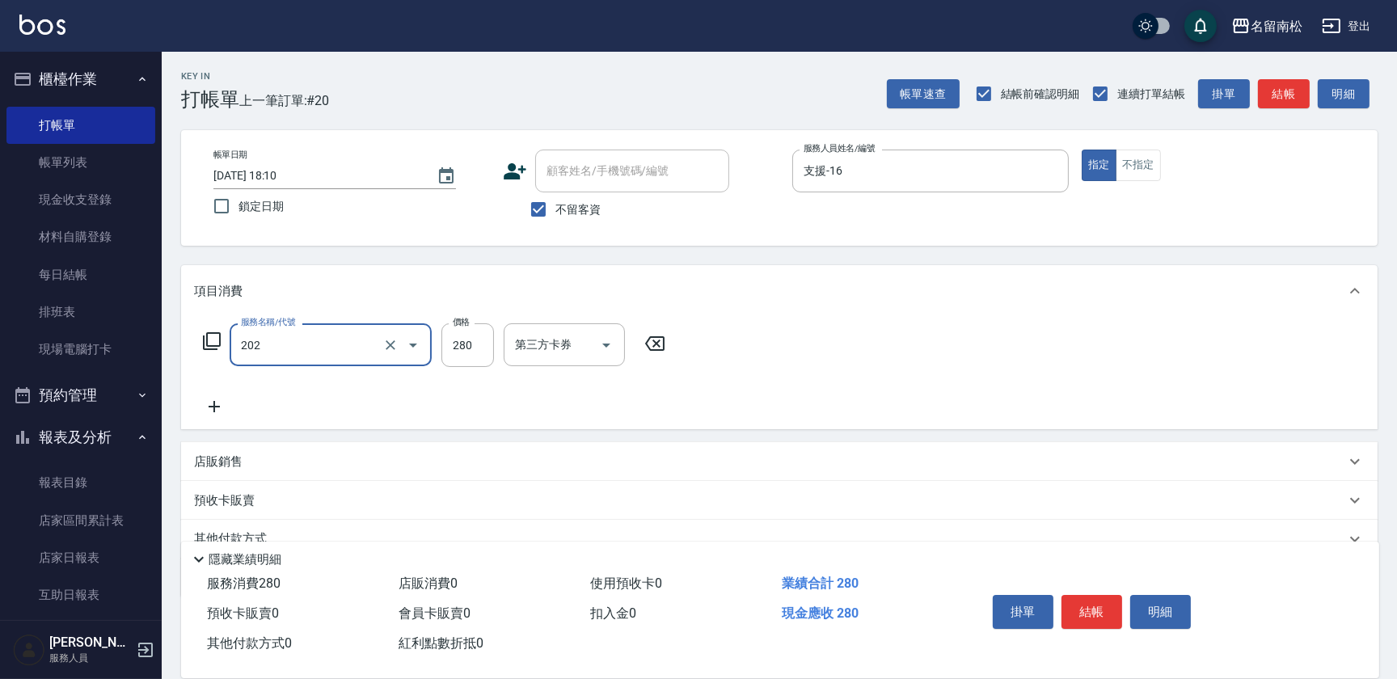
type input "洗髮[280](202)"
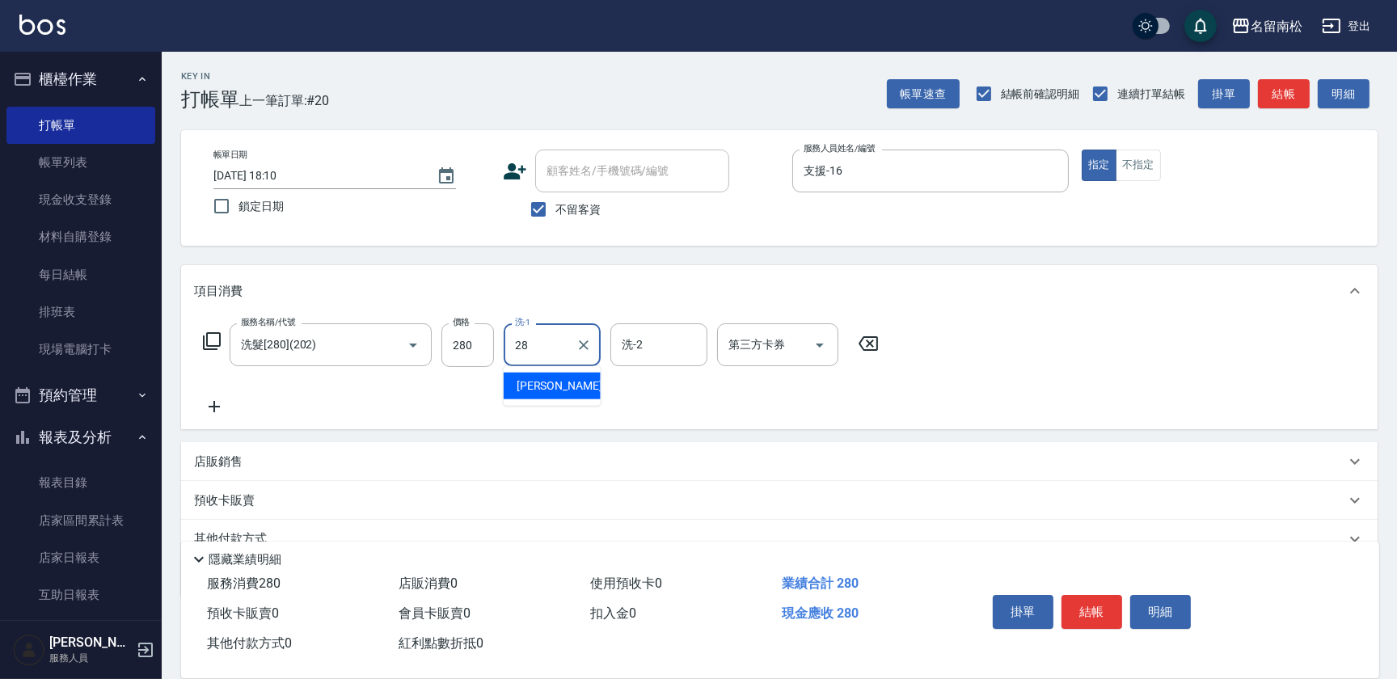
type input "[PERSON_NAME]-28"
click at [1132, 174] on button "不指定" at bounding box center [1138, 166] width 45 height 32
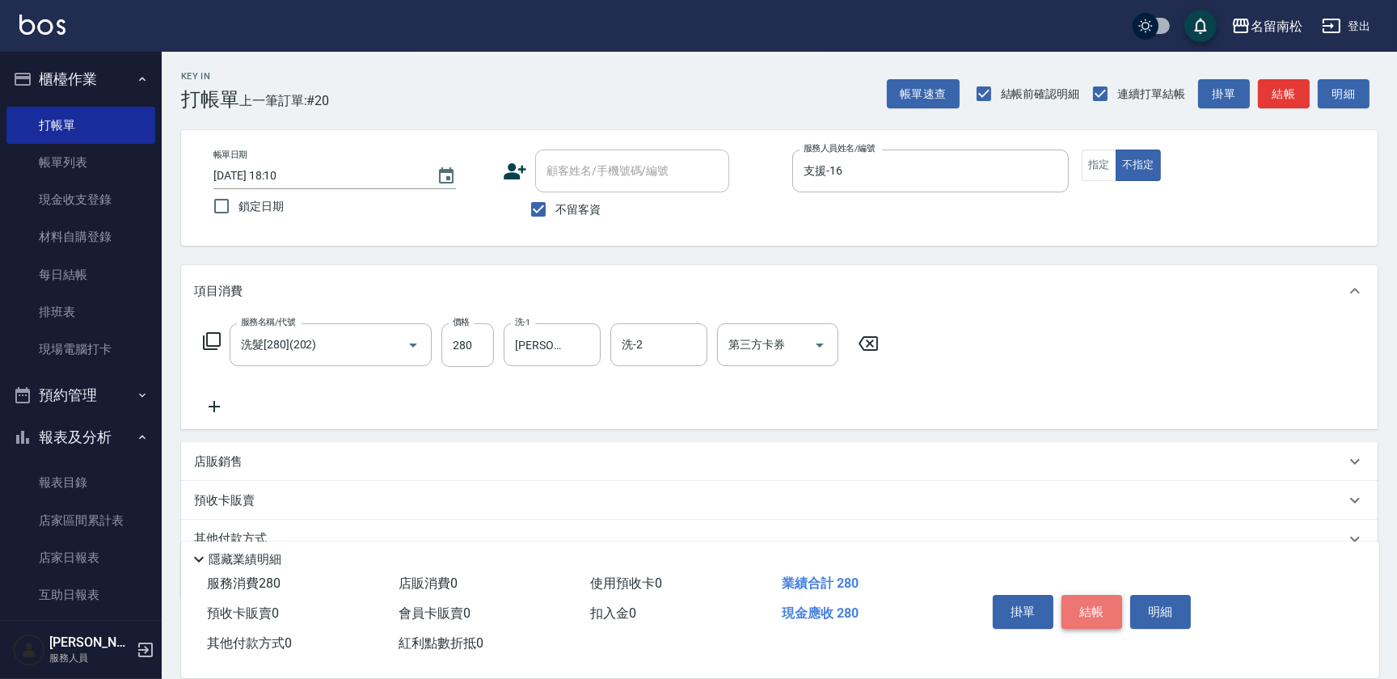
click at [1078, 605] on button "結帳" at bounding box center [1091, 612] width 61 height 34
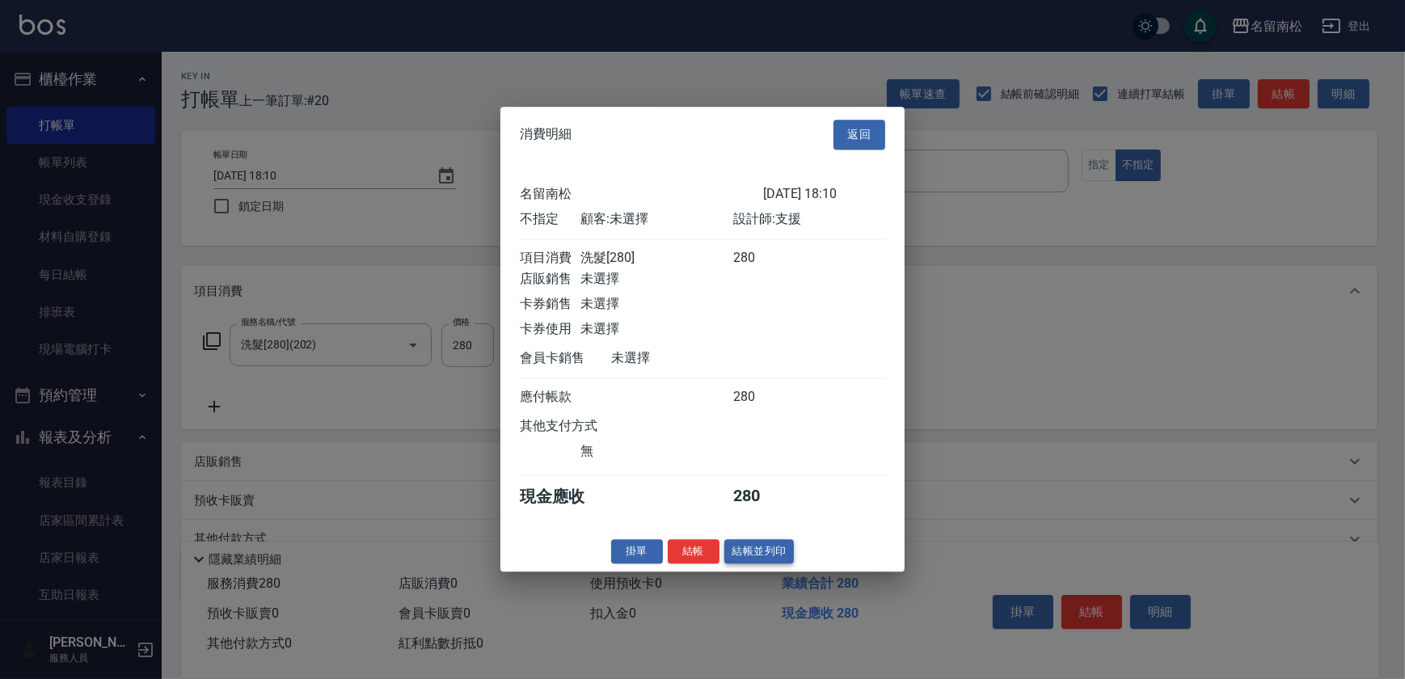
click at [787, 553] on button "結帳並列印" at bounding box center [759, 551] width 70 height 25
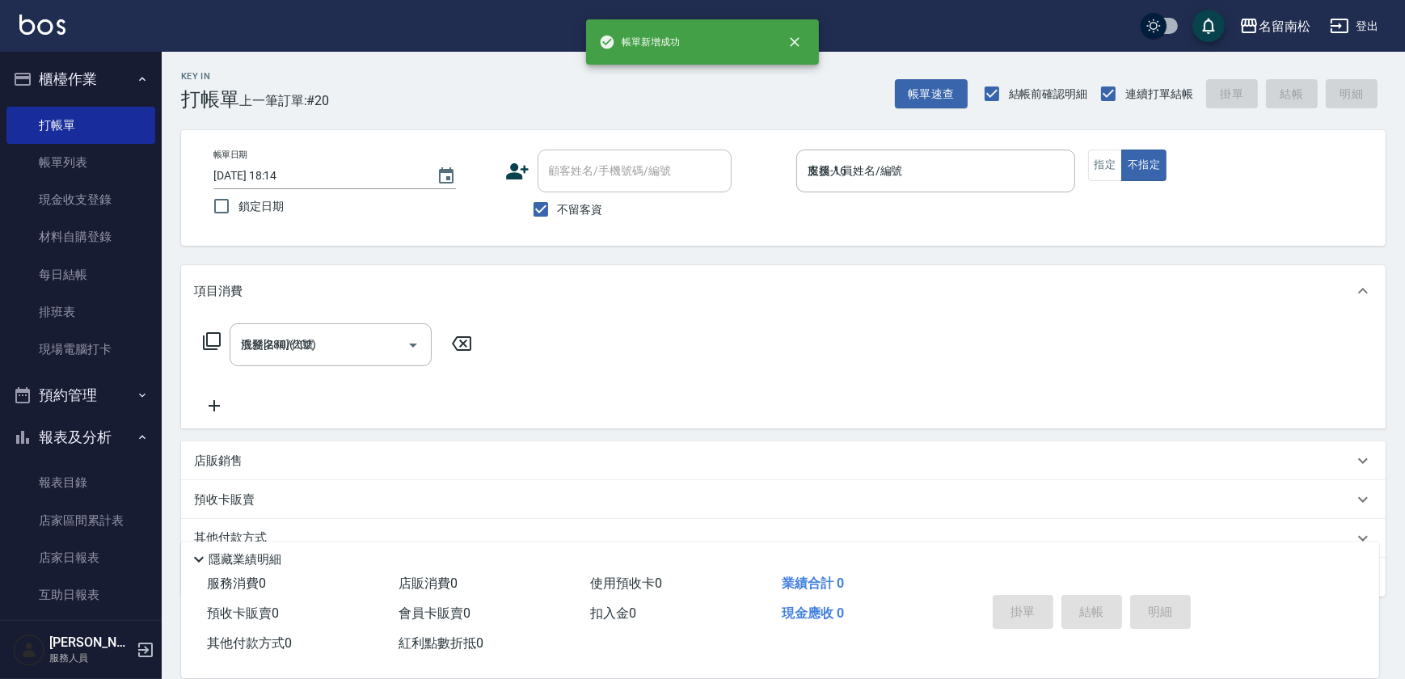
type input "[DATE] 18:14"
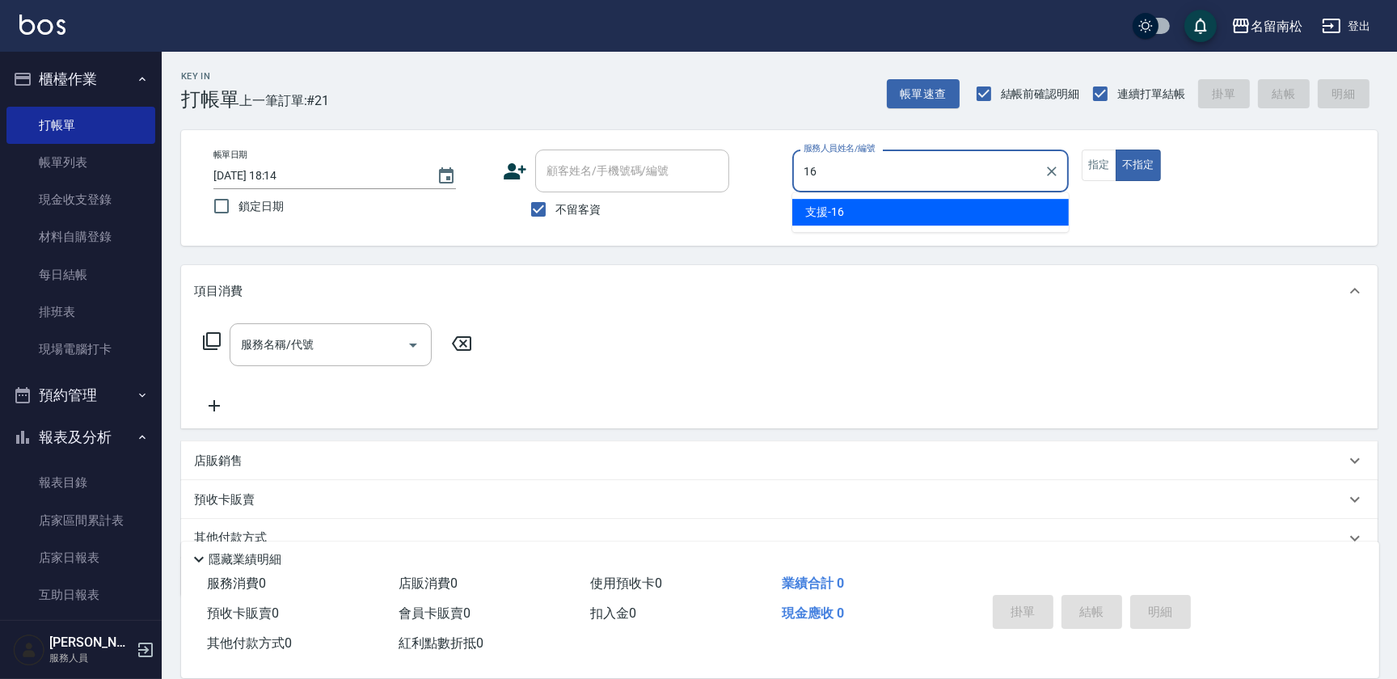
type input "支援-16"
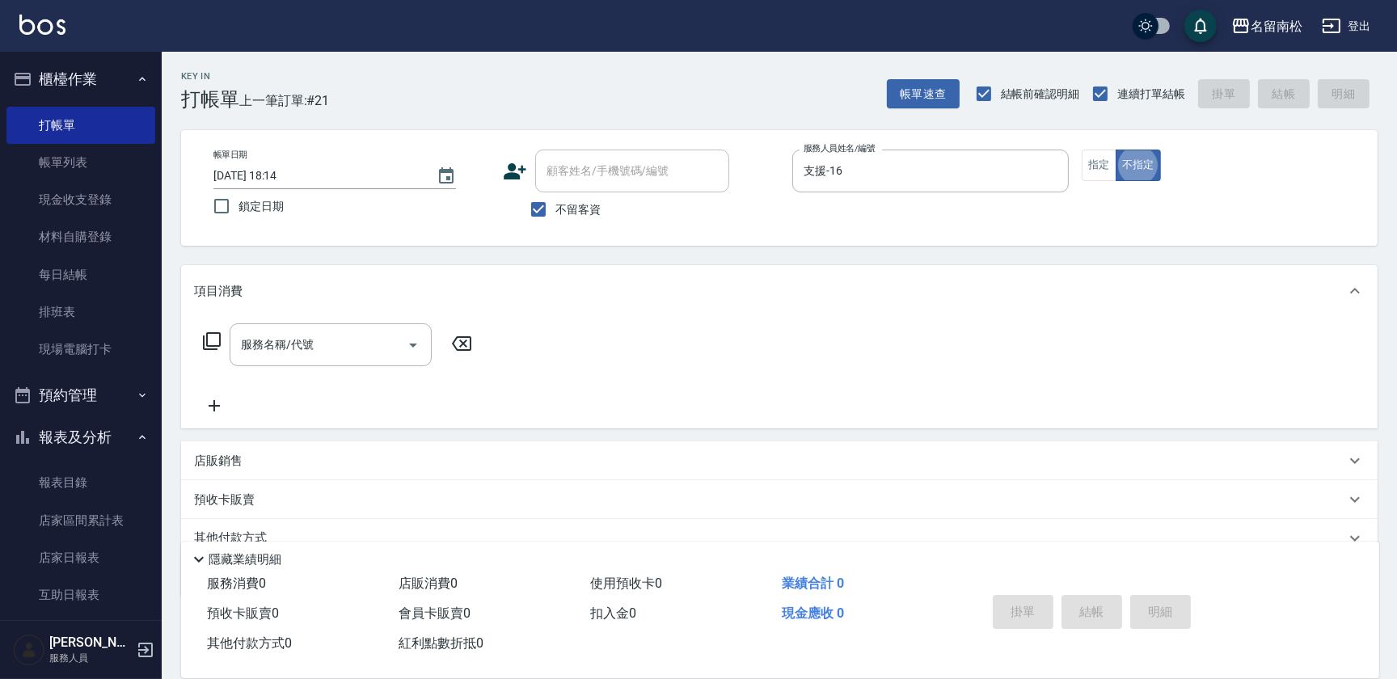
type button "false"
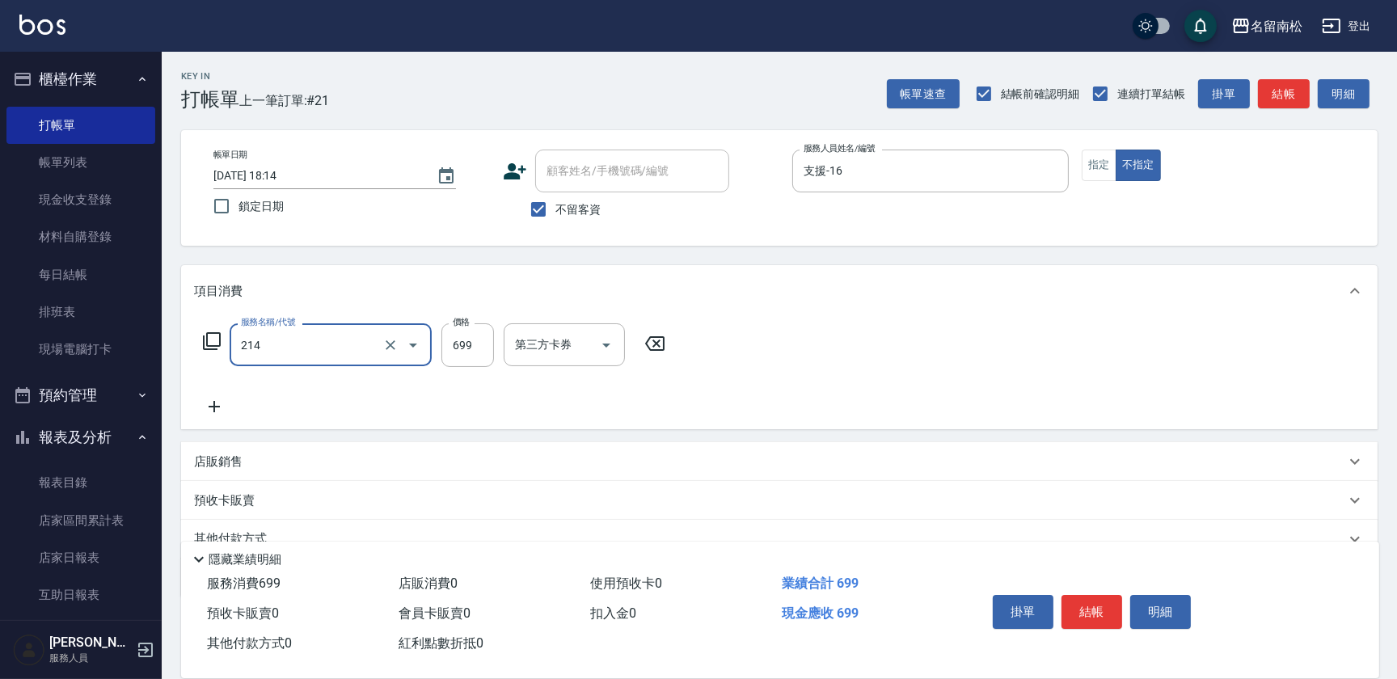
type input "滾珠洗髪699(214)"
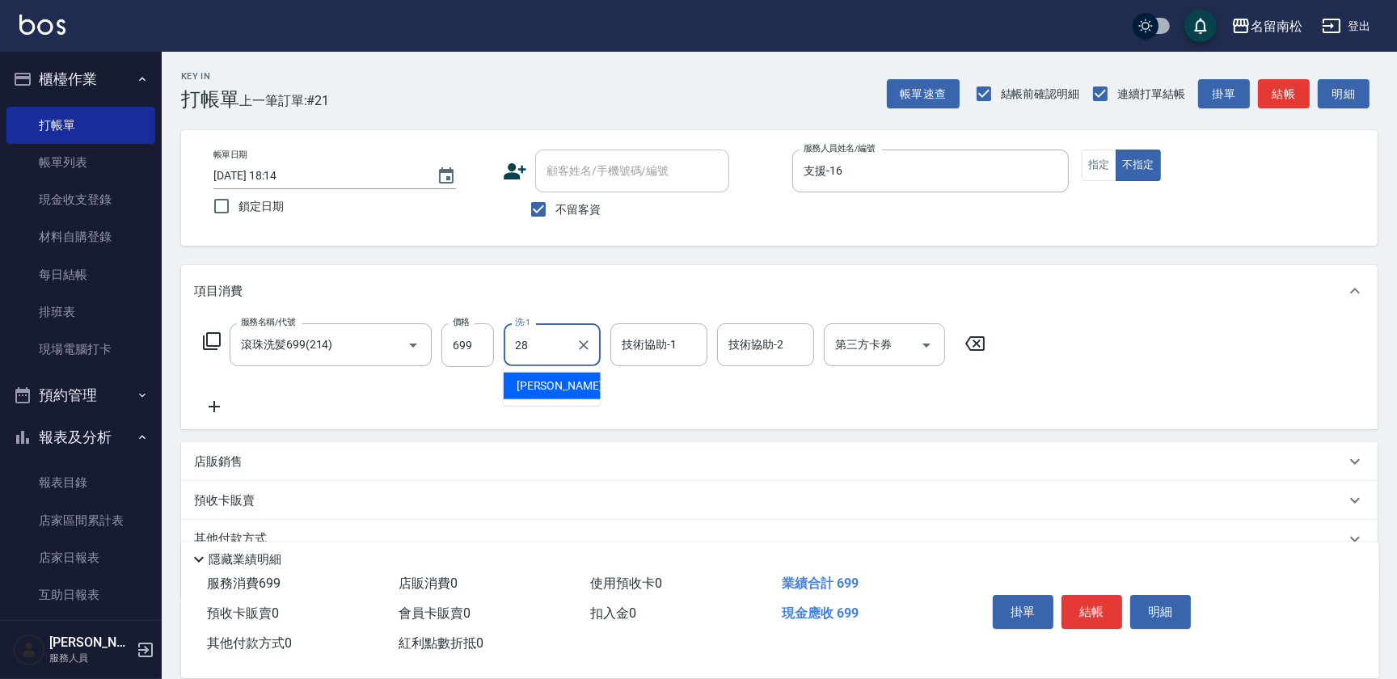
type input "[PERSON_NAME]-28"
click at [1080, 606] on button "結帳" at bounding box center [1091, 612] width 61 height 34
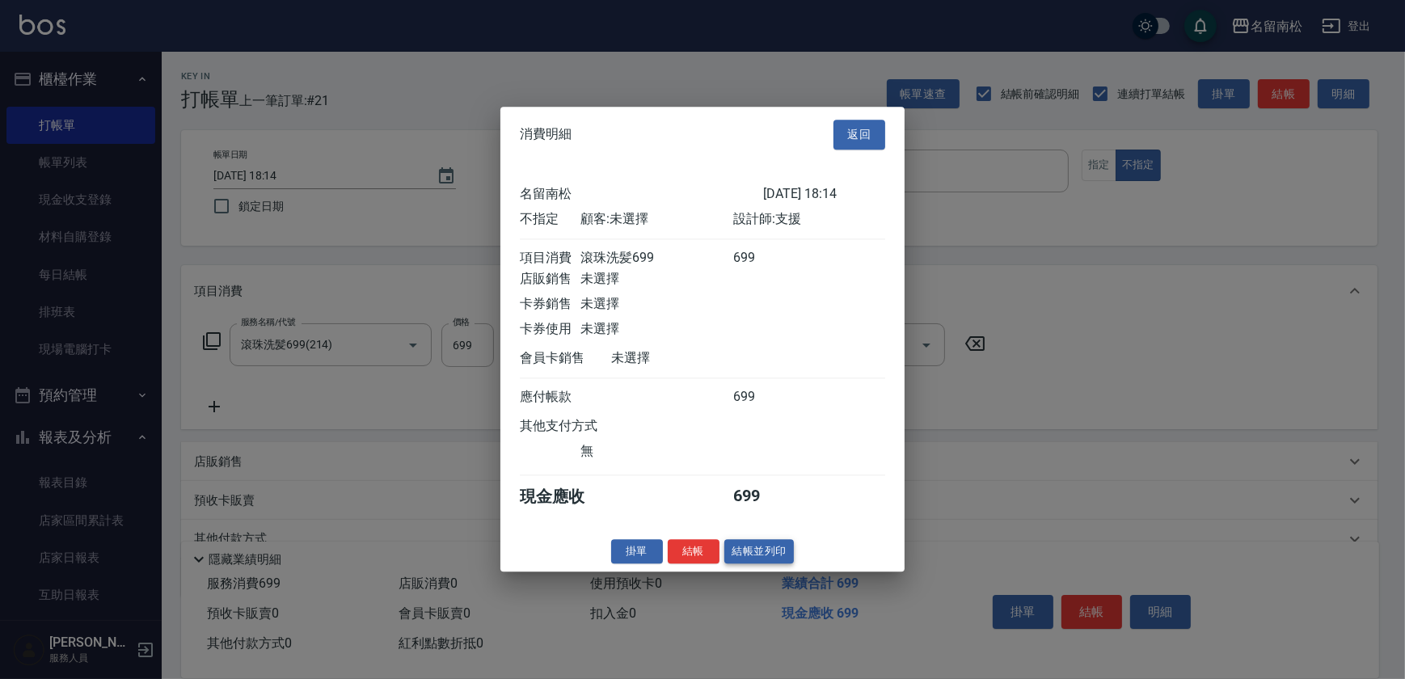
click at [757, 559] on button "結帳並列印" at bounding box center [759, 551] width 70 height 25
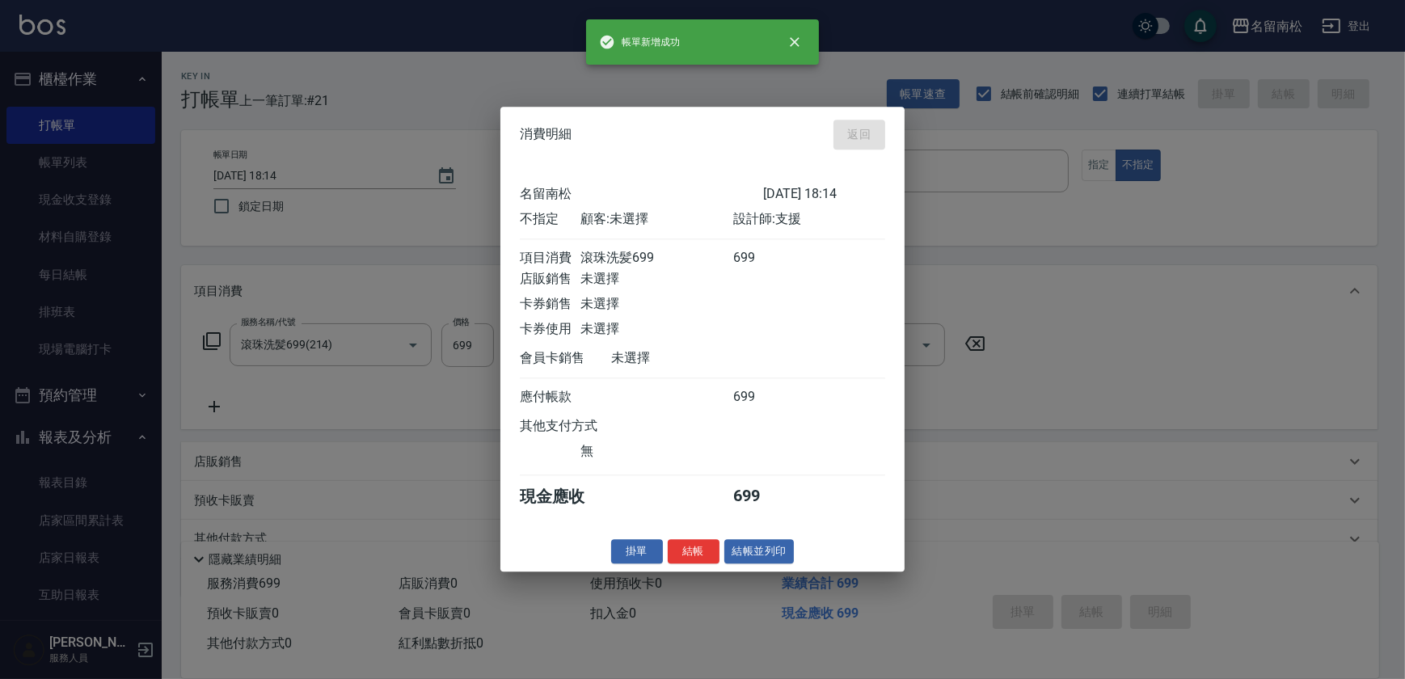
type input "[DATE] 18:15"
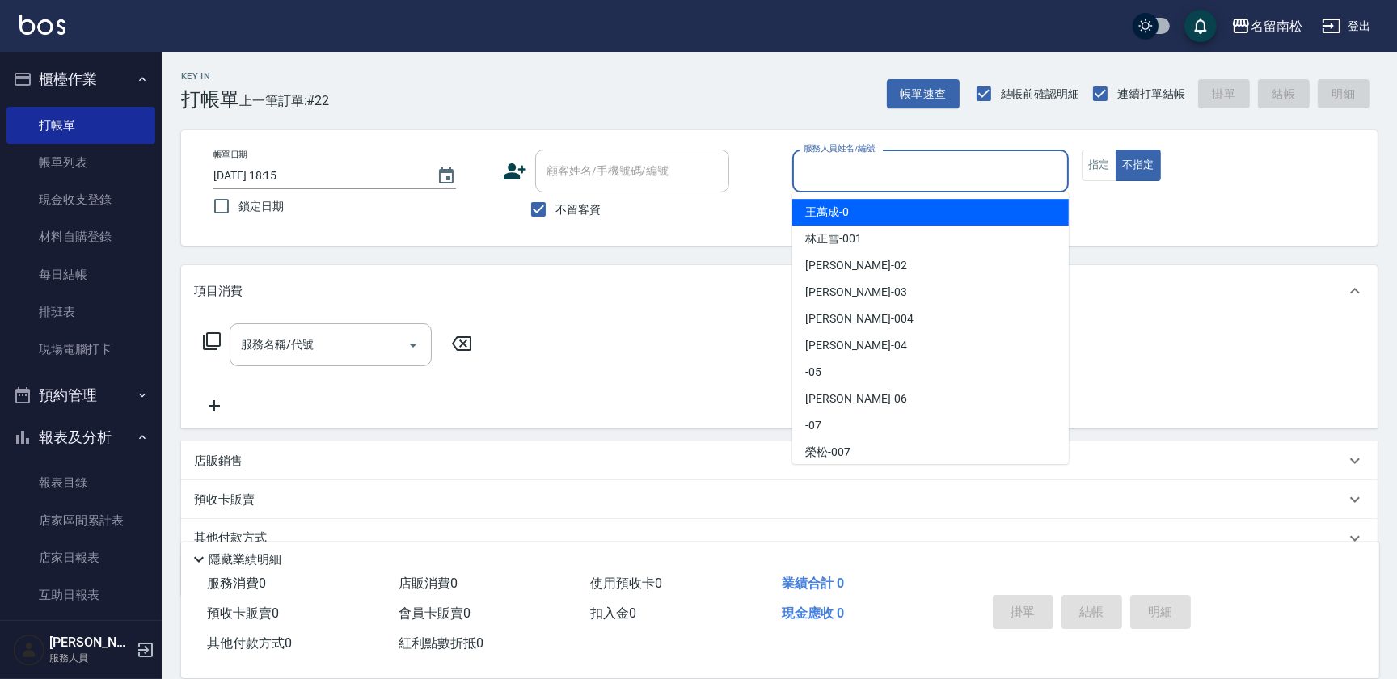
click at [893, 179] on input "服務人員姓名/編號" at bounding box center [931, 171] width 262 height 28
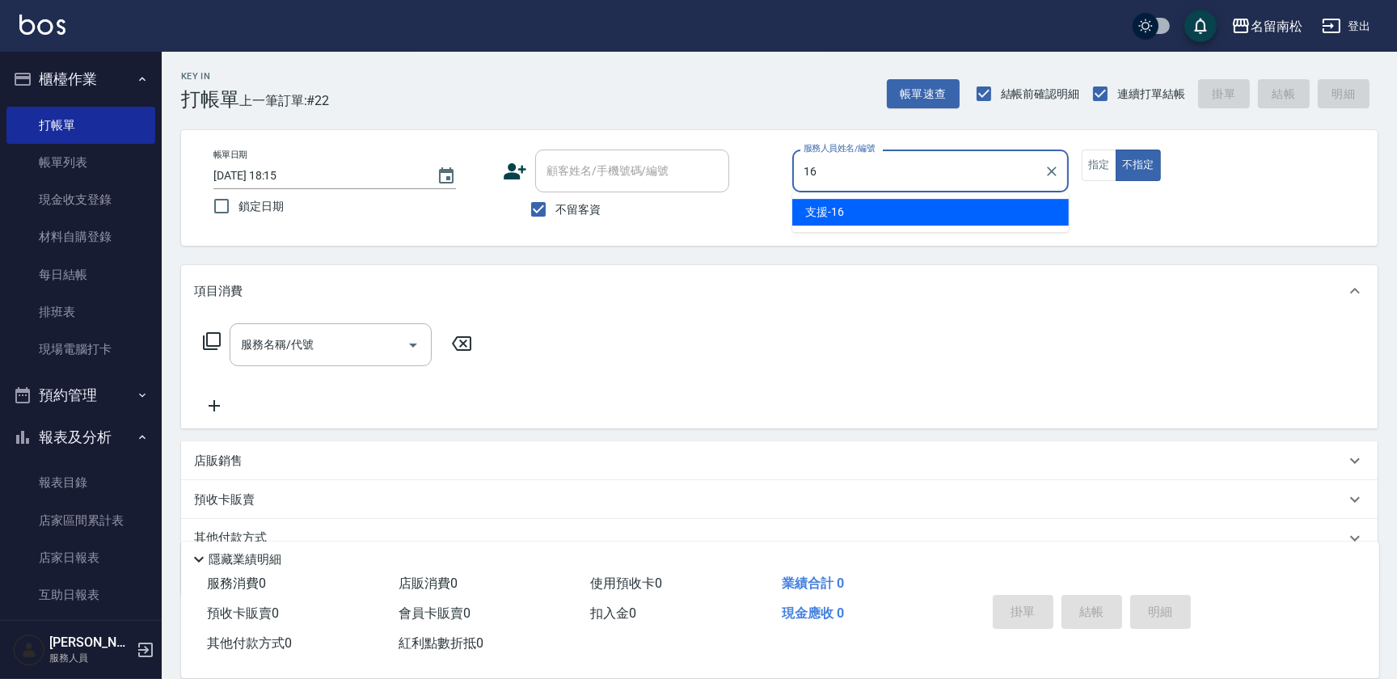
type input "支援-16"
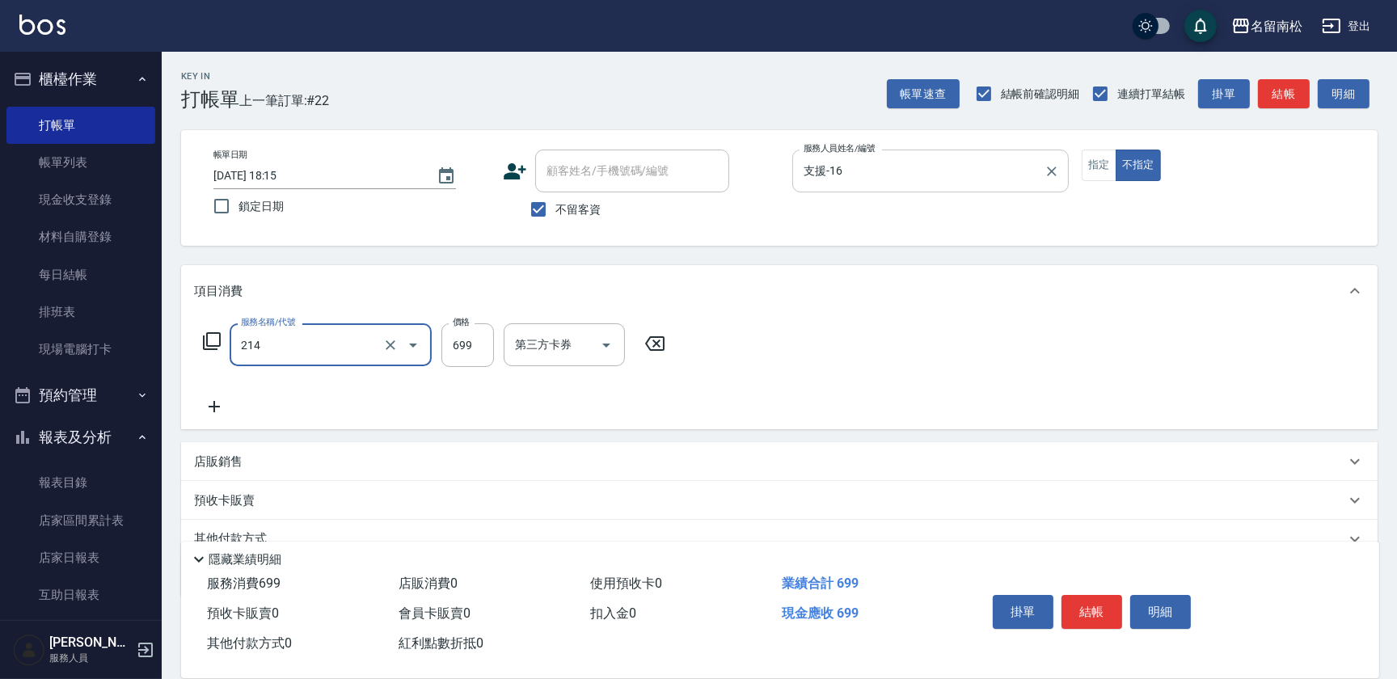
type input "滾珠洗髪699(214)"
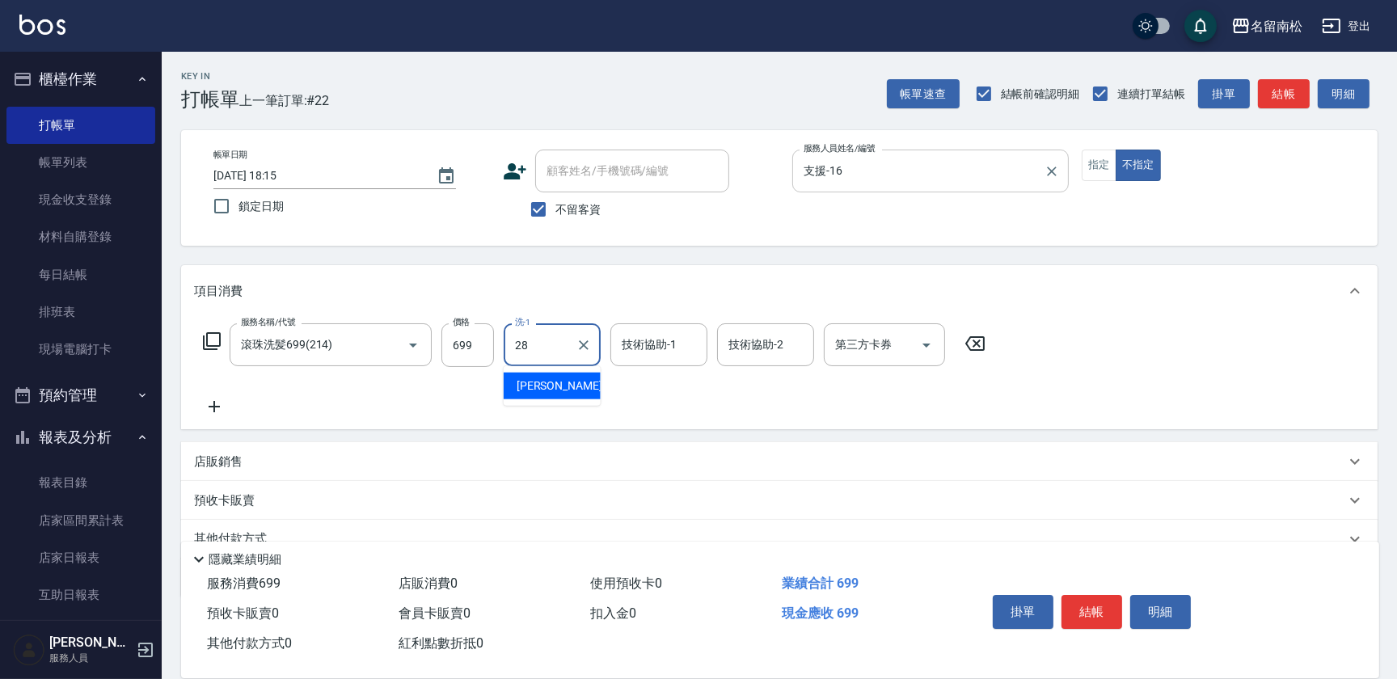
type input "[PERSON_NAME]-28"
type input "2"
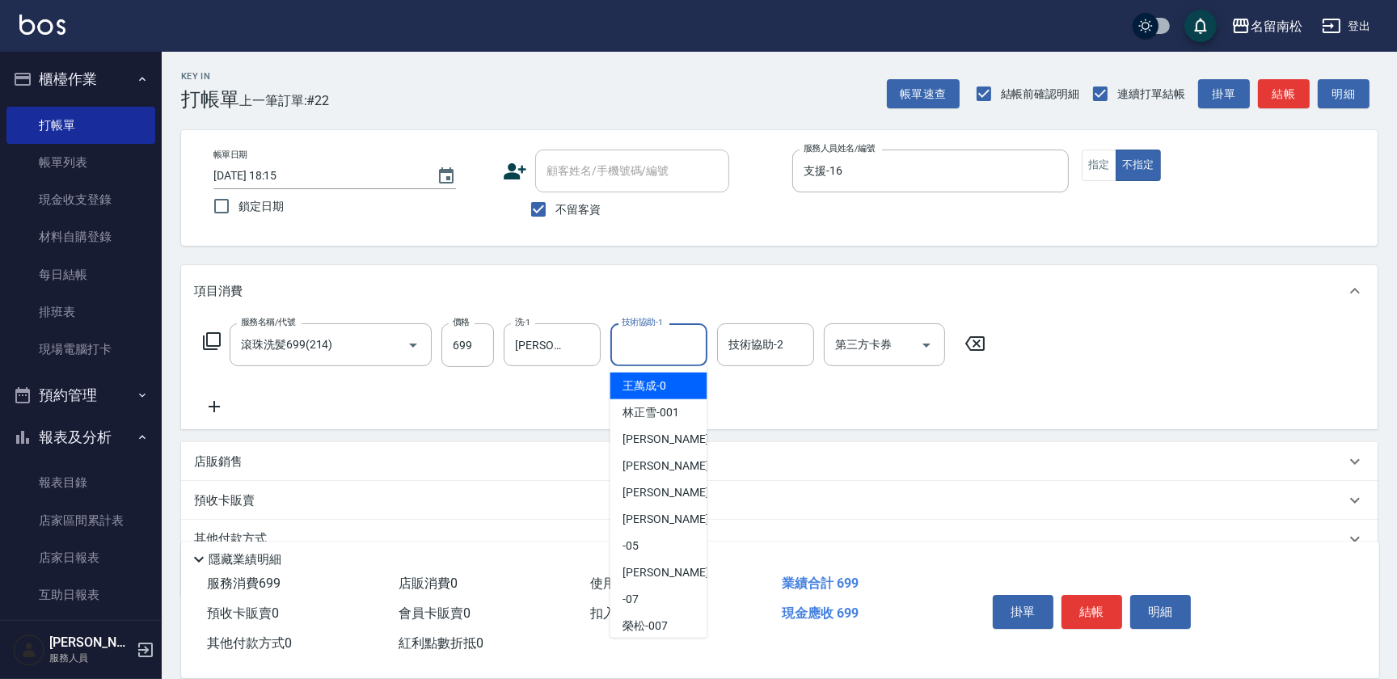
click at [655, 342] on input "技術協助-1" at bounding box center [659, 345] width 82 height 28
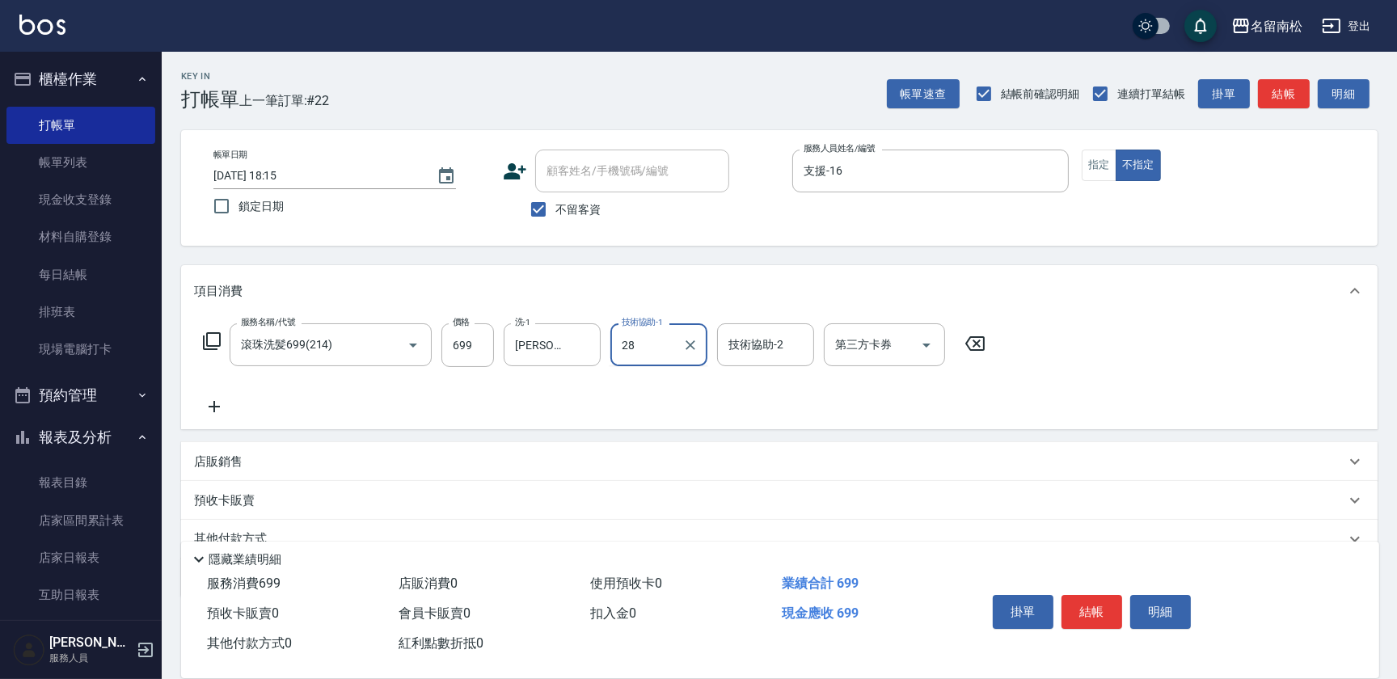
type input "[PERSON_NAME]-28"
click at [1097, 603] on button "結帳" at bounding box center [1091, 612] width 61 height 34
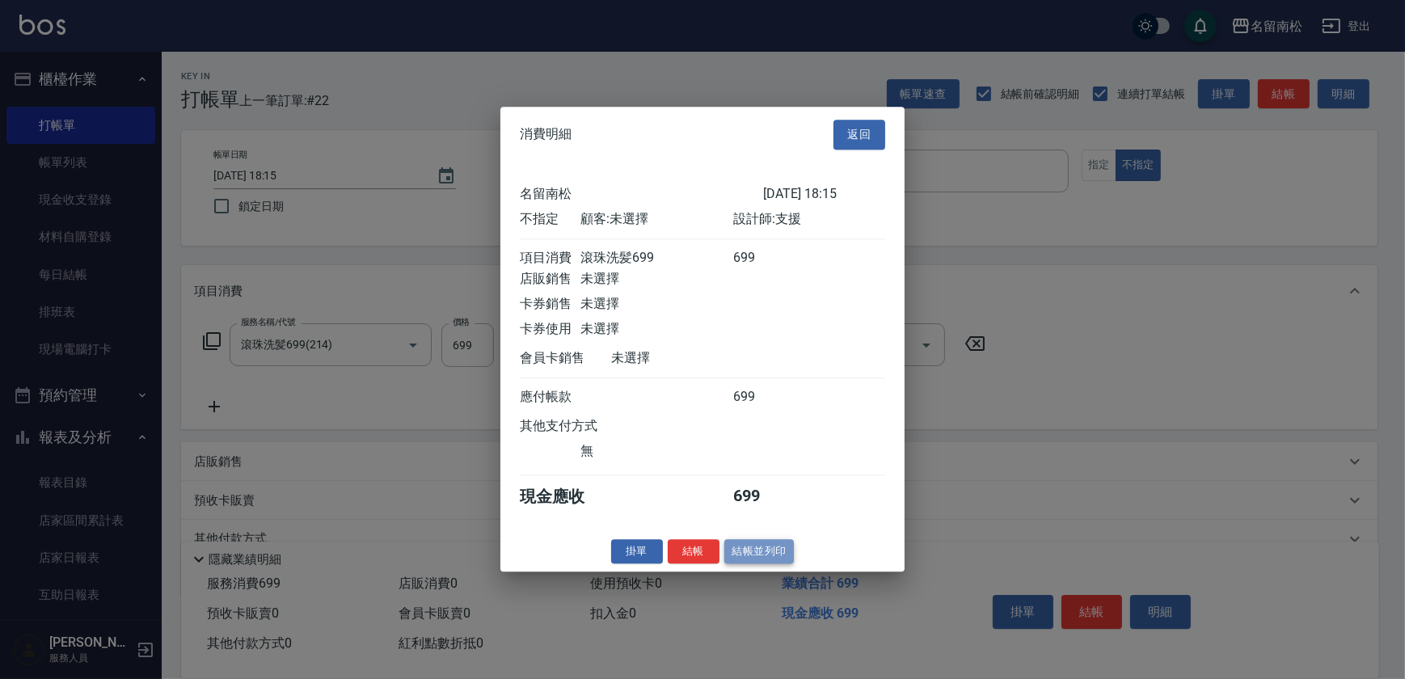
click at [759, 555] on button "結帳並列印" at bounding box center [759, 551] width 70 height 25
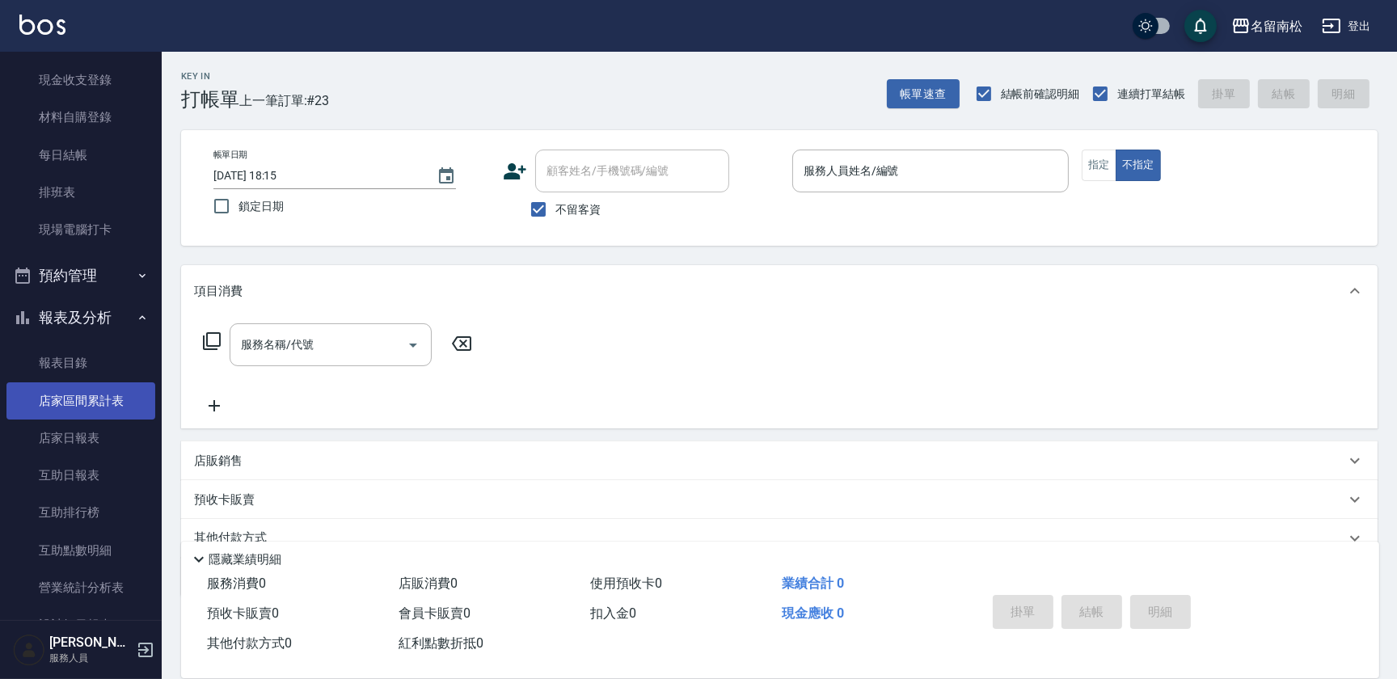
scroll to position [146, 0]
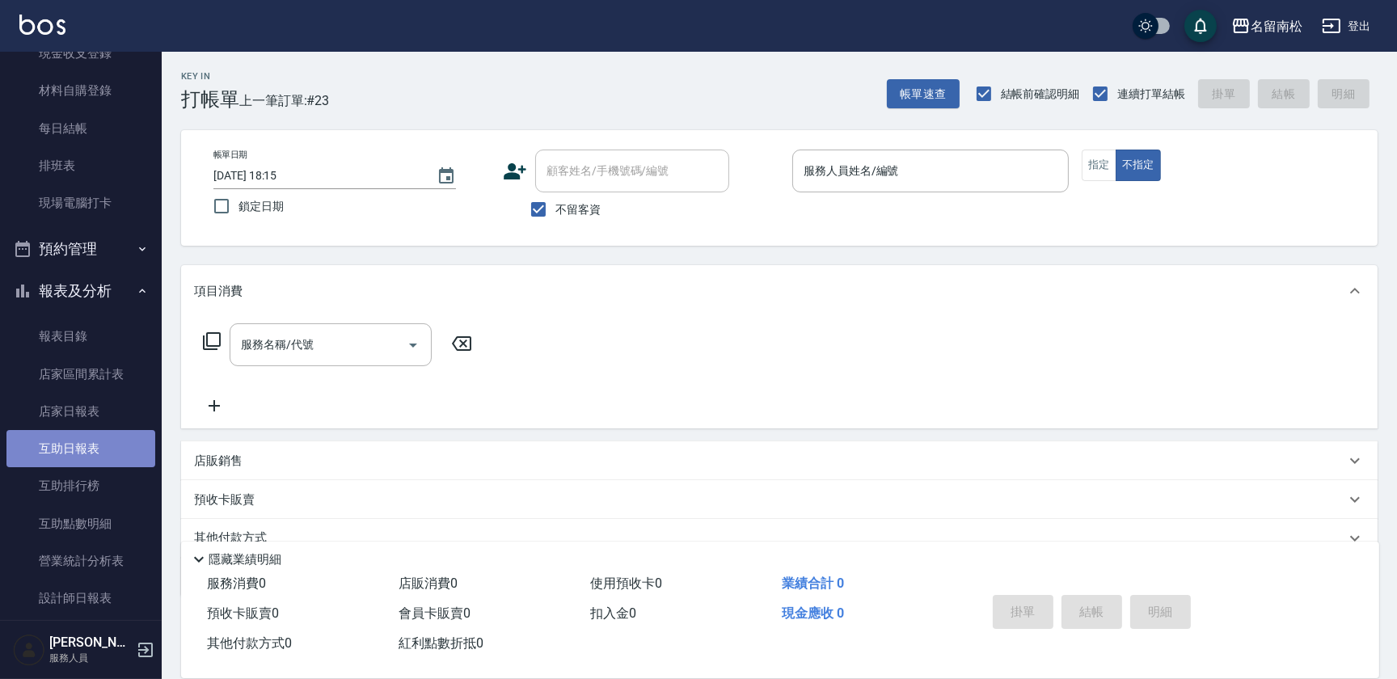
click at [95, 437] on link "互助日報表" at bounding box center [80, 448] width 149 height 37
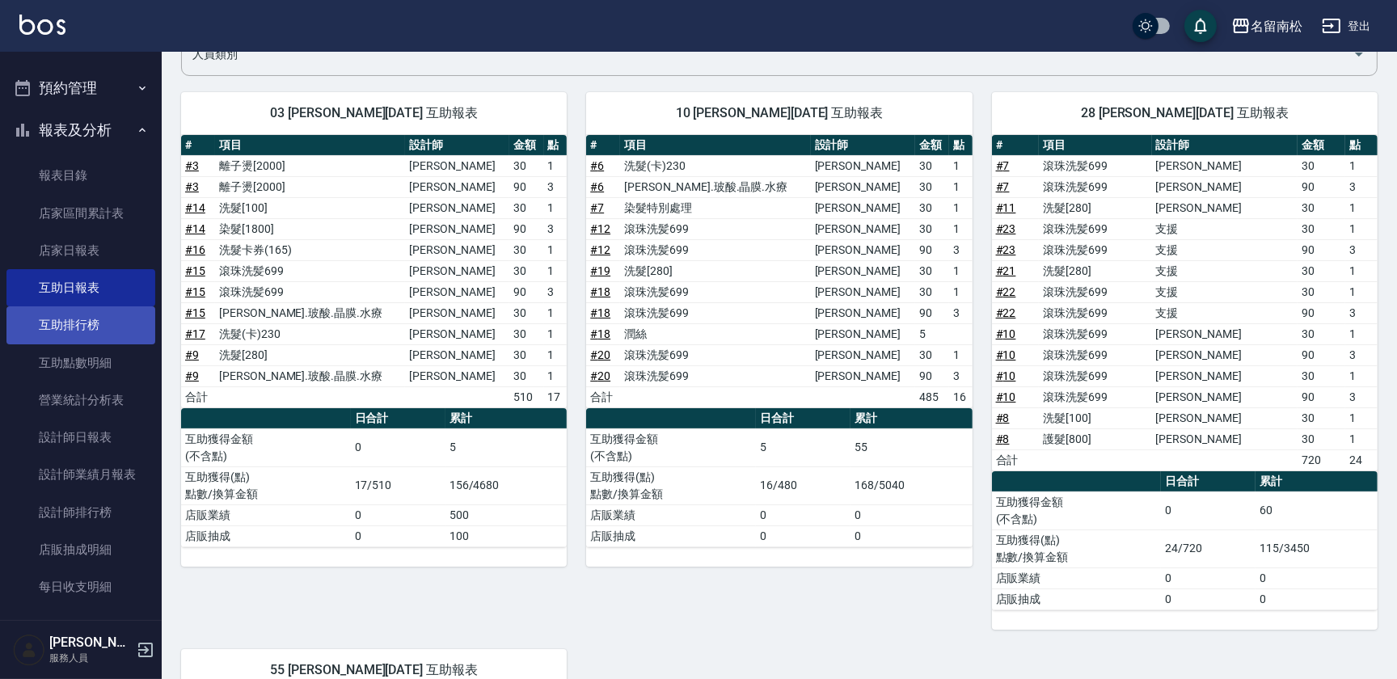
scroll to position [367, 0]
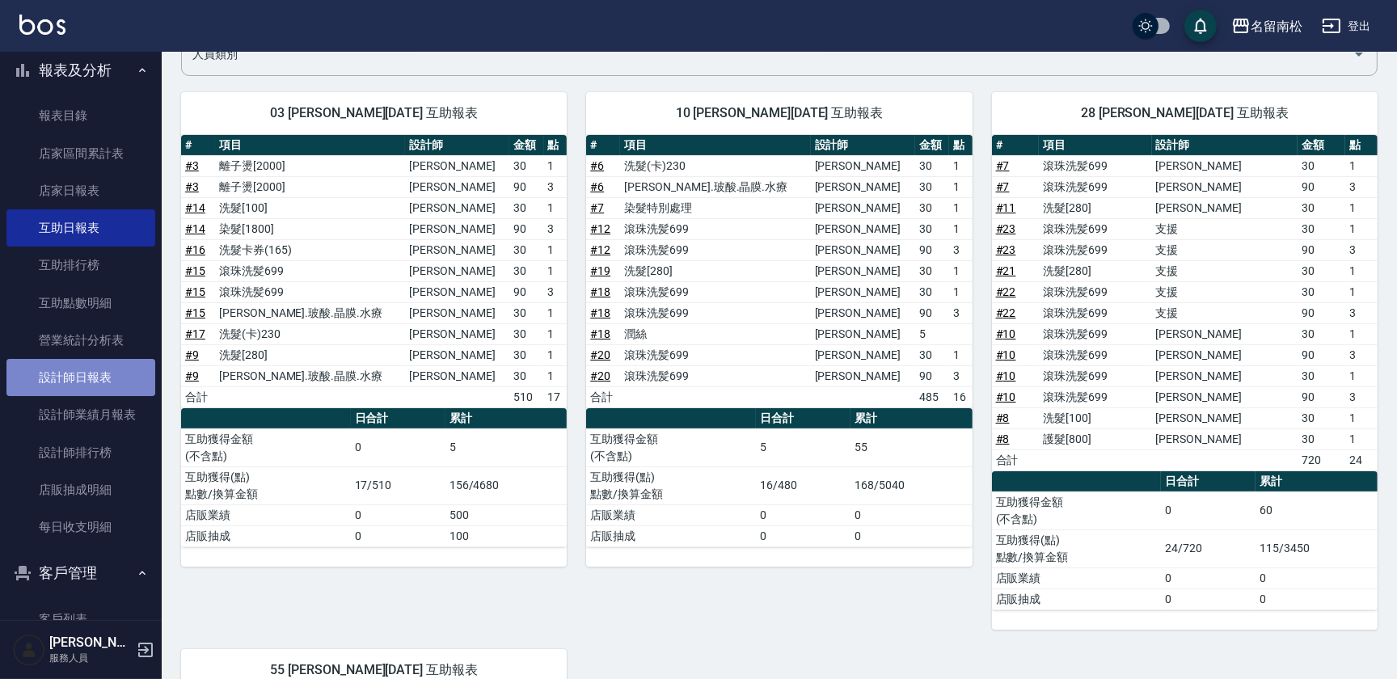
click at [103, 385] on link "設計師日報表" at bounding box center [80, 377] width 149 height 37
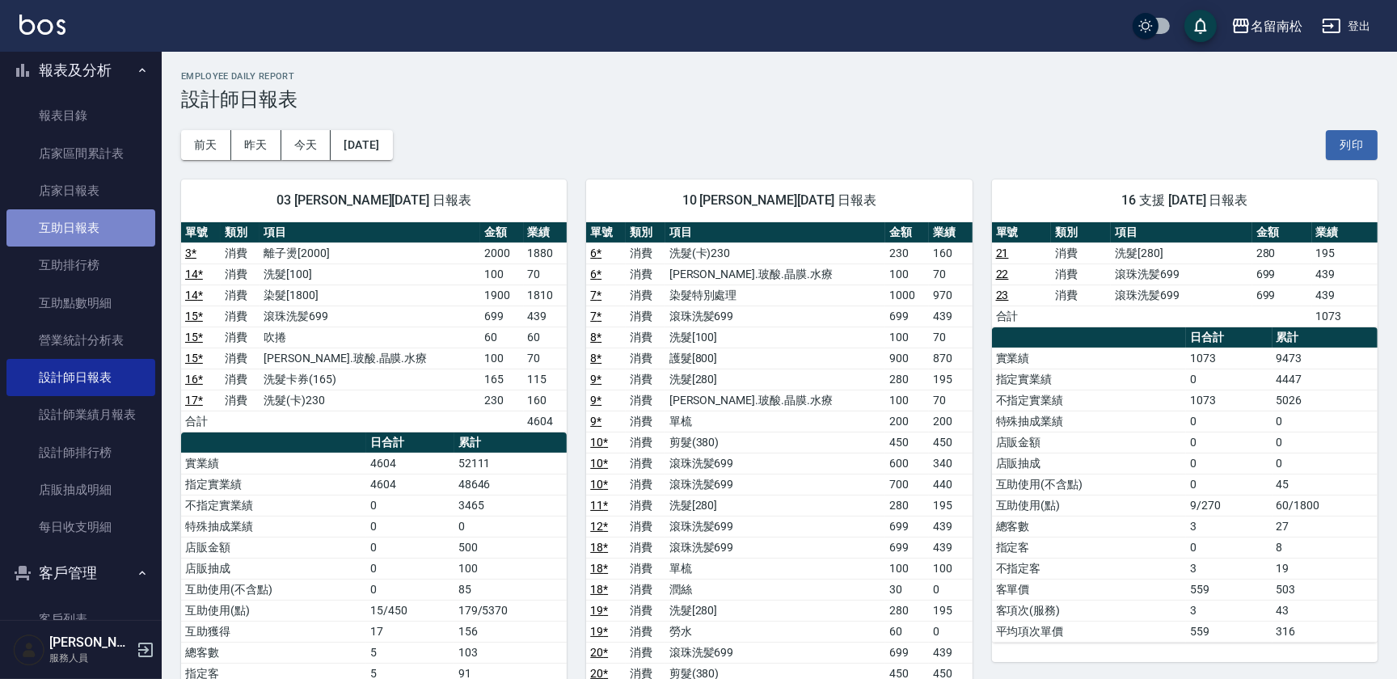
click at [99, 226] on link "互助日報表" at bounding box center [80, 227] width 149 height 37
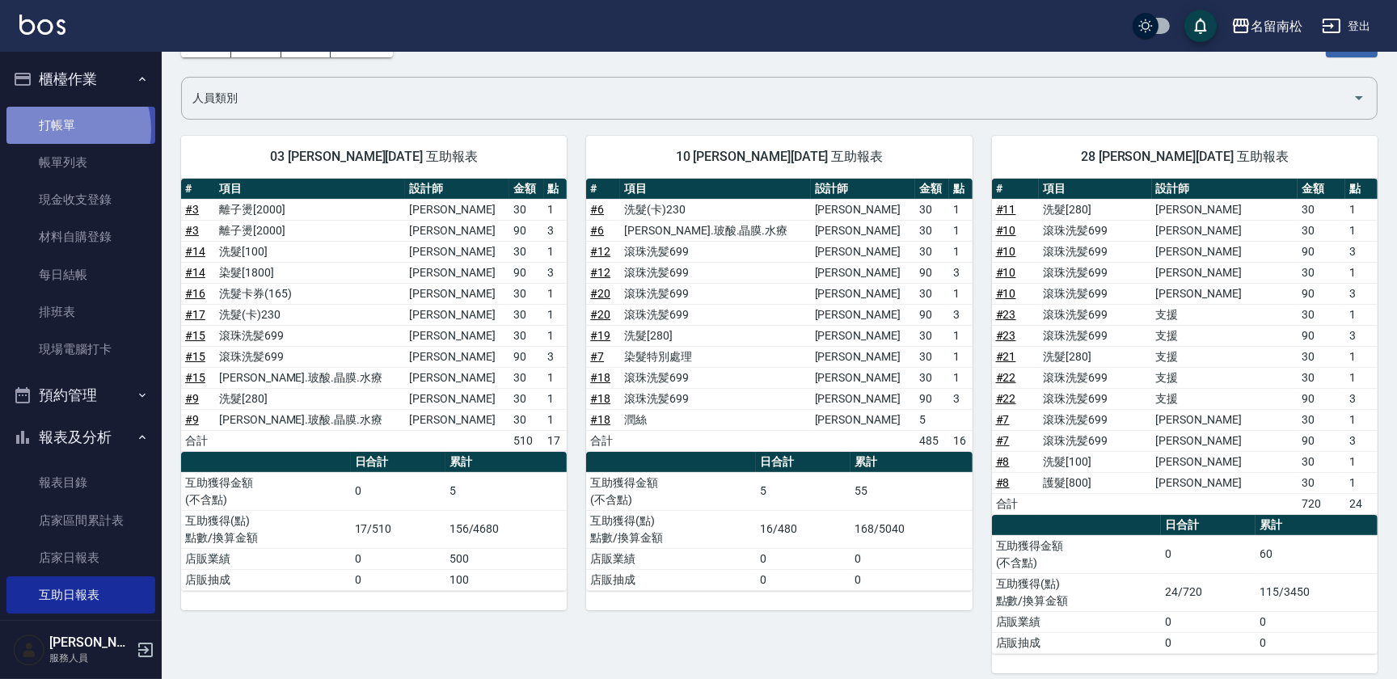
click at [62, 129] on link "打帳單" at bounding box center [80, 125] width 149 height 37
